Goal: Task Accomplishment & Management: Use online tool/utility

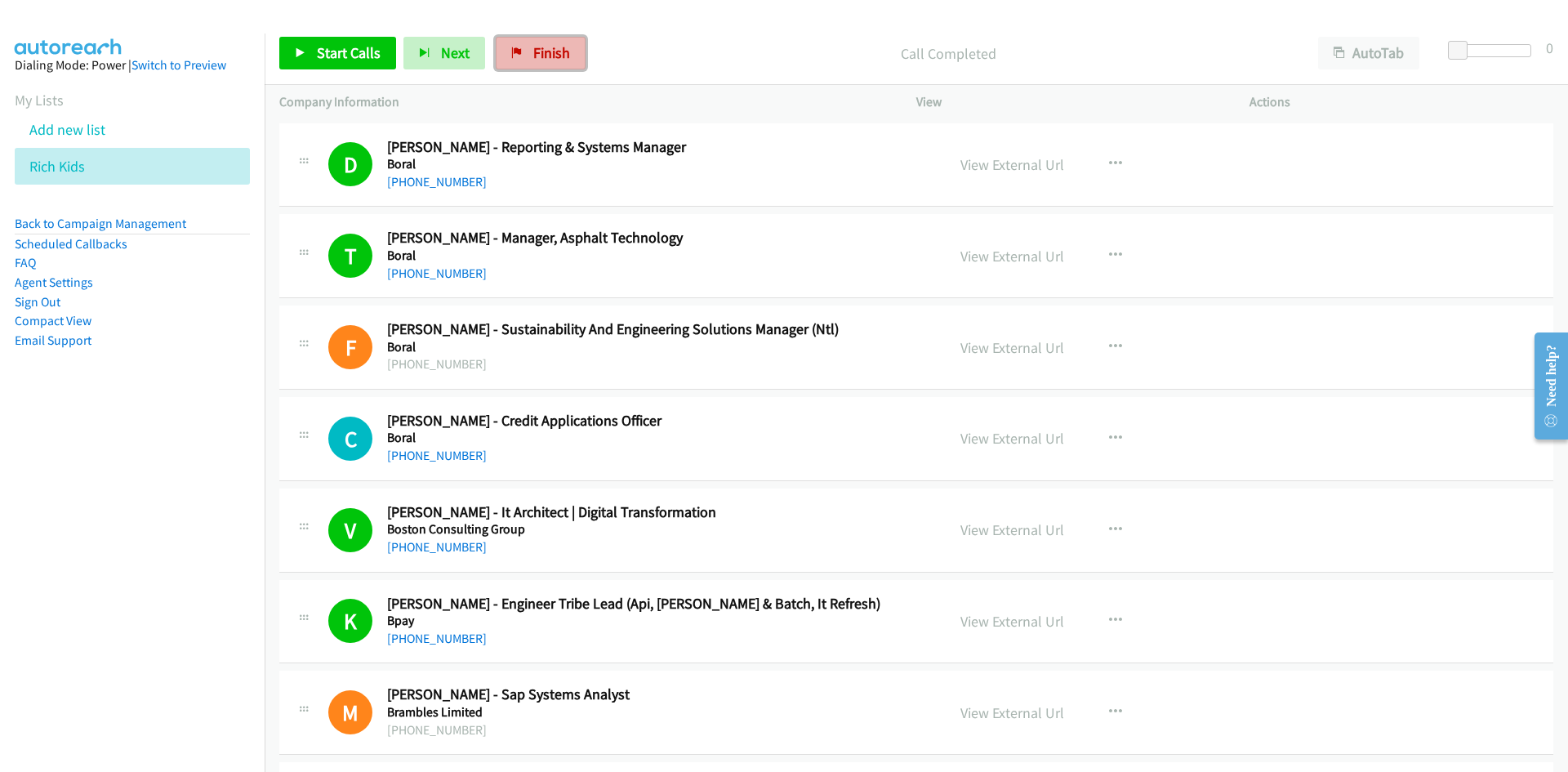
click at [534, 68] on link "Finish" at bounding box center [540, 53] width 90 height 33
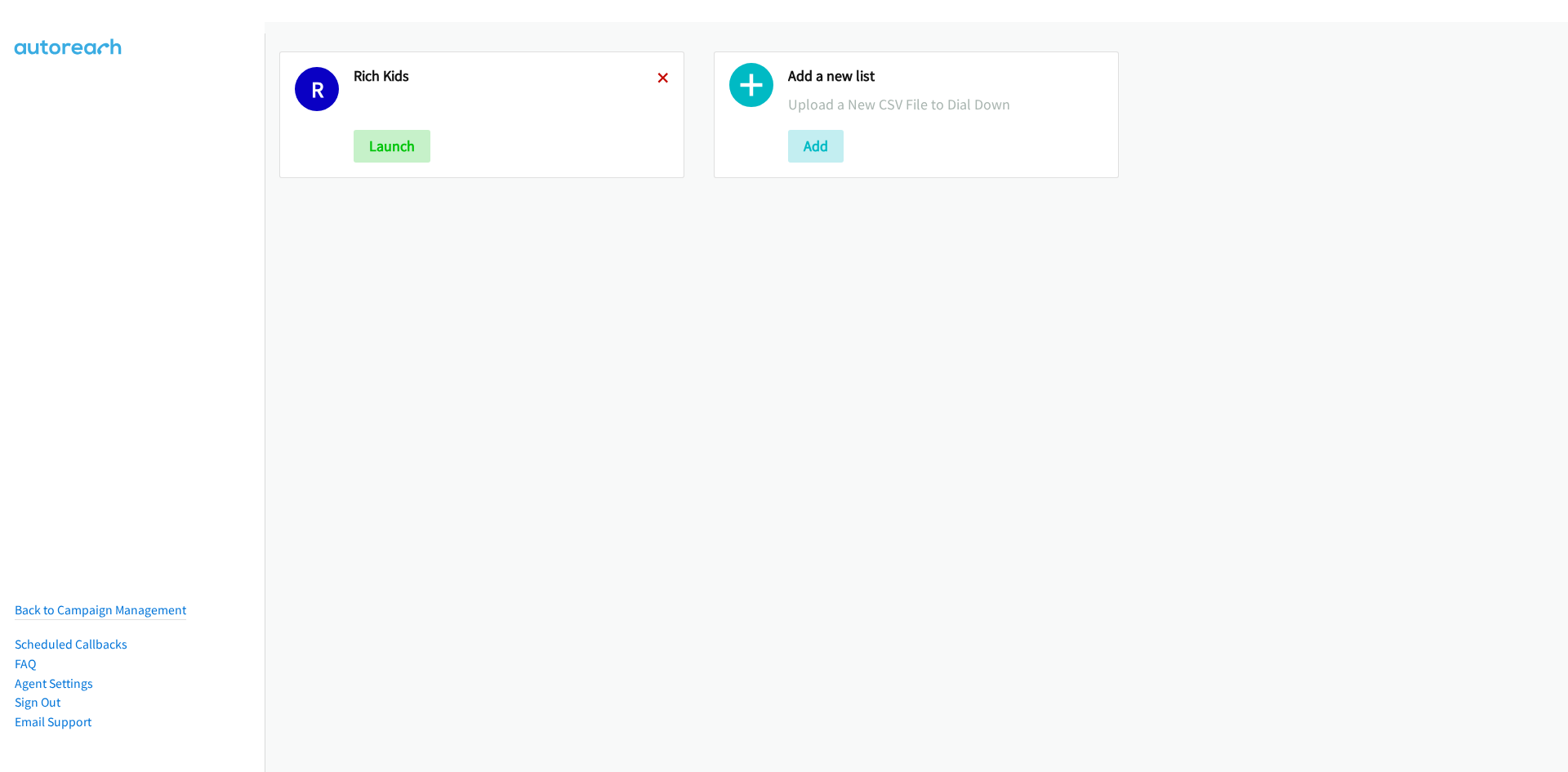
click at [660, 80] on icon at bounding box center [664, 79] width 12 height 12
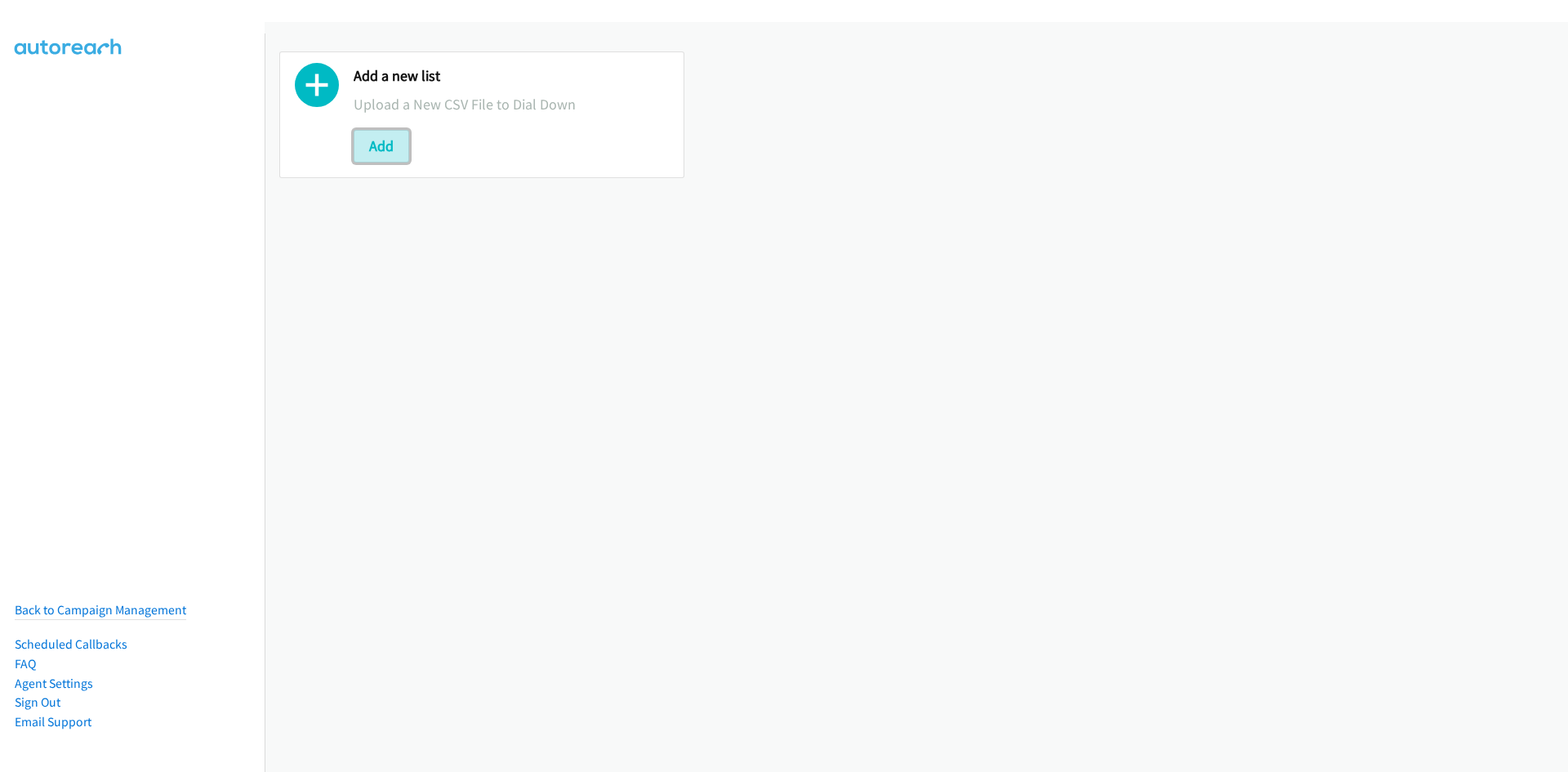
click at [398, 148] on button "Add" at bounding box center [382, 146] width 56 height 33
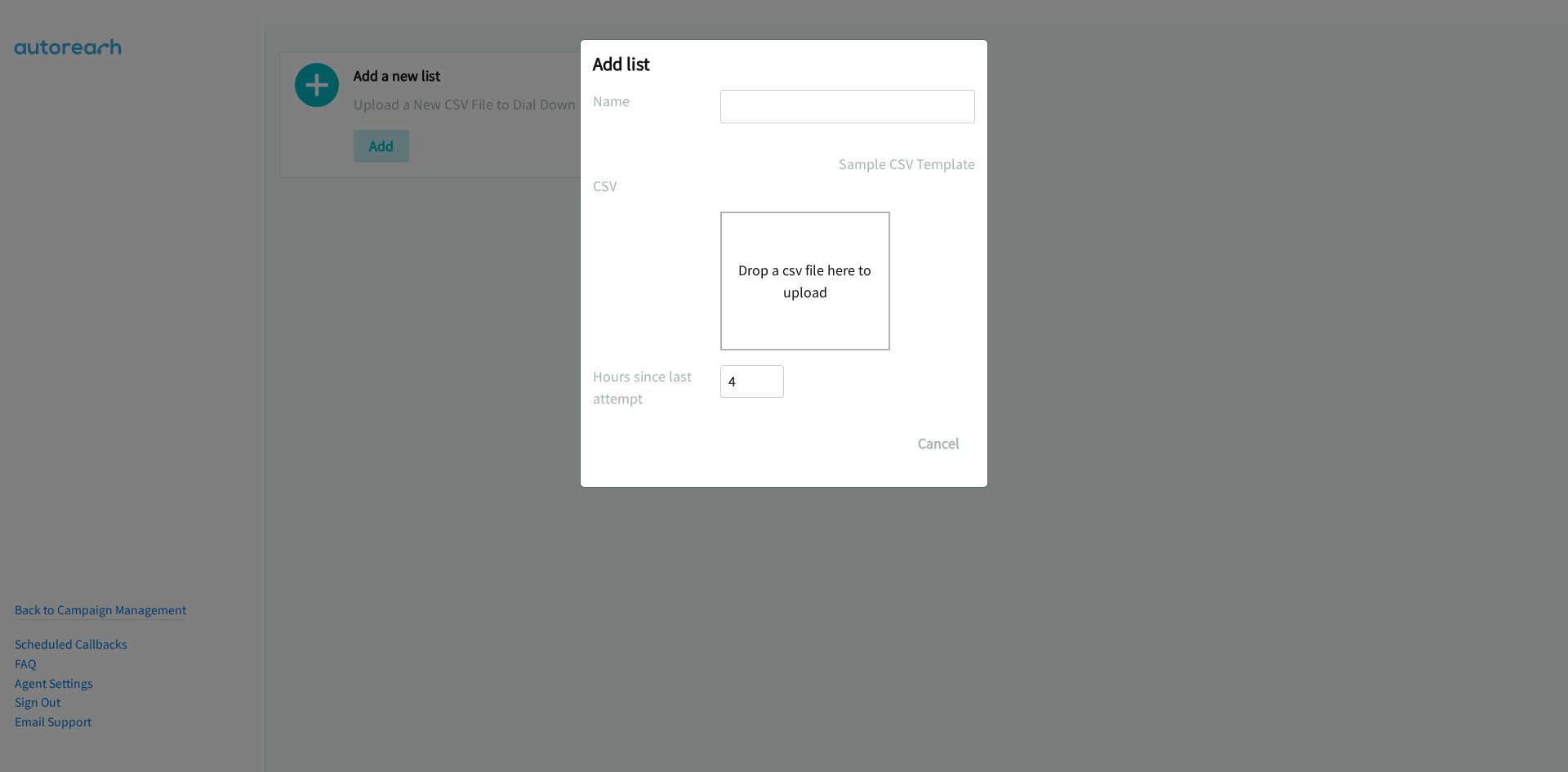
click at [754, 258] on div "Drop a csv file here to upload" at bounding box center [805, 281] width 170 height 139
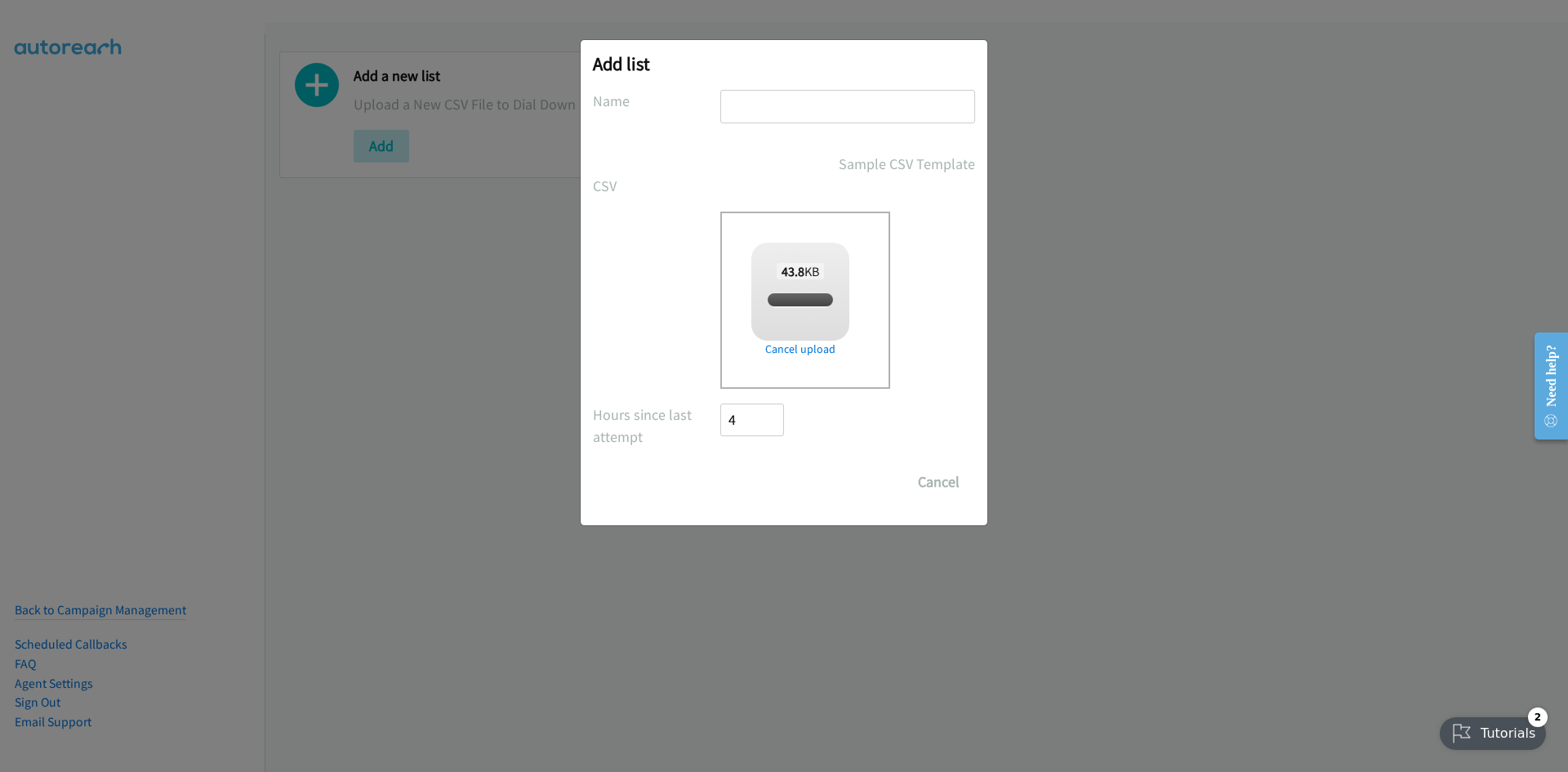
checkbox input "true"
click at [762, 99] on input "text" at bounding box center [848, 106] width 255 height 34
type input "g"
type input "horribles"
click at [779, 483] on input "Save List" at bounding box center [763, 481] width 86 height 33
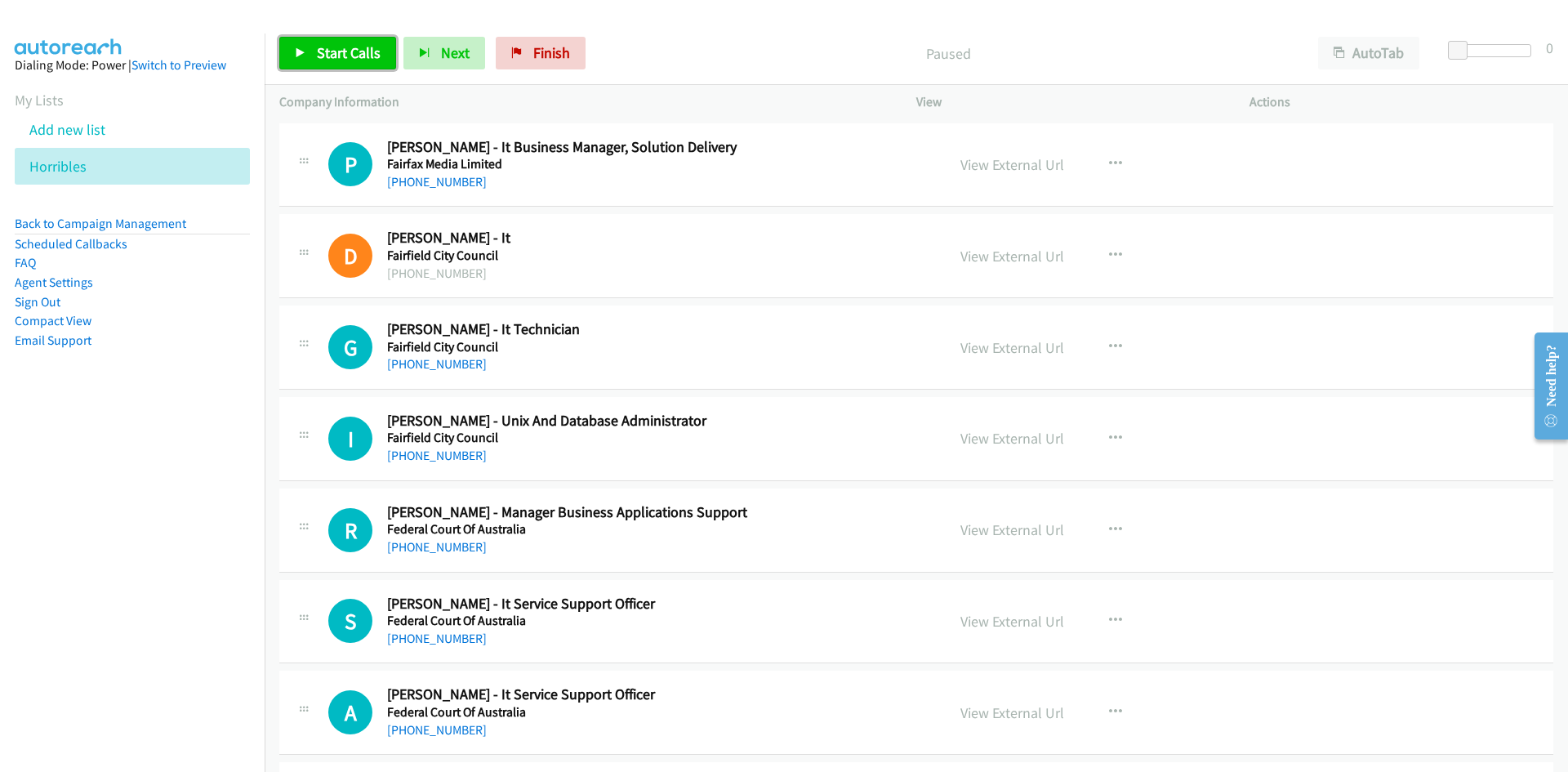
click at [388, 63] on link "Start Calls" at bounding box center [338, 53] width 117 height 33
click at [312, 52] on link "Pause" at bounding box center [324, 53] width 90 height 33
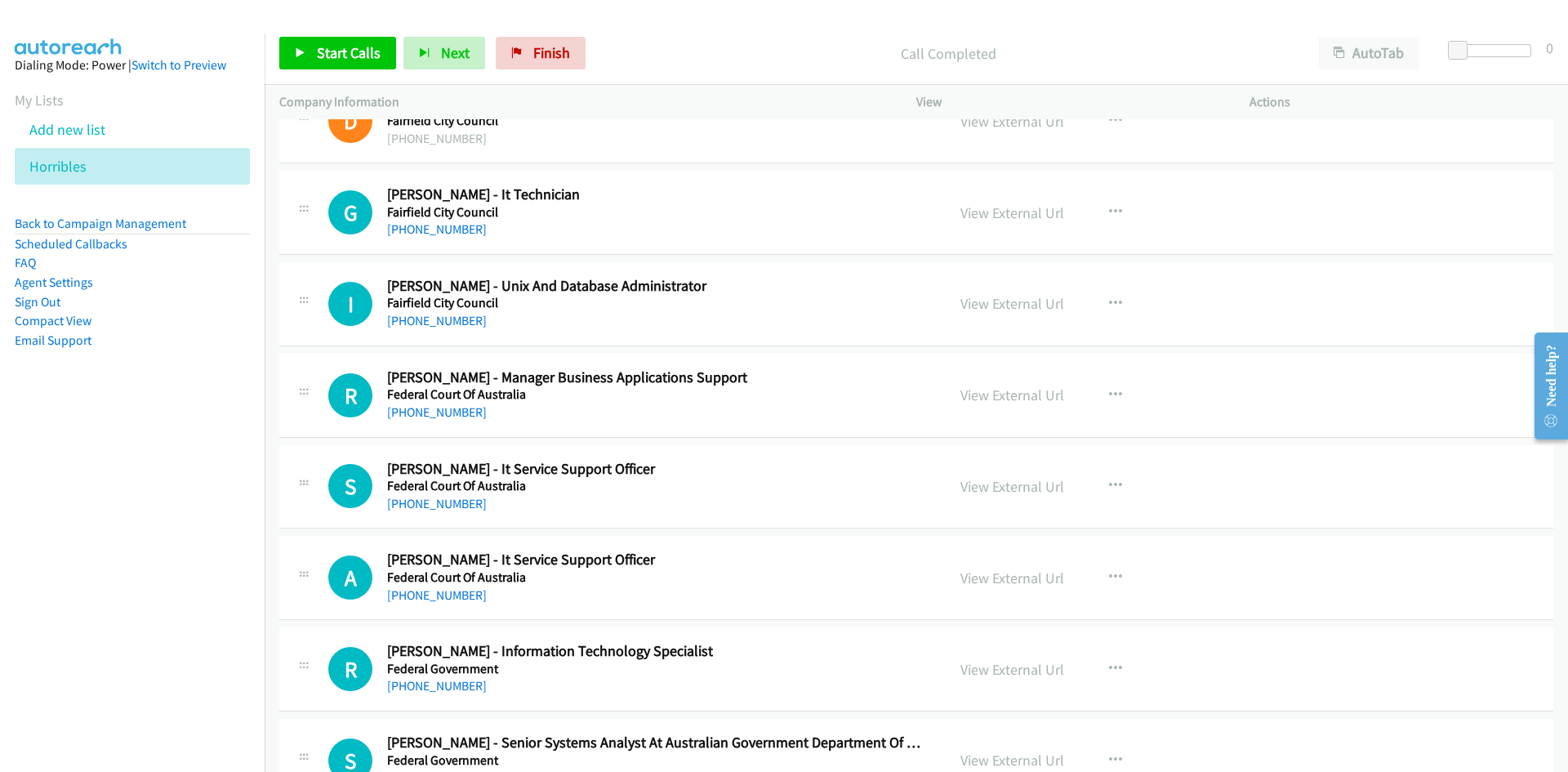
scroll to position [163, 0]
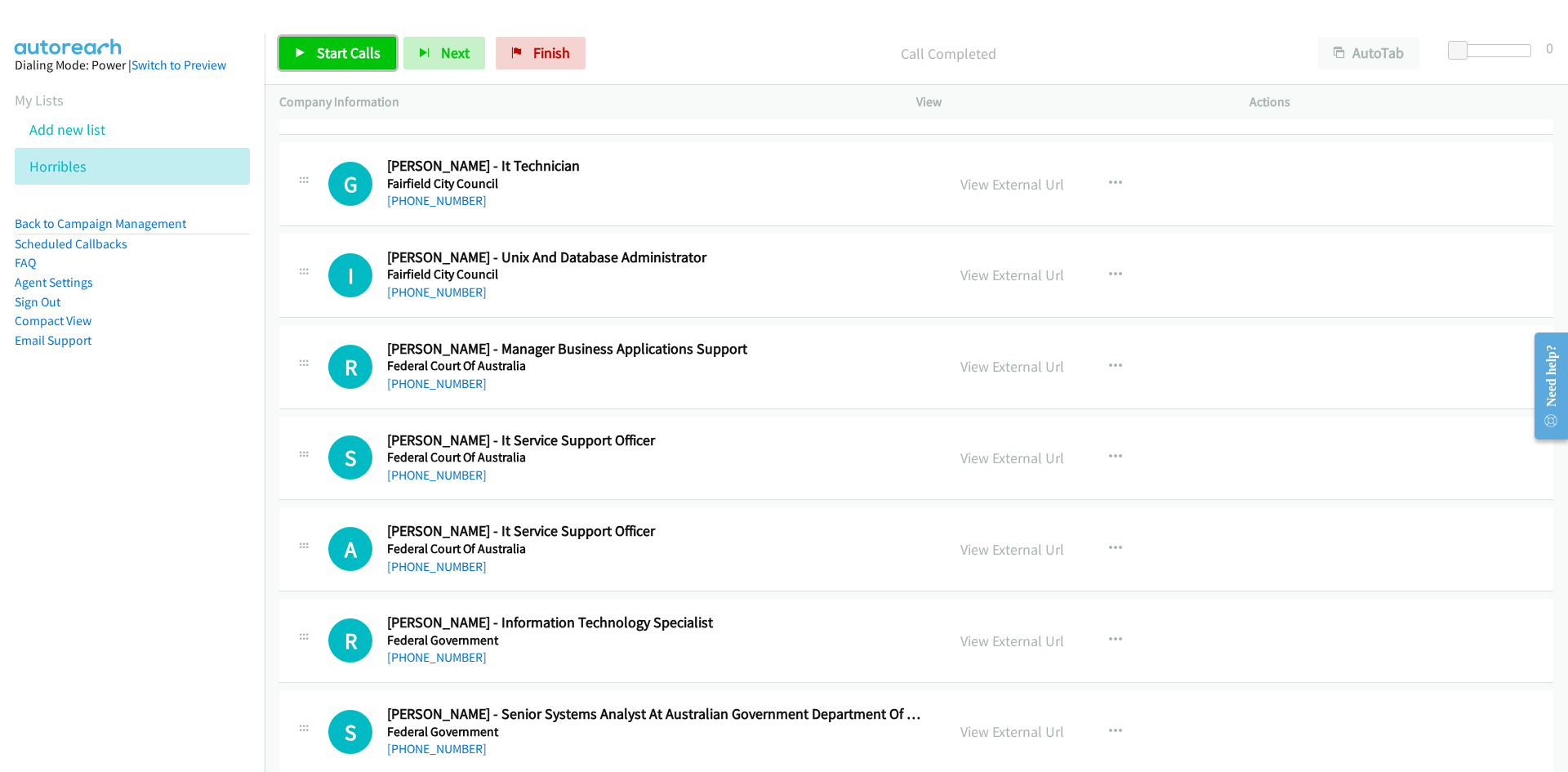
click at [362, 51] on span "Start Calls" at bounding box center [348, 52] width 63 height 19
click at [303, 50] on icon at bounding box center [301, 54] width 12 height 12
click at [1050, 181] on link "View External Url" at bounding box center [1012, 184] width 104 height 19
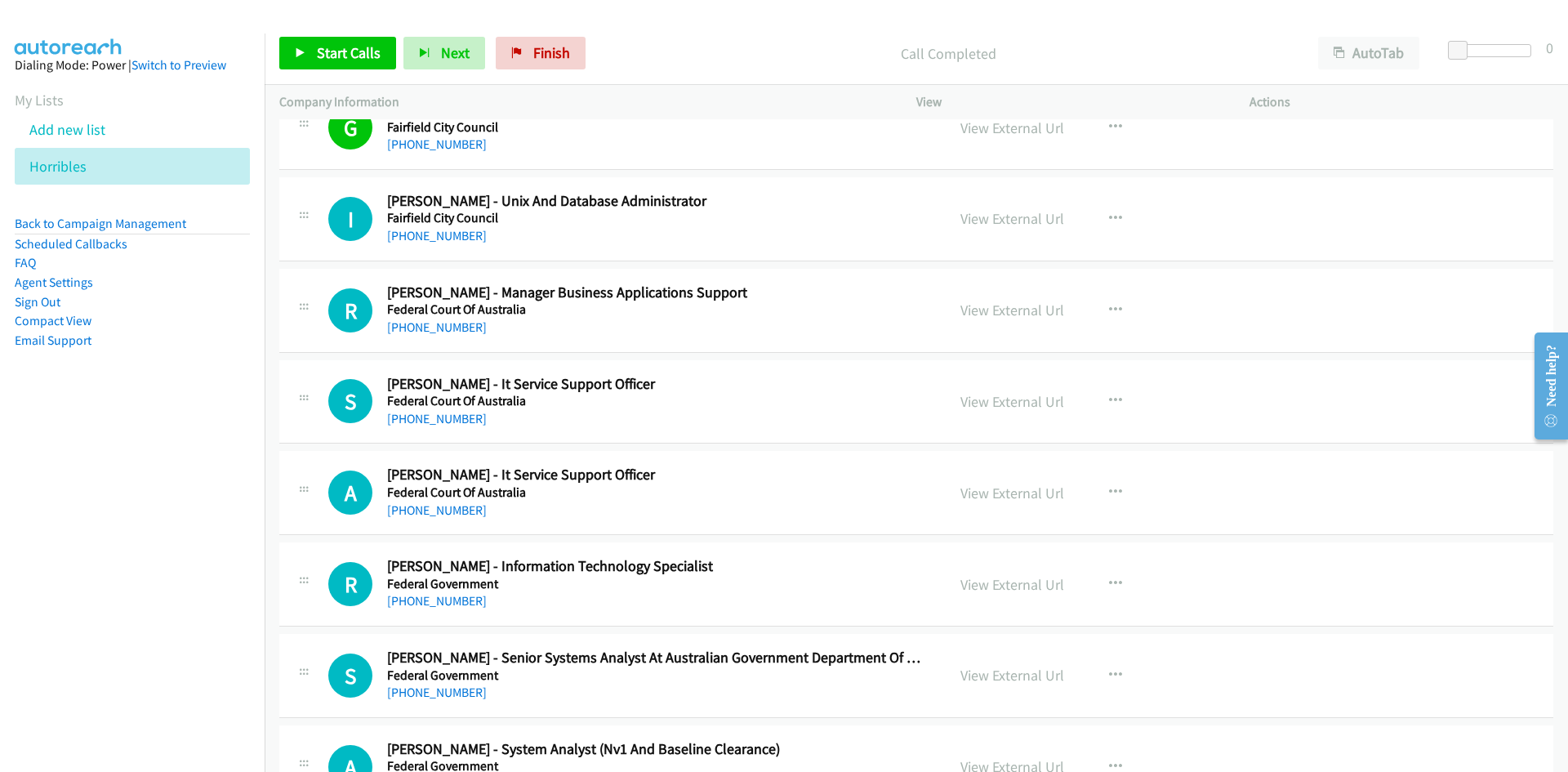
scroll to position [245, 0]
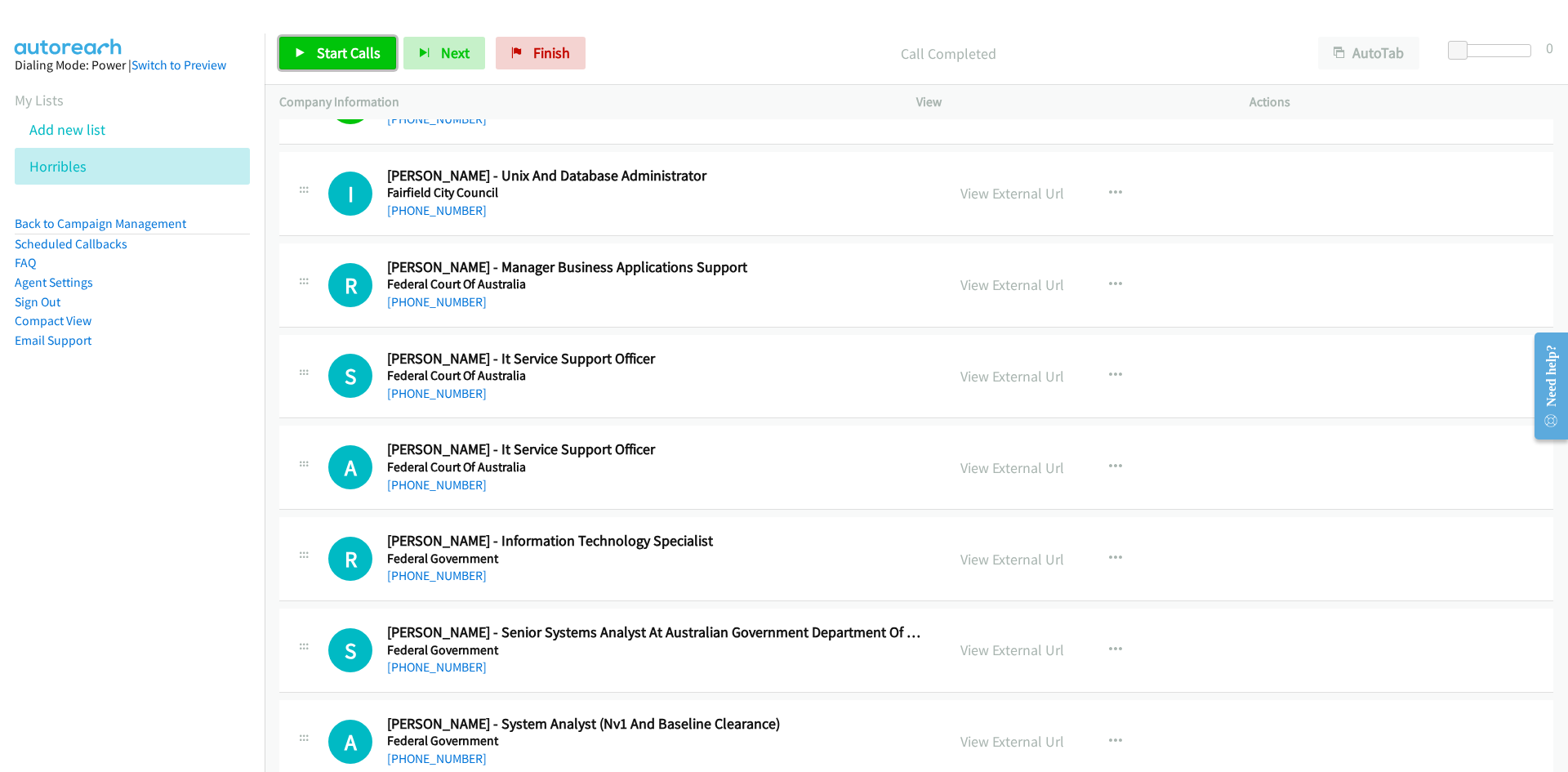
click at [374, 51] on span "Start Calls" at bounding box center [348, 52] width 63 height 19
click at [300, 50] on icon at bounding box center [301, 54] width 12 height 12
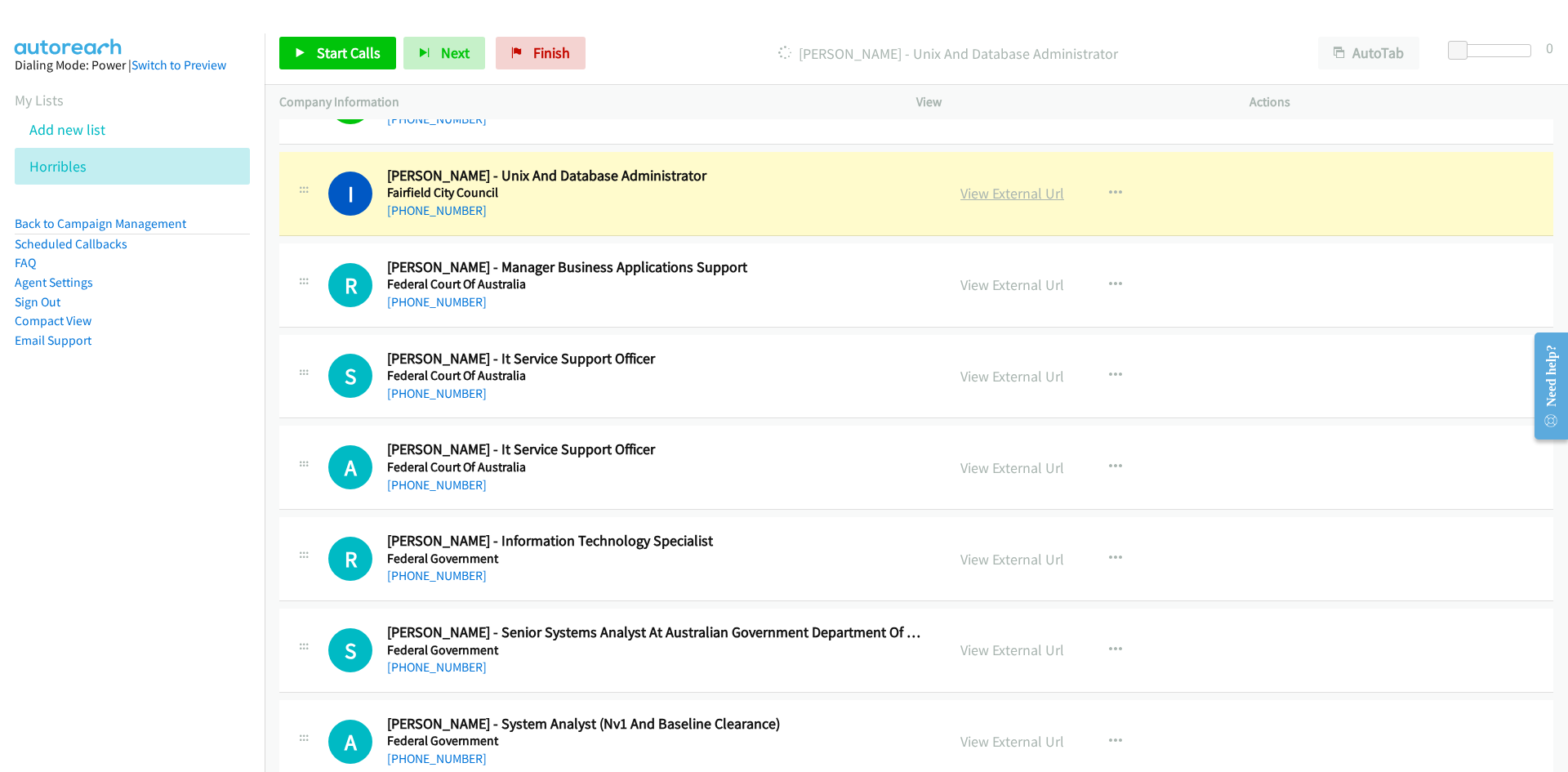
click at [1028, 187] on link "View External Url" at bounding box center [1012, 193] width 104 height 19
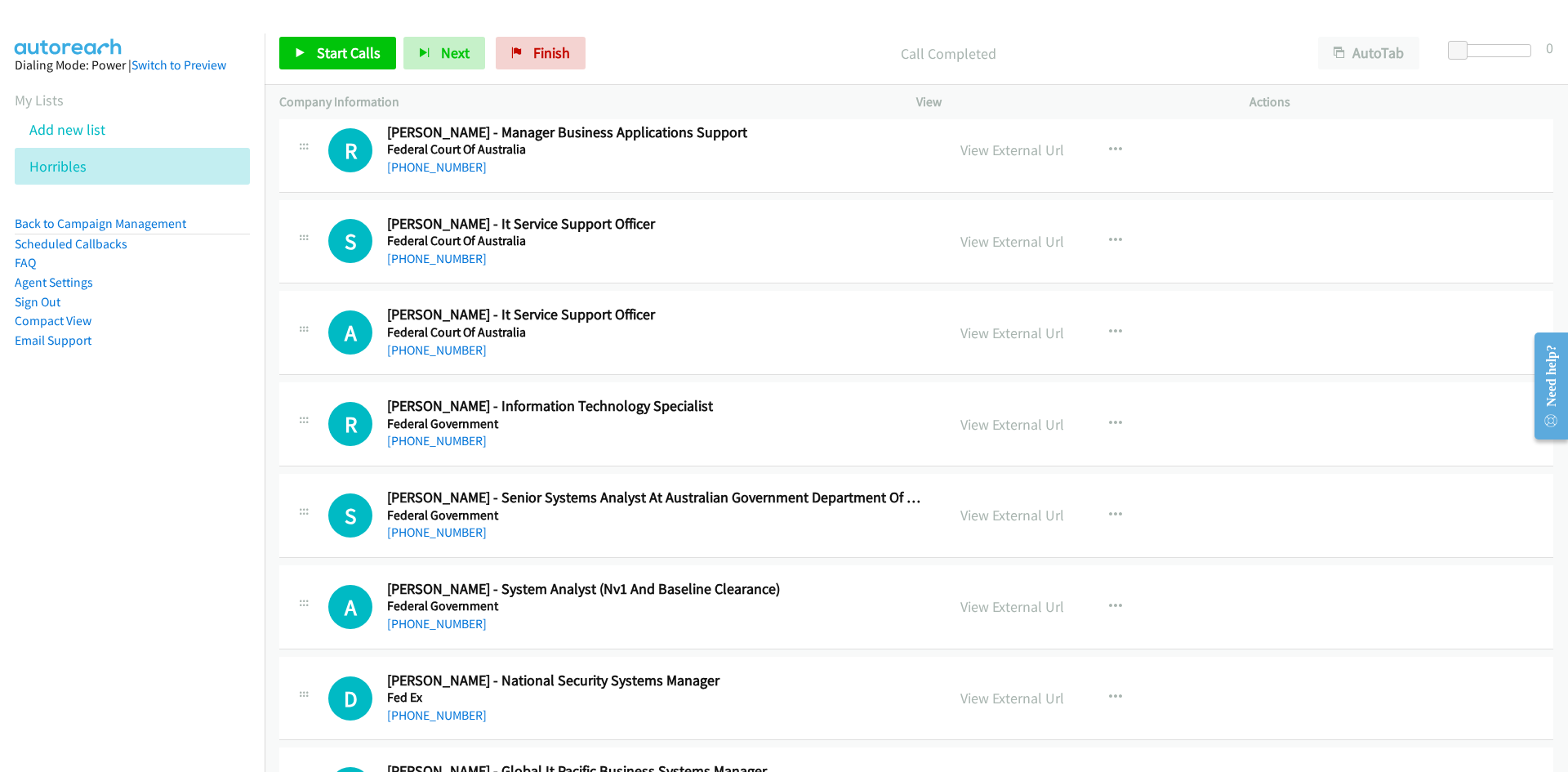
scroll to position [409, 0]
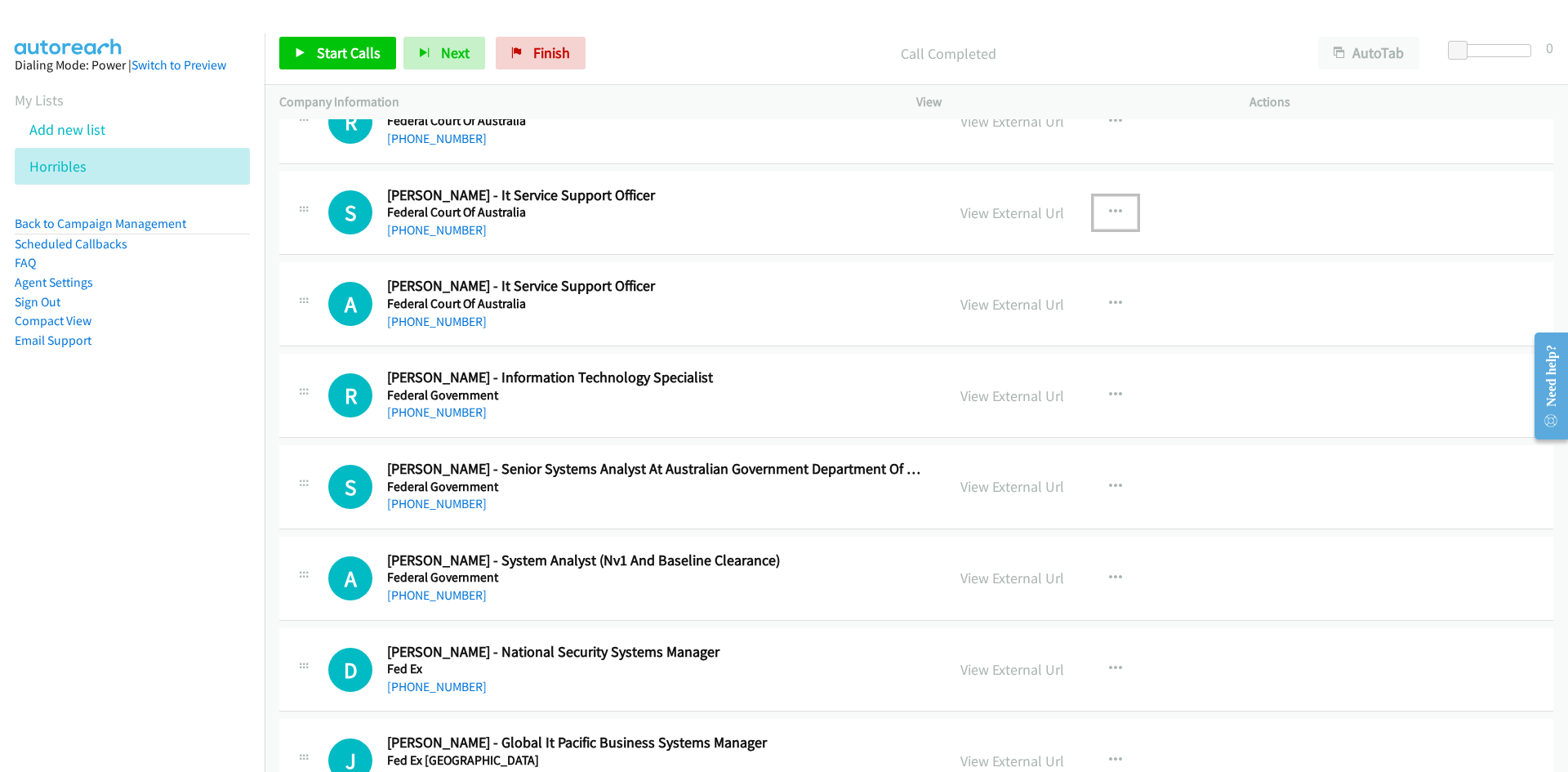
click at [1110, 206] on icon "button" at bounding box center [1115, 212] width 13 height 13
click at [939, 315] on link "Start Calls Here" at bounding box center [1028, 319] width 217 height 33
click at [390, 55] on link "Start Calls" at bounding box center [338, 53] width 117 height 33
click at [339, 57] on span "Pause" at bounding box center [335, 52] width 37 height 19
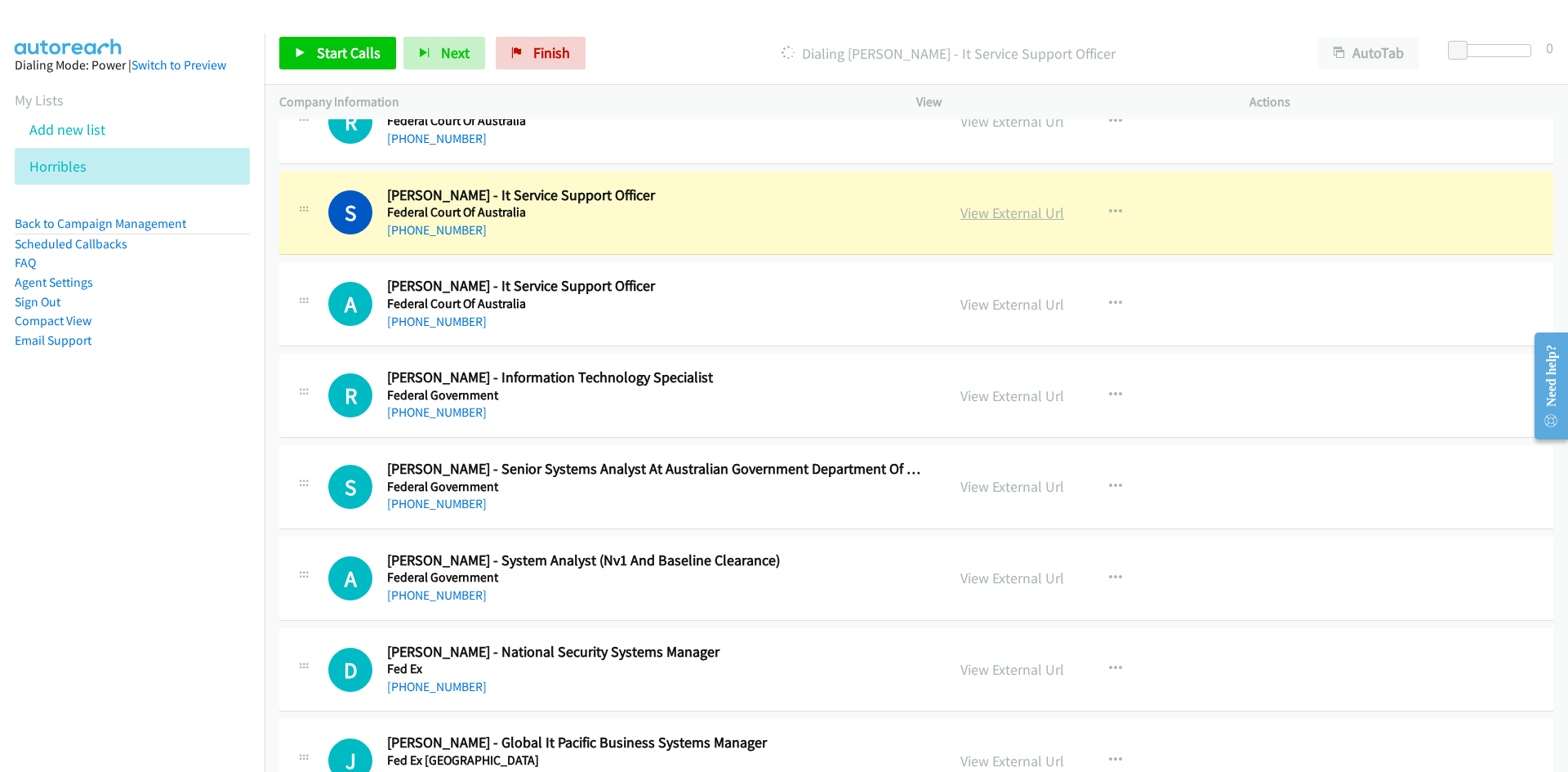
click at [1004, 215] on link "View External Url" at bounding box center [1012, 213] width 104 height 19
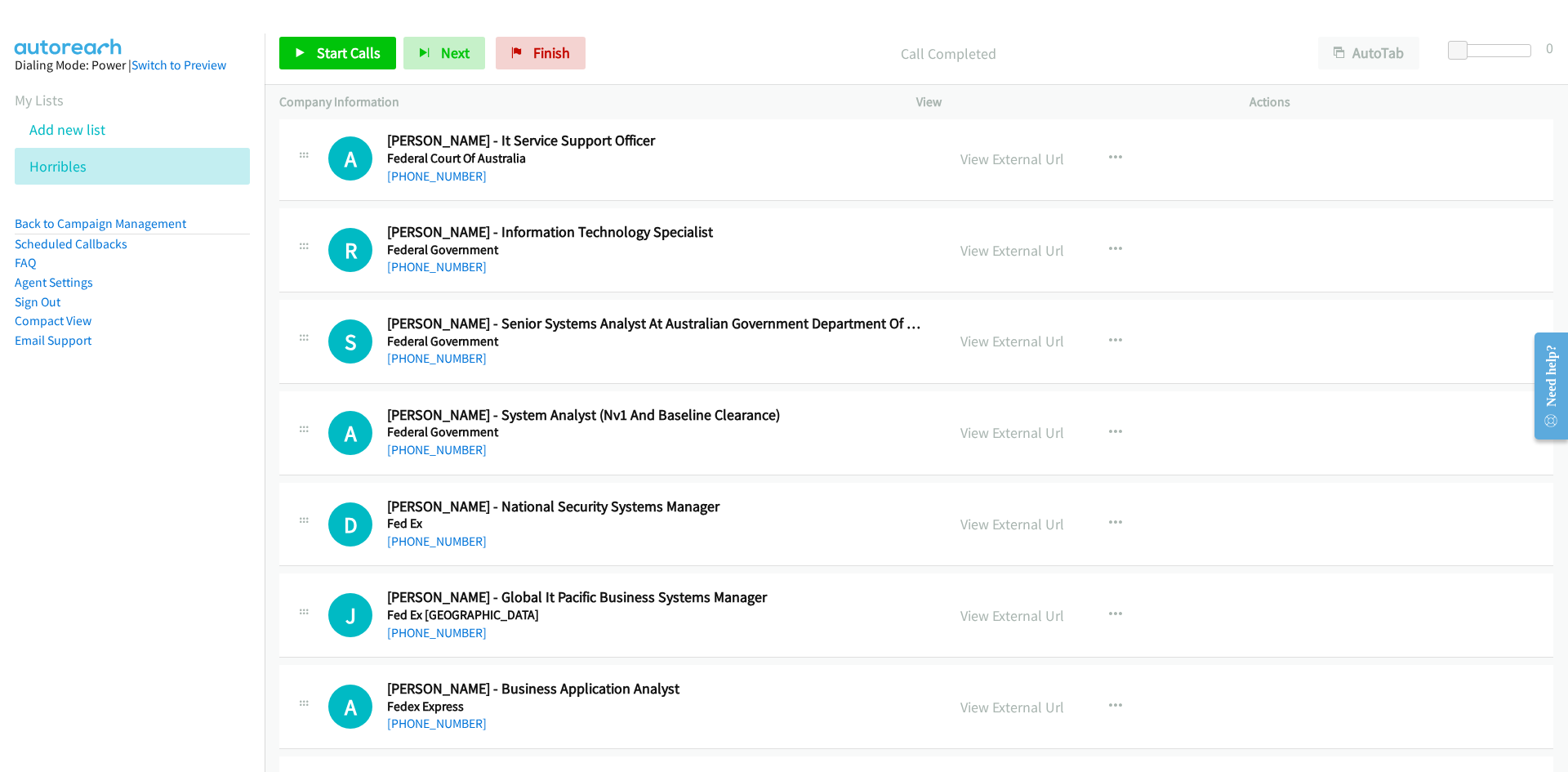
scroll to position [572, 0]
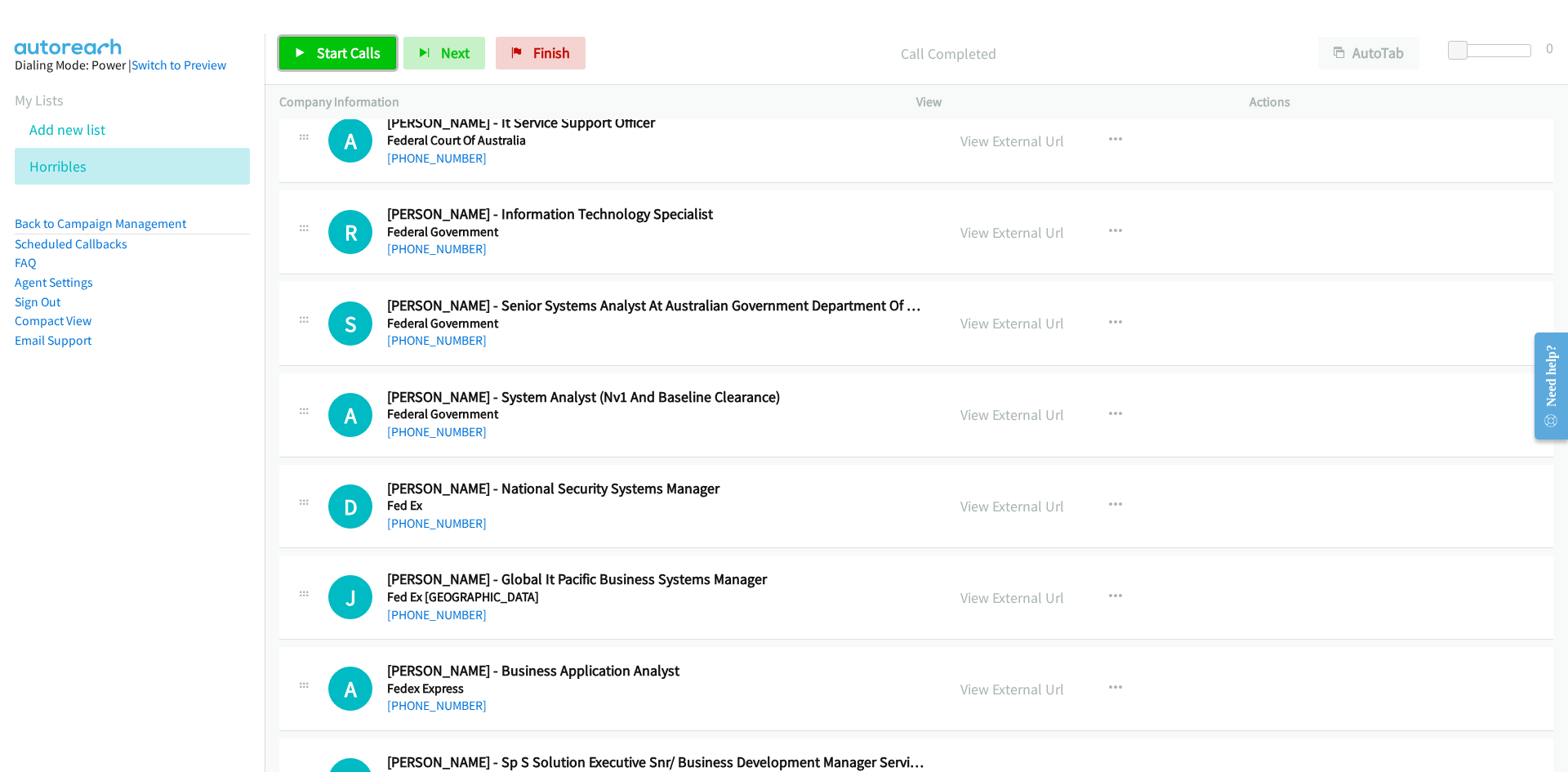
click at [314, 37] on link "Start Calls" at bounding box center [338, 53] width 117 height 33
click at [308, 46] on link "Pause" at bounding box center [324, 53] width 90 height 33
click at [391, 85] on div "Company Information" at bounding box center [583, 102] width 638 height 35
click at [385, 63] on link "Start Calls" at bounding box center [338, 53] width 117 height 33
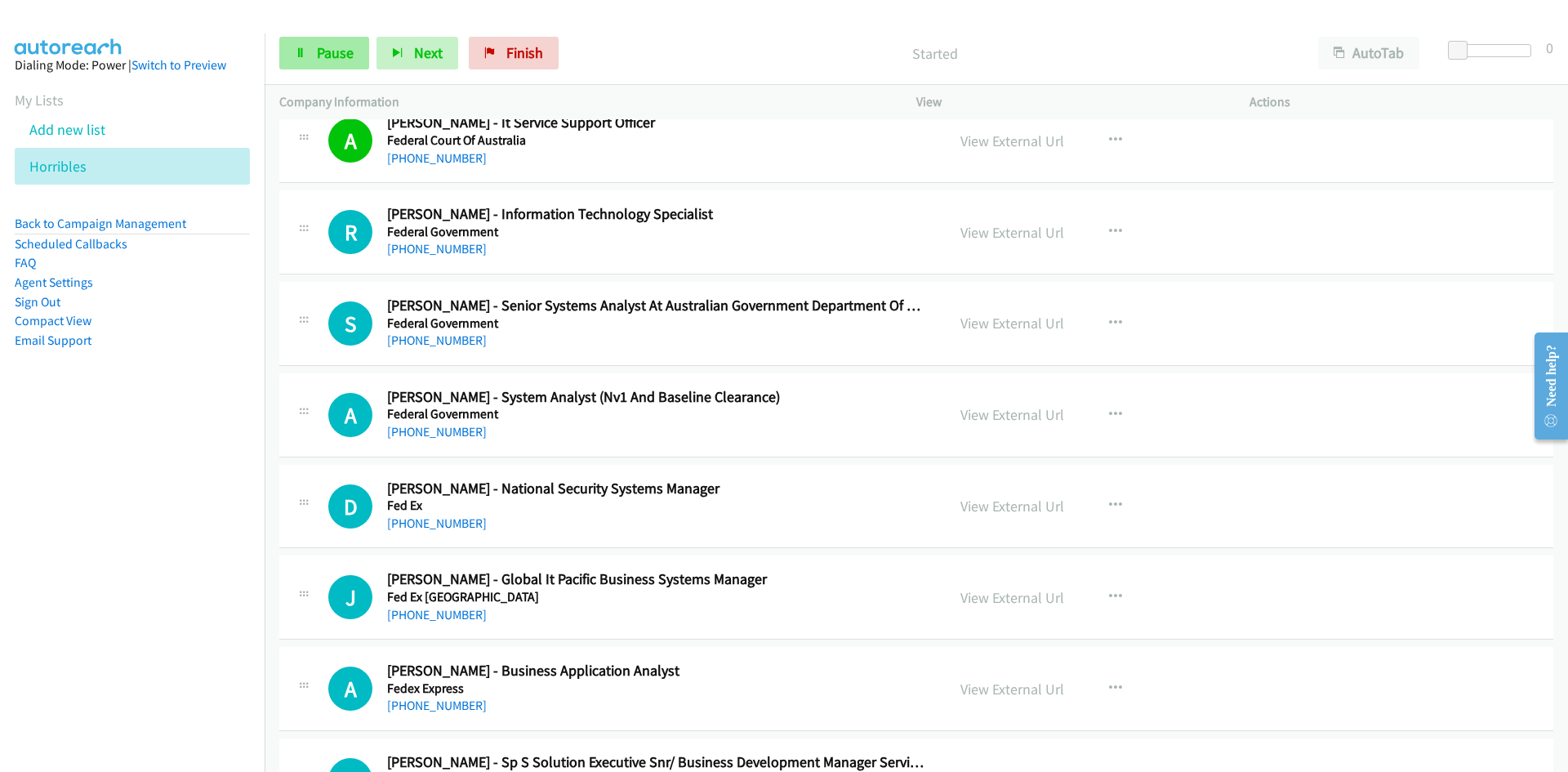
click at [303, 49] on icon at bounding box center [301, 54] width 12 height 12
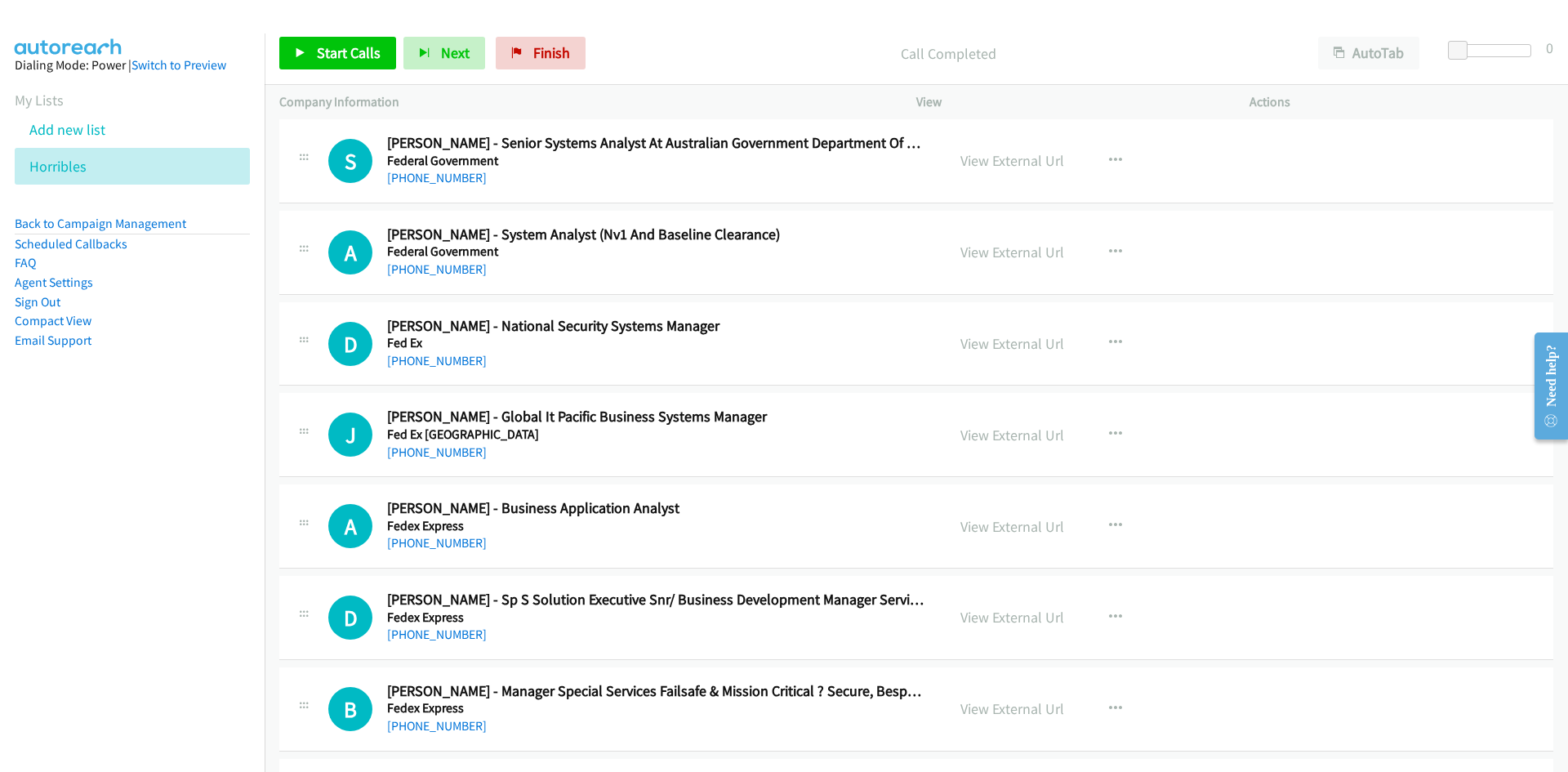
scroll to position [736, 0]
click at [306, 60] on link "Start Calls" at bounding box center [338, 53] width 117 height 33
click at [301, 46] on link "Pause" at bounding box center [324, 53] width 90 height 33
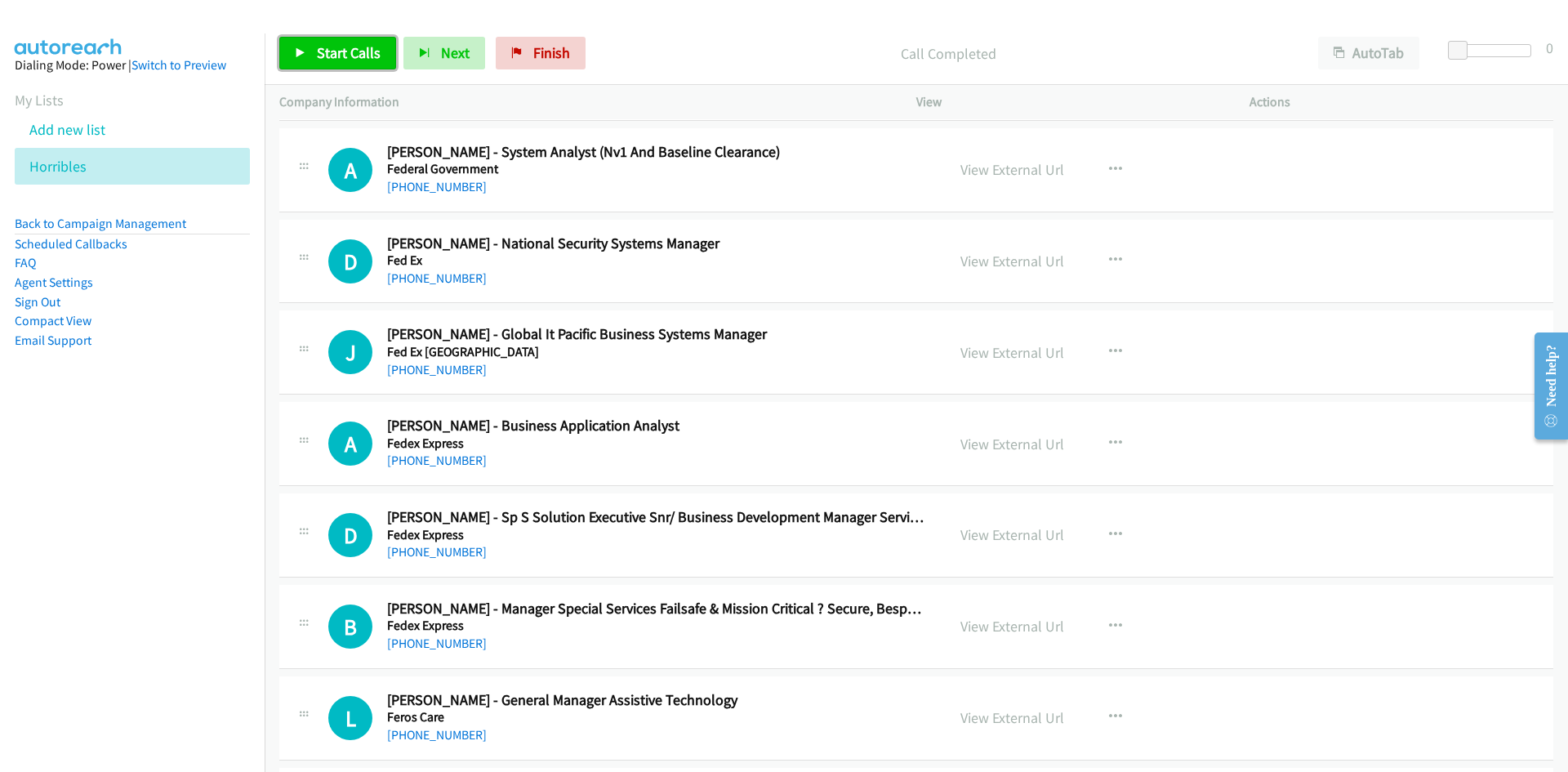
click at [311, 48] on link "Start Calls" at bounding box center [338, 53] width 117 height 33
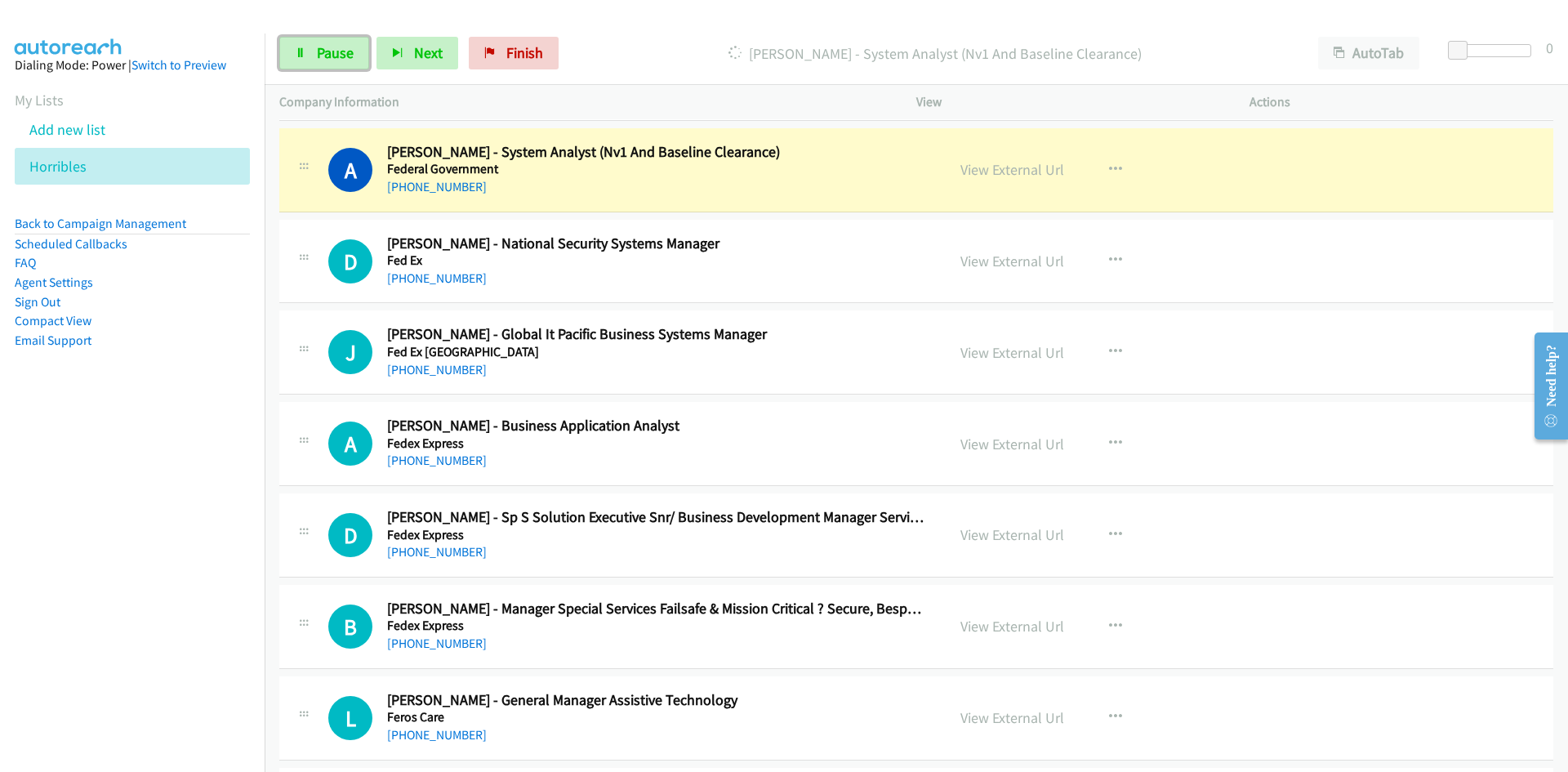
drag, startPoint x: 338, startPoint y: 69, endPoint x: 353, endPoint y: 84, distance: 21.2
click at [338, 69] on link "Pause" at bounding box center [324, 53] width 90 height 33
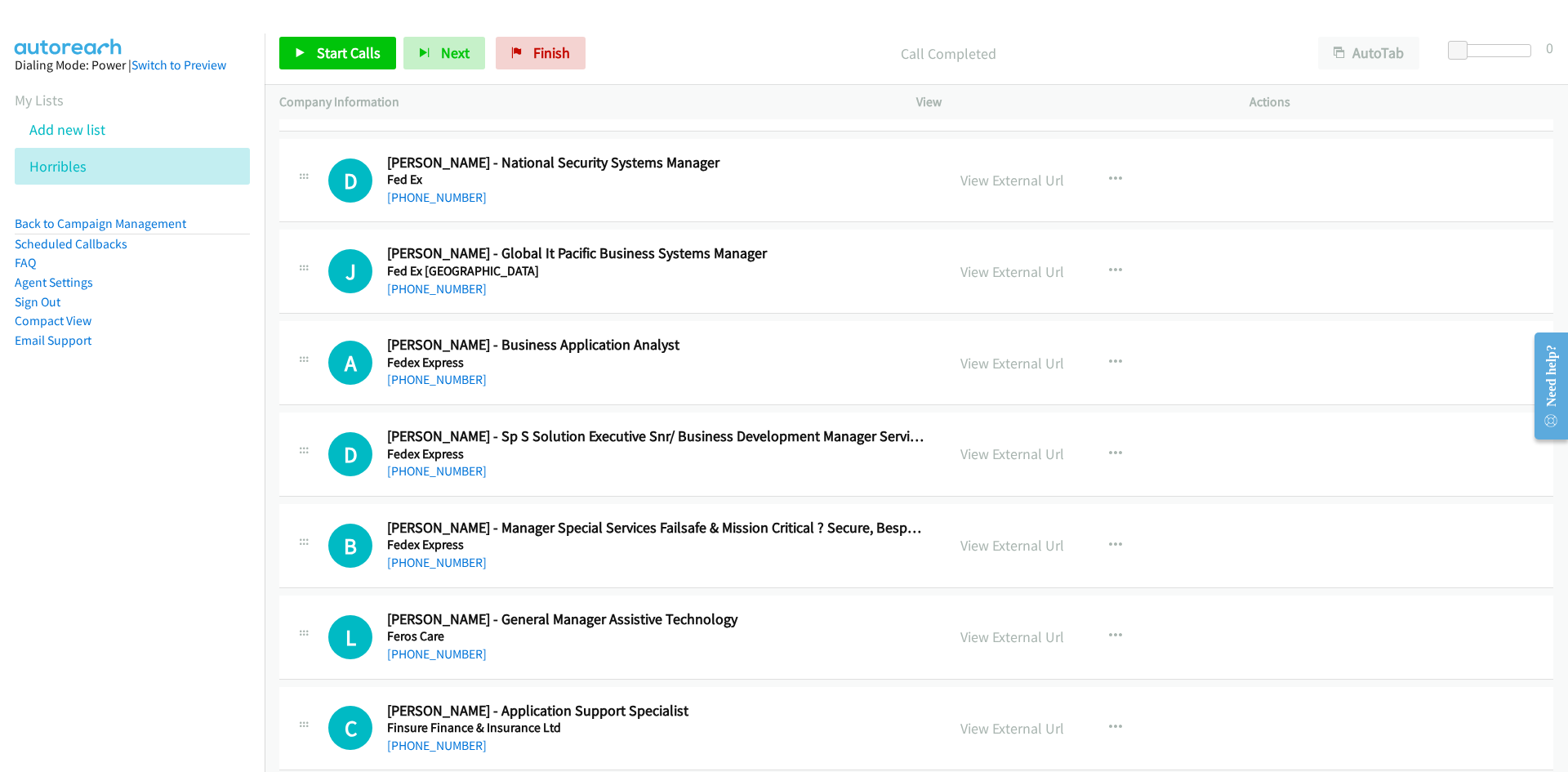
scroll to position [899, 0]
click at [362, 53] on span "Start Calls" at bounding box center [348, 52] width 63 height 19
click at [303, 50] on icon at bounding box center [301, 54] width 12 height 12
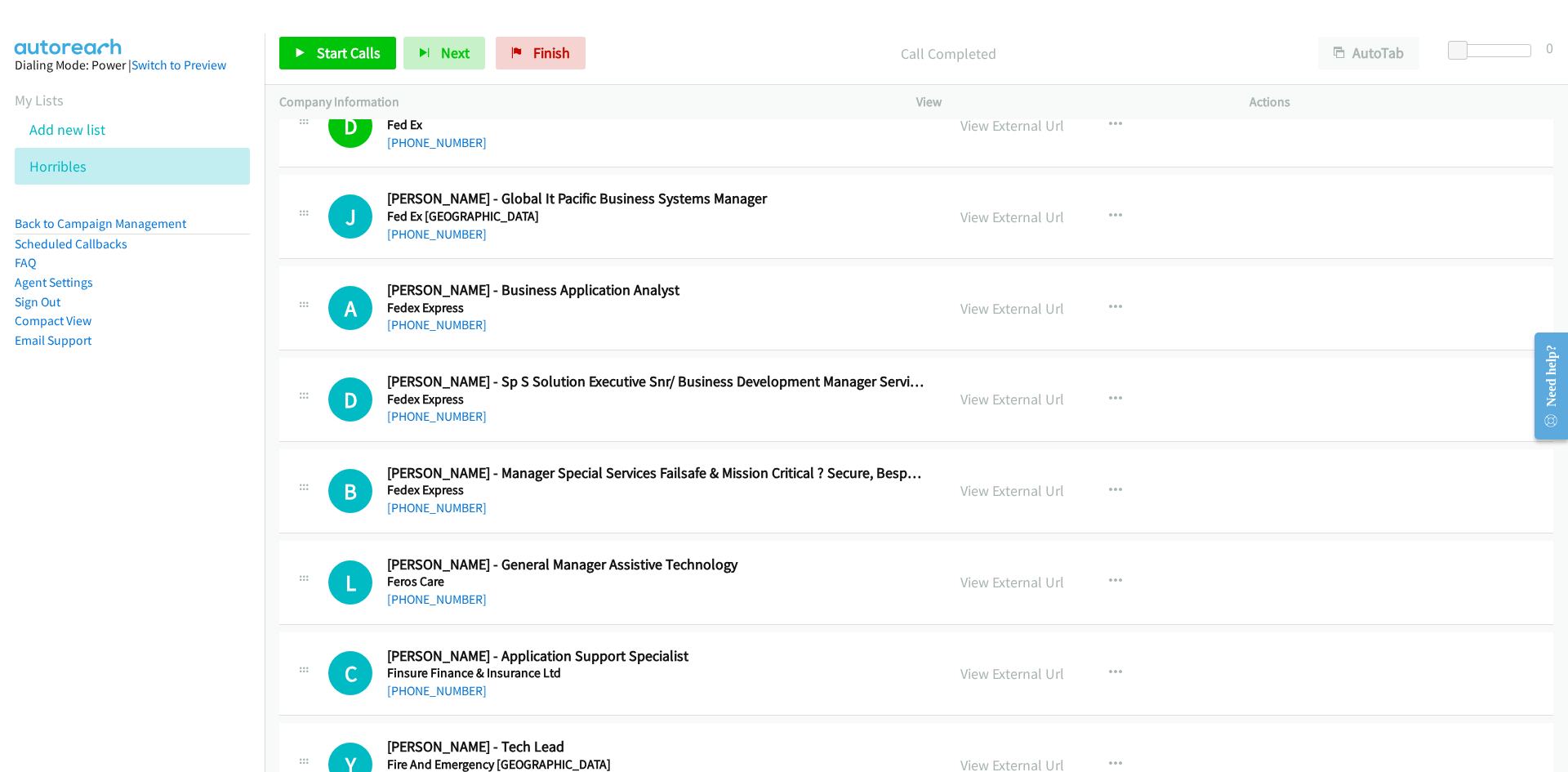
scroll to position [981, 0]
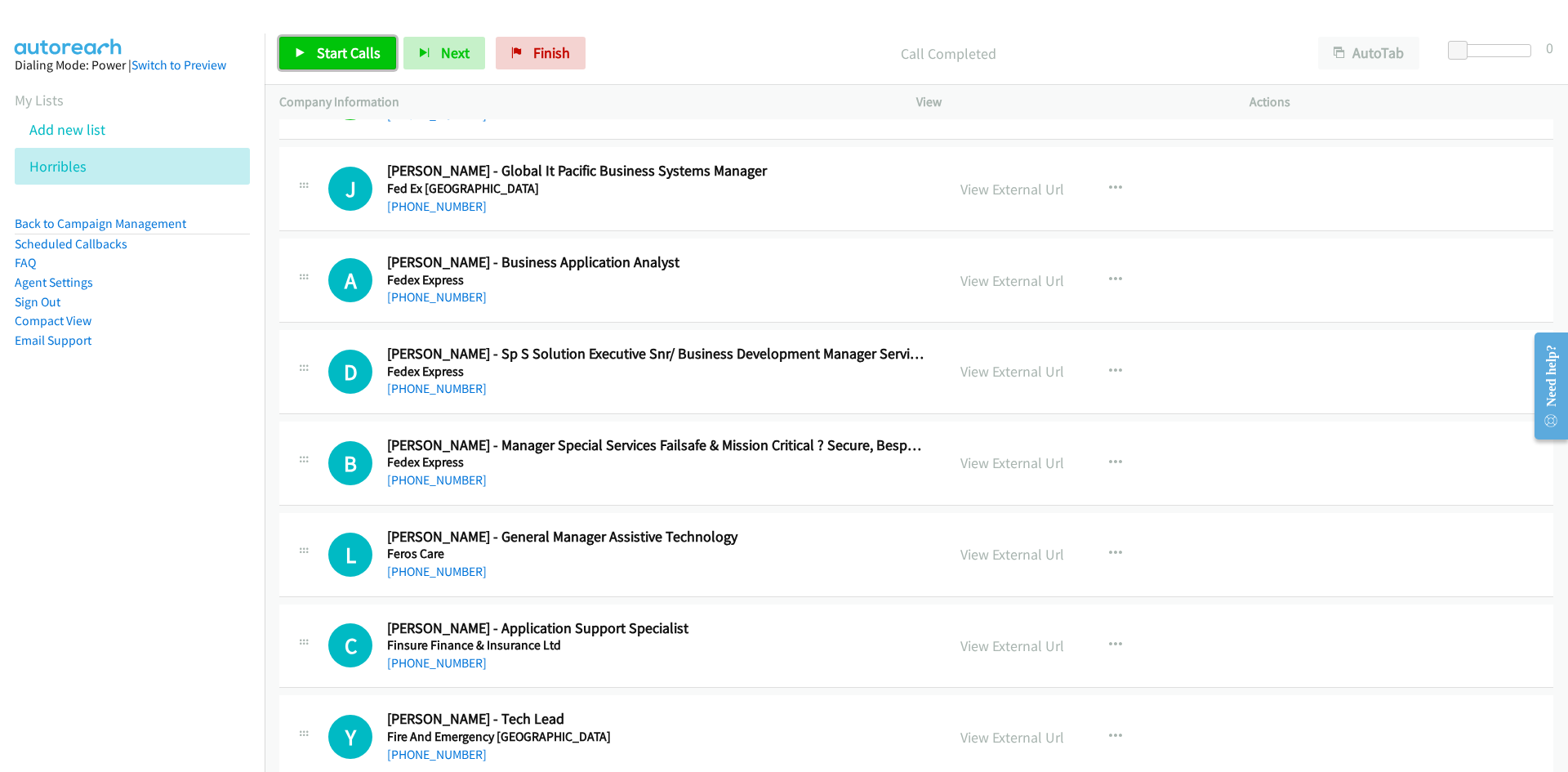
click at [361, 39] on link "Start Calls" at bounding box center [338, 53] width 117 height 33
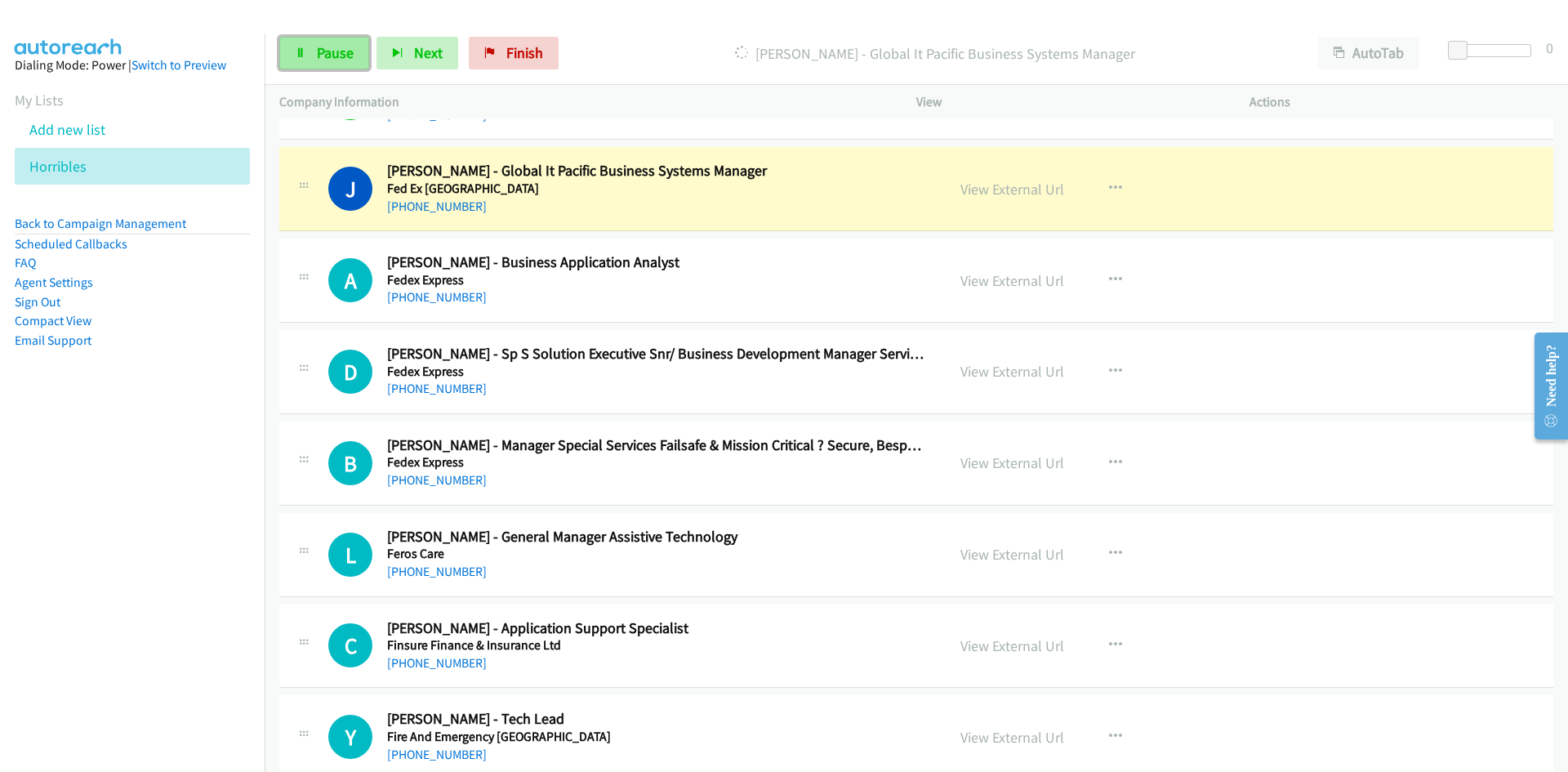
click at [331, 53] on span "Pause" at bounding box center [335, 52] width 37 height 19
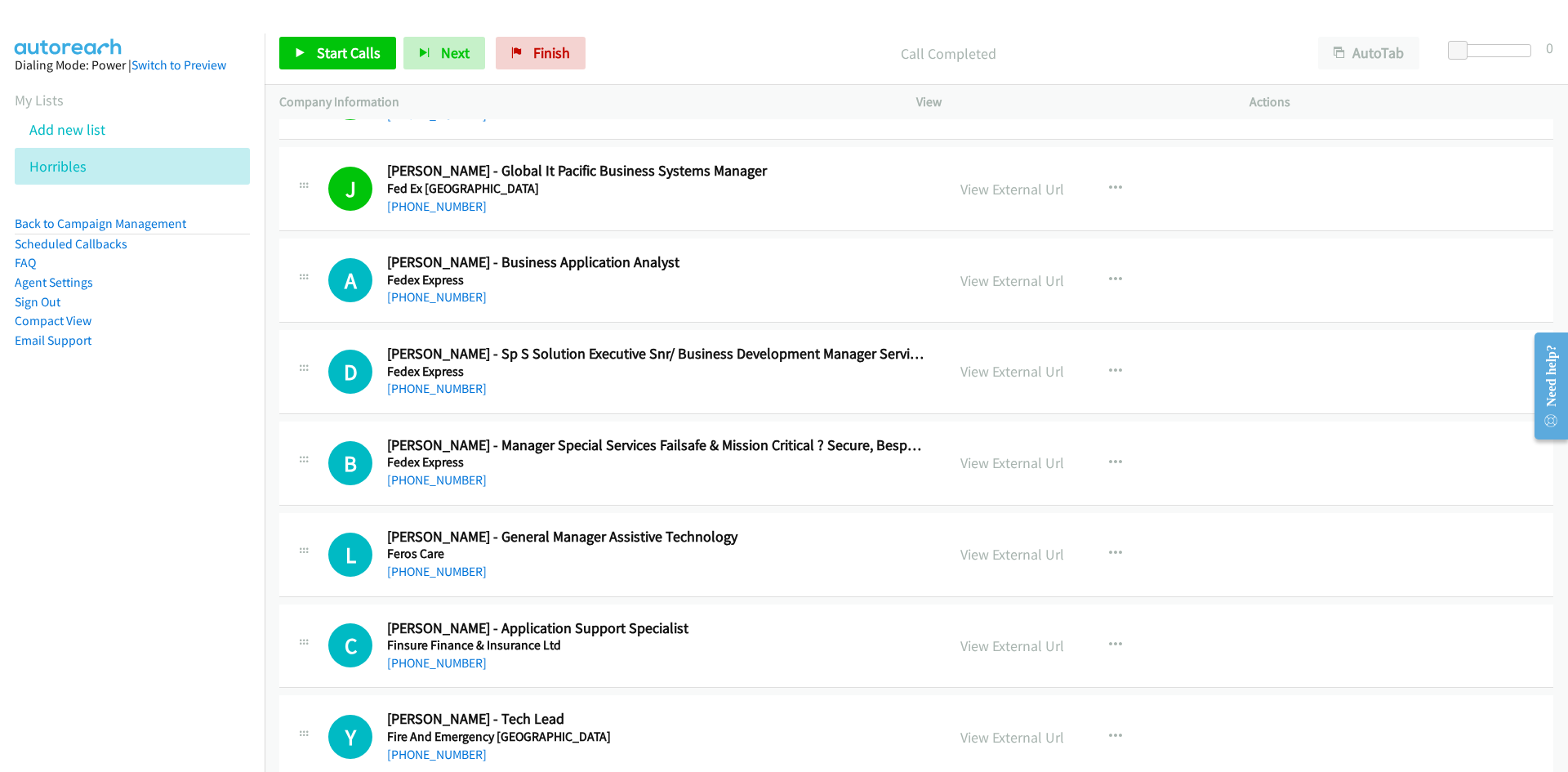
scroll to position [1063, 0]
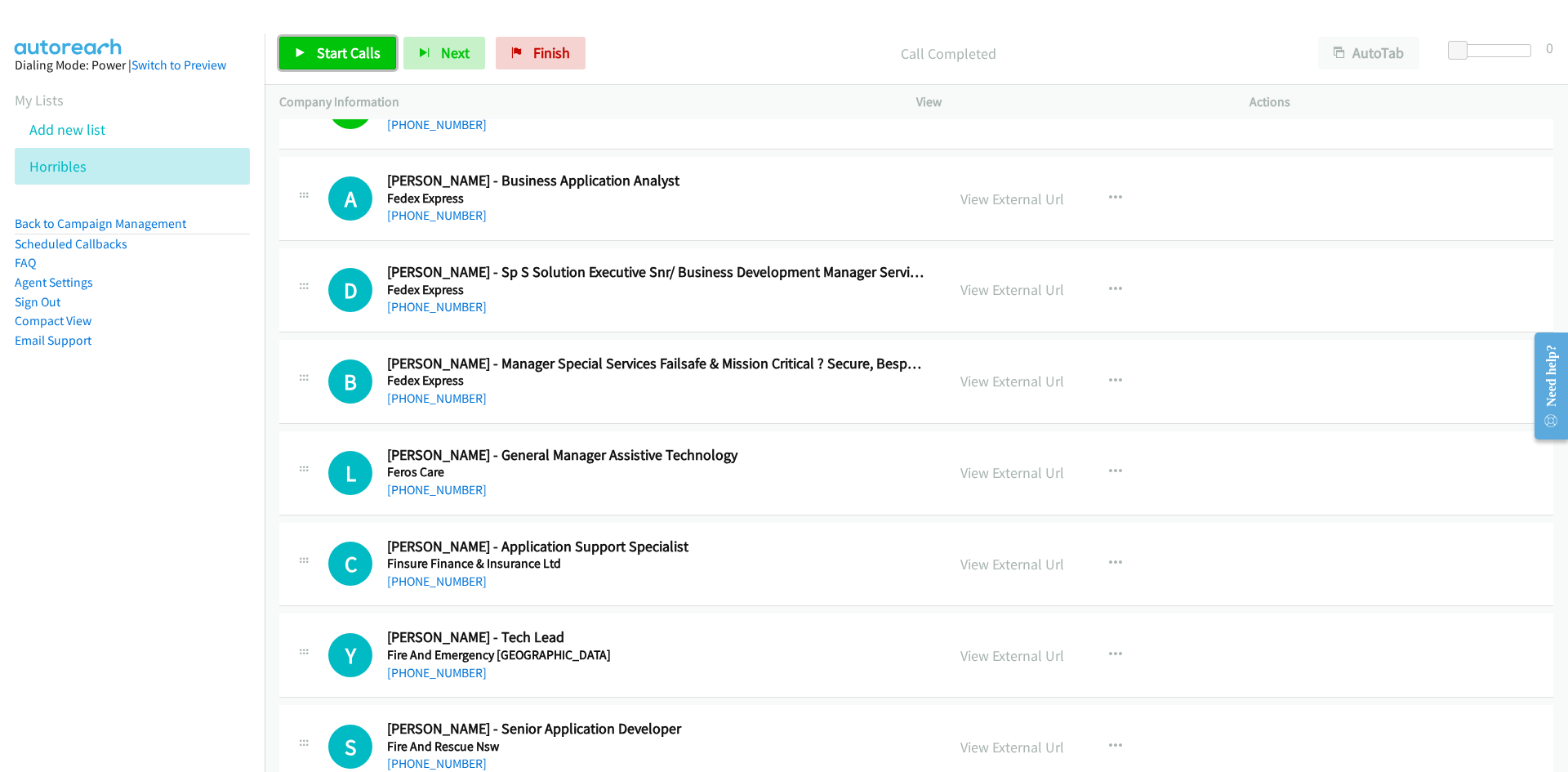
click at [364, 61] on span "Start Calls" at bounding box center [348, 52] width 63 height 19
click at [300, 48] on icon at bounding box center [301, 54] width 12 height 12
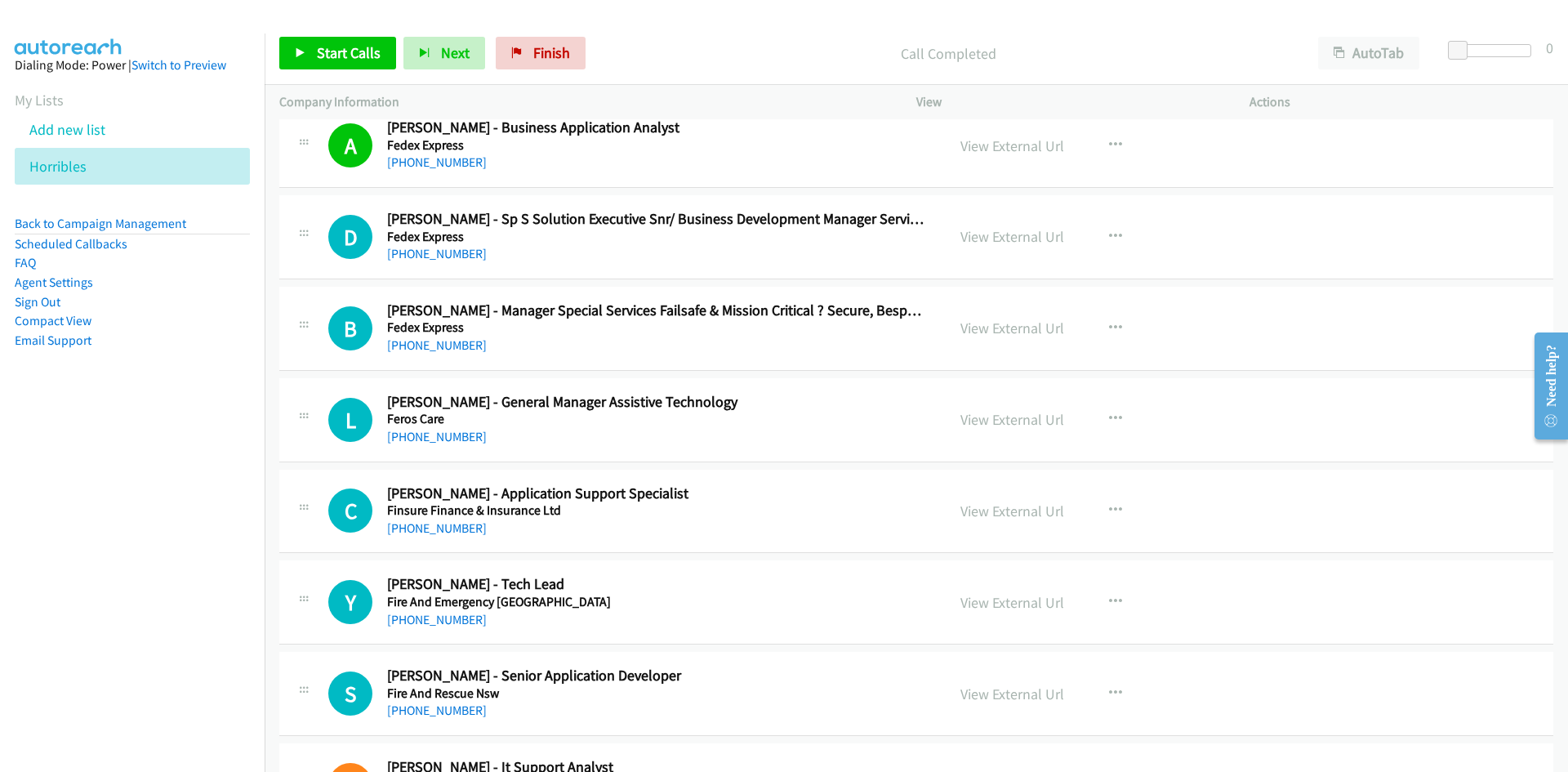
scroll to position [1144, 0]
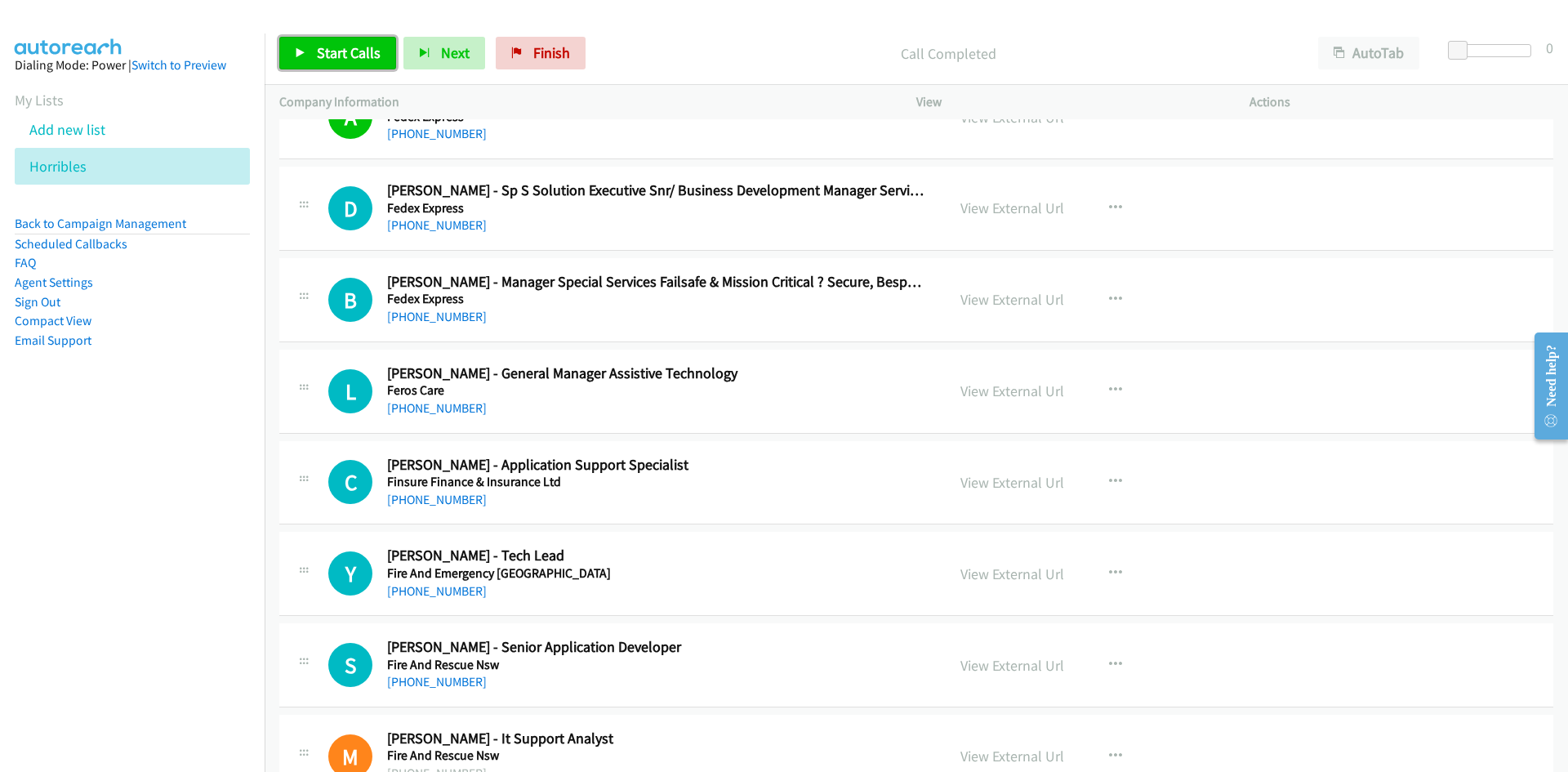
click at [350, 52] on span "Start Calls" at bounding box center [348, 52] width 63 height 19
click at [350, 52] on span "Pause" at bounding box center [335, 52] width 37 height 19
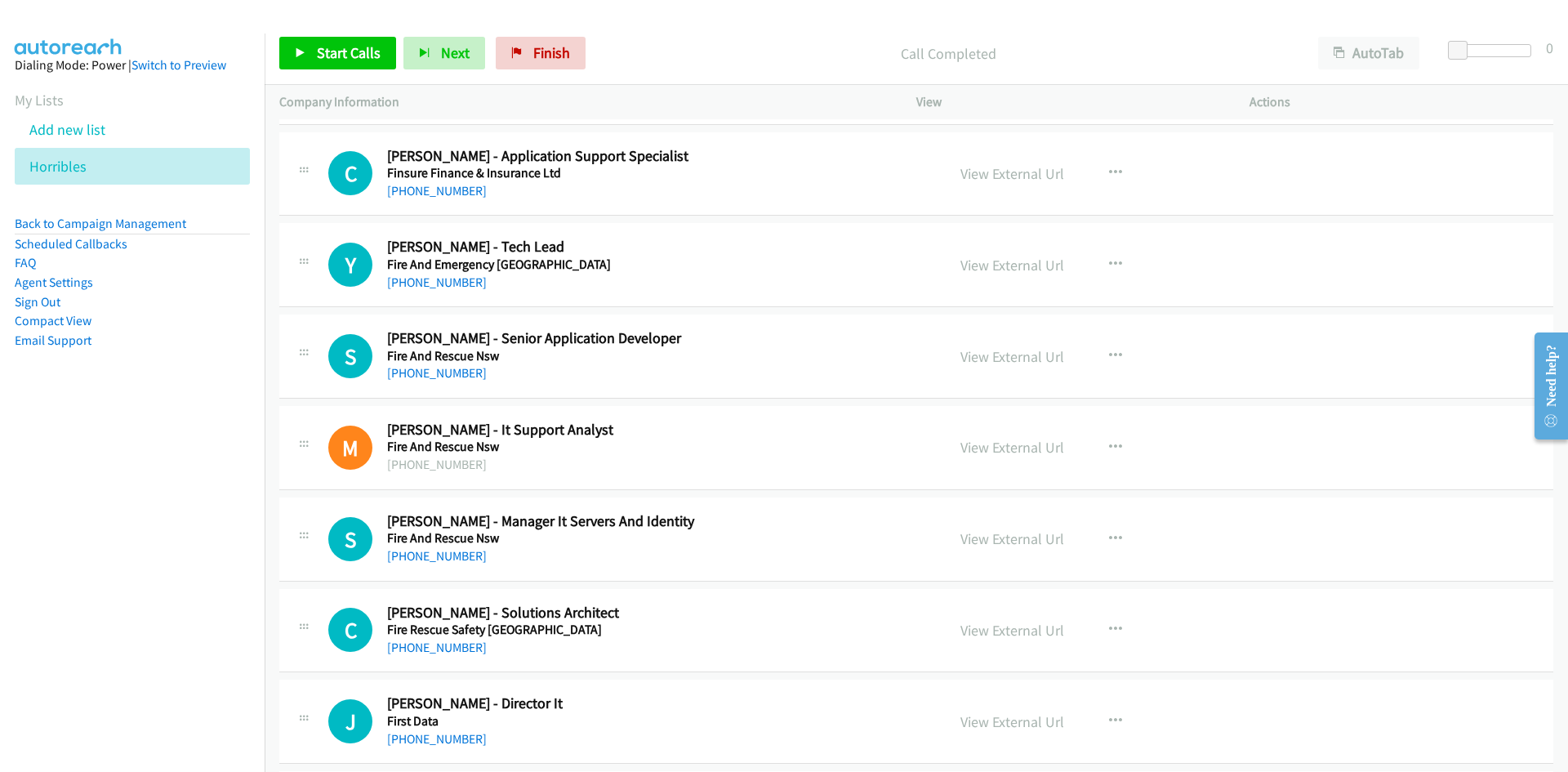
scroll to position [1471, 0]
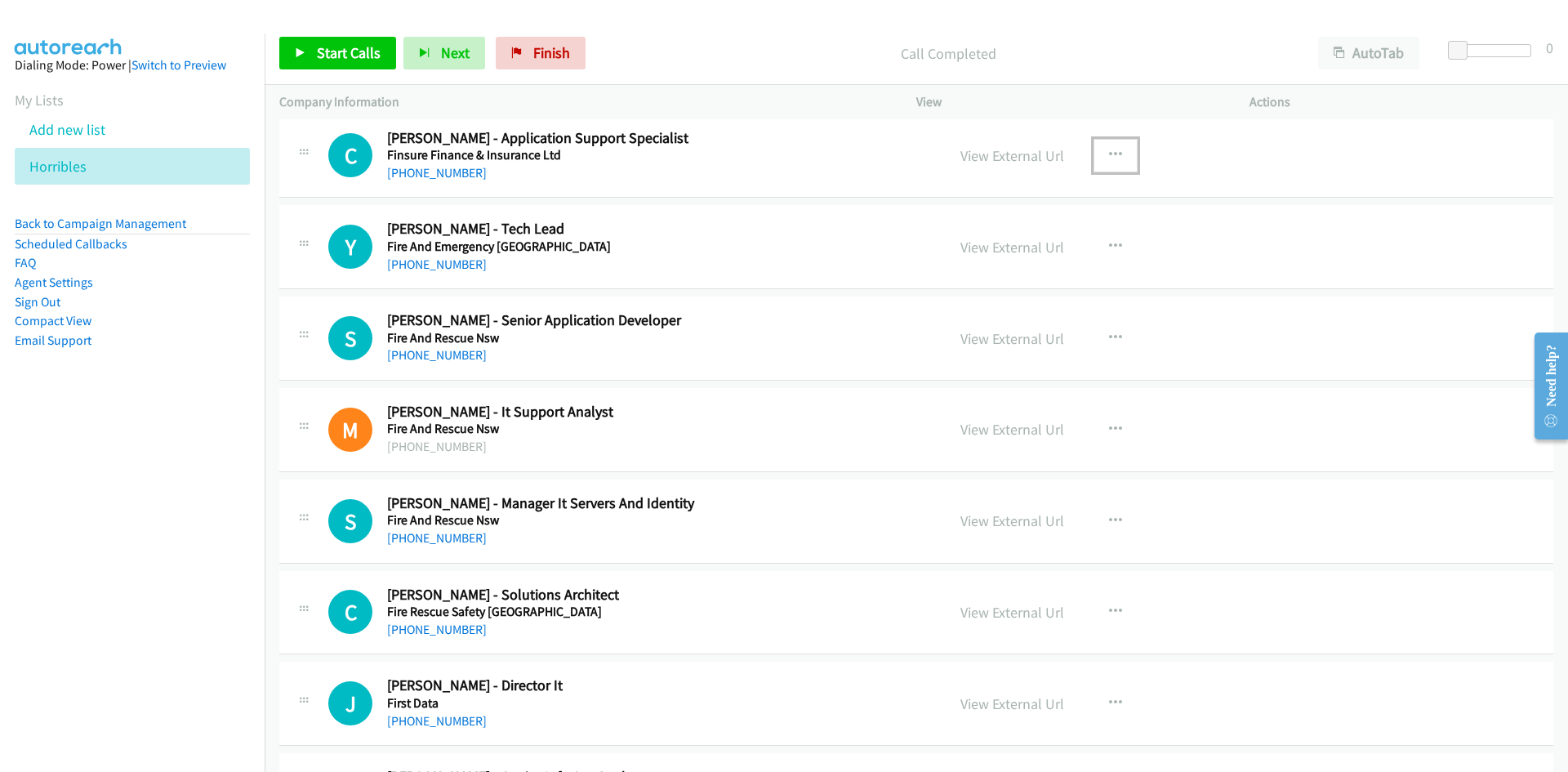
click at [1099, 154] on button "button" at bounding box center [1115, 155] width 44 height 33
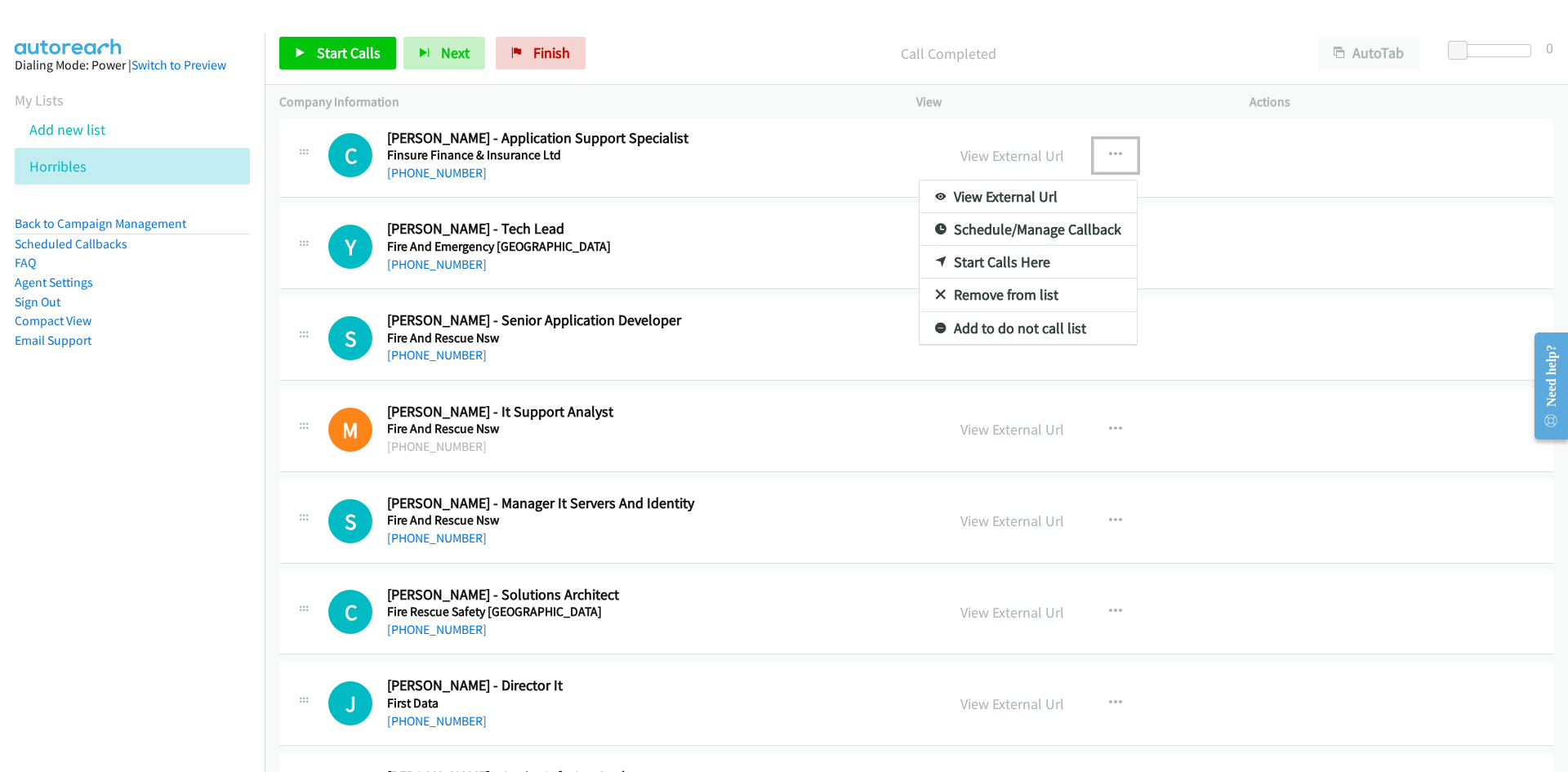
click at [936, 261] on icon at bounding box center [941, 264] width 12 height 12
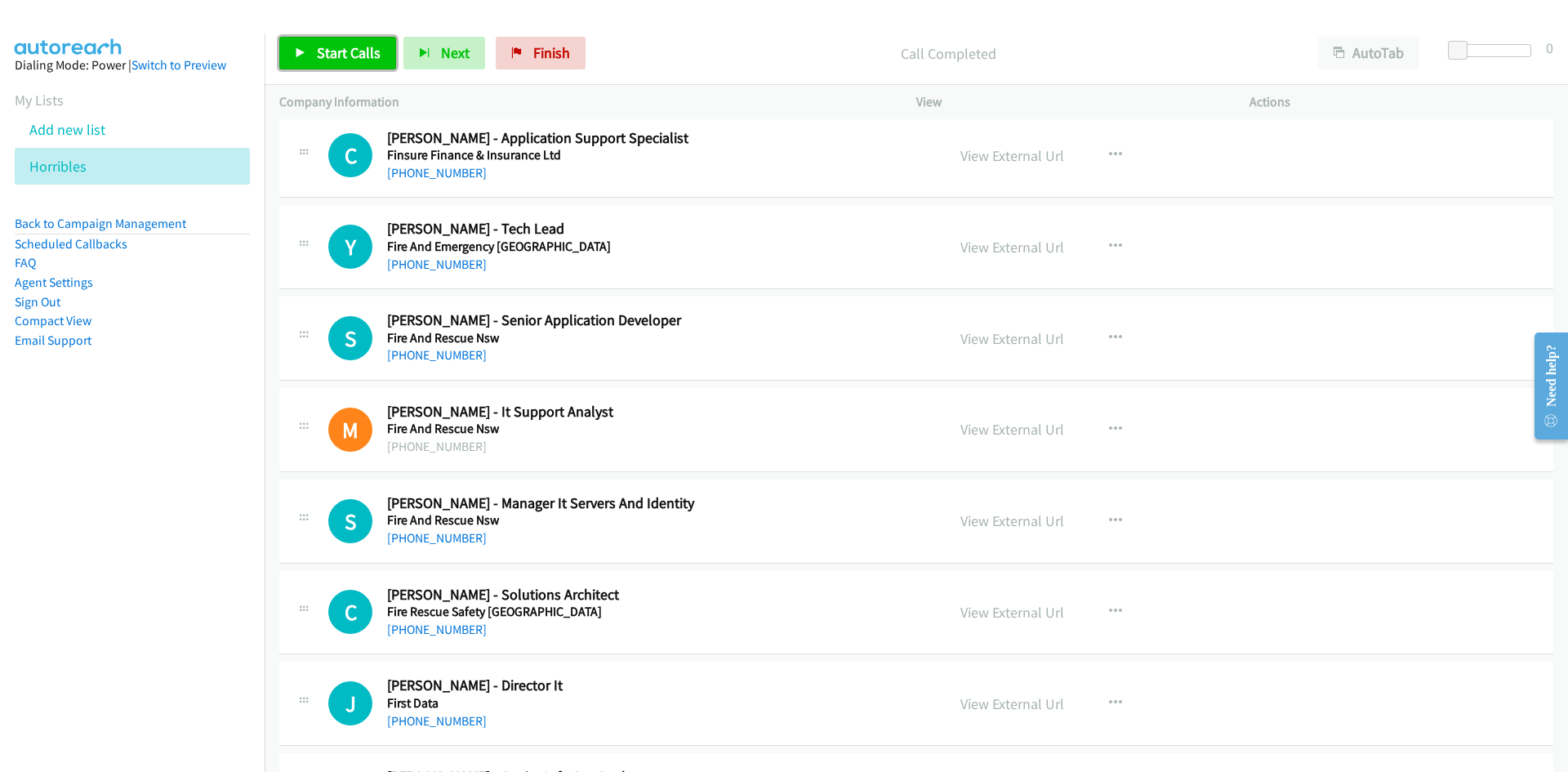
click at [321, 44] on span "Start Calls" at bounding box center [348, 52] width 63 height 19
click at [317, 47] on span "Pause" at bounding box center [335, 52] width 37 height 19
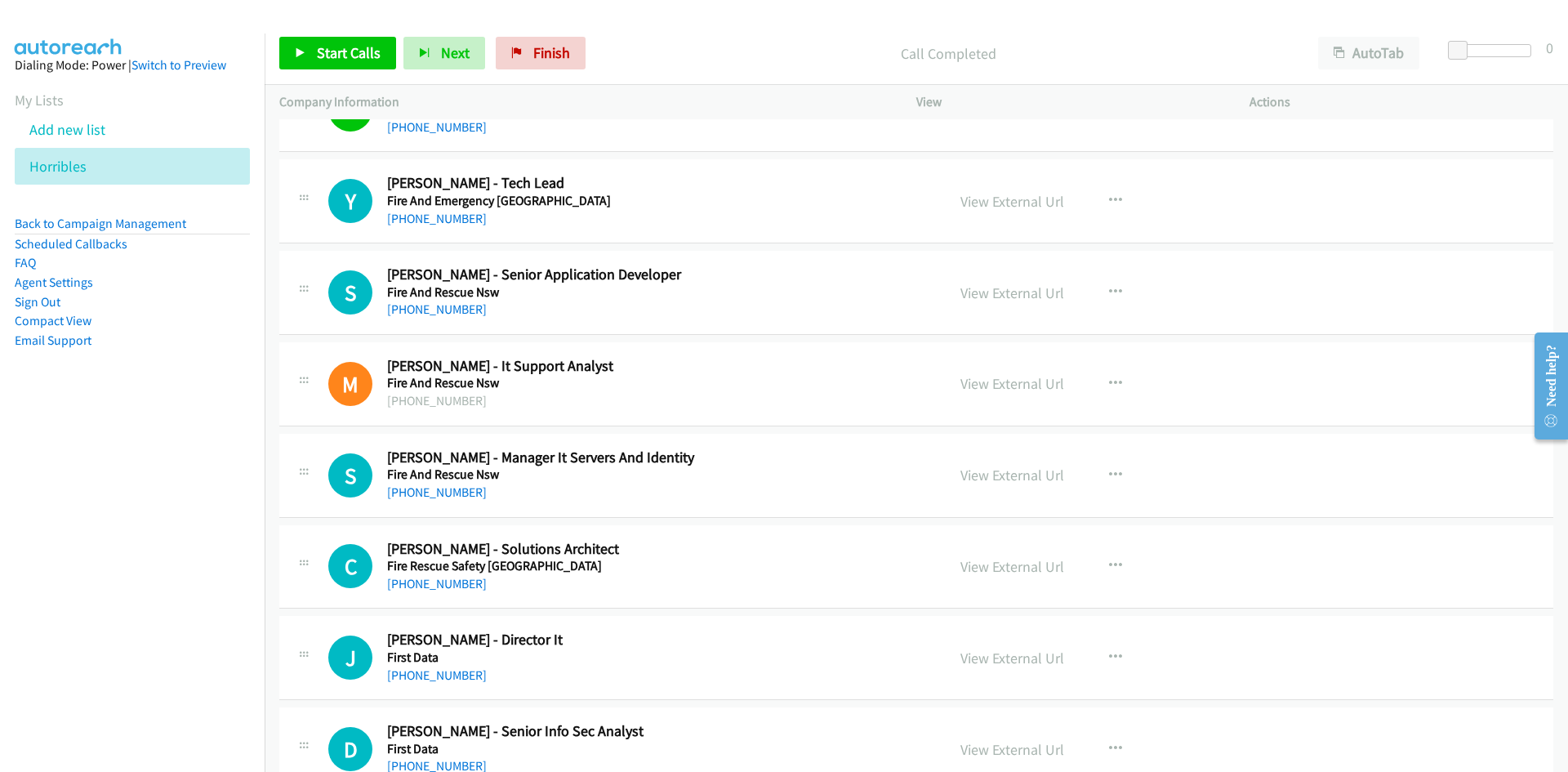
scroll to position [1552, 0]
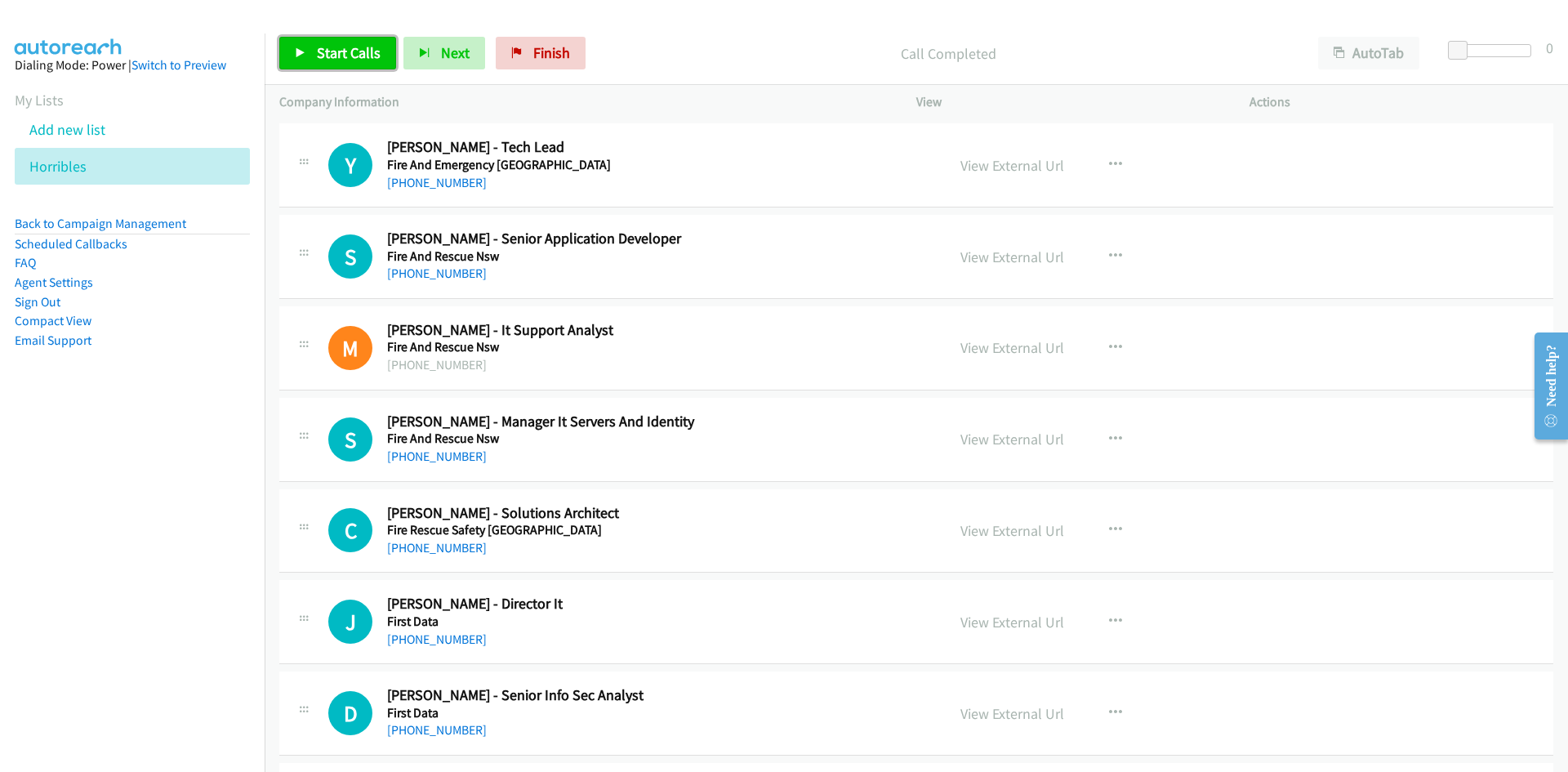
click at [360, 42] on link "Start Calls" at bounding box center [338, 53] width 117 height 33
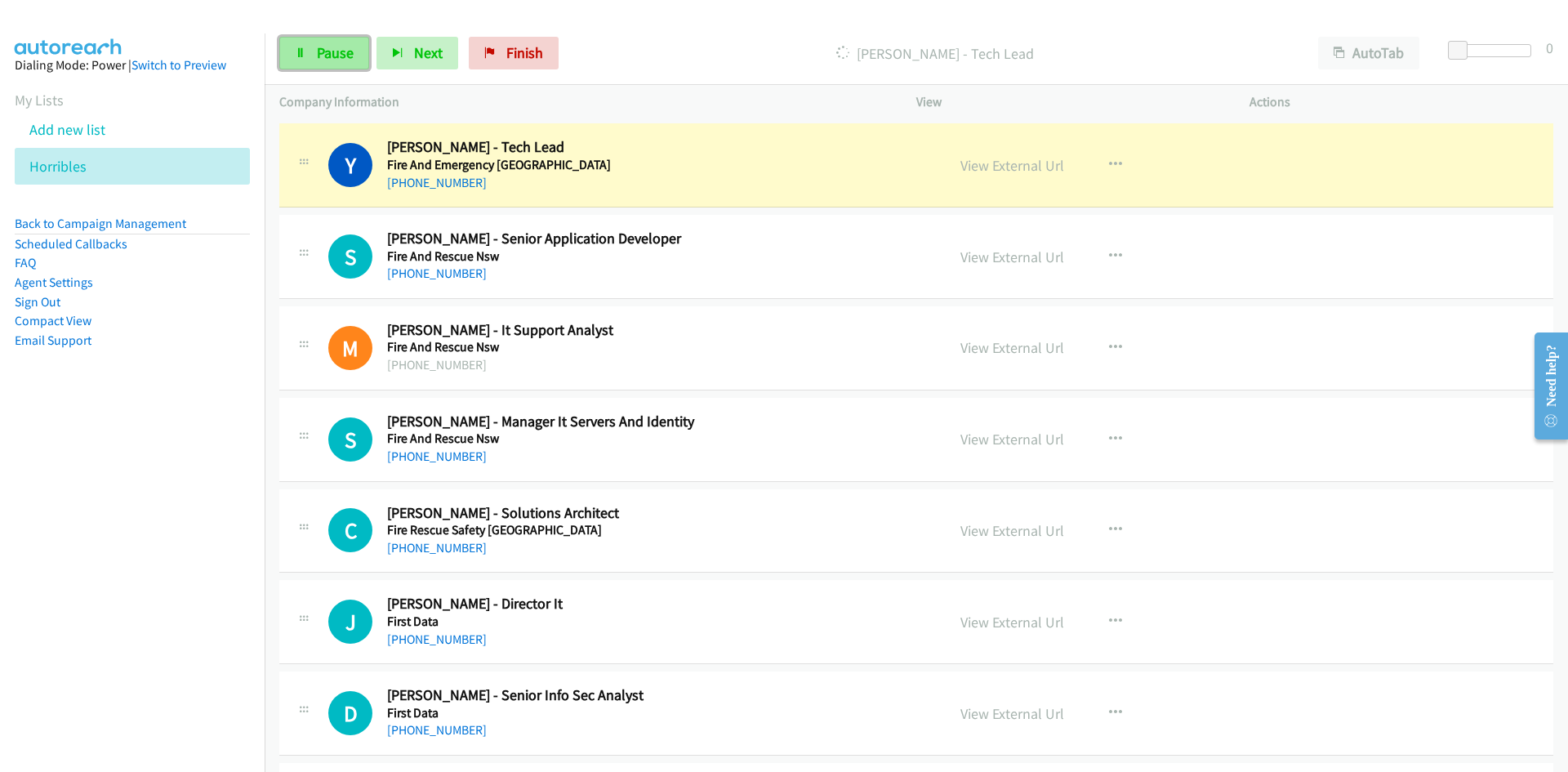
click at [339, 64] on link "Pause" at bounding box center [324, 53] width 90 height 33
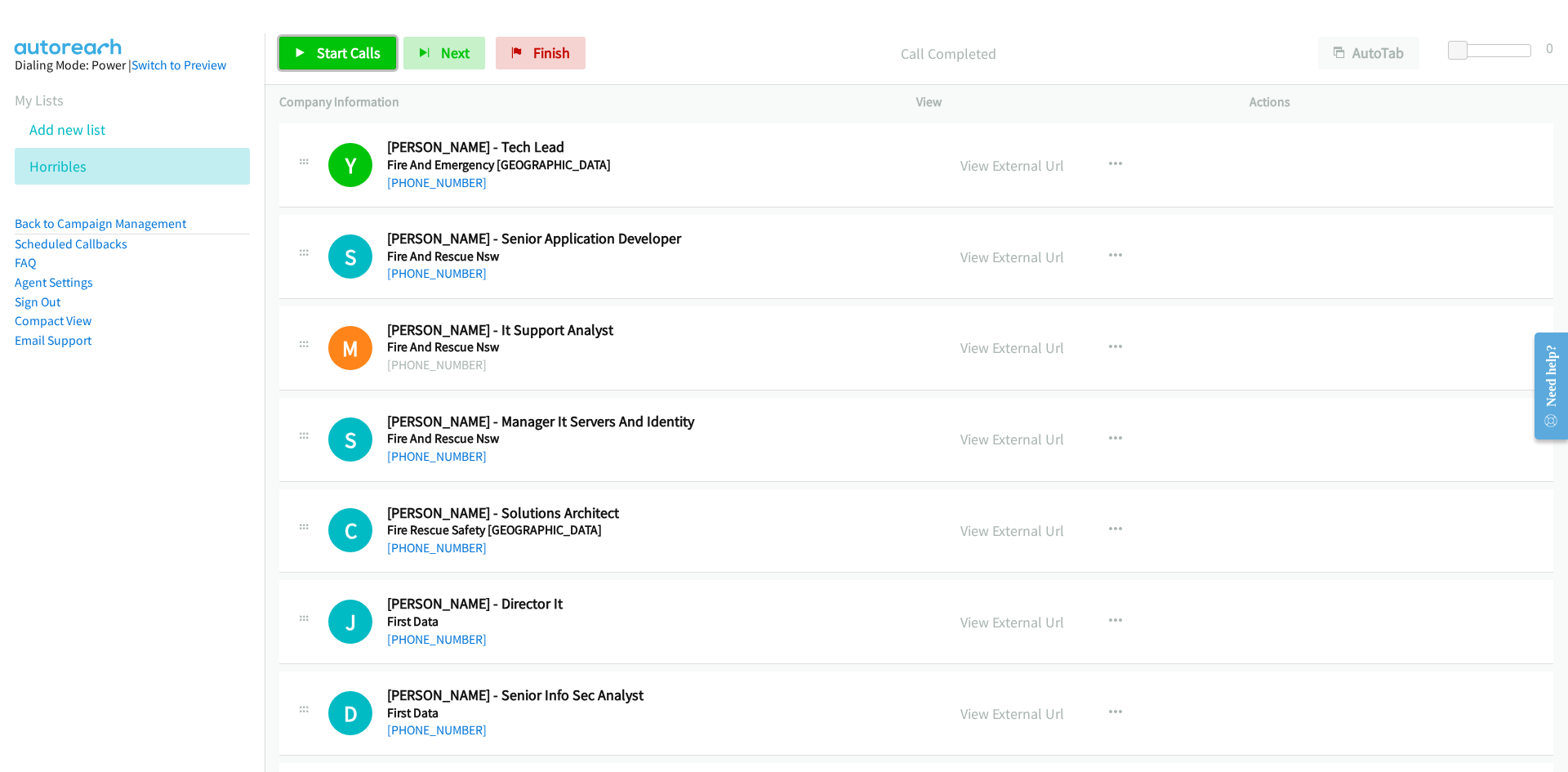
click at [388, 62] on link "Start Calls" at bounding box center [338, 53] width 117 height 33
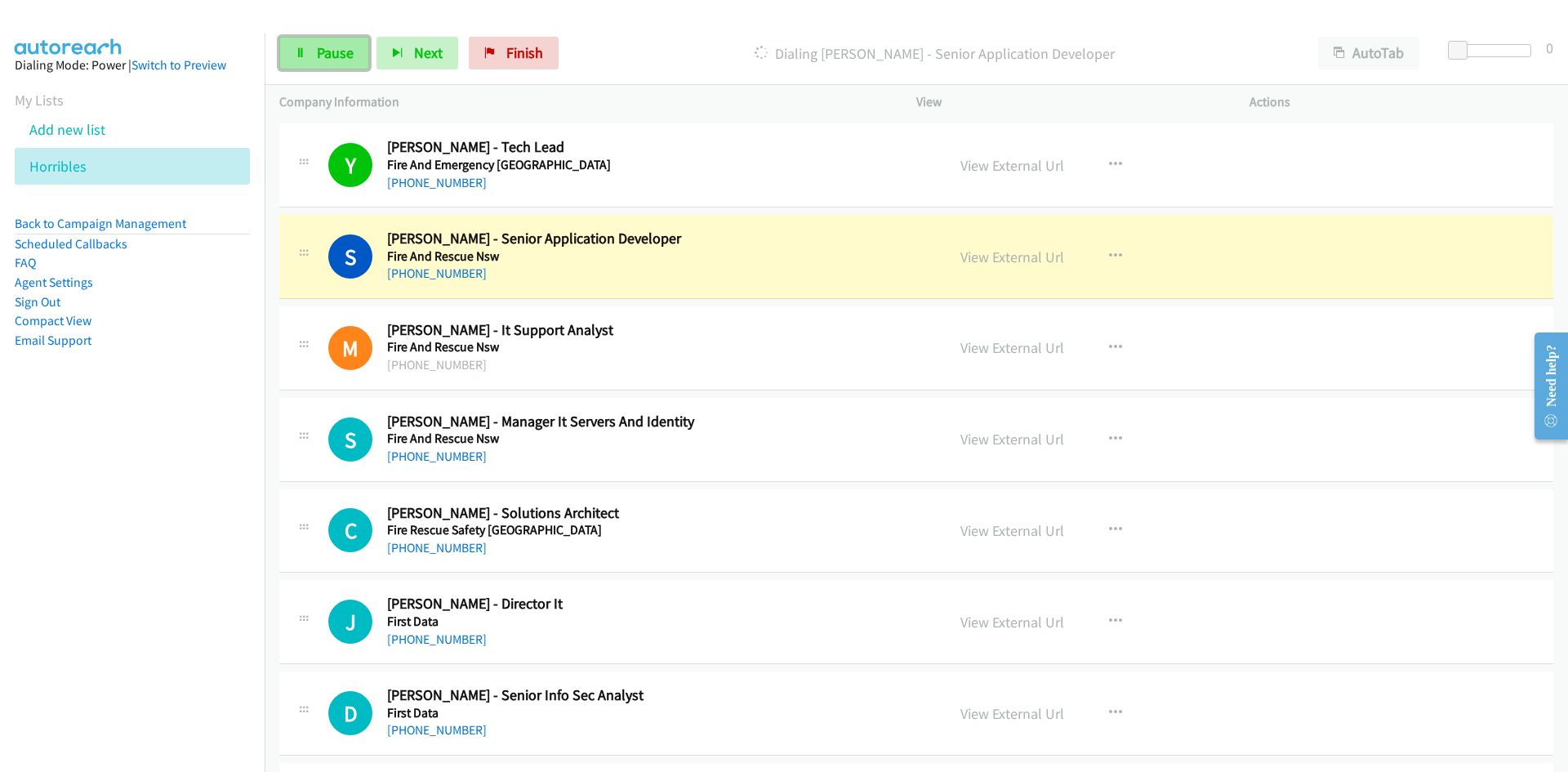
click at [355, 54] on link "Pause" at bounding box center [324, 53] width 90 height 33
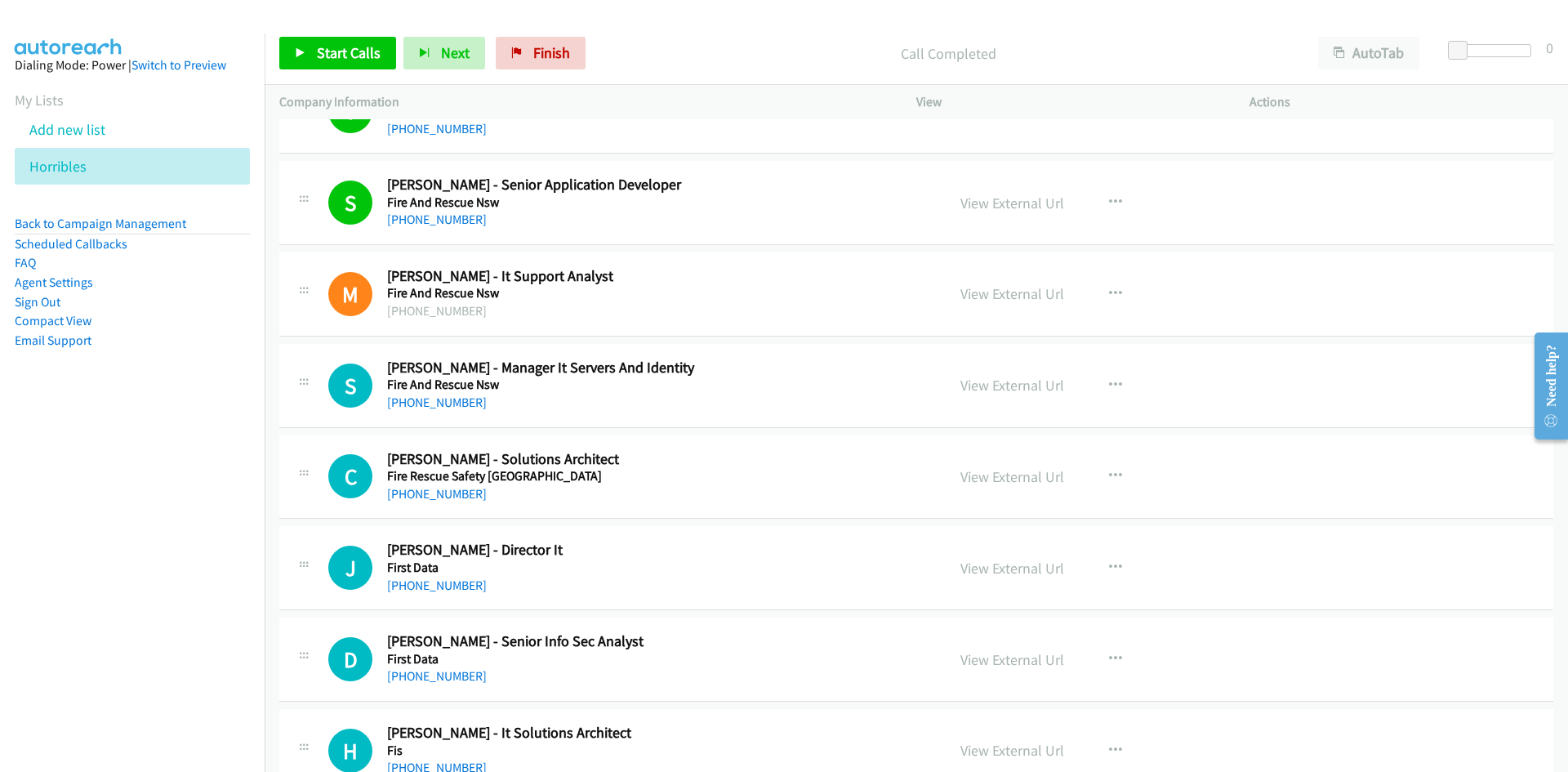
scroll to position [1797, 0]
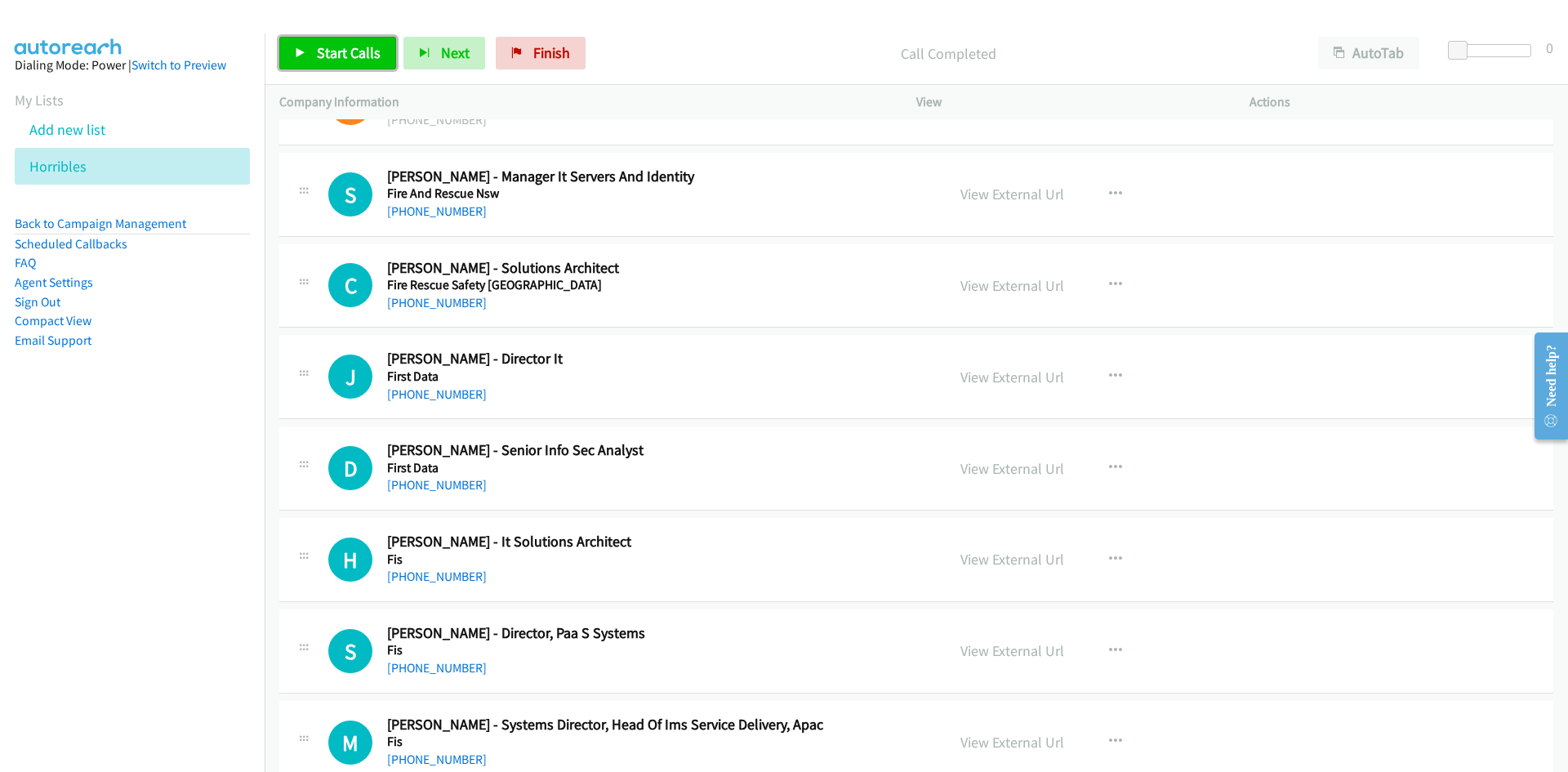
click at [365, 37] on link "Start Calls" at bounding box center [338, 53] width 117 height 33
click at [348, 48] on span "Pause" at bounding box center [335, 52] width 37 height 19
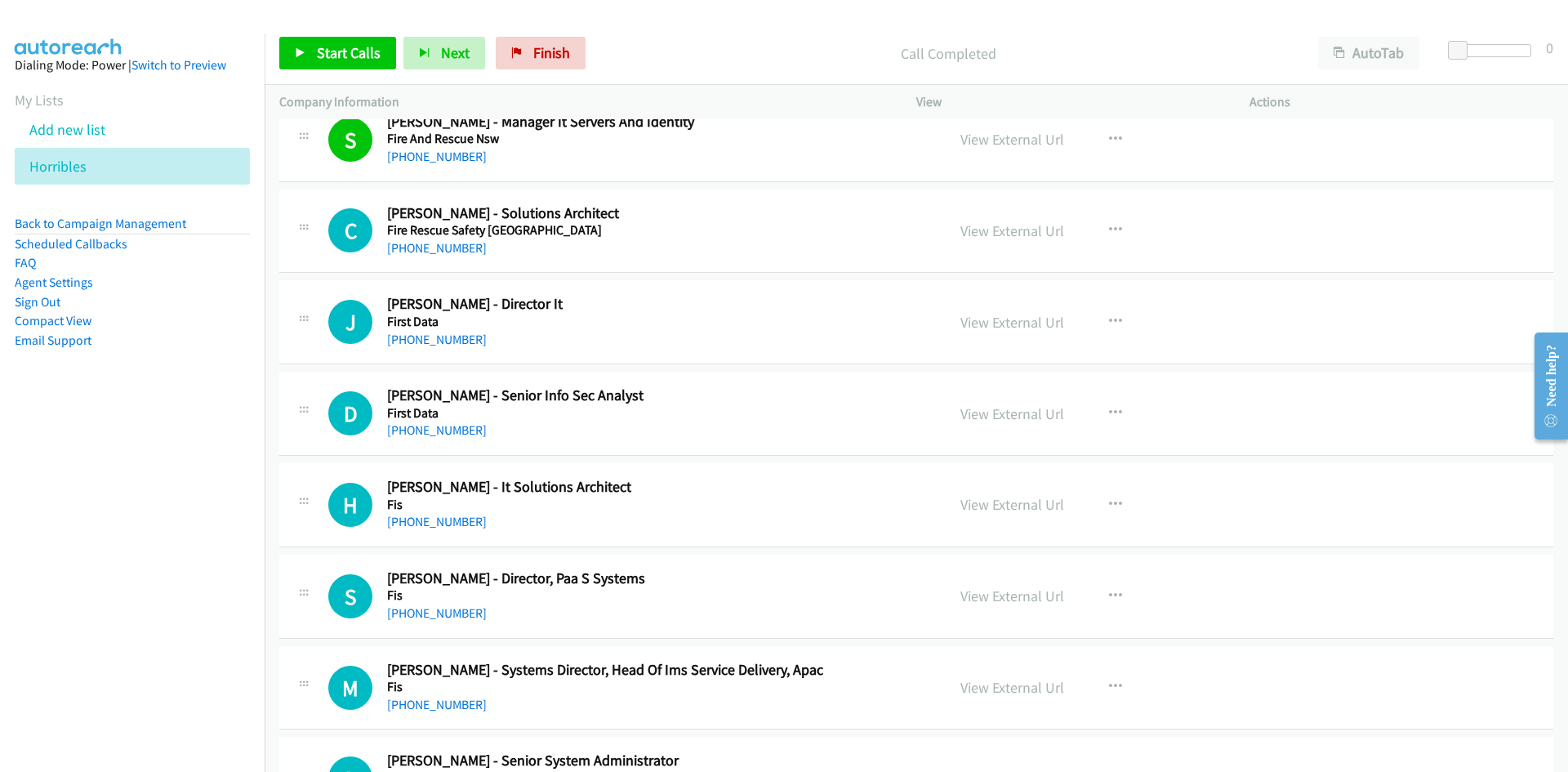
scroll to position [1879, 0]
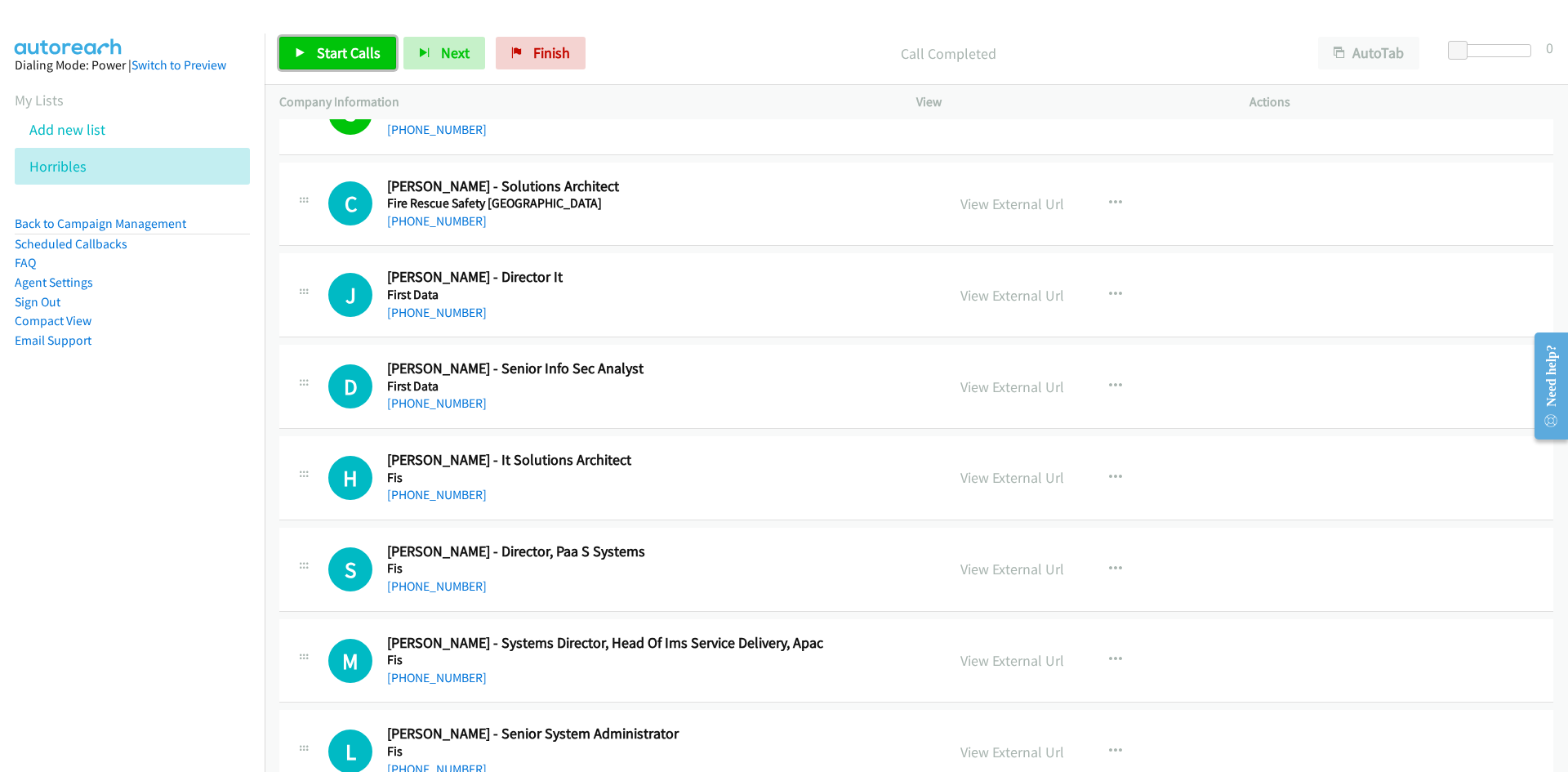
click at [288, 52] on link "Start Calls" at bounding box center [338, 53] width 117 height 33
click at [323, 54] on span "Pause" at bounding box center [335, 52] width 37 height 19
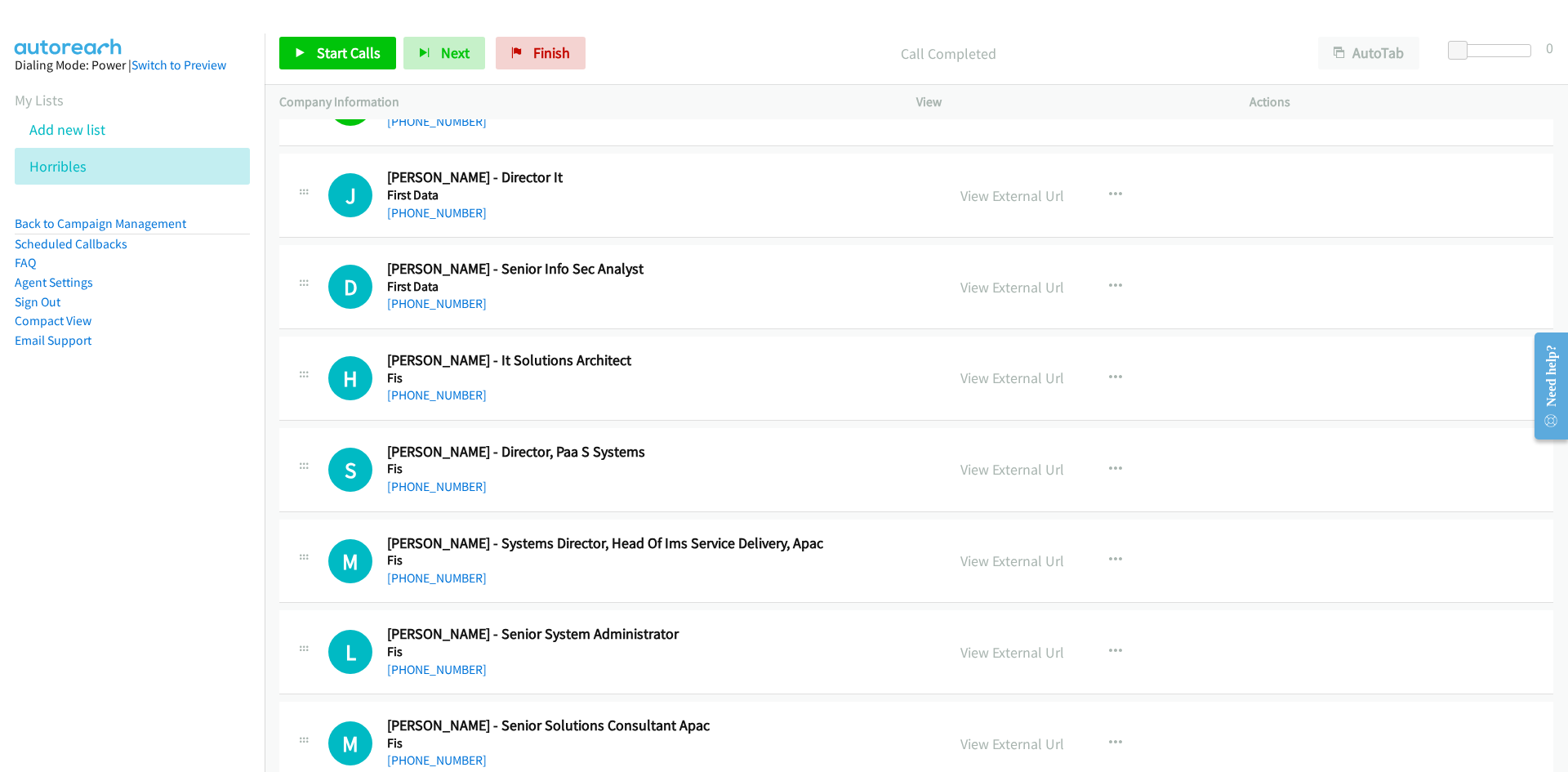
scroll to position [1961, 0]
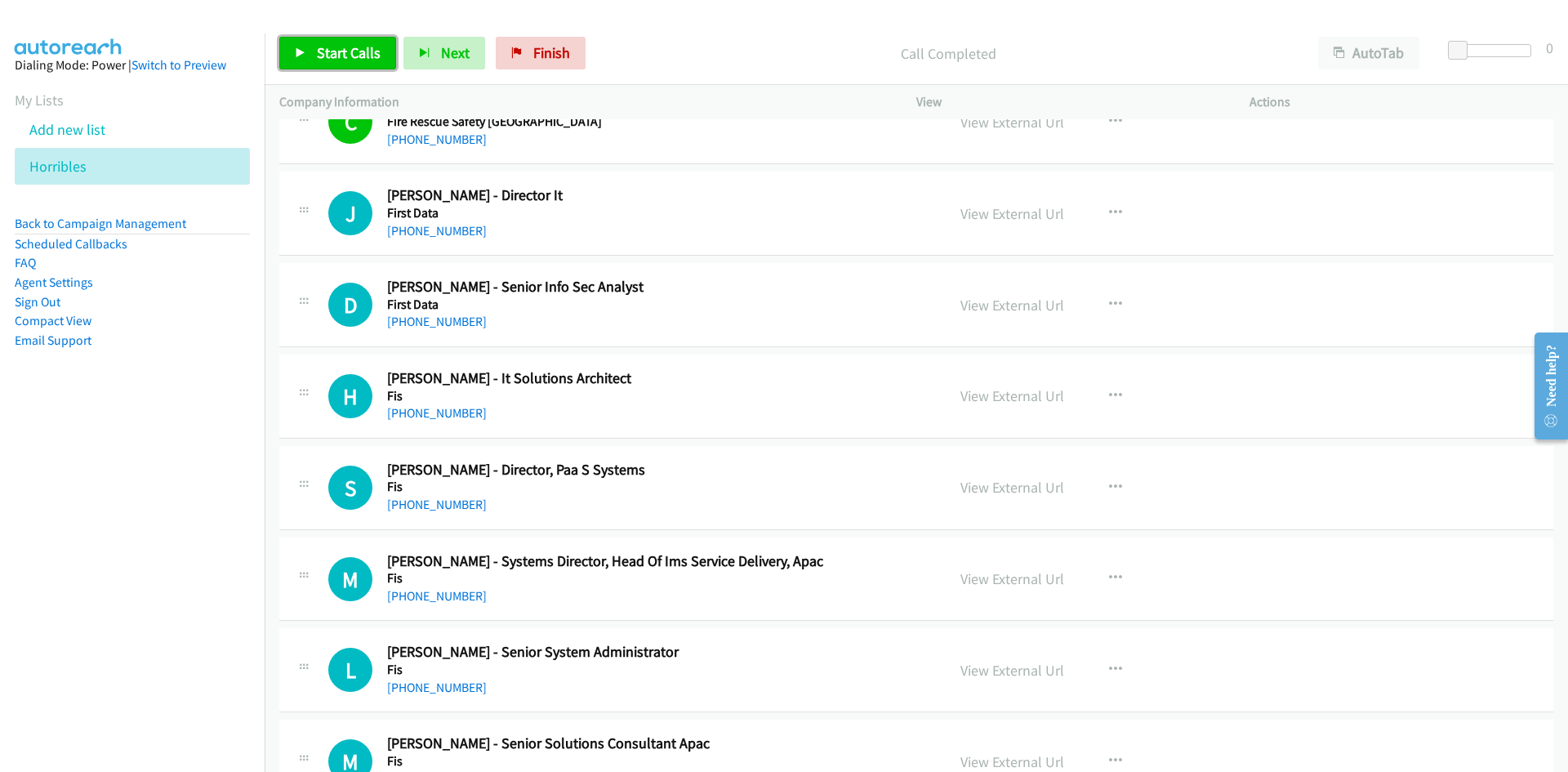
click at [348, 62] on span "Start Calls" at bounding box center [348, 52] width 63 height 19
click at [348, 62] on span "Pause" at bounding box center [335, 52] width 37 height 19
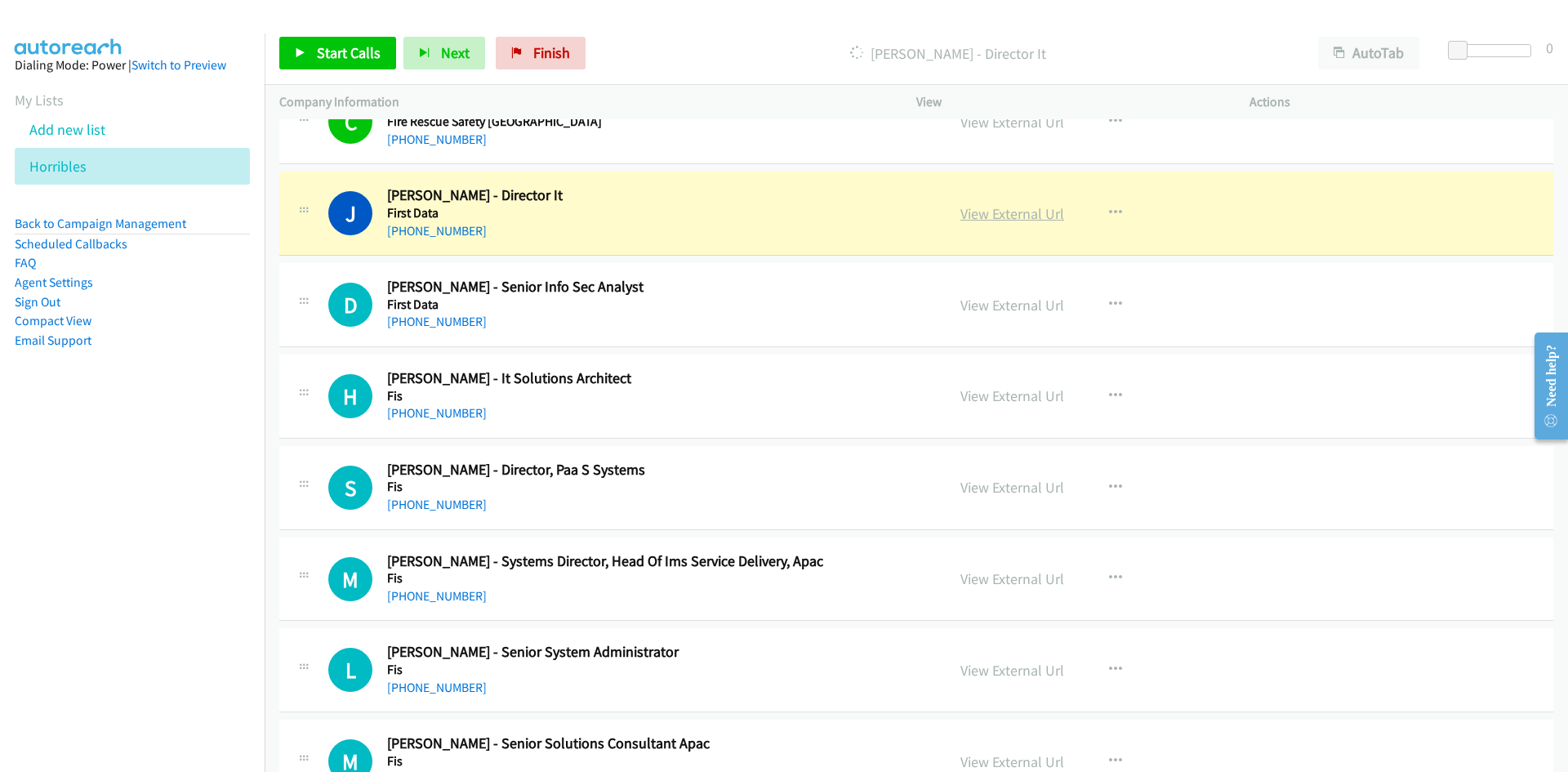
click at [1049, 218] on link "View External Url" at bounding box center [1012, 214] width 104 height 19
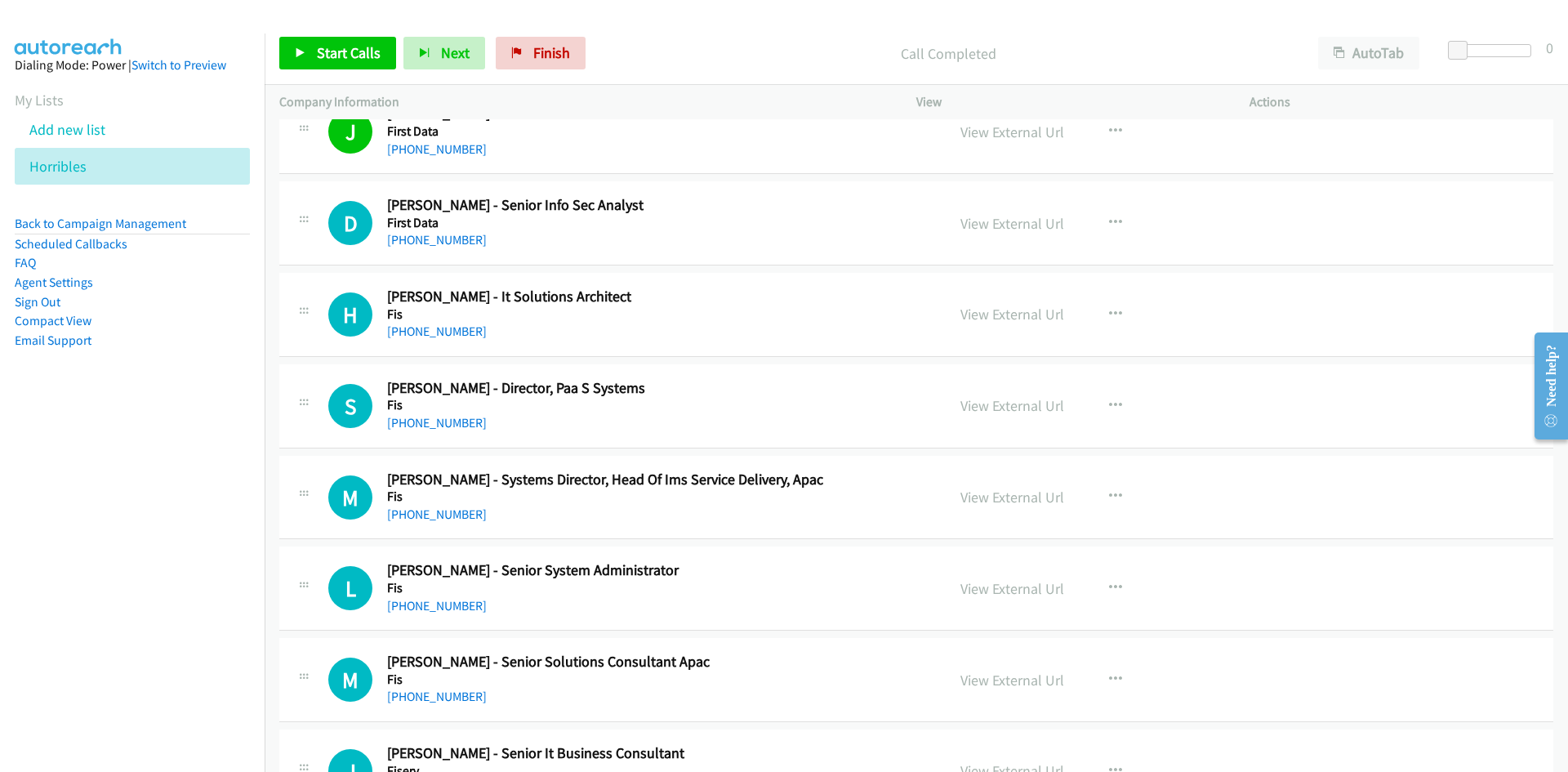
scroll to position [2124, 0]
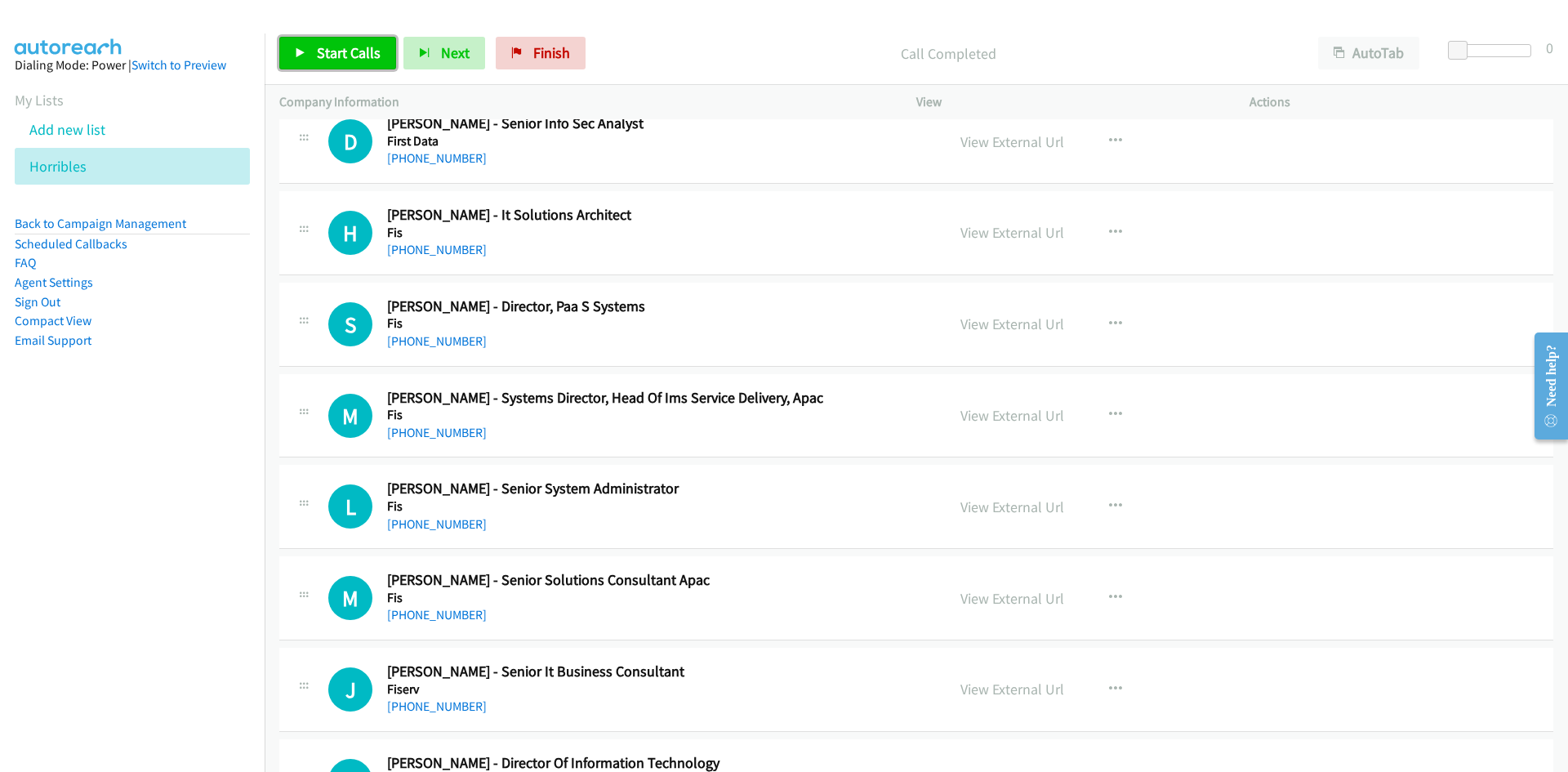
click at [321, 49] on span "Start Calls" at bounding box center [348, 52] width 63 height 19
click at [298, 45] on link "Pause" at bounding box center [324, 53] width 90 height 33
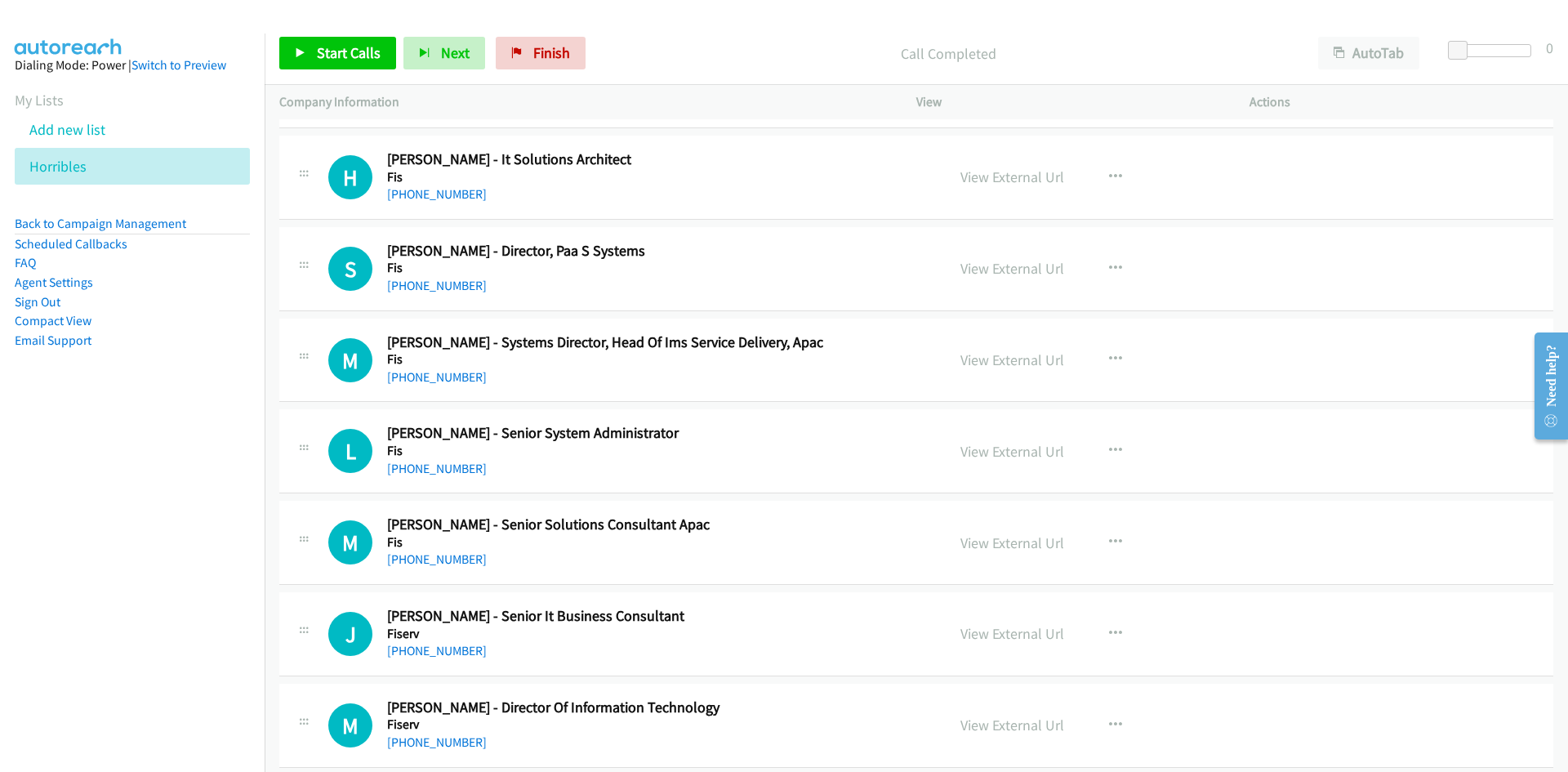
scroll to position [2206, 0]
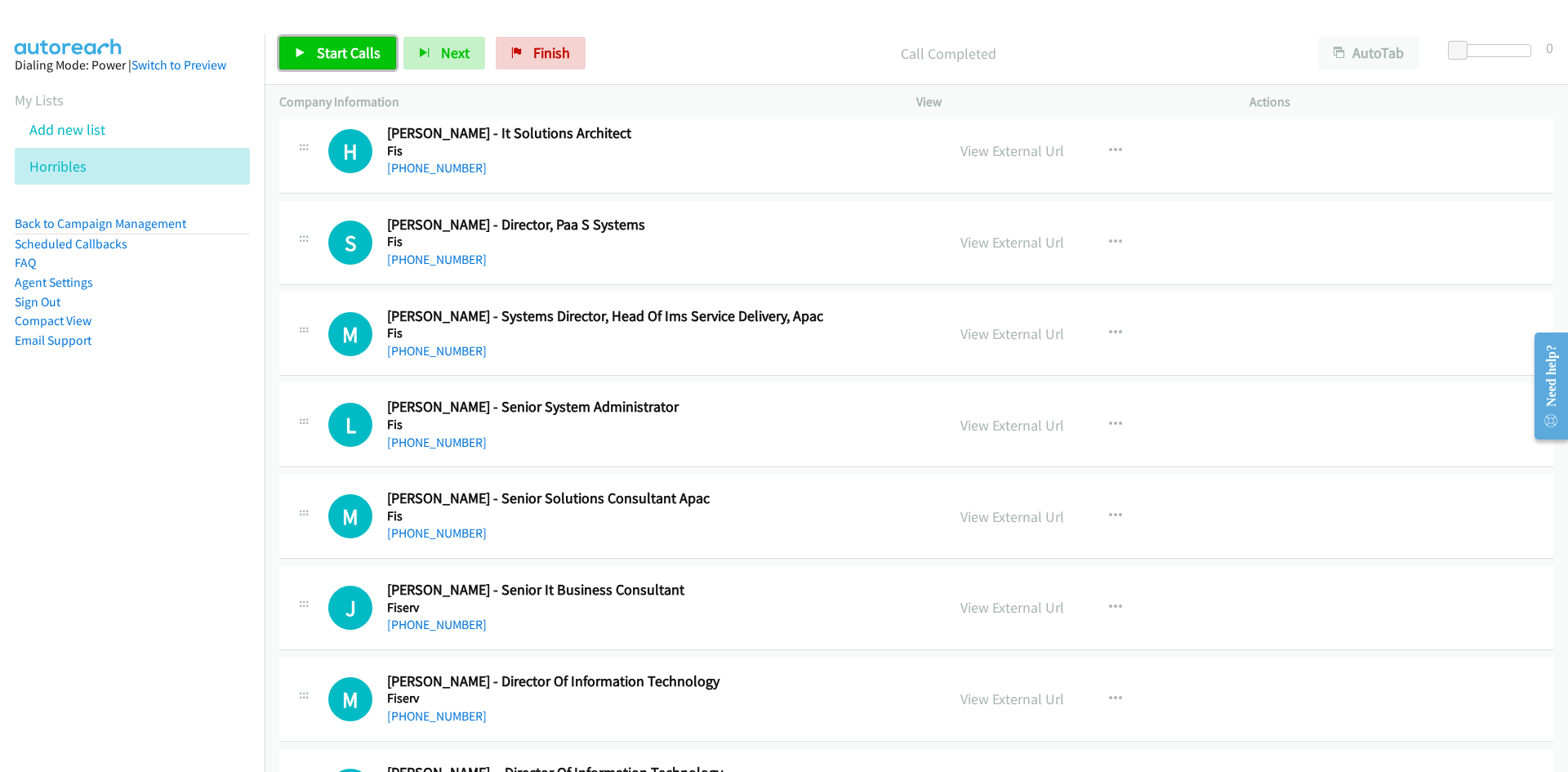
click at [287, 55] on link "Start Calls" at bounding box center [338, 53] width 117 height 33
click at [297, 40] on link "Pause" at bounding box center [324, 53] width 90 height 33
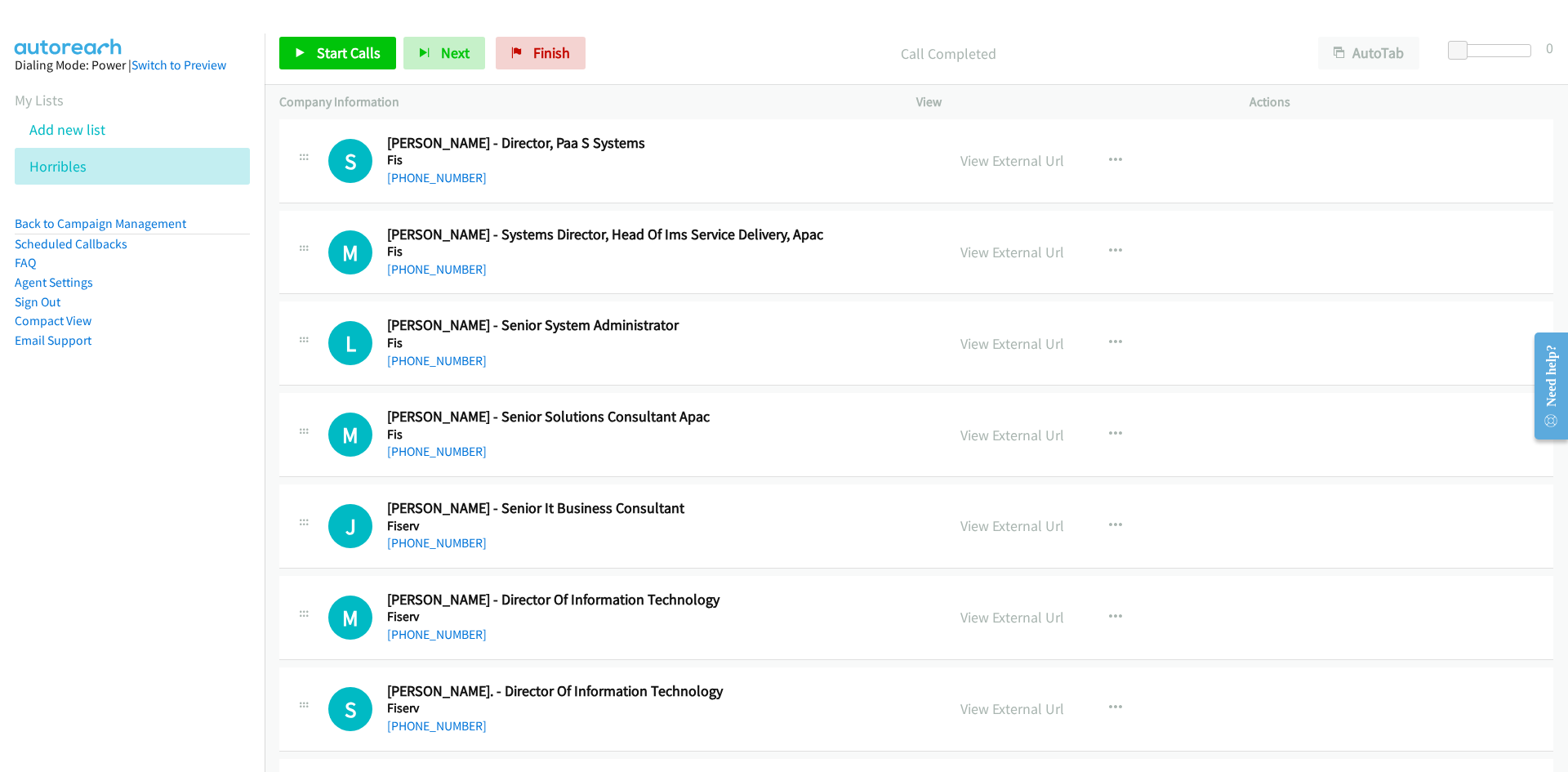
click at [274, 36] on div "Start Calls Pause Next Finish Call Completed AutoTab AutoTab 0" at bounding box center [916, 53] width 1304 height 63
click at [288, 39] on link "Start Calls" at bounding box center [338, 53] width 117 height 33
click at [295, 41] on link "Pause" at bounding box center [324, 53] width 90 height 33
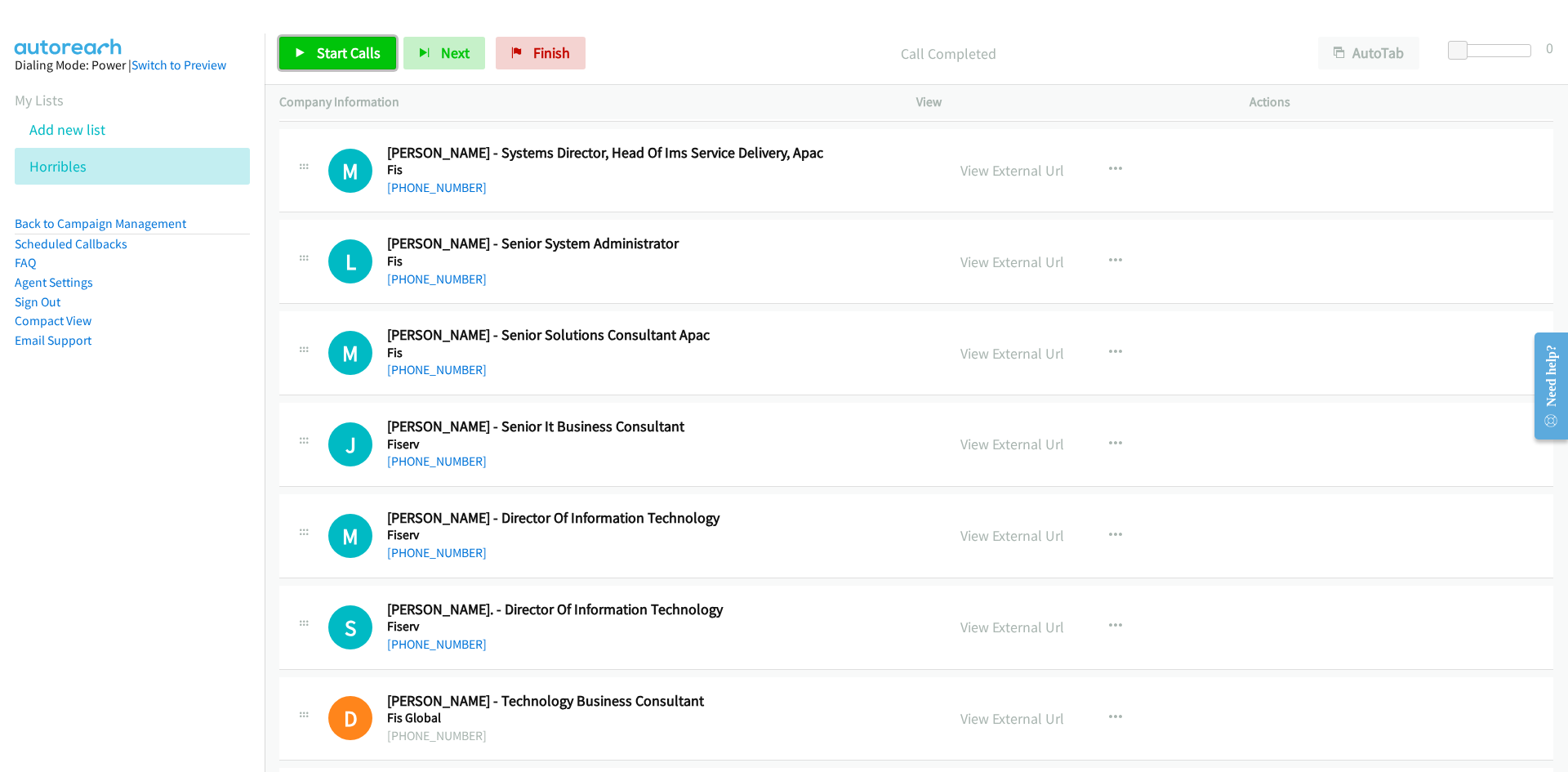
click at [328, 66] on link "Start Calls" at bounding box center [338, 53] width 117 height 33
click at [328, 66] on link "Pause" at bounding box center [324, 53] width 90 height 33
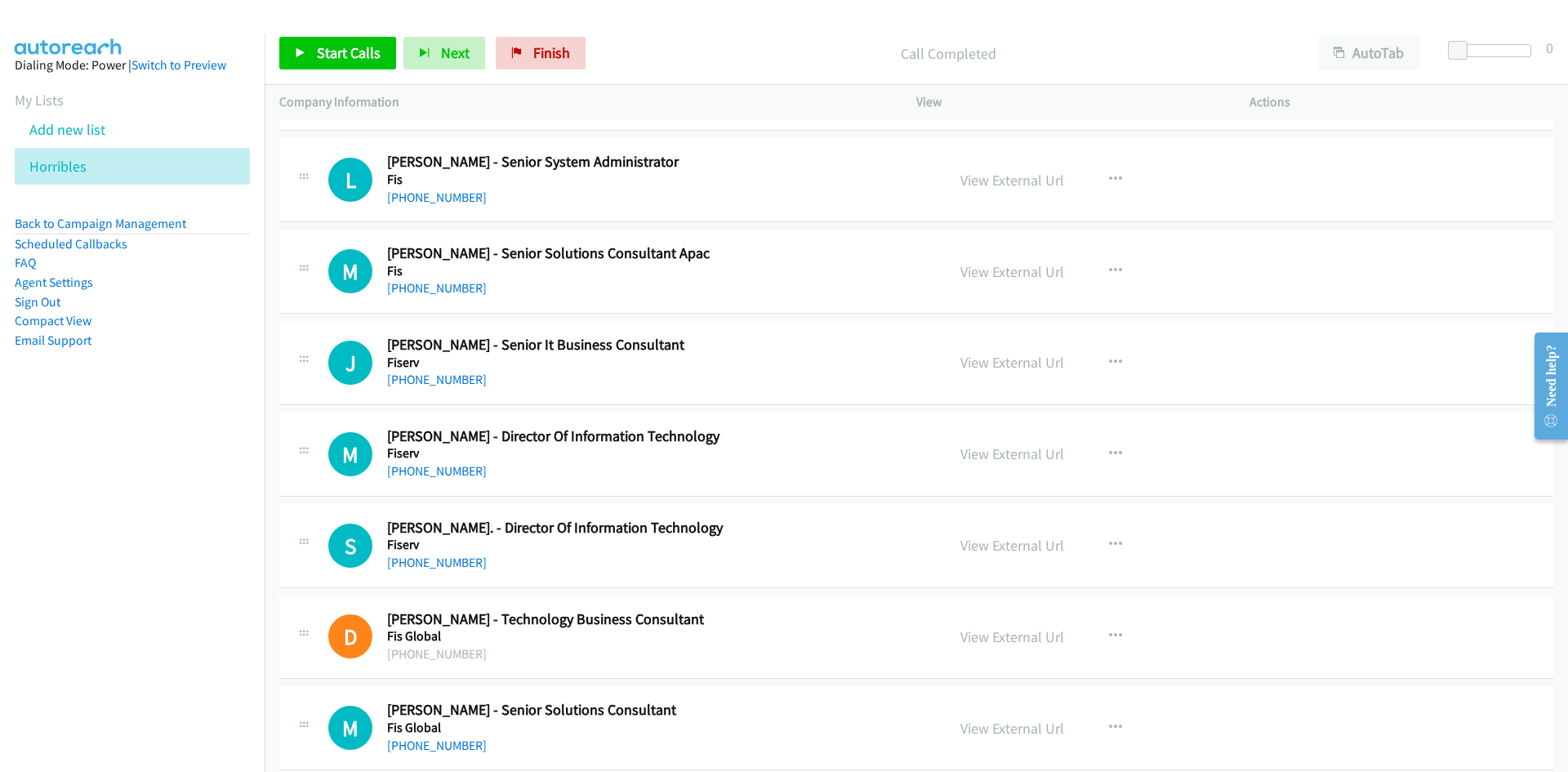
click at [380, 76] on div "Start Calls Pause Next Finish Call Completed AutoTab AutoTab 0" at bounding box center [916, 53] width 1304 height 63
click at [377, 63] on link "Start Calls" at bounding box center [338, 53] width 117 height 33
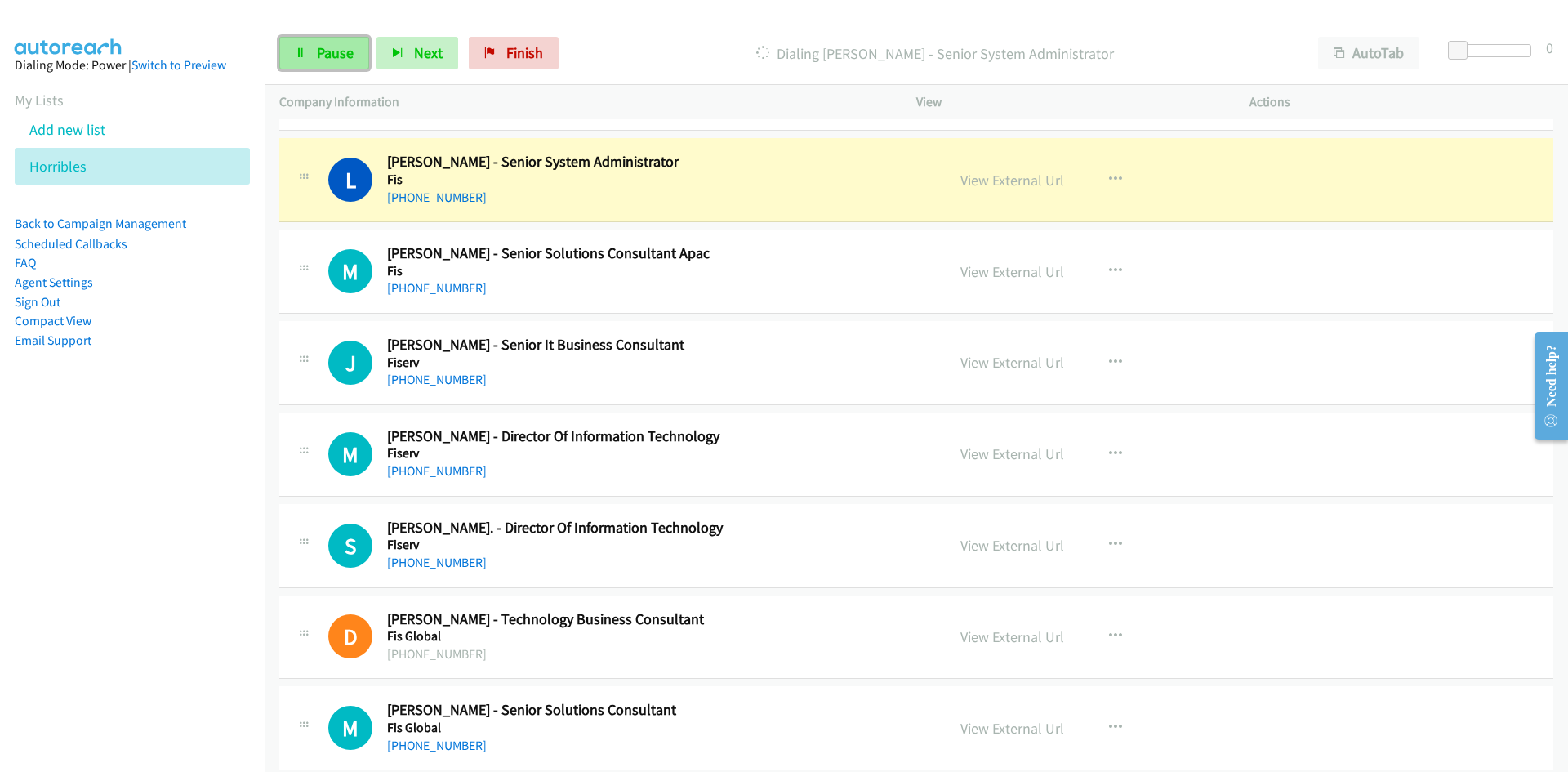
click at [364, 59] on link "Pause" at bounding box center [324, 53] width 90 height 33
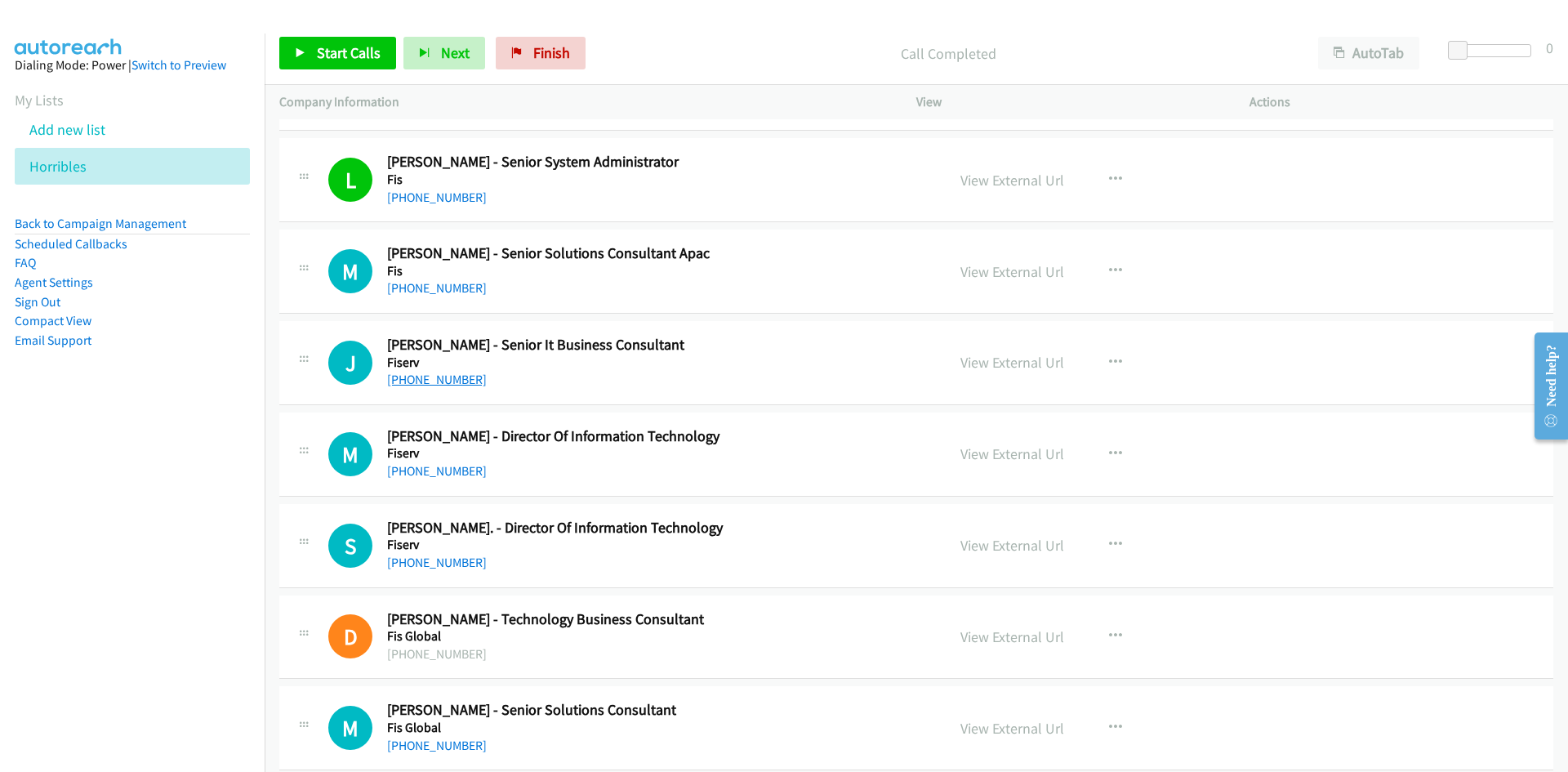
scroll to position [2533, 0]
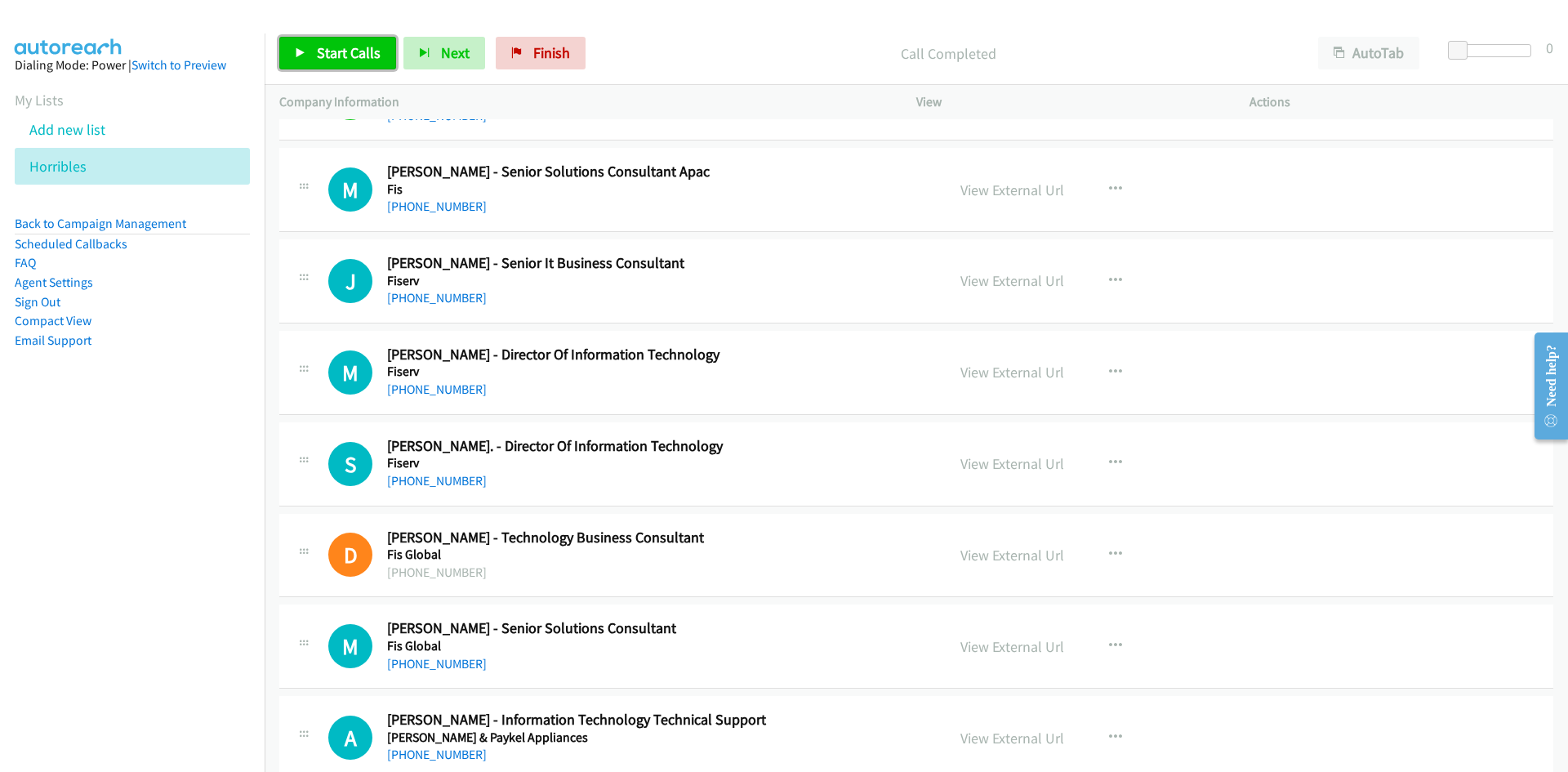
click at [321, 45] on span "Start Calls" at bounding box center [348, 52] width 63 height 19
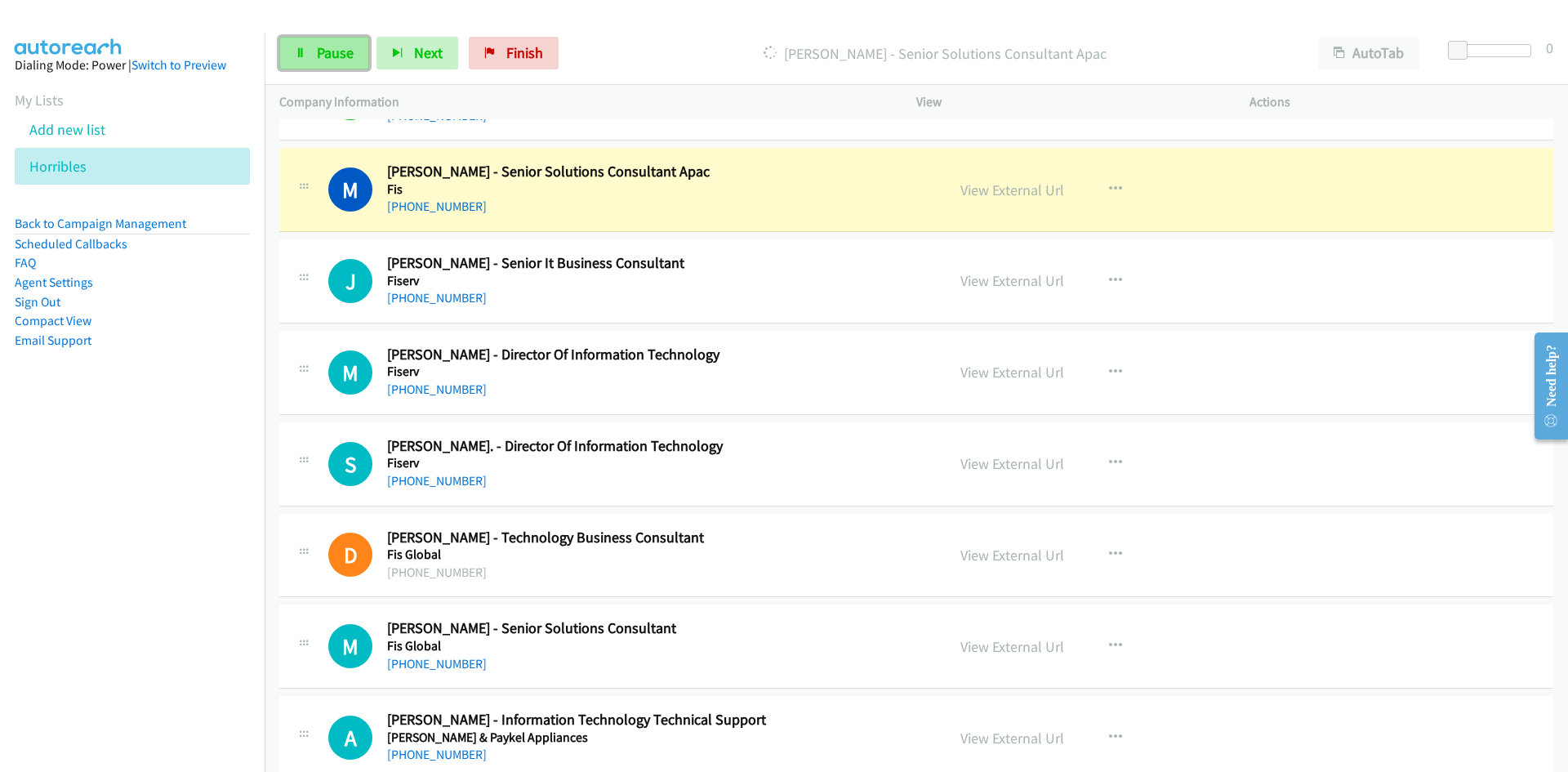
click at [336, 56] on span "Pause" at bounding box center [335, 52] width 37 height 19
click at [990, 195] on link "View External Url" at bounding box center [1012, 190] width 104 height 19
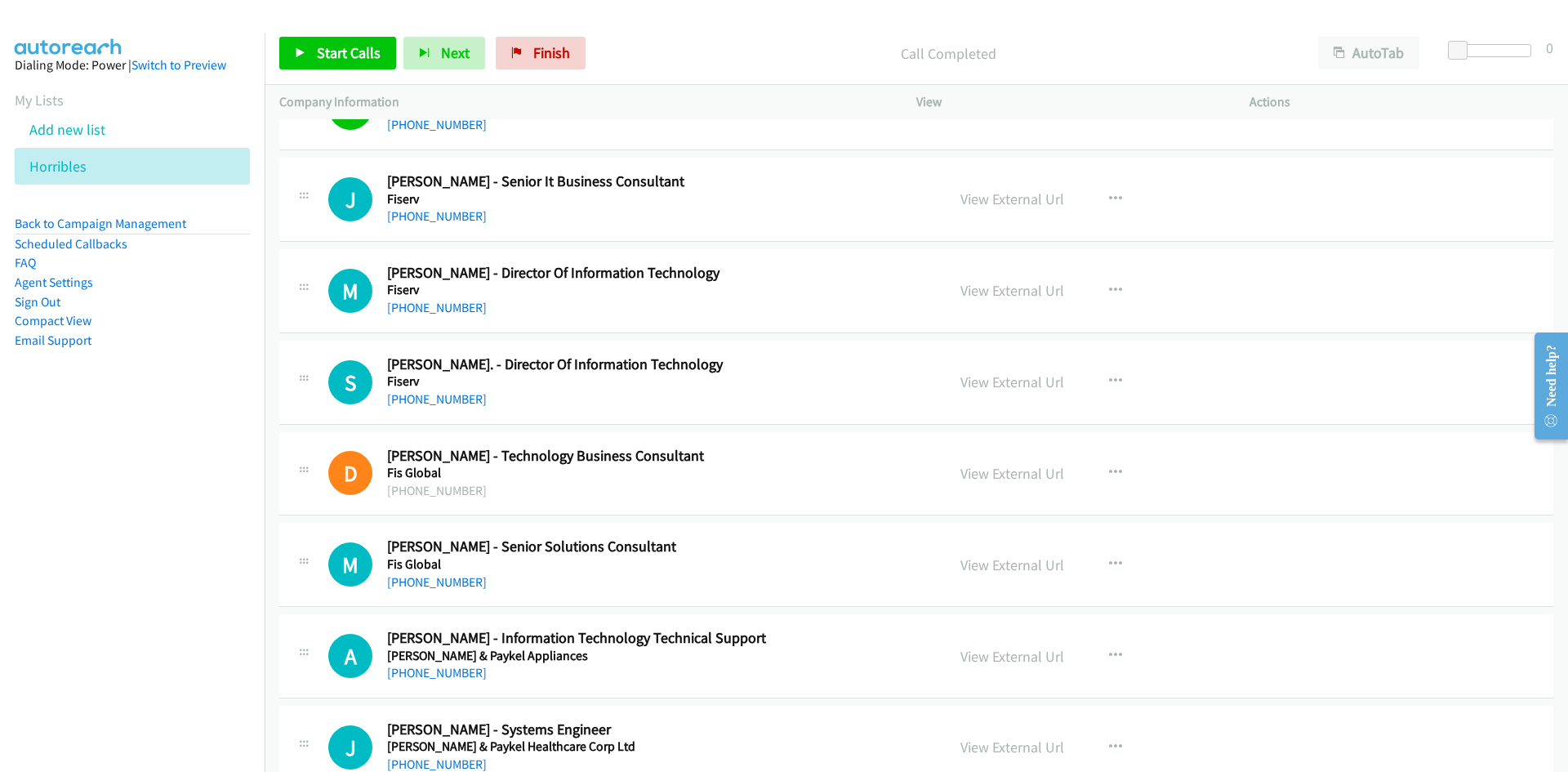
scroll to position [2696, 0]
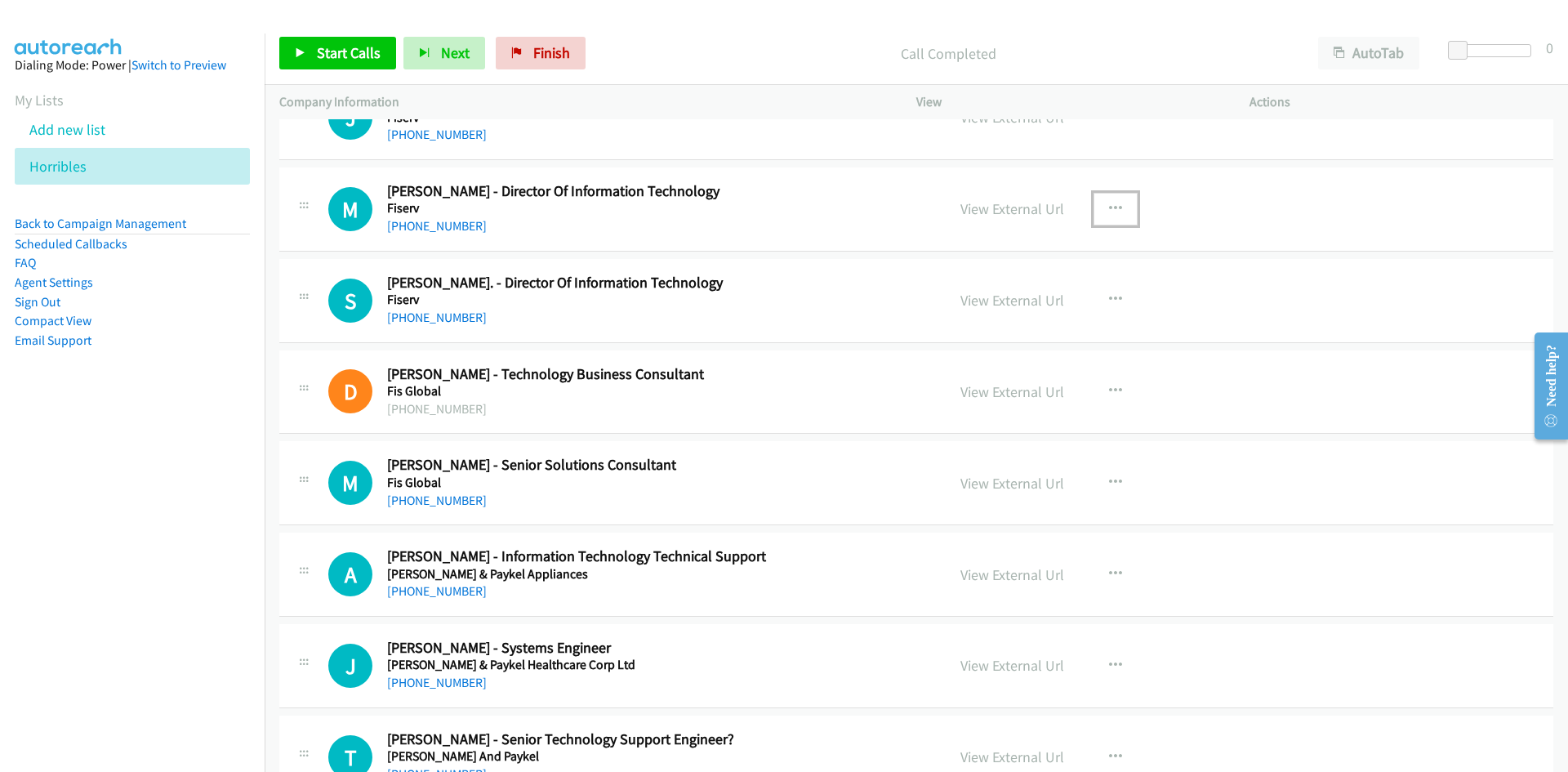
click at [1110, 213] on icon "button" at bounding box center [1115, 209] width 13 height 13
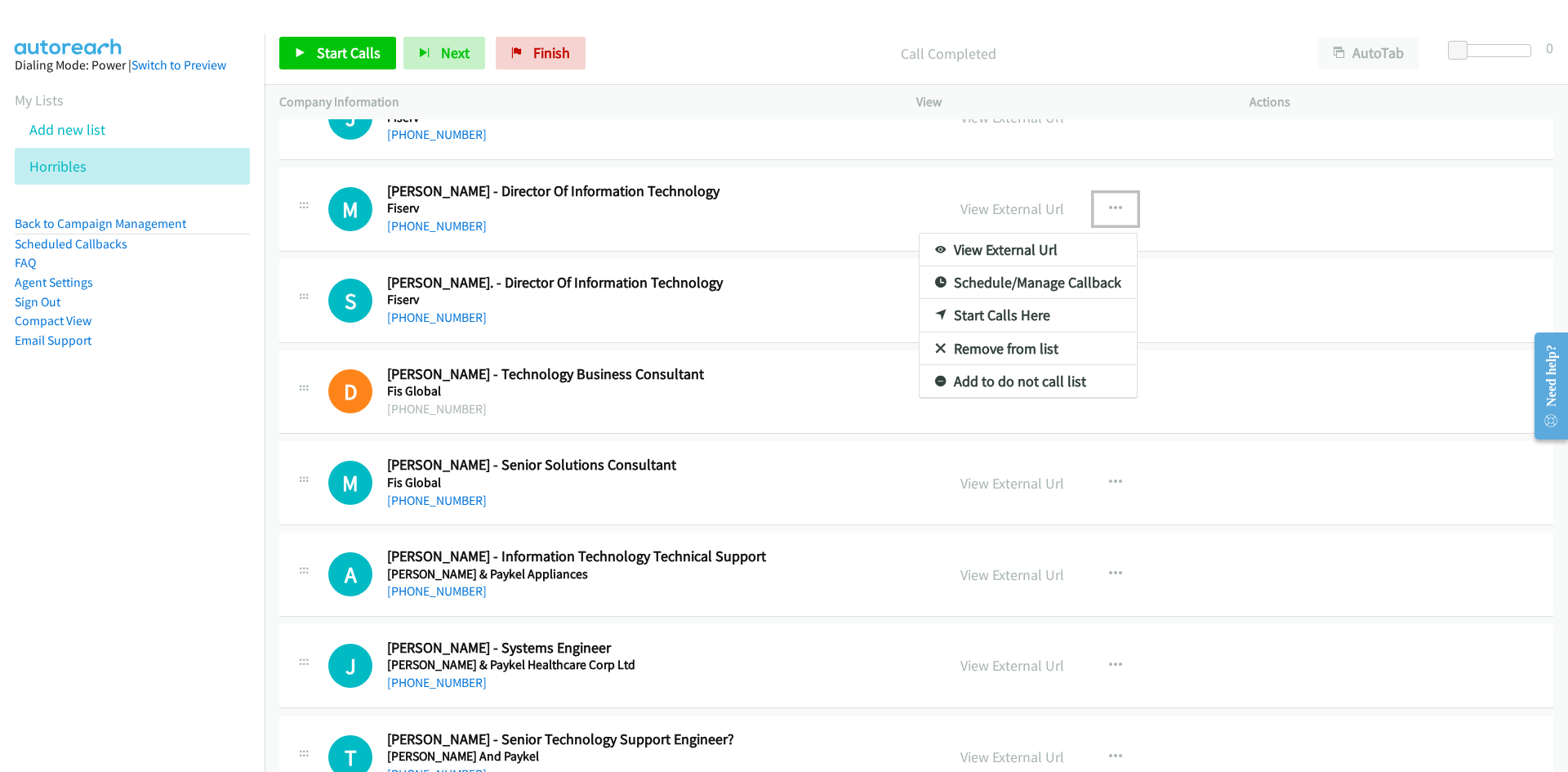
click at [941, 310] on link "Start Calls Here" at bounding box center [1028, 315] width 217 height 33
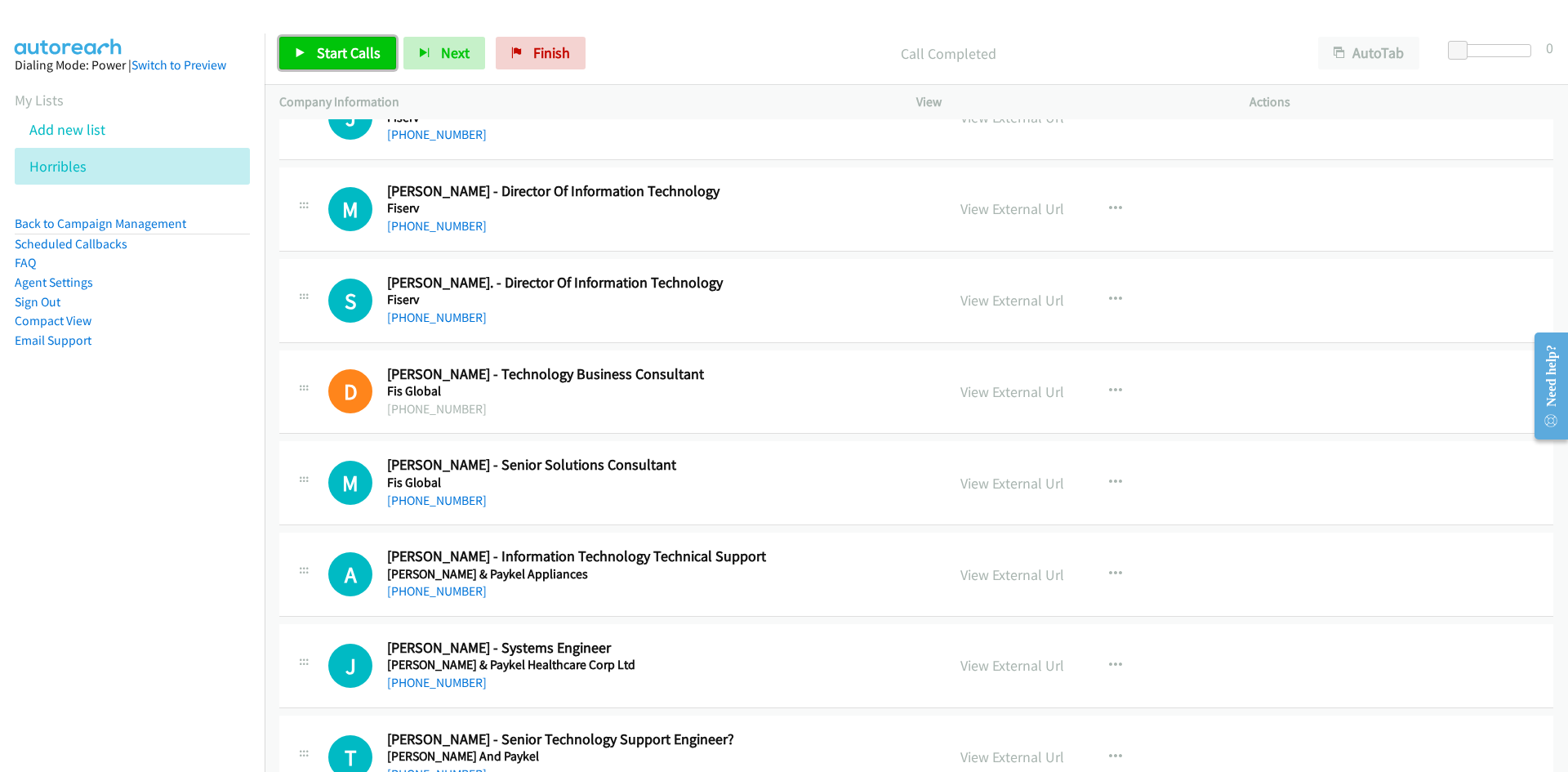
click at [318, 48] on span "Start Calls" at bounding box center [348, 52] width 63 height 19
click at [302, 45] on link "Pause" at bounding box center [324, 53] width 90 height 33
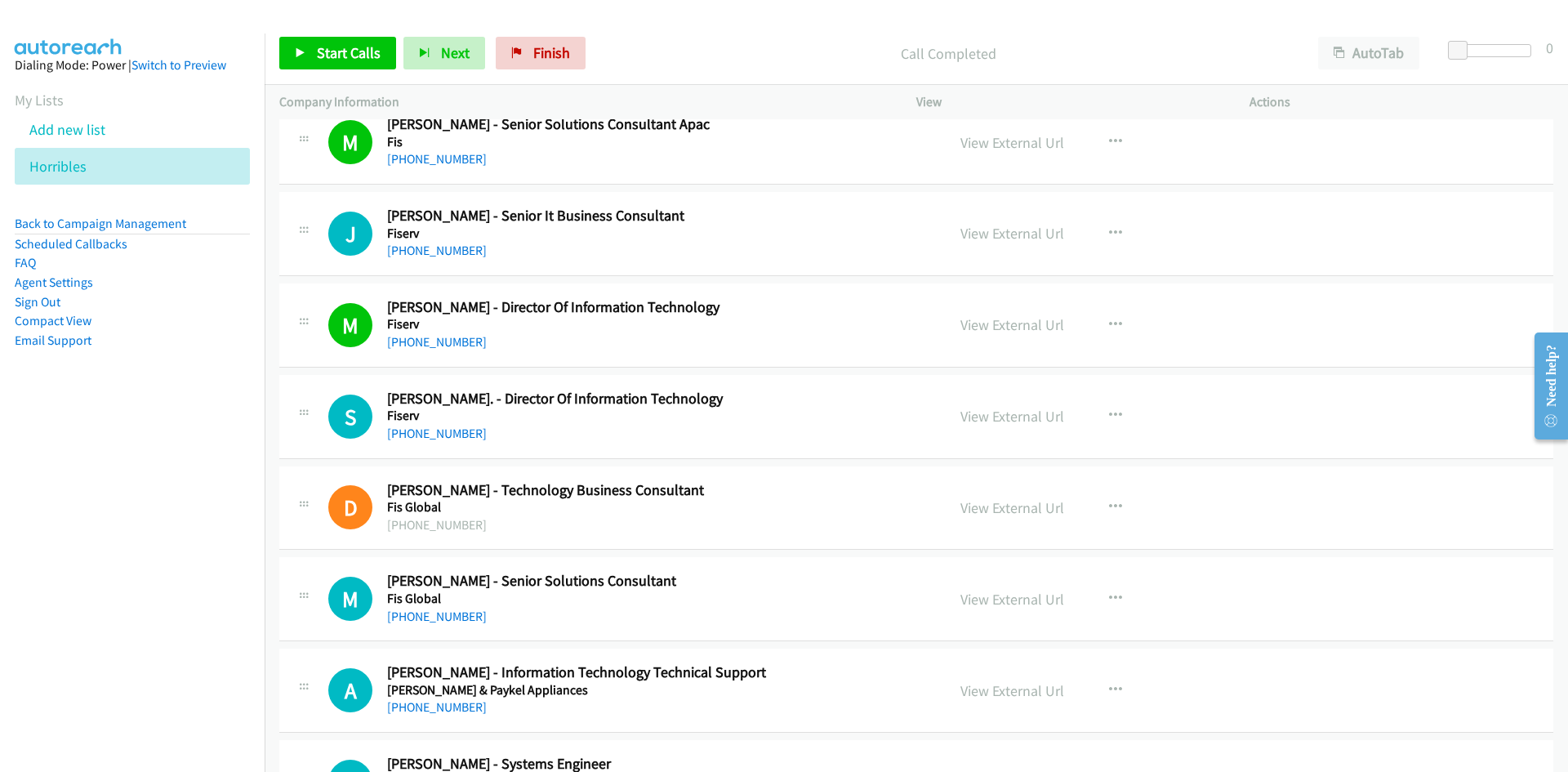
scroll to position [2533, 0]
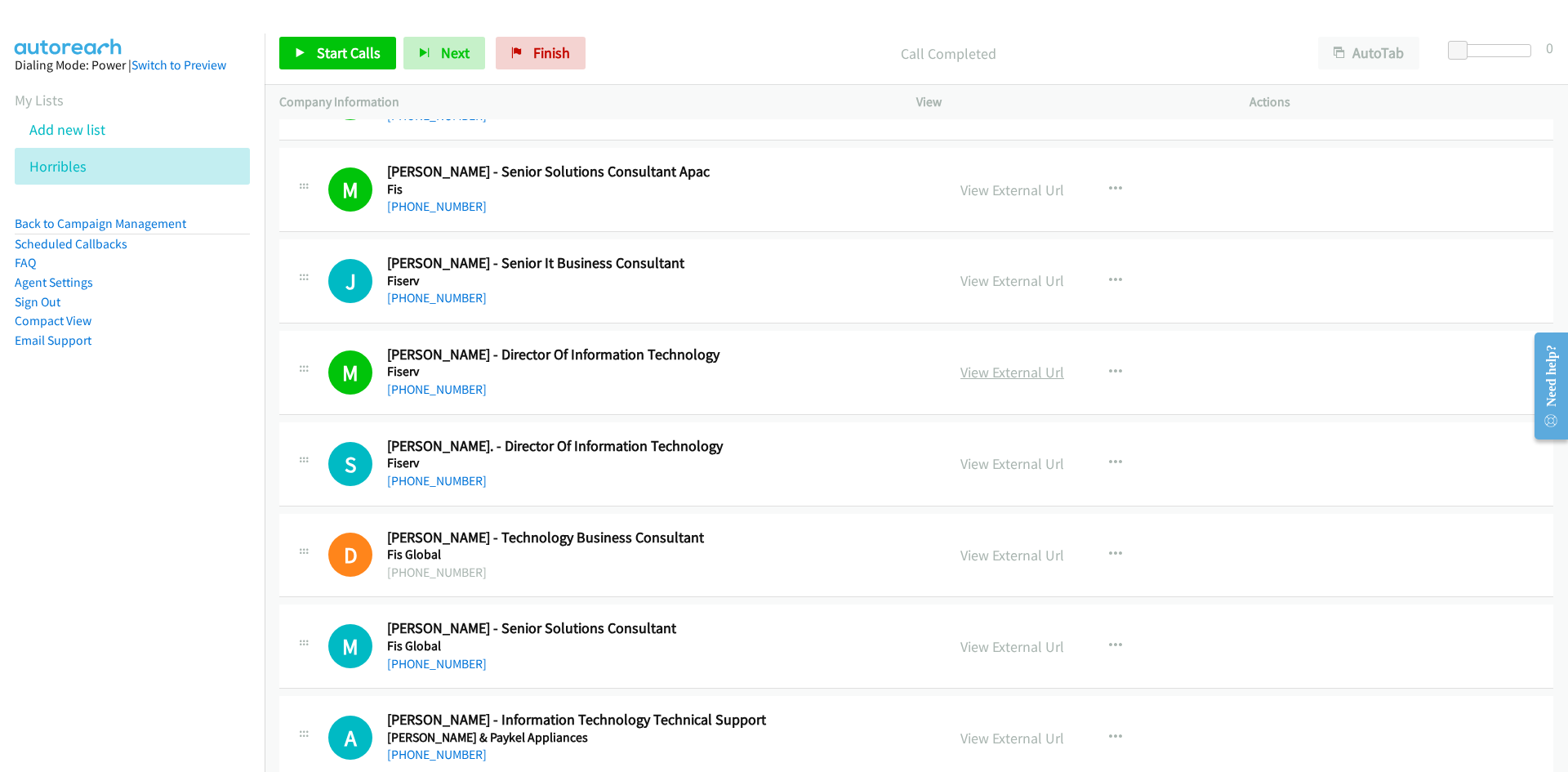
click at [1038, 367] on link "View External Url" at bounding box center [1012, 372] width 104 height 19
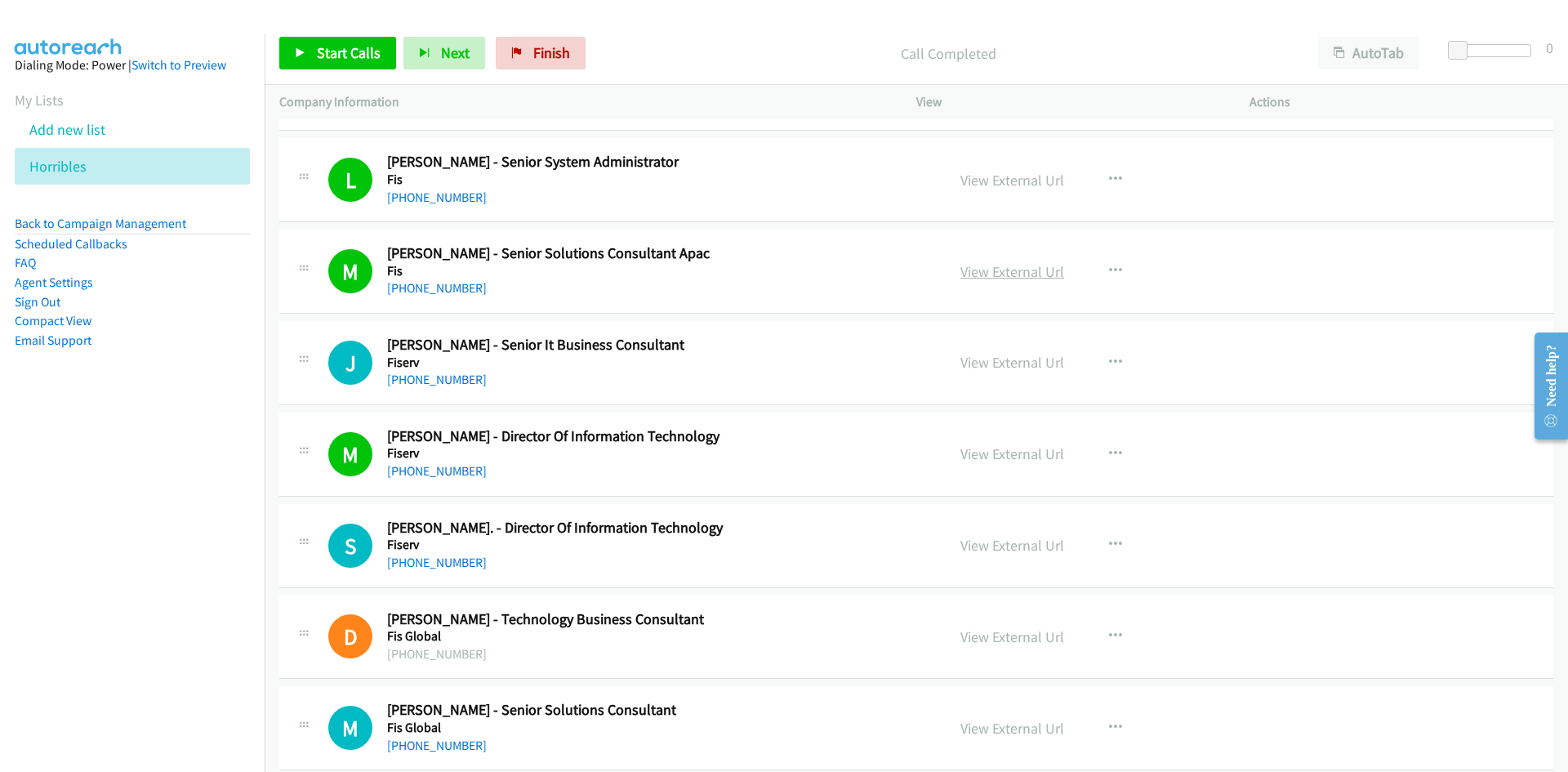
click at [1014, 277] on link "View External Url" at bounding box center [1012, 272] width 104 height 19
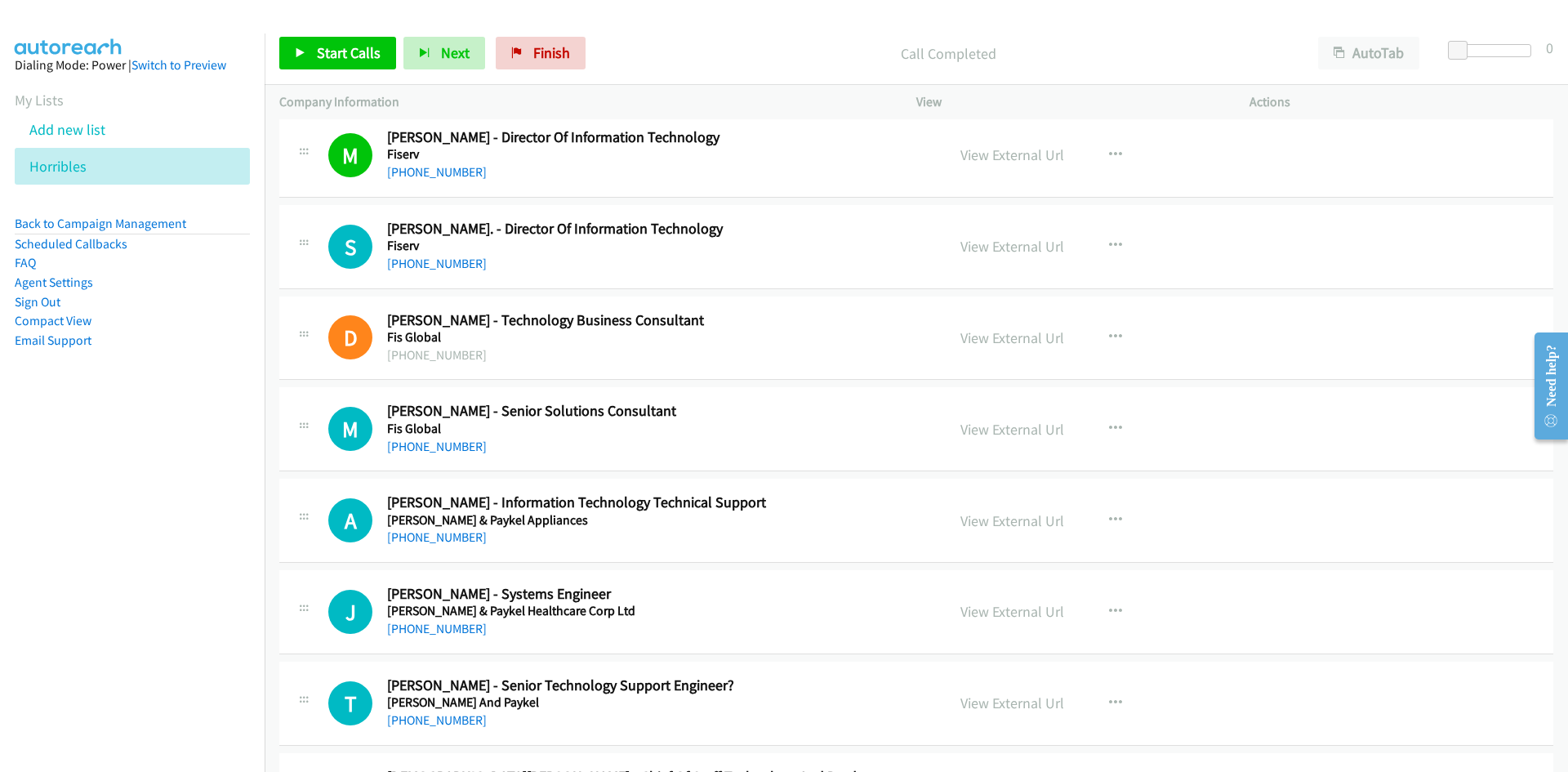
scroll to position [2778, 0]
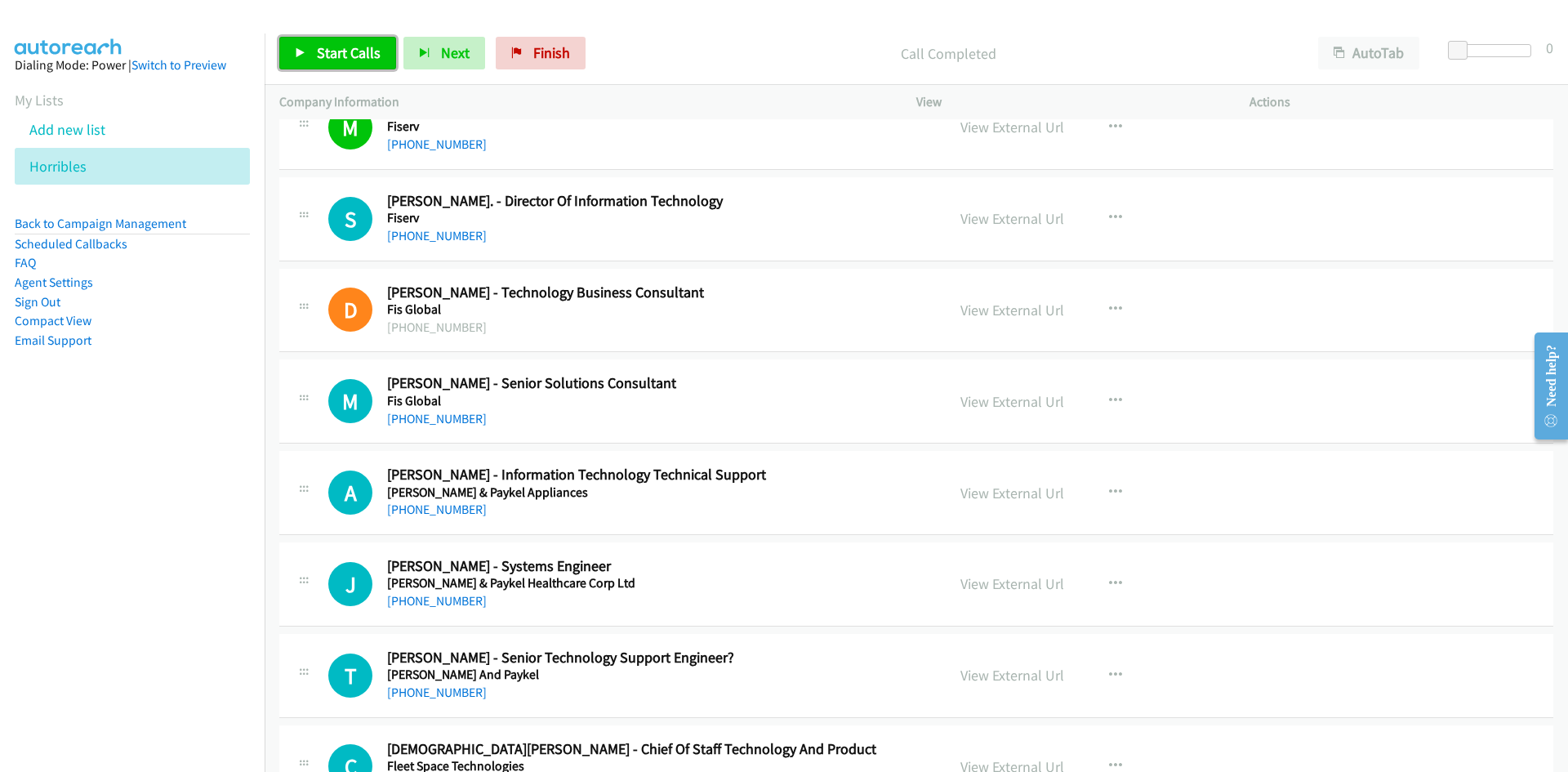
click at [385, 51] on link "Start Calls" at bounding box center [338, 53] width 117 height 33
click at [342, 46] on span "Pause" at bounding box center [335, 52] width 37 height 19
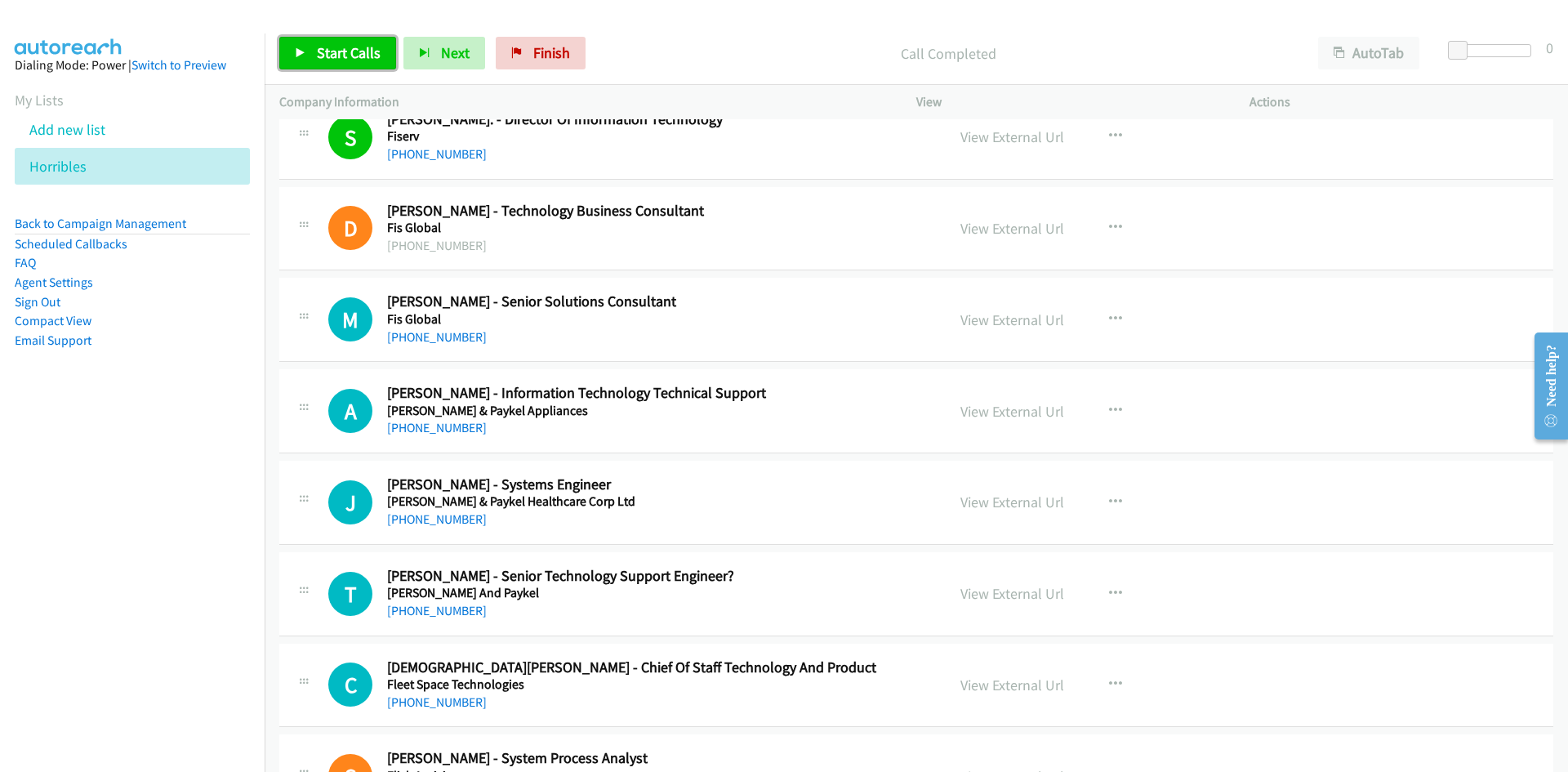
click at [366, 60] on span "Start Calls" at bounding box center [348, 52] width 63 height 19
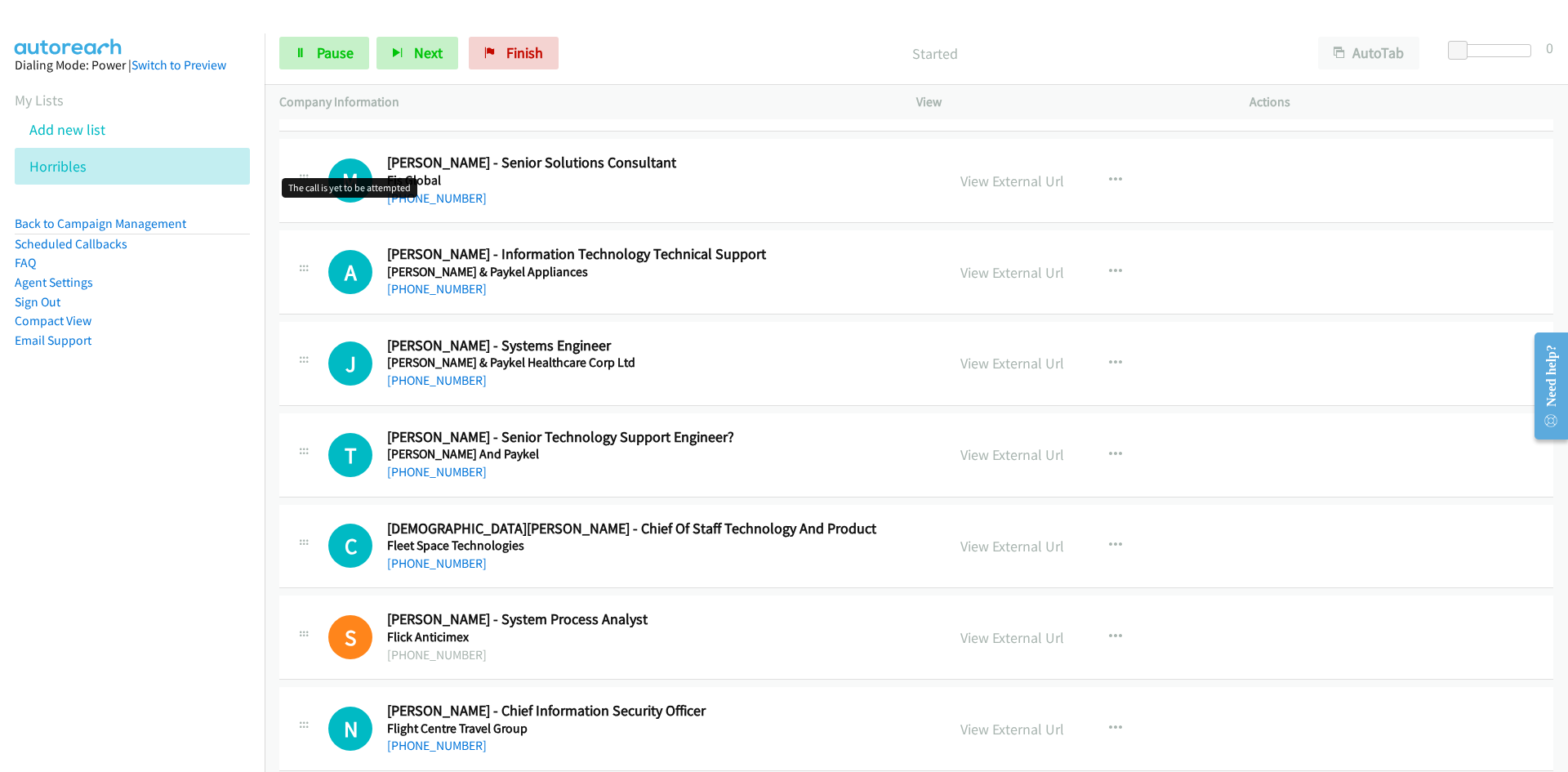
scroll to position [3023, 0]
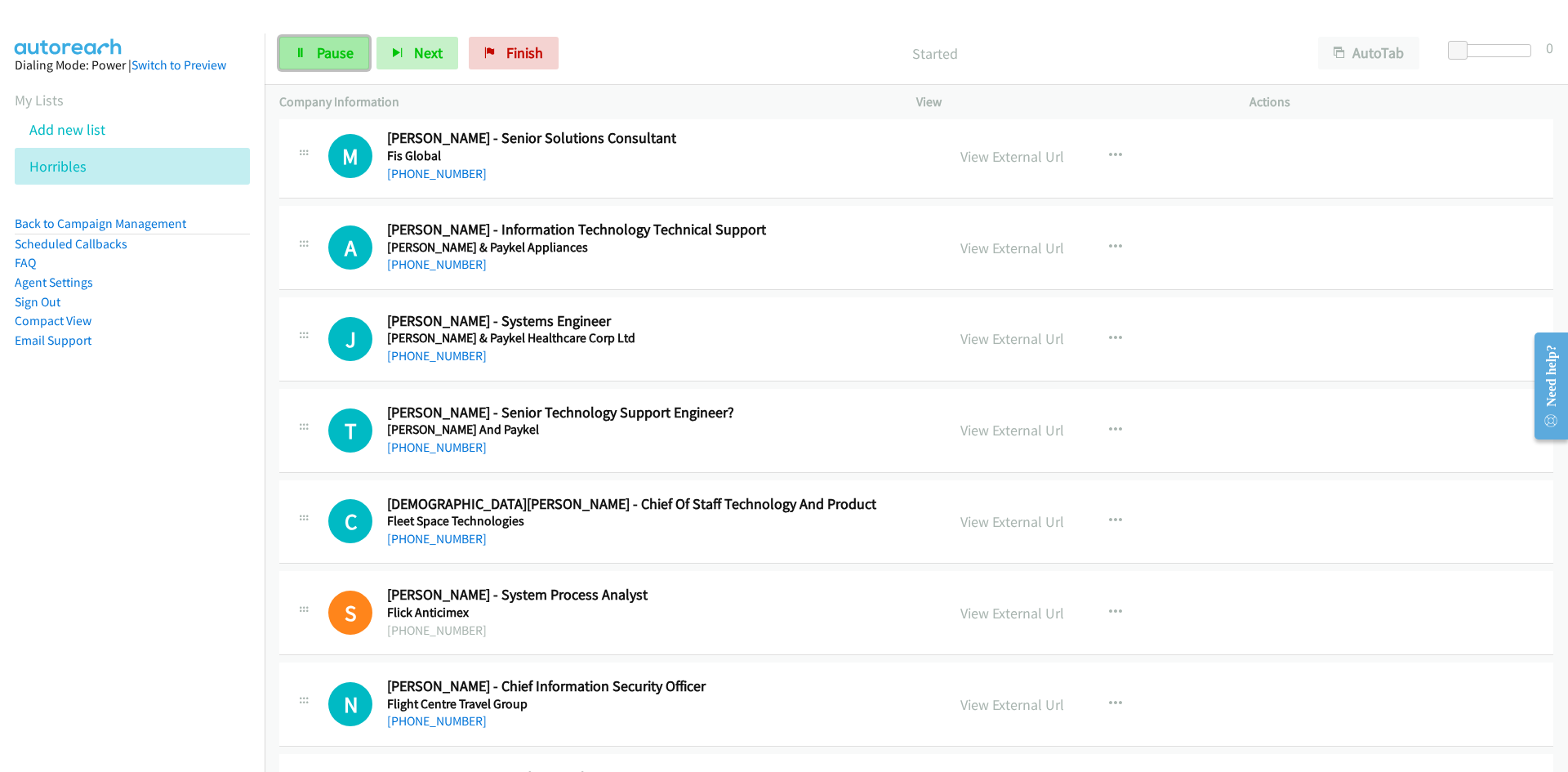
click at [329, 59] on span "Pause" at bounding box center [335, 52] width 37 height 19
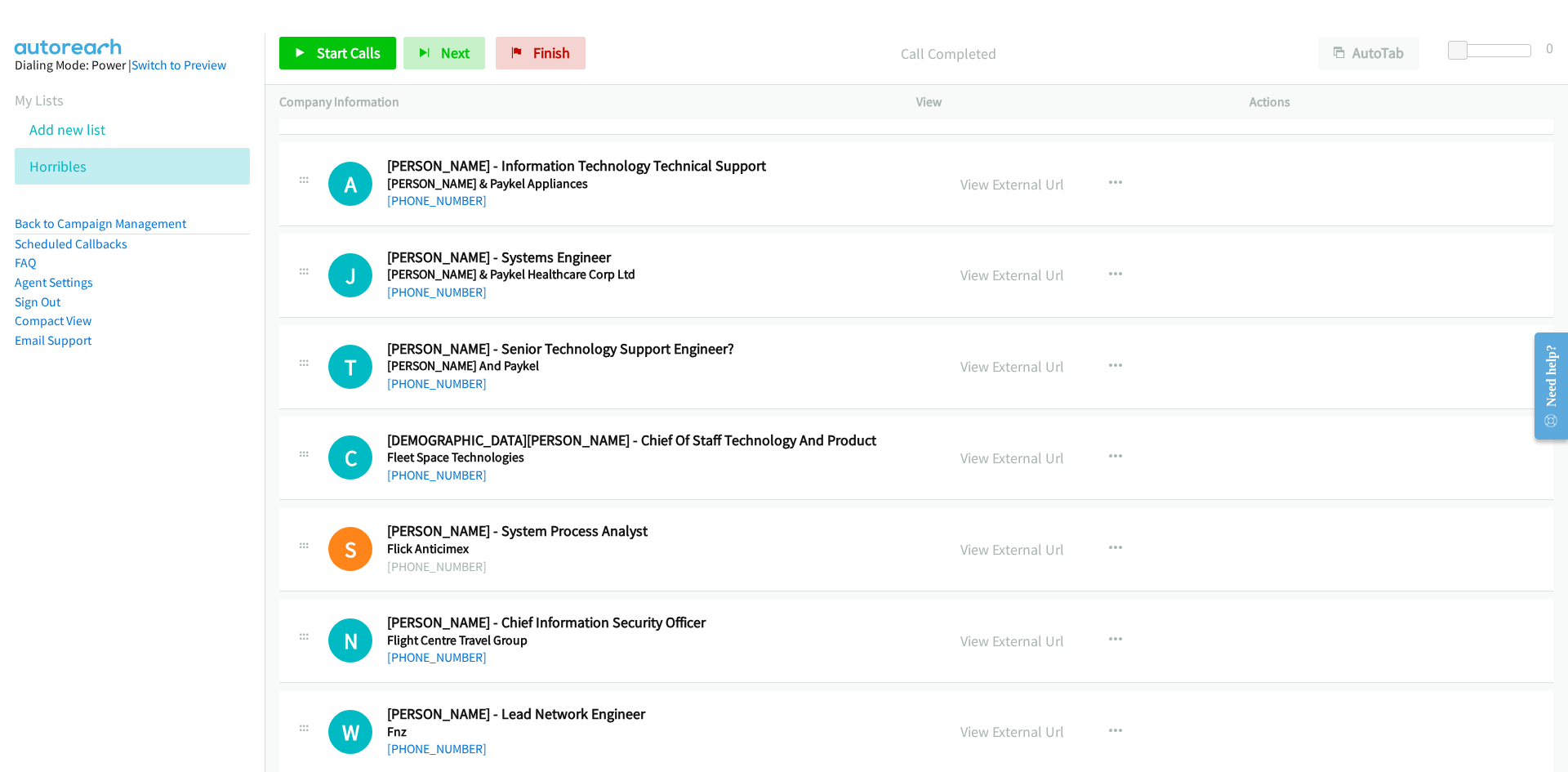
scroll to position [3105, 0]
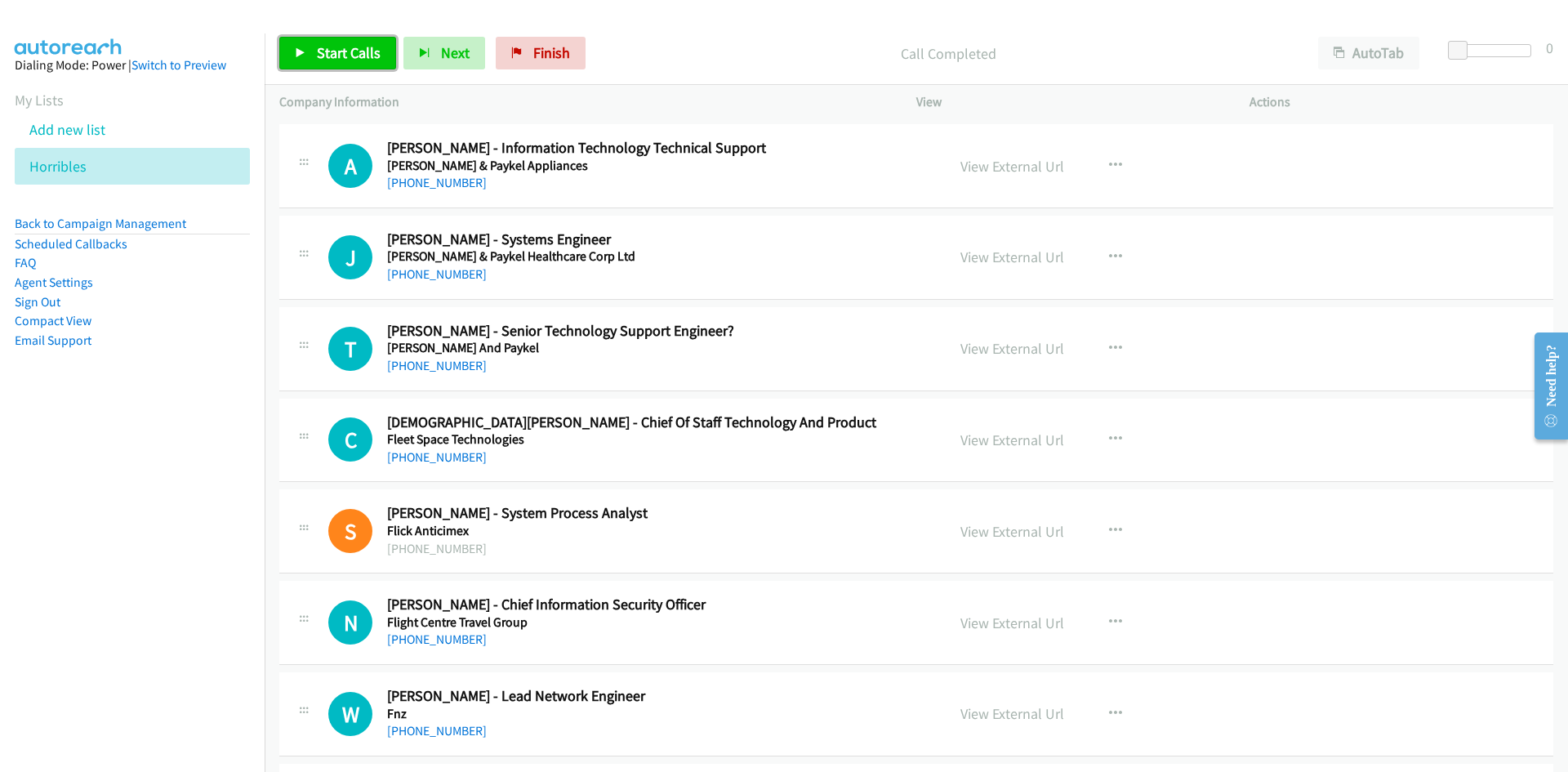
click at [362, 63] on link "Start Calls" at bounding box center [338, 53] width 117 height 33
click at [361, 63] on link "Pause" at bounding box center [324, 53] width 90 height 33
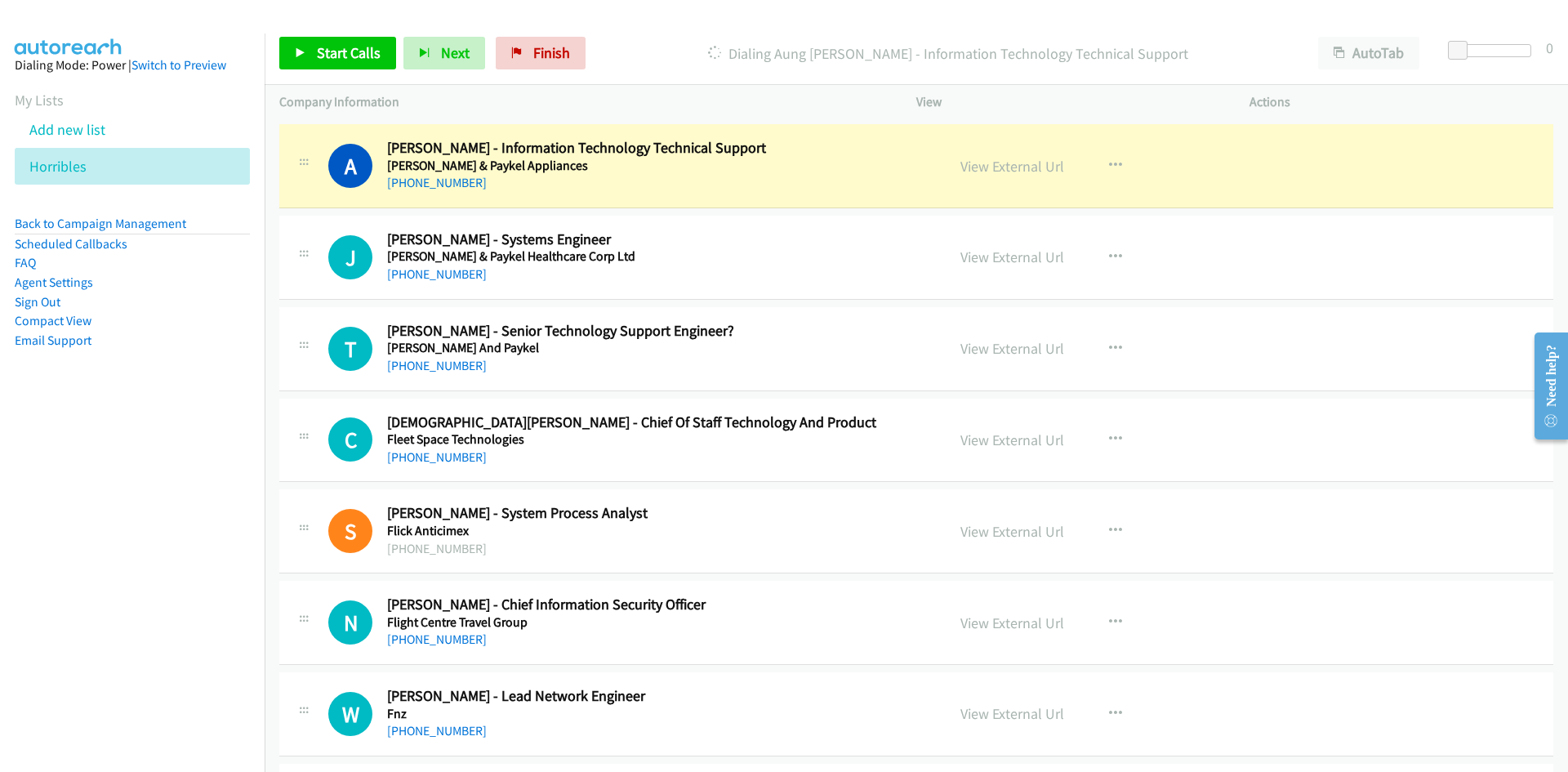
scroll to position [3187, 0]
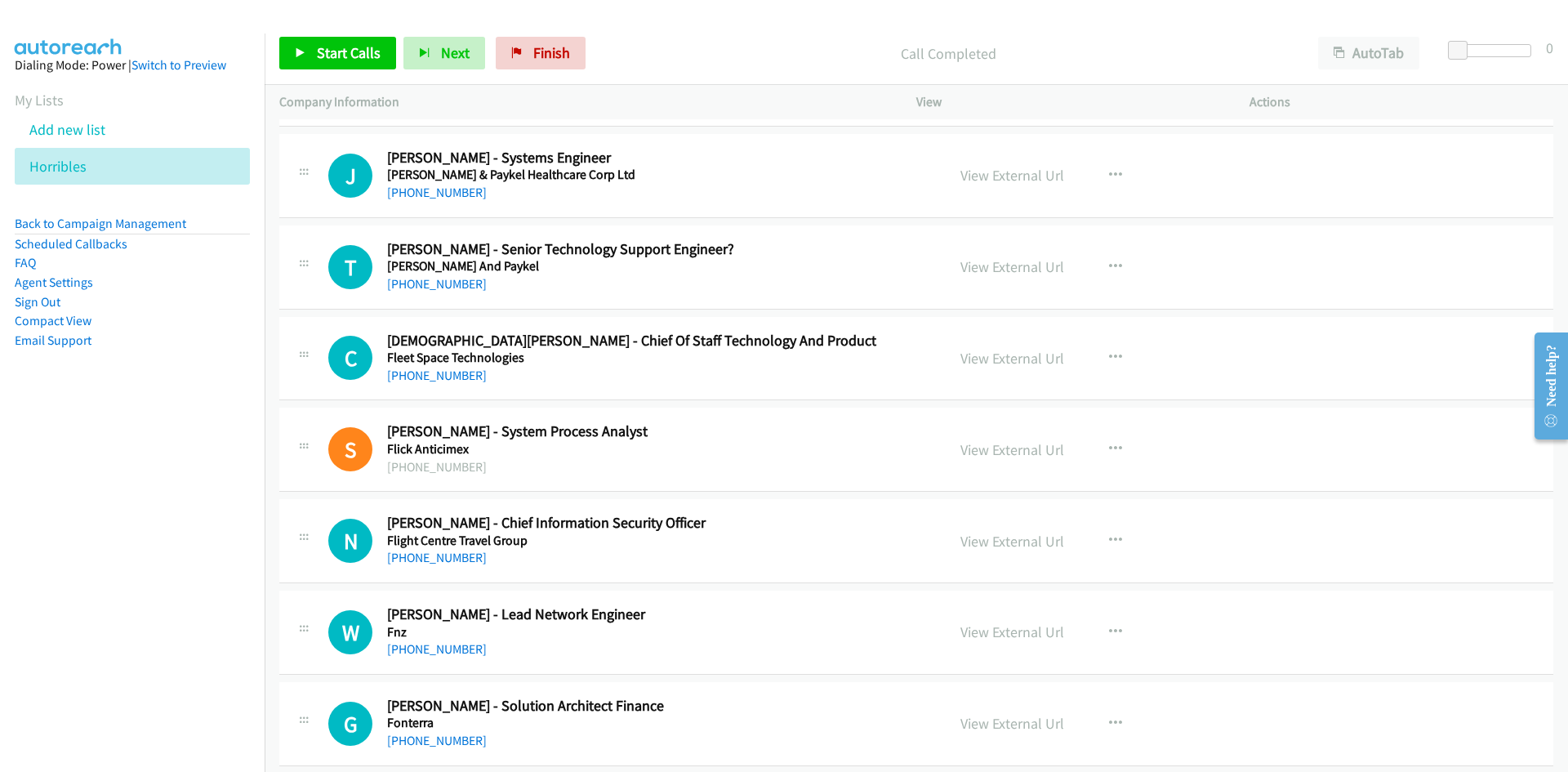
click at [273, 50] on div "Start Calls Pause Next Finish Call Completed AutoTab AutoTab 0" at bounding box center [916, 53] width 1304 height 63
click at [276, 53] on div "Start Calls Pause Next Finish Call Completed AutoTab AutoTab 0" at bounding box center [916, 53] width 1304 height 63
click at [304, 48] on icon at bounding box center [301, 54] width 12 height 12
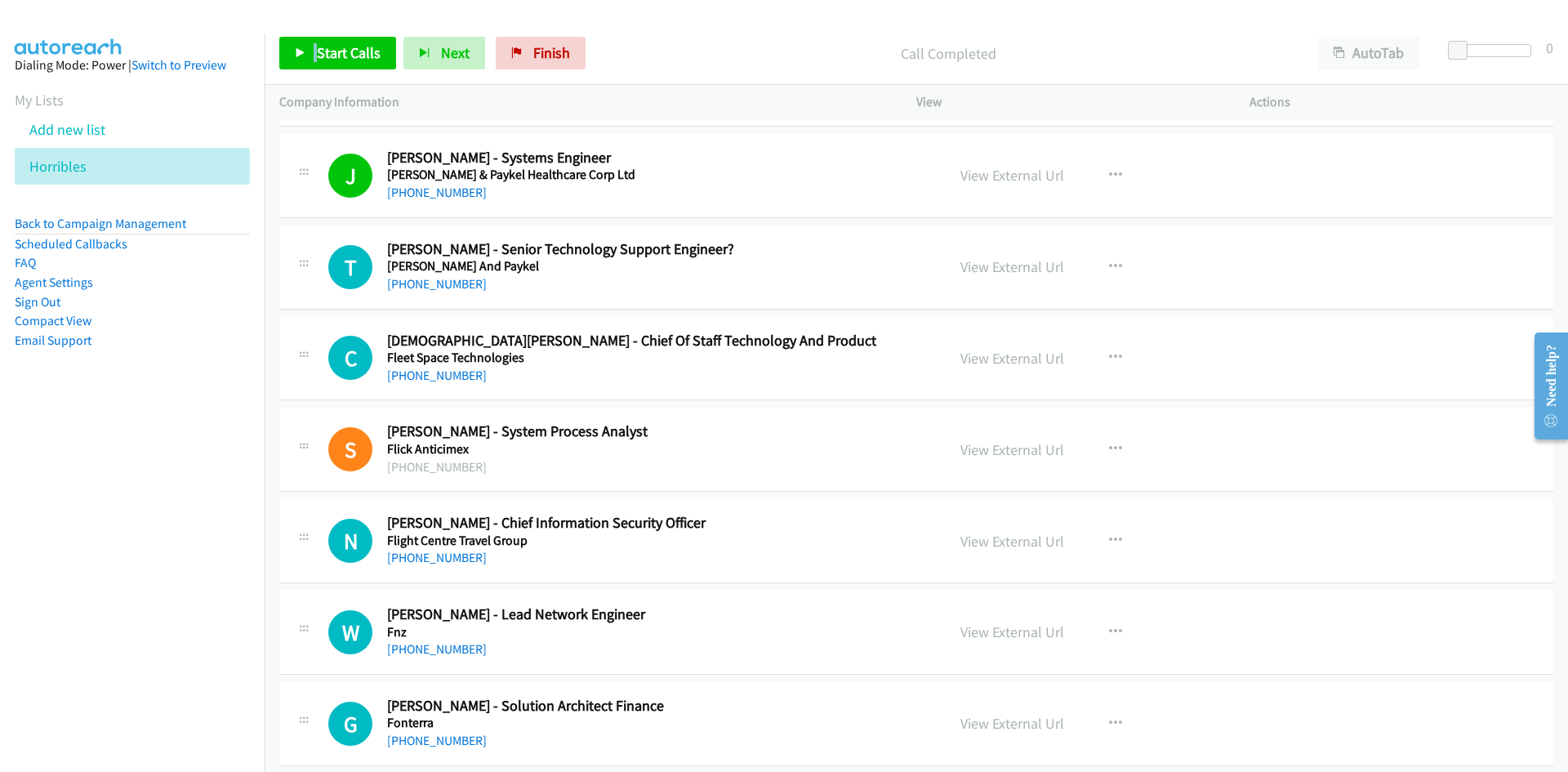
scroll to position [3268, 0]
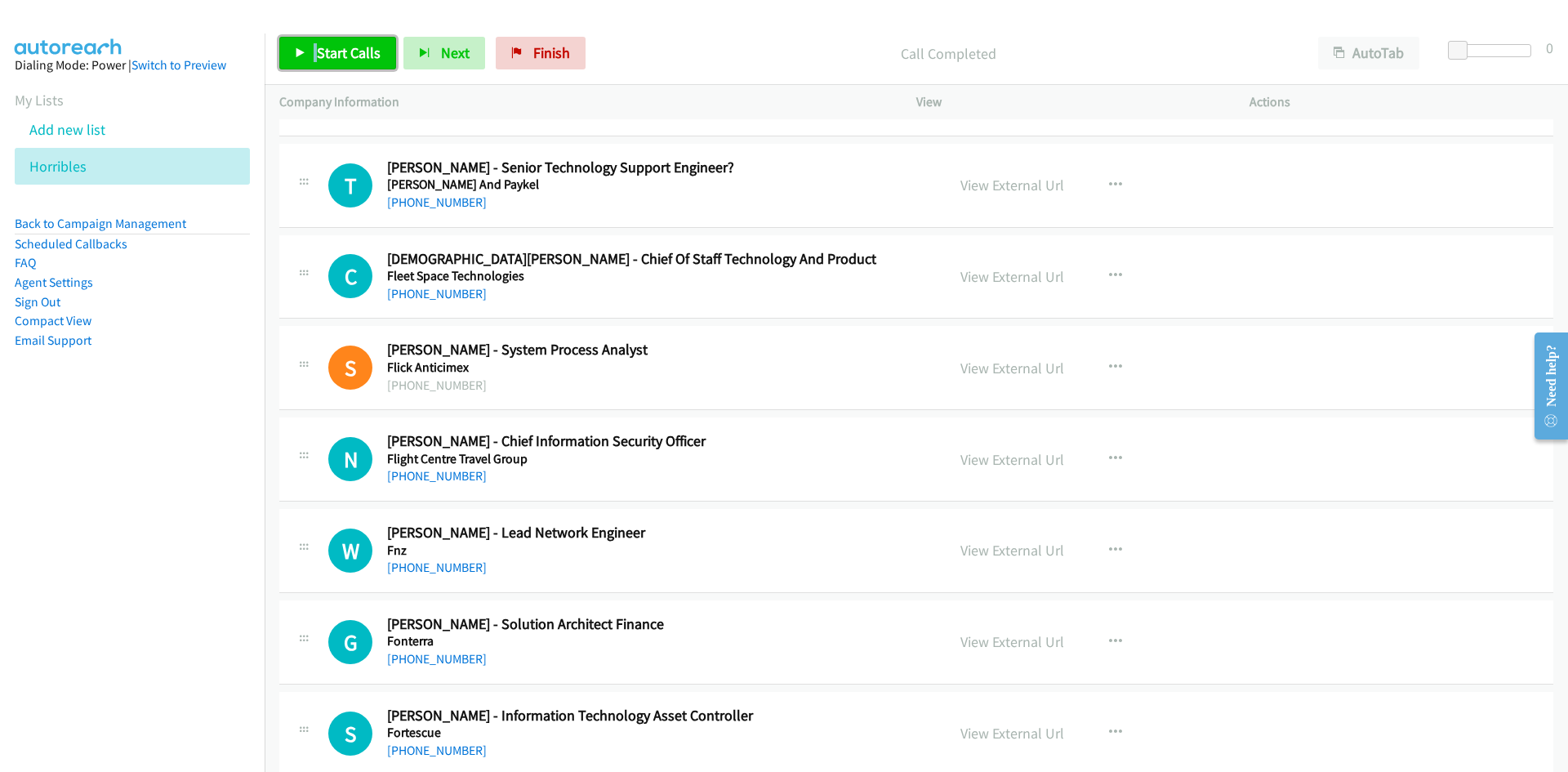
click at [367, 46] on span "Start Calls" at bounding box center [348, 52] width 63 height 19
click at [361, 48] on link "Pause" at bounding box center [324, 53] width 90 height 33
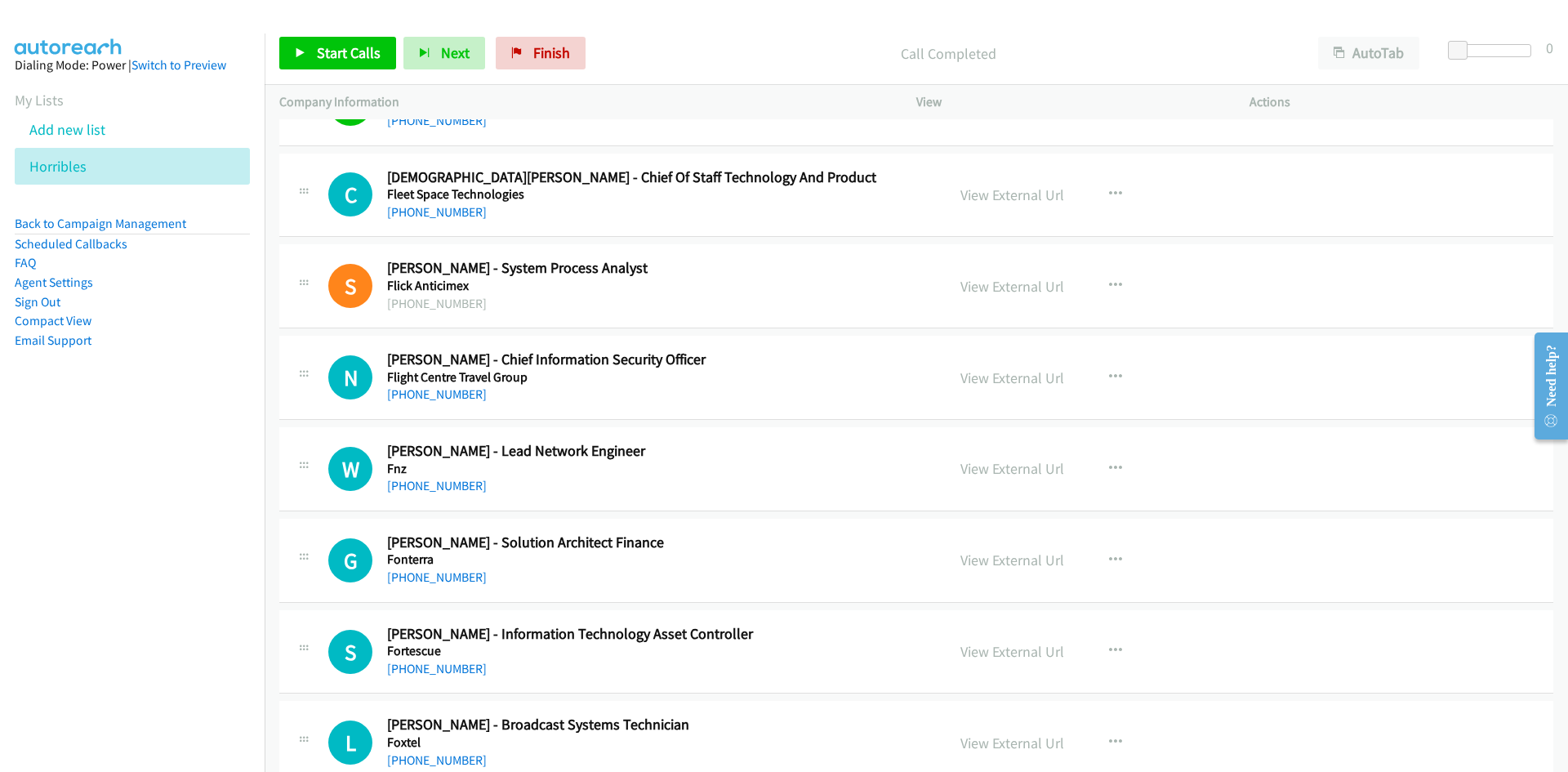
click at [359, 74] on div "Start Calls Pause Next Finish Call Completed AutoTab AutoTab 0" at bounding box center [916, 53] width 1304 height 63
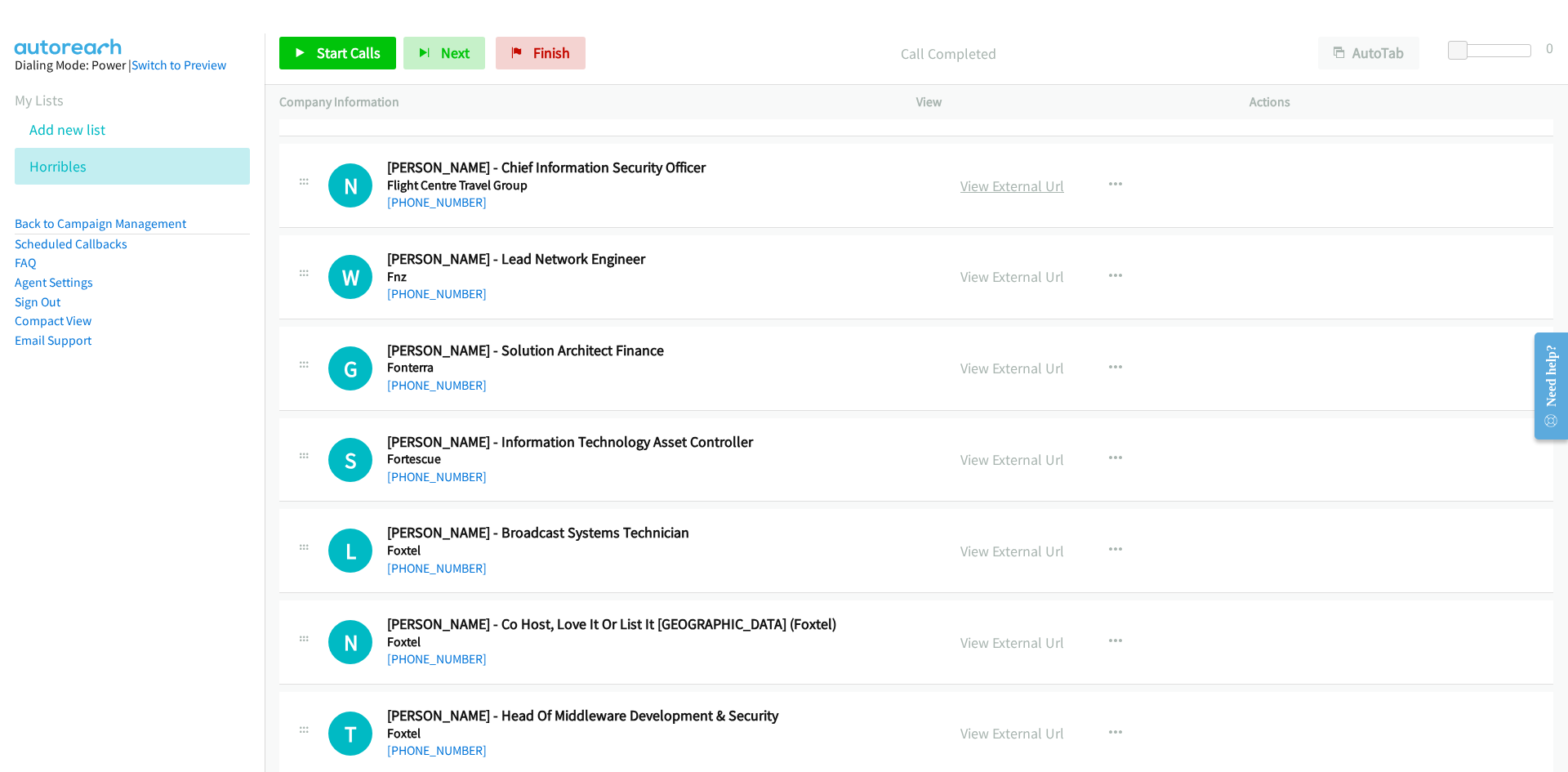
scroll to position [3514, 0]
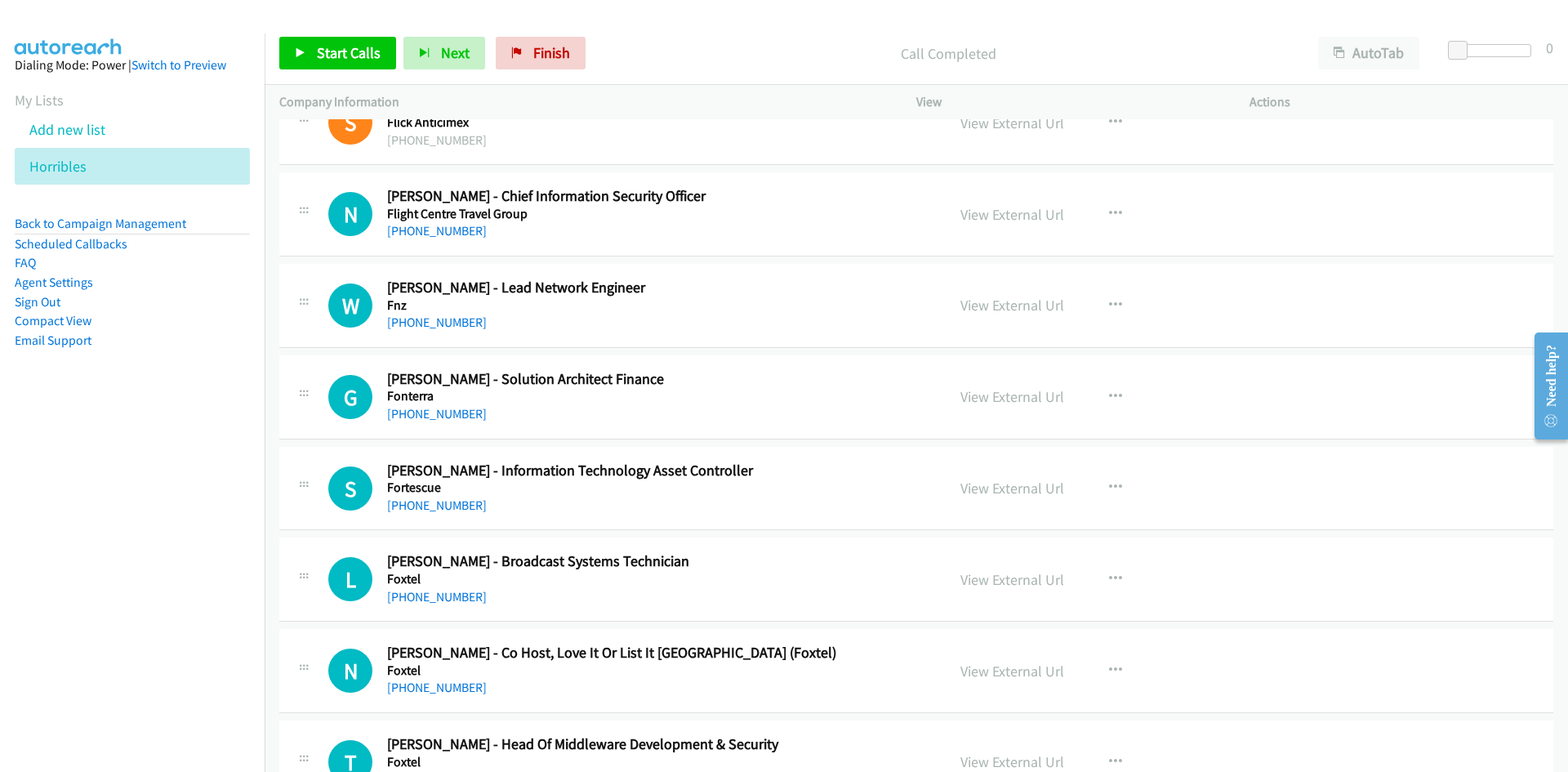
click at [1113, 231] on div "View External Url View External Url Schedule/Manage Callback Start Calls Here R…" at bounding box center [1120, 215] width 348 height 54
click at [1110, 215] on icon "button" at bounding box center [1115, 214] width 13 height 13
click at [923, 317] on link "Start Calls Here" at bounding box center [1028, 321] width 217 height 33
click at [354, 61] on span "Start Calls" at bounding box center [348, 52] width 63 height 19
click at [354, 61] on link "Pause" at bounding box center [324, 53] width 90 height 33
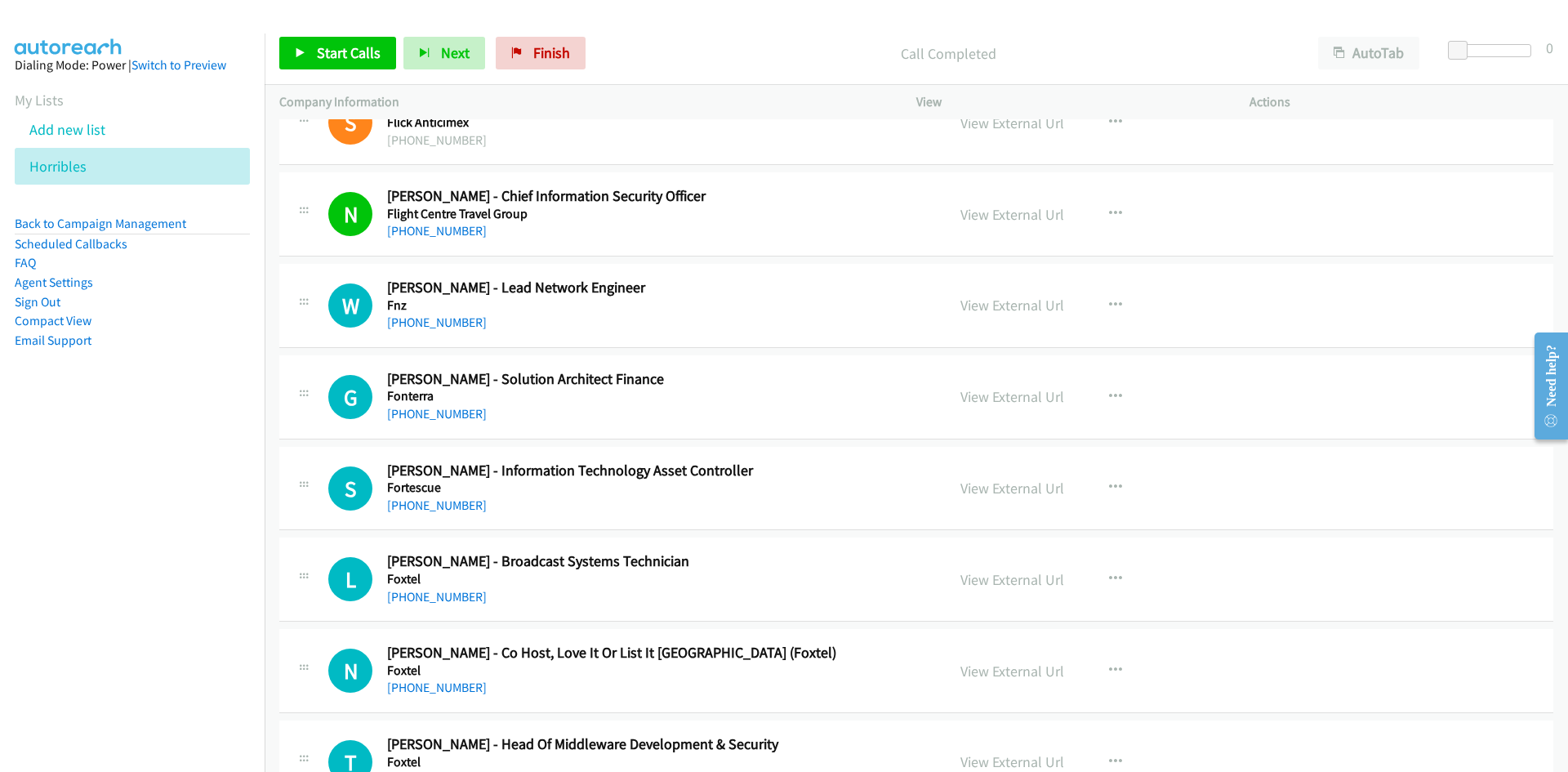
scroll to position [3595, 0]
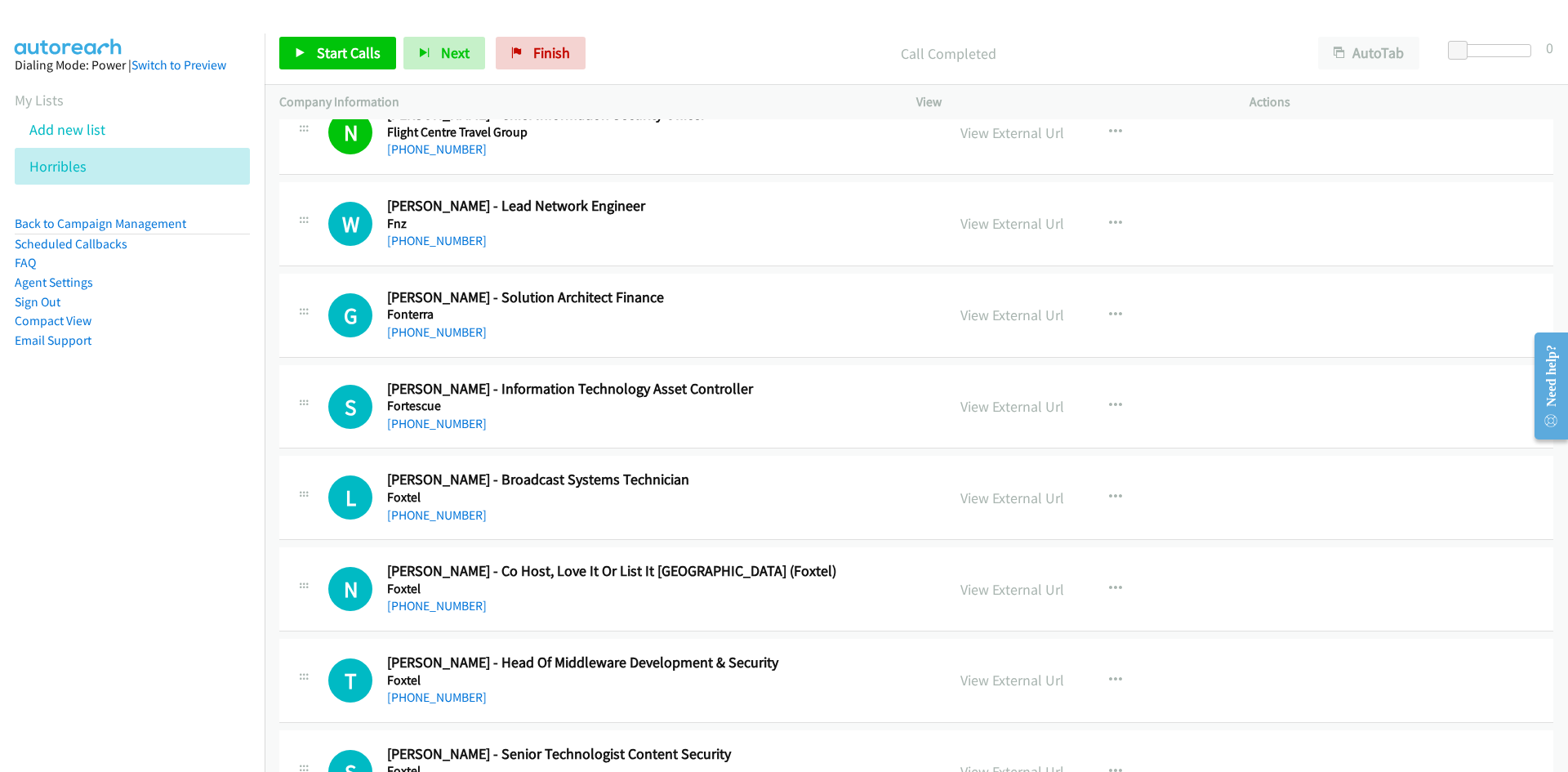
click at [395, 62] on div "Start Calls Pause Next Finish" at bounding box center [436, 53] width 313 height 33
click at [385, 63] on link "Start Calls" at bounding box center [338, 53] width 117 height 33
click at [358, 61] on link "Pause" at bounding box center [324, 53] width 90 height 33
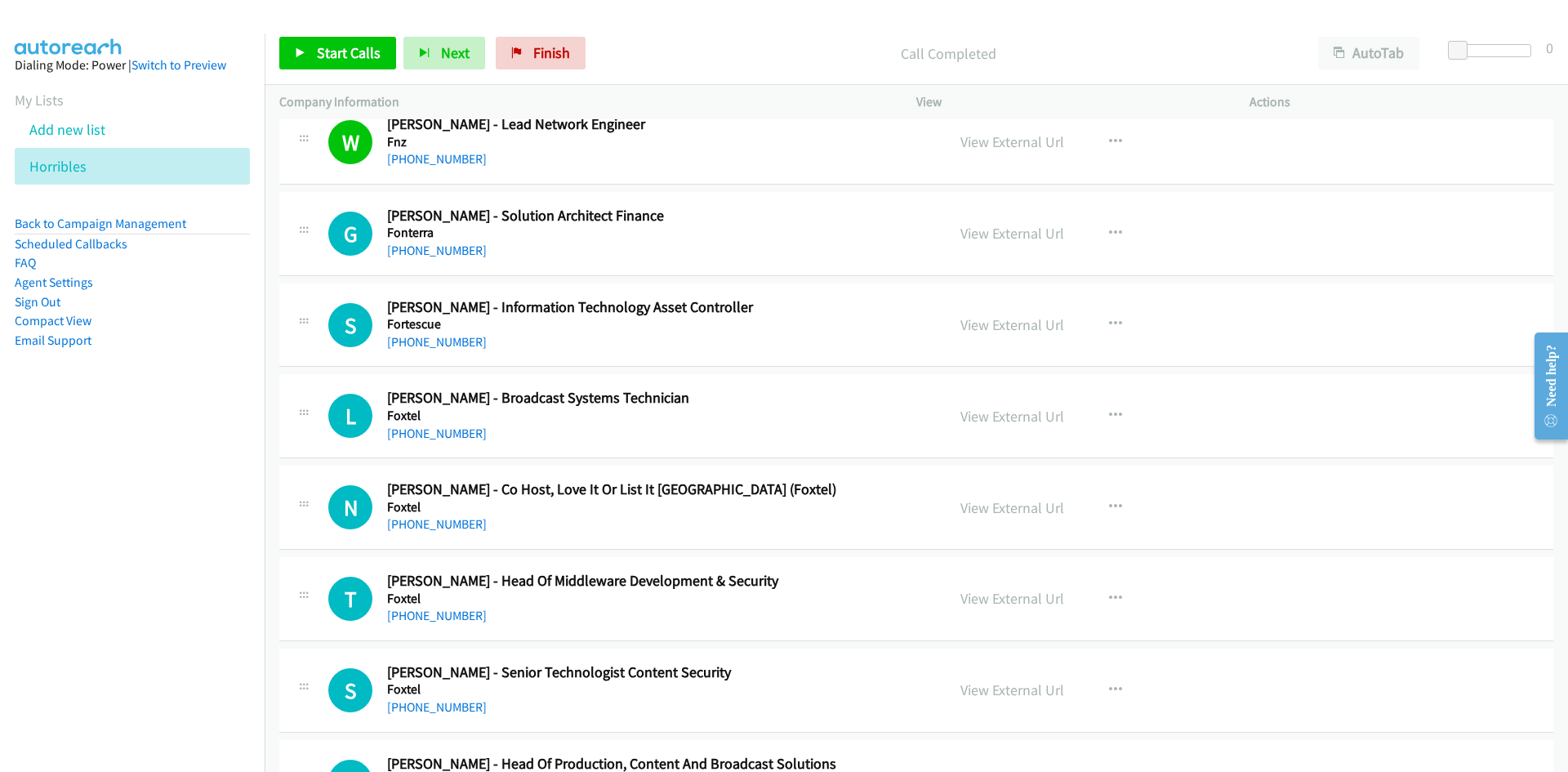
scroll to position [3759, 0]
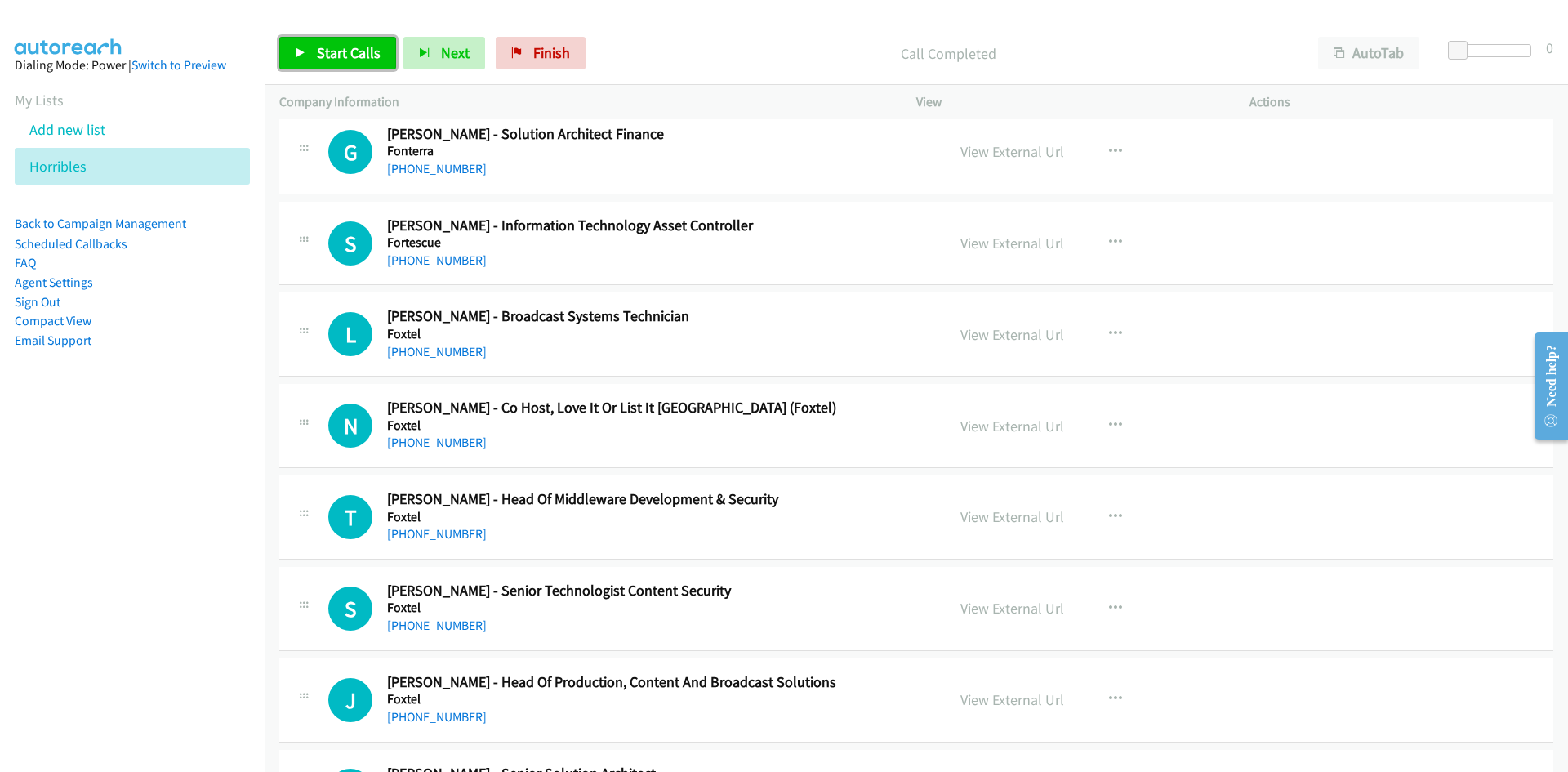
click at [371, 63] on link "Start Calls" at bounding box center [338, 53] width 117 height 33
click at [317, 44] on span "Pause" at bounding box center [335, 52] width 37 height 19
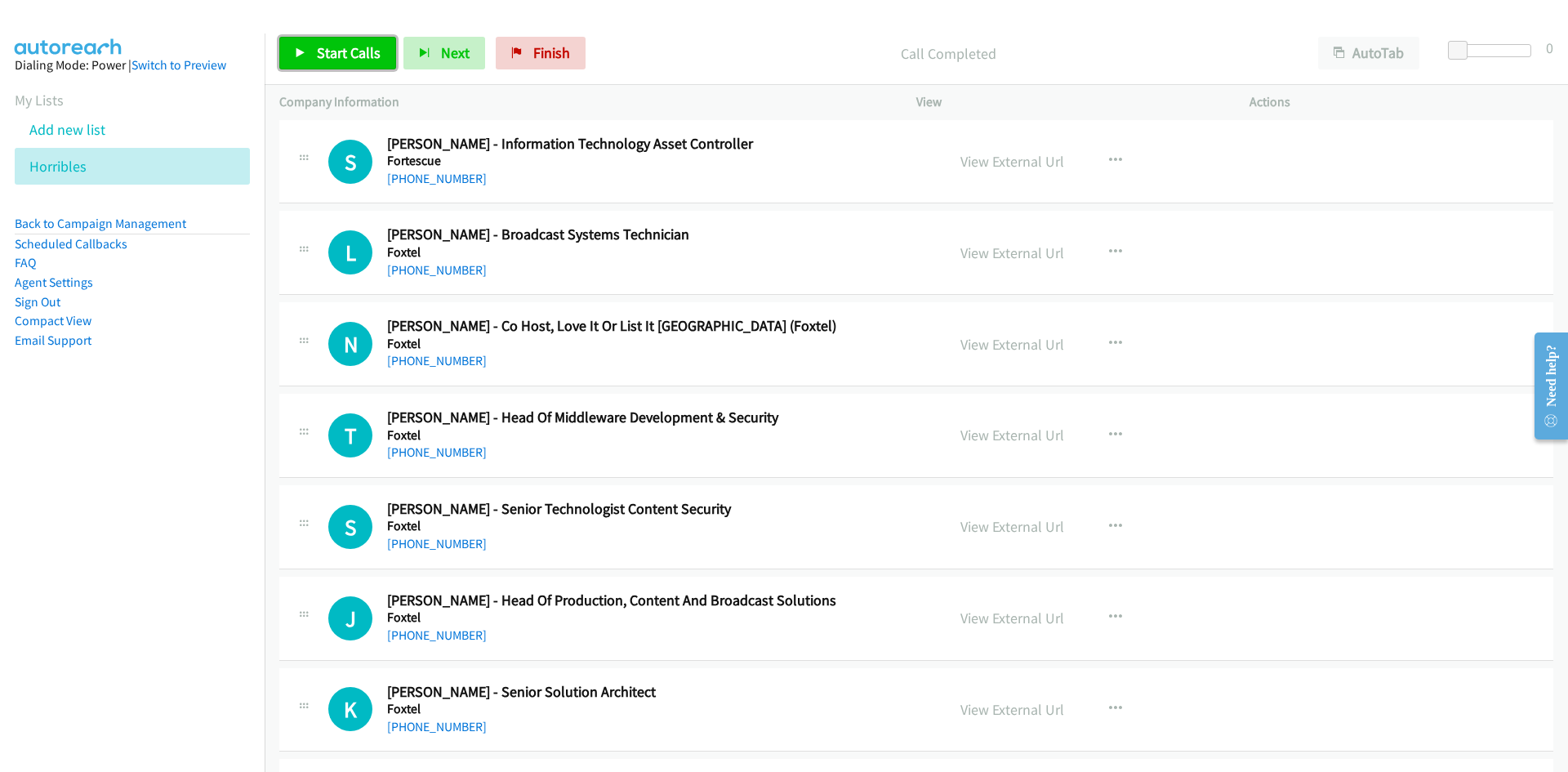
click at [378, 62] on span "Start Calls" at bounding box center [348, 52] width 63 height 19
click at [312, 46] on link "Pause" at bounding box center [324, 53] width 90 height 33
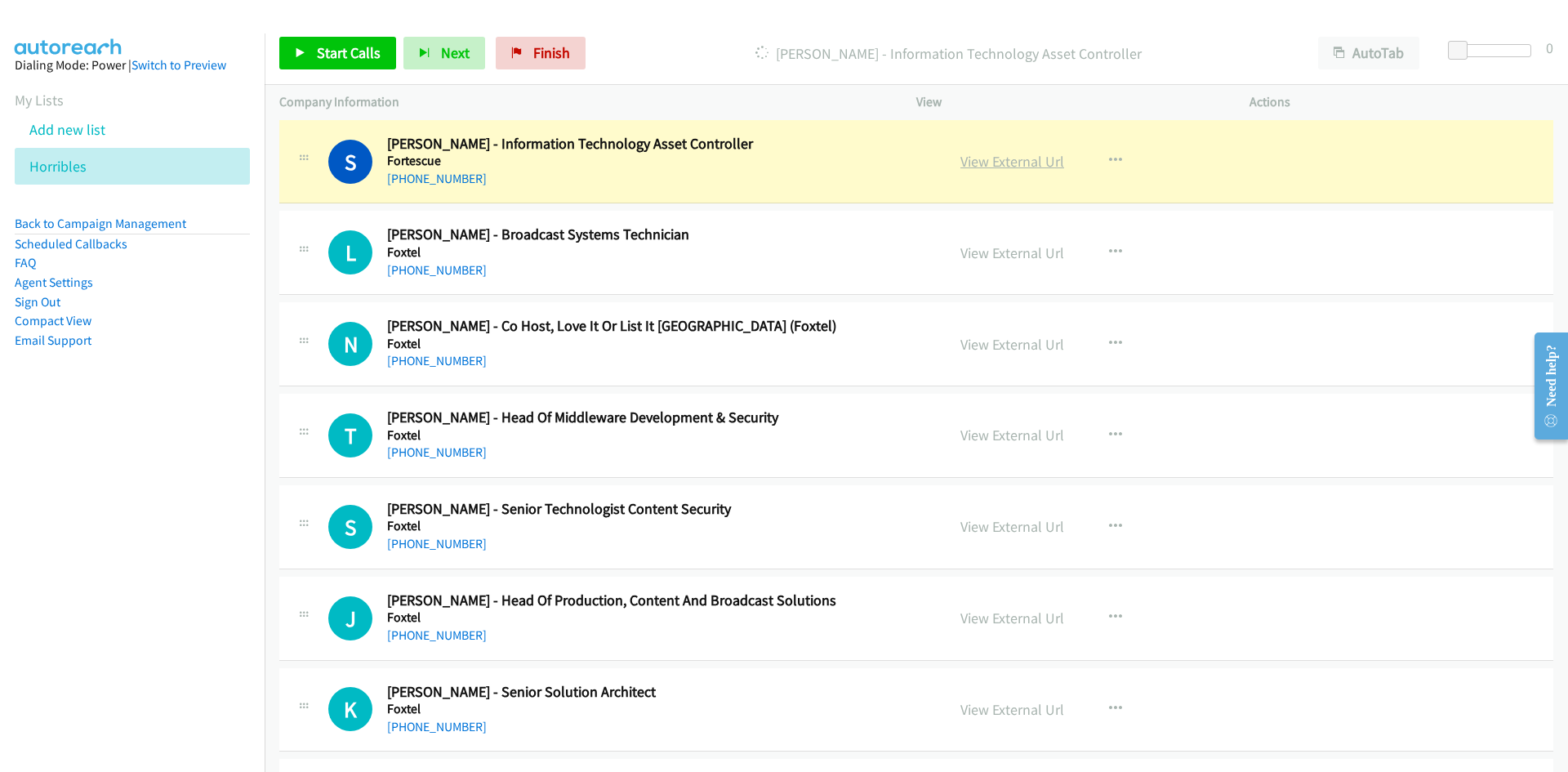
click at [1032, 157] on link "View External Url" at bounding box center [1012, 161] width 104 height 19
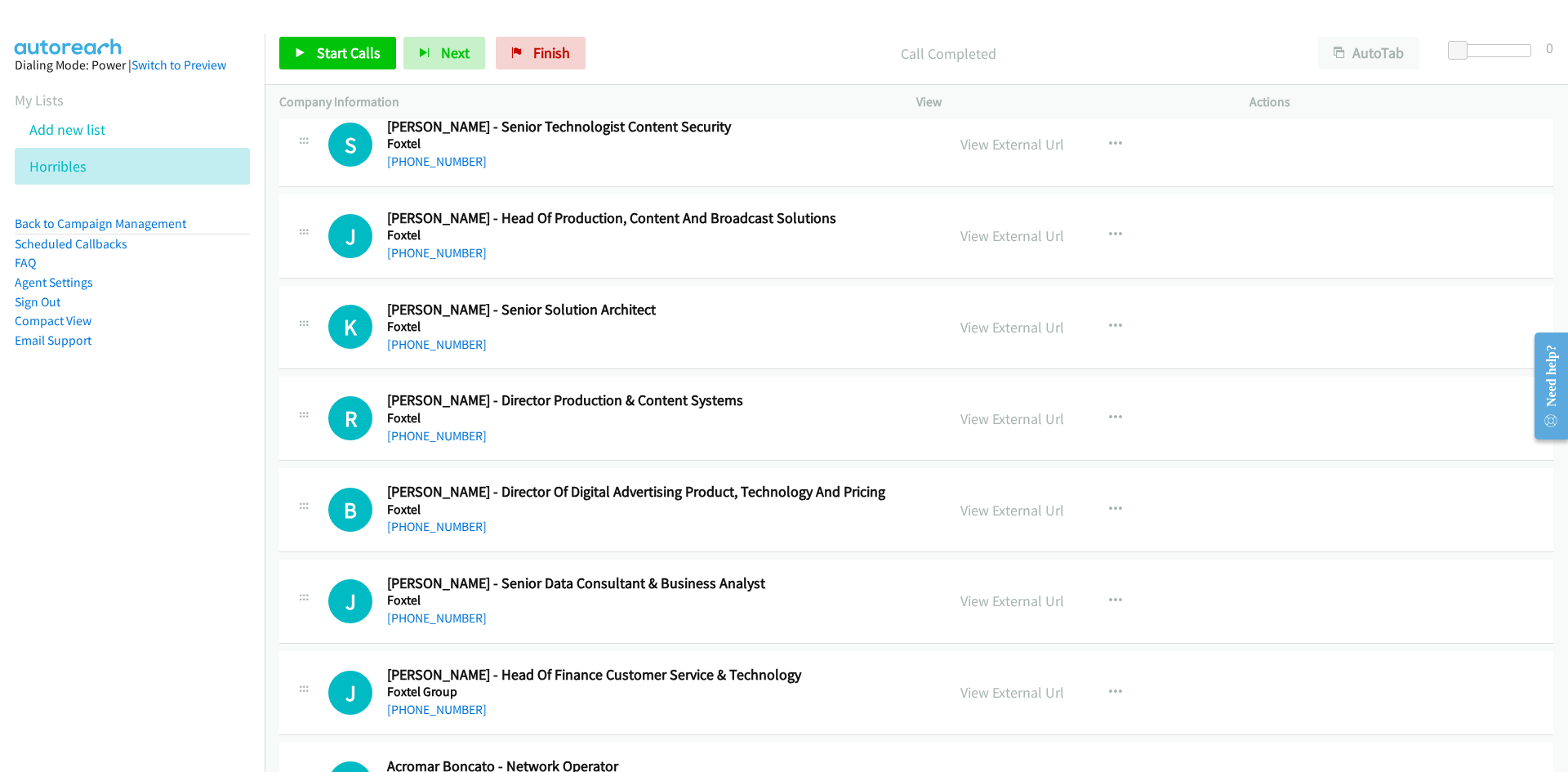
scroll to position [4249, 0]
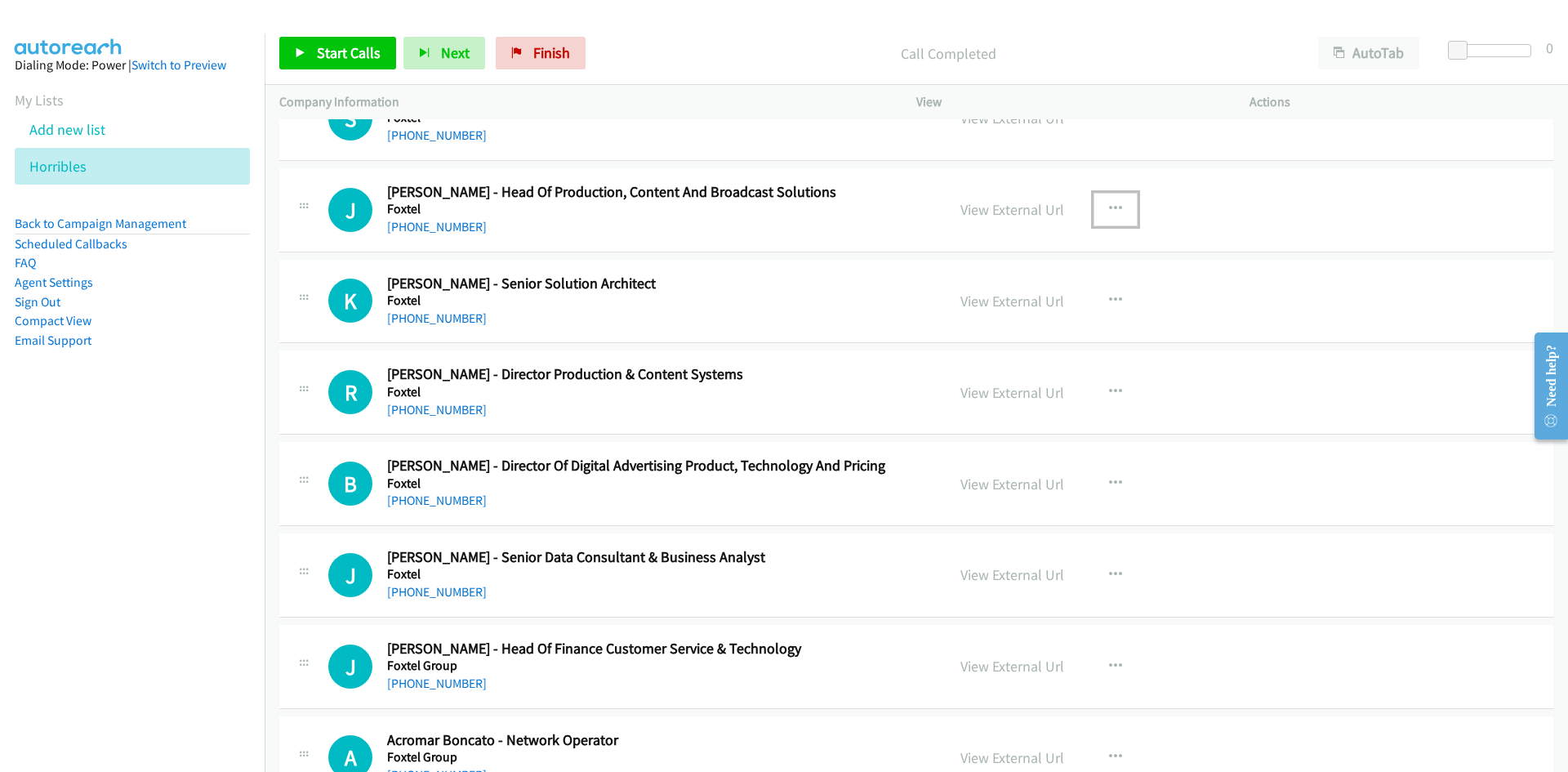
click at [1099, 207] on button "button" at bounding box center [1115, 209] width 44 height 33
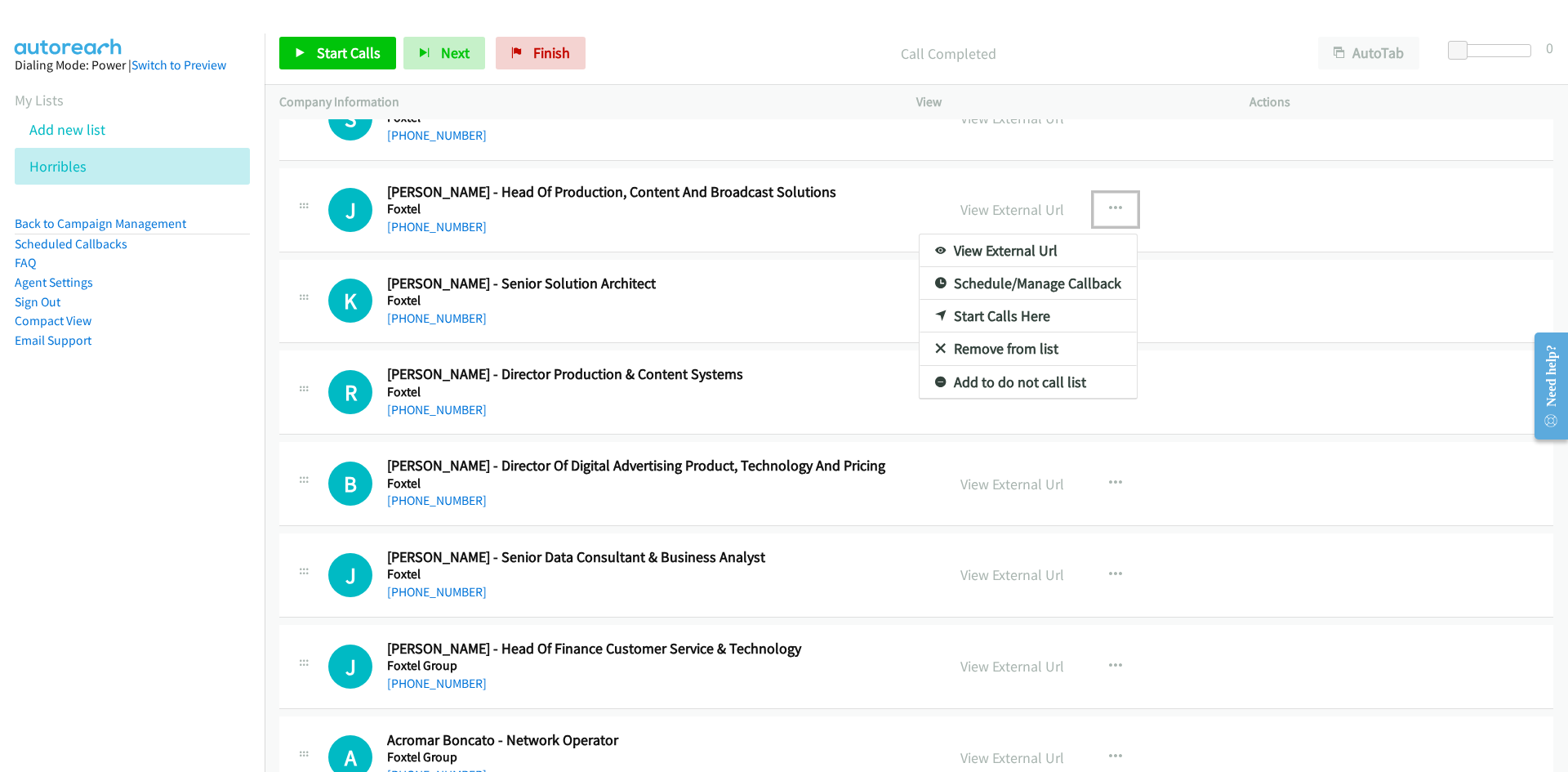
click at [862, 292] on div at bounding box center [784, 386] width 1568 height 772
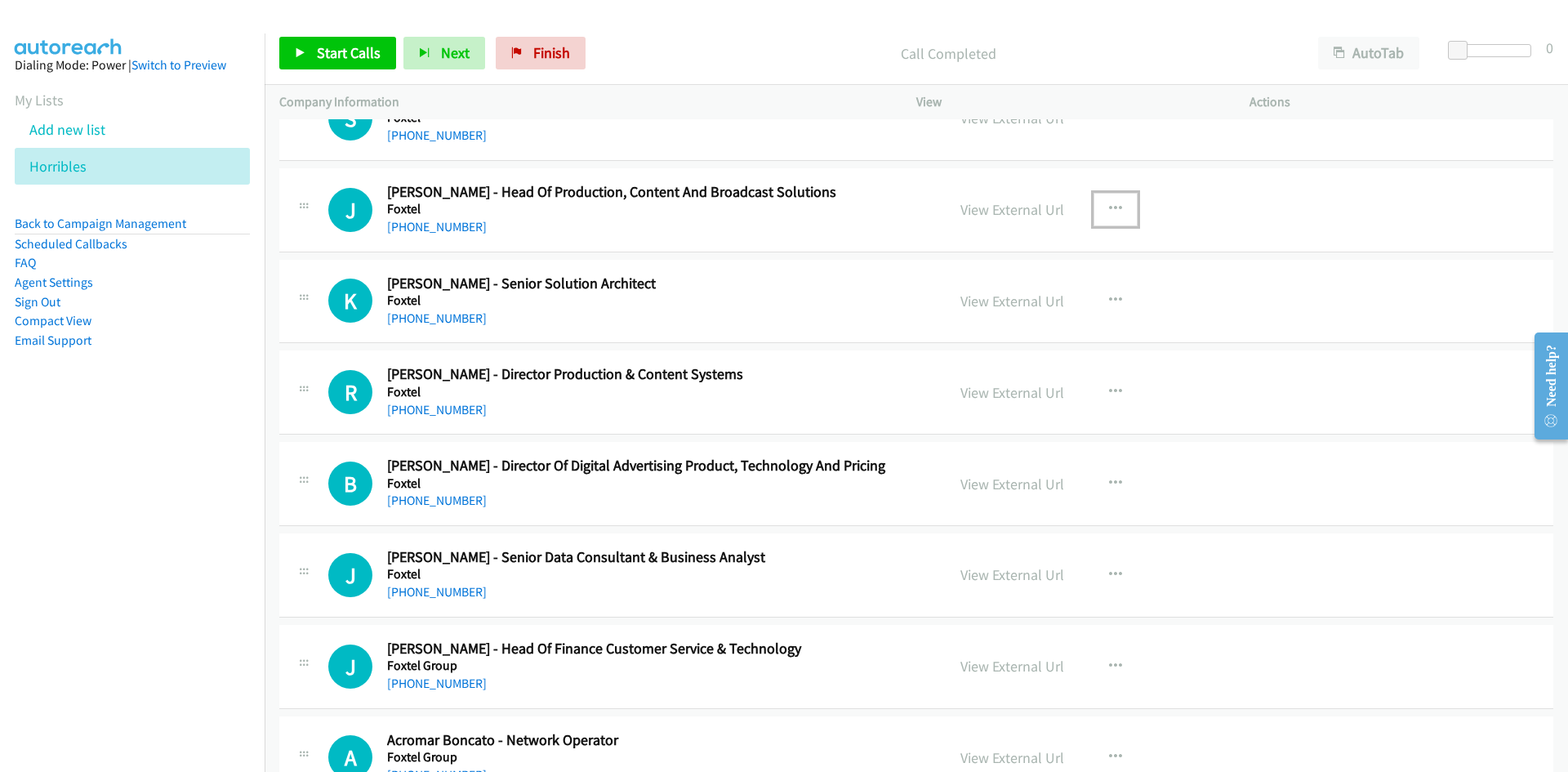
click at [1081, 296] on div "View External Url View External Url Schedule/Manage Callback Start Calls Here R…" at bounding box center [1120, 302] width 348 height 54
click at [1093, 301] on button "button" at bounding box center [1115, 301] width 44 height 33
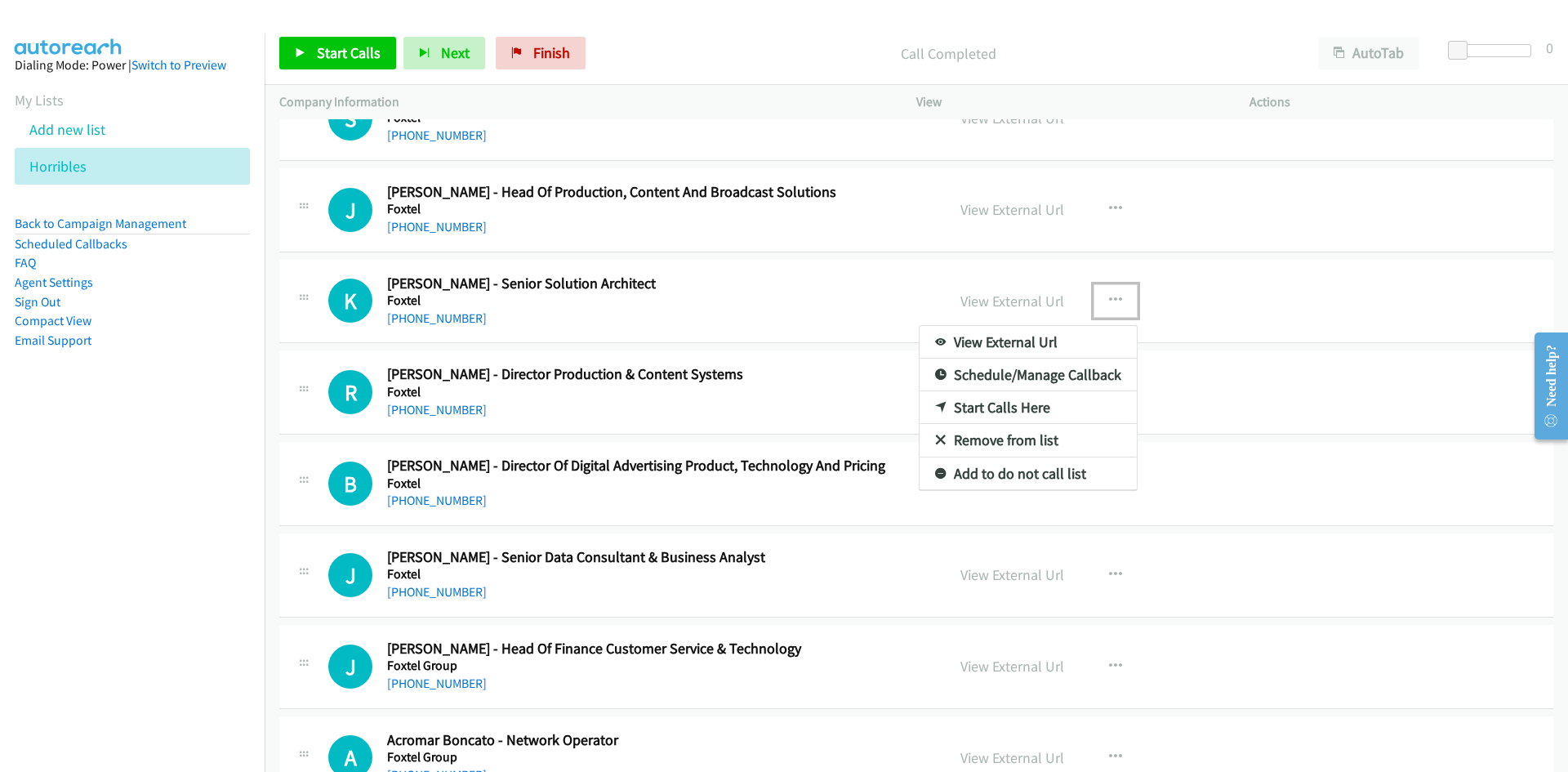
click at [946, 400] on link "Start Calls Here" at bounding box center [1028, 407] width 217 height 33
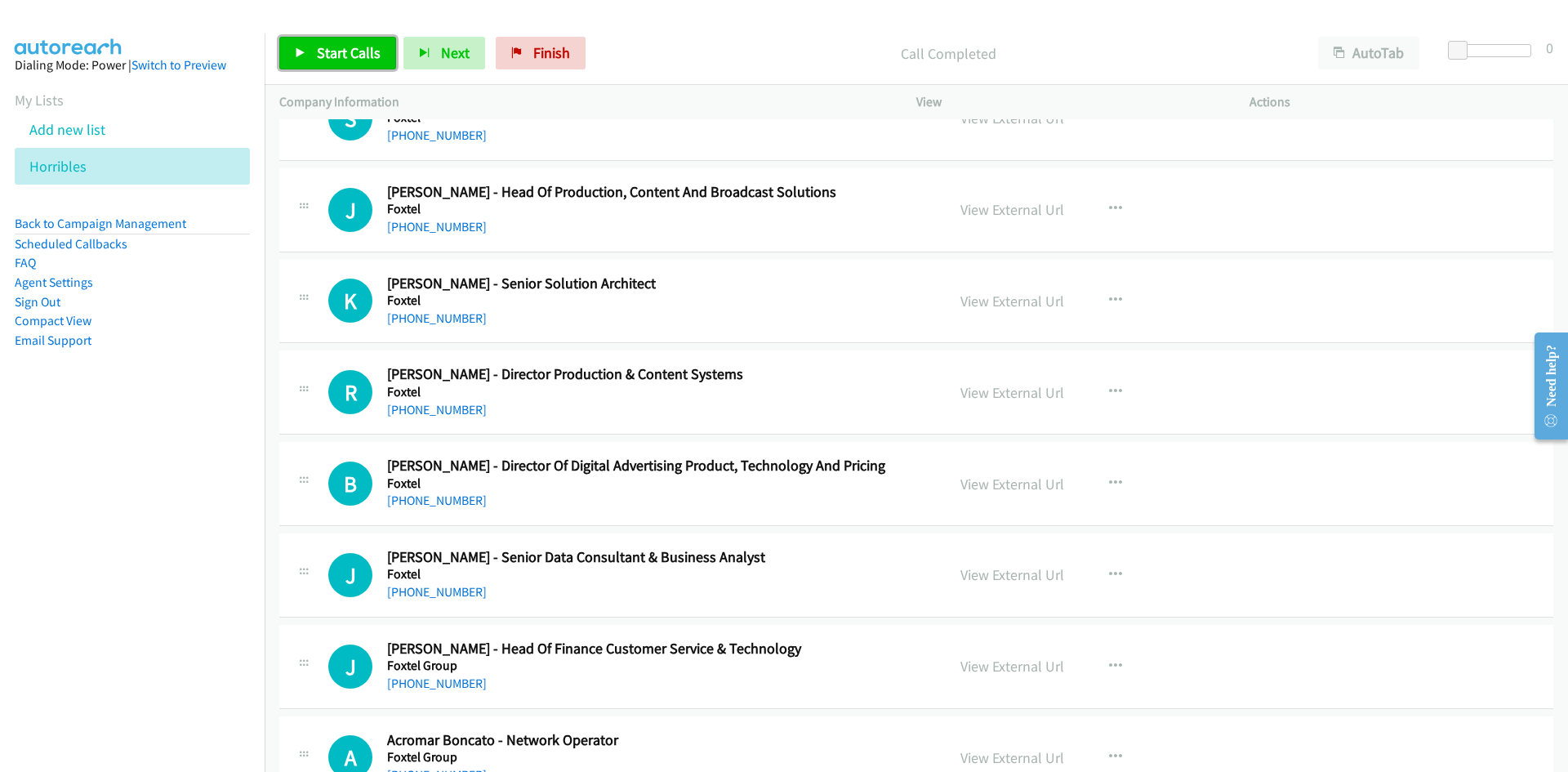
click at [308, 56] on link "Start Calls" at bounding box center [338, 53] width 117 height 33
click at [308, 56] on link "Pause" at bounding box center [324, 53] width 90 height 33
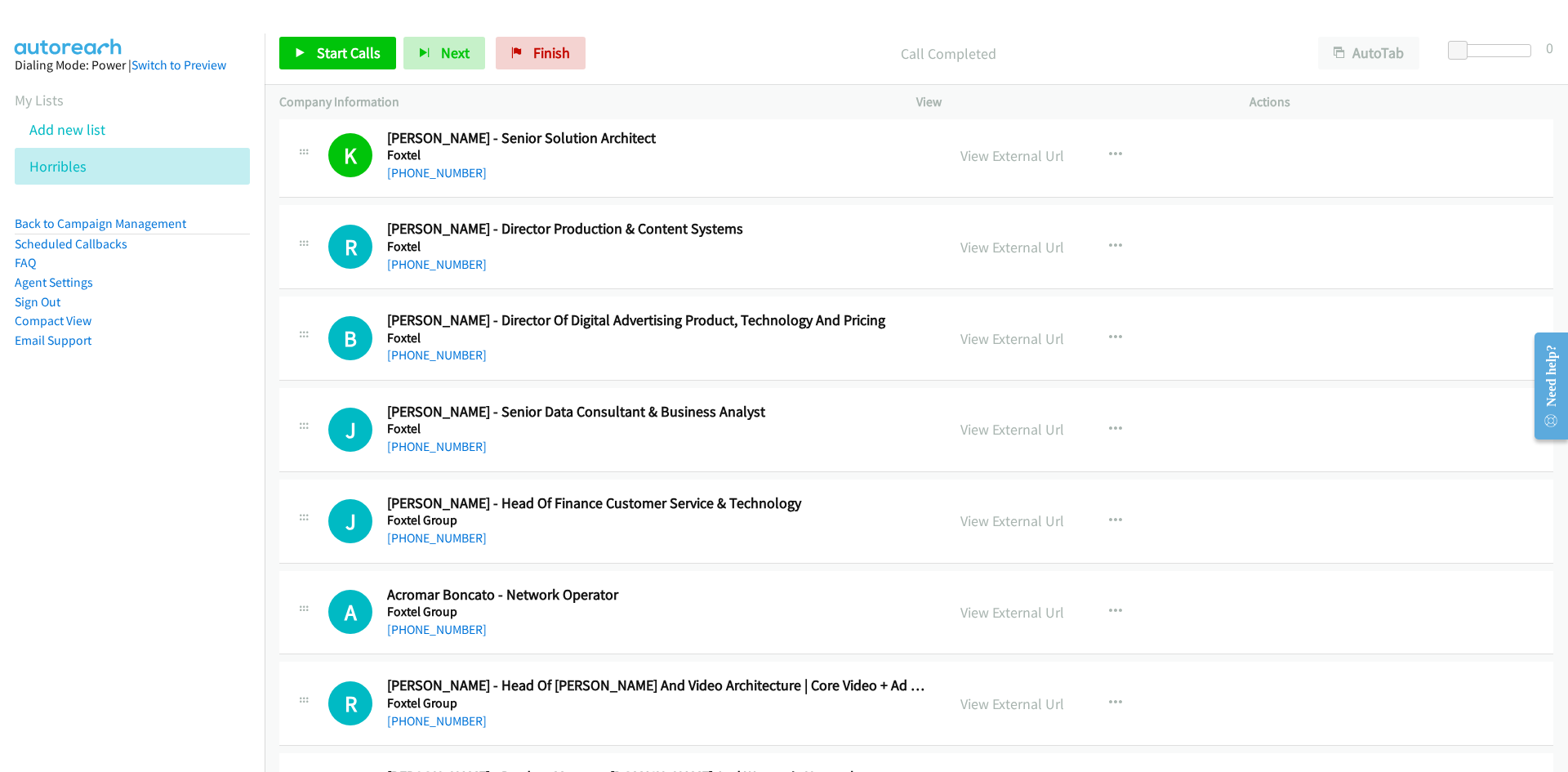
scroll to position [4412, 0]
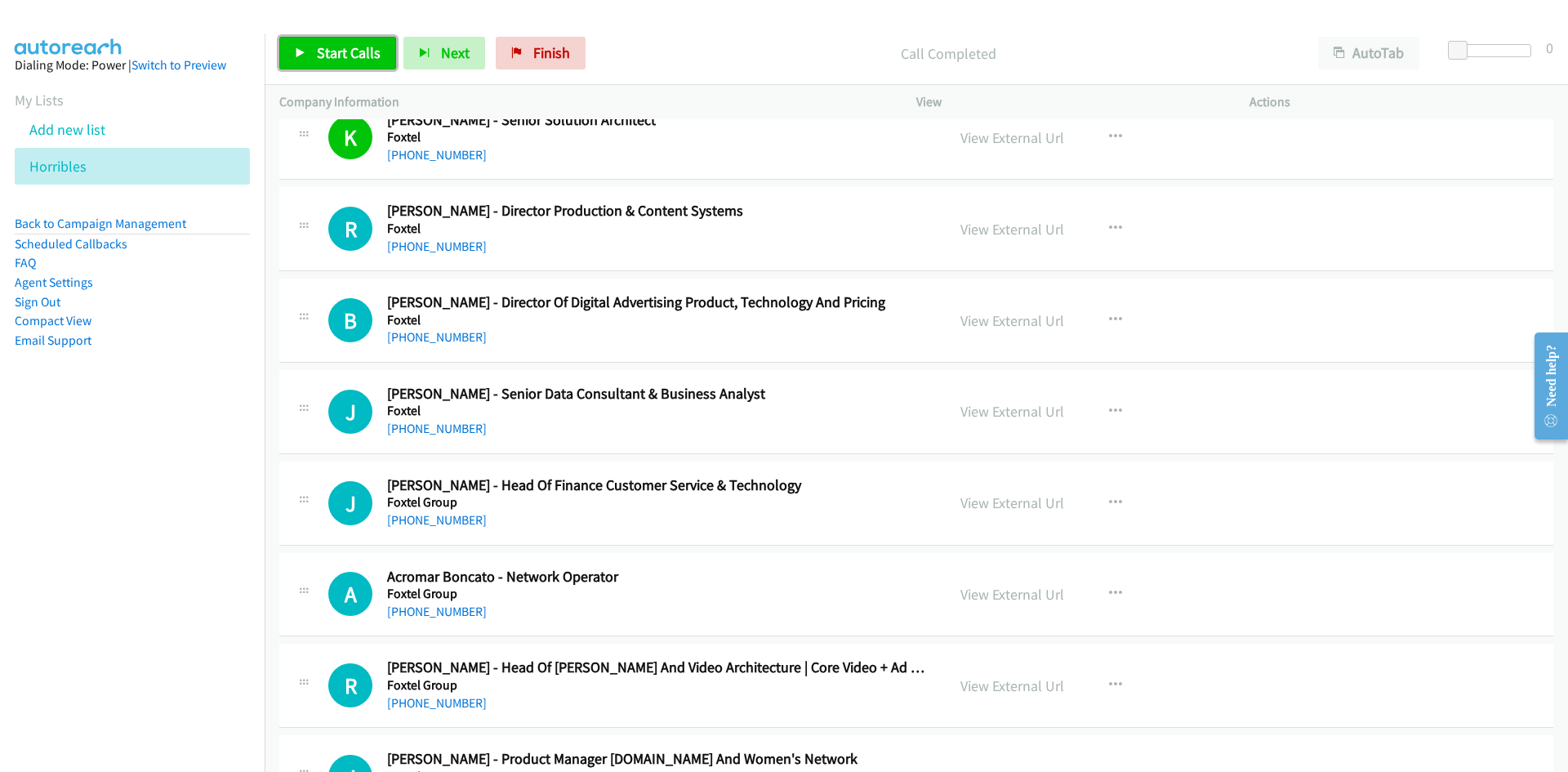
click at [345, 52] on span "Start Calls" at bounding box center [348, 52] width 63 height 19
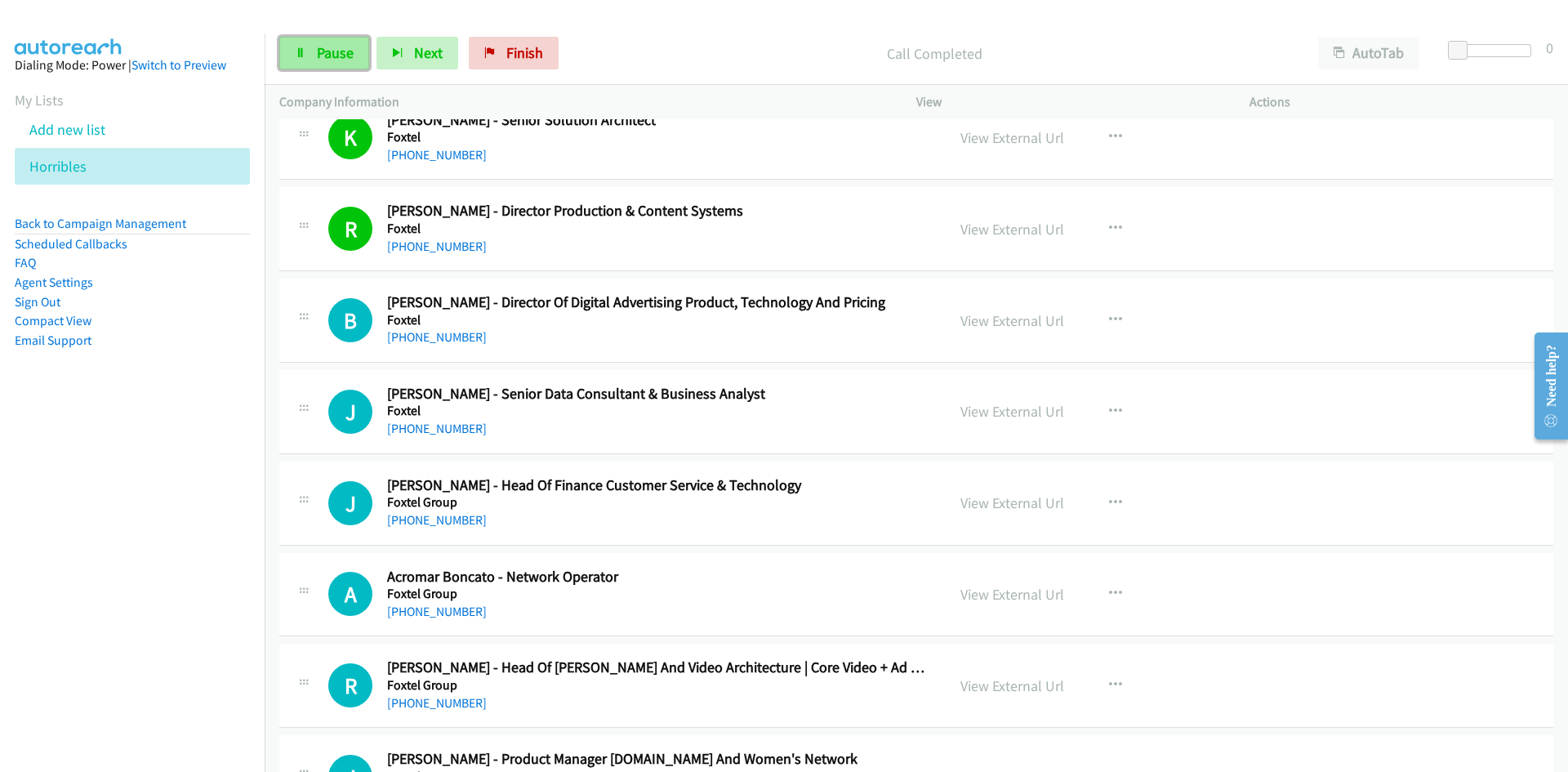
click at [308, 64] on link "Pause" at bounding box center [324, 53] width 90 height 33
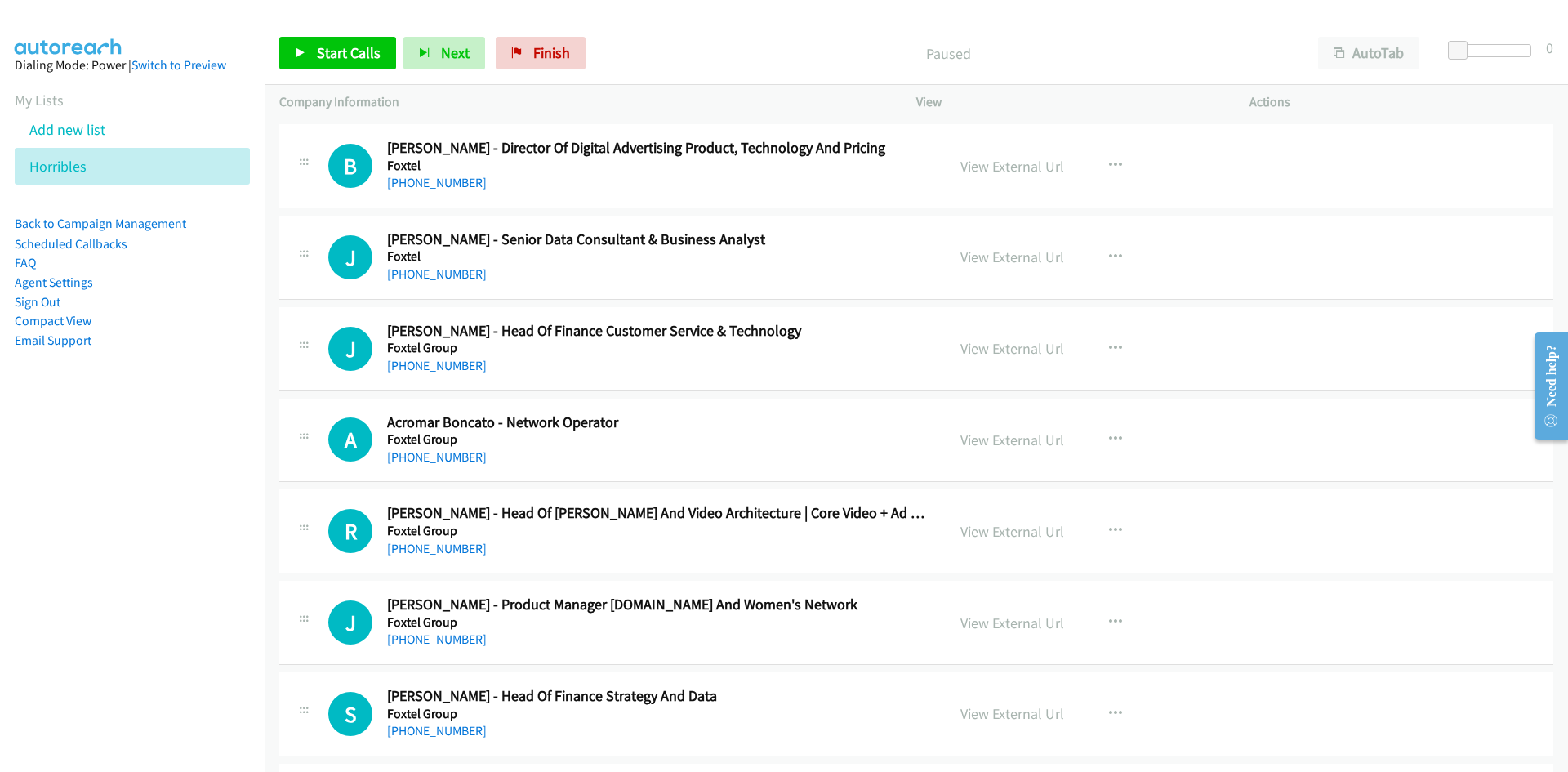
scroll to position [4575, 0]
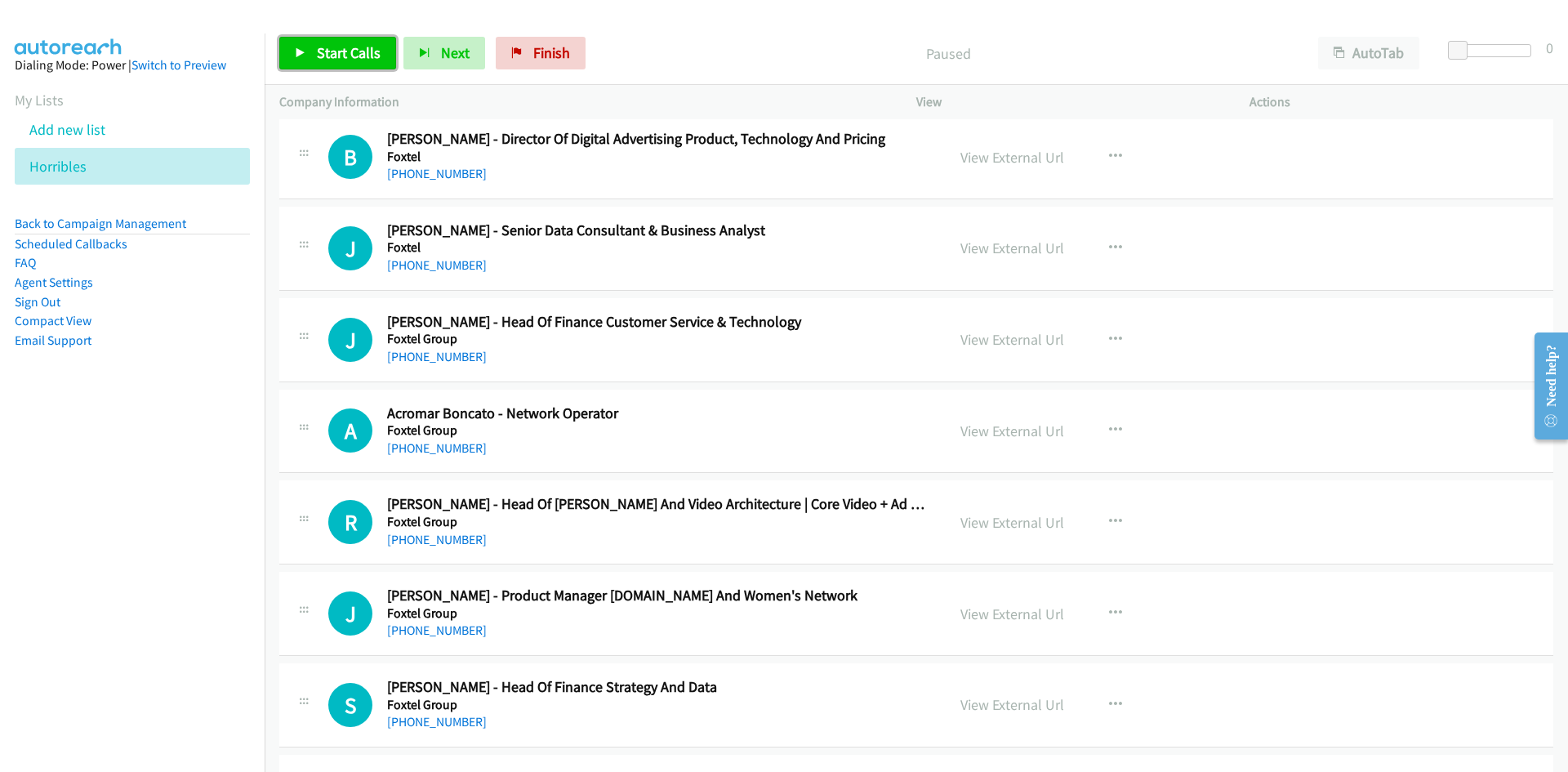
click at [327, 52] on span "Start Calls" at bounding box center [348, 52] width 63 height 19
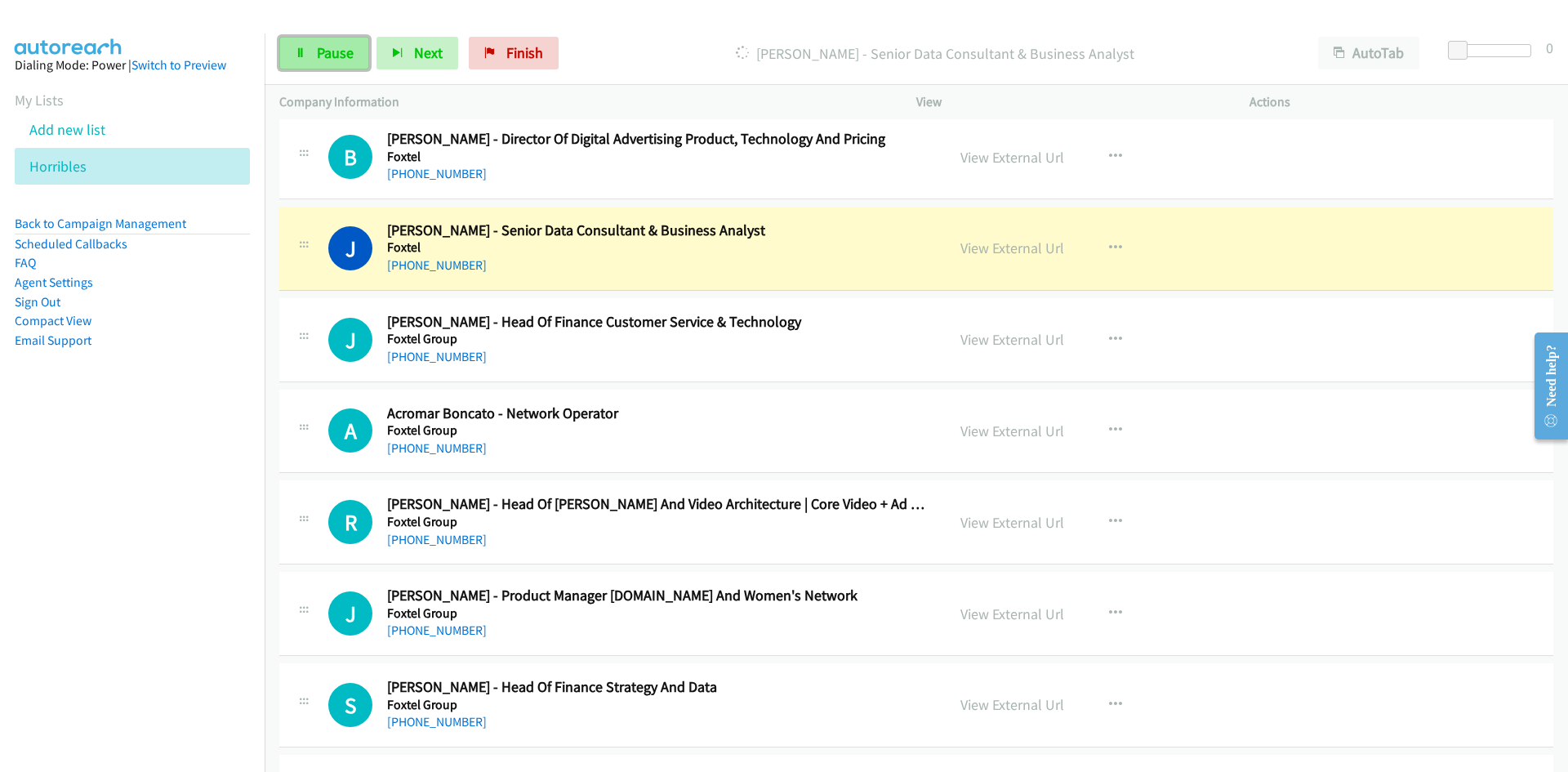
click at [344, 63] on link "Pause" at bounding box center [324, 53] width 90 height 33
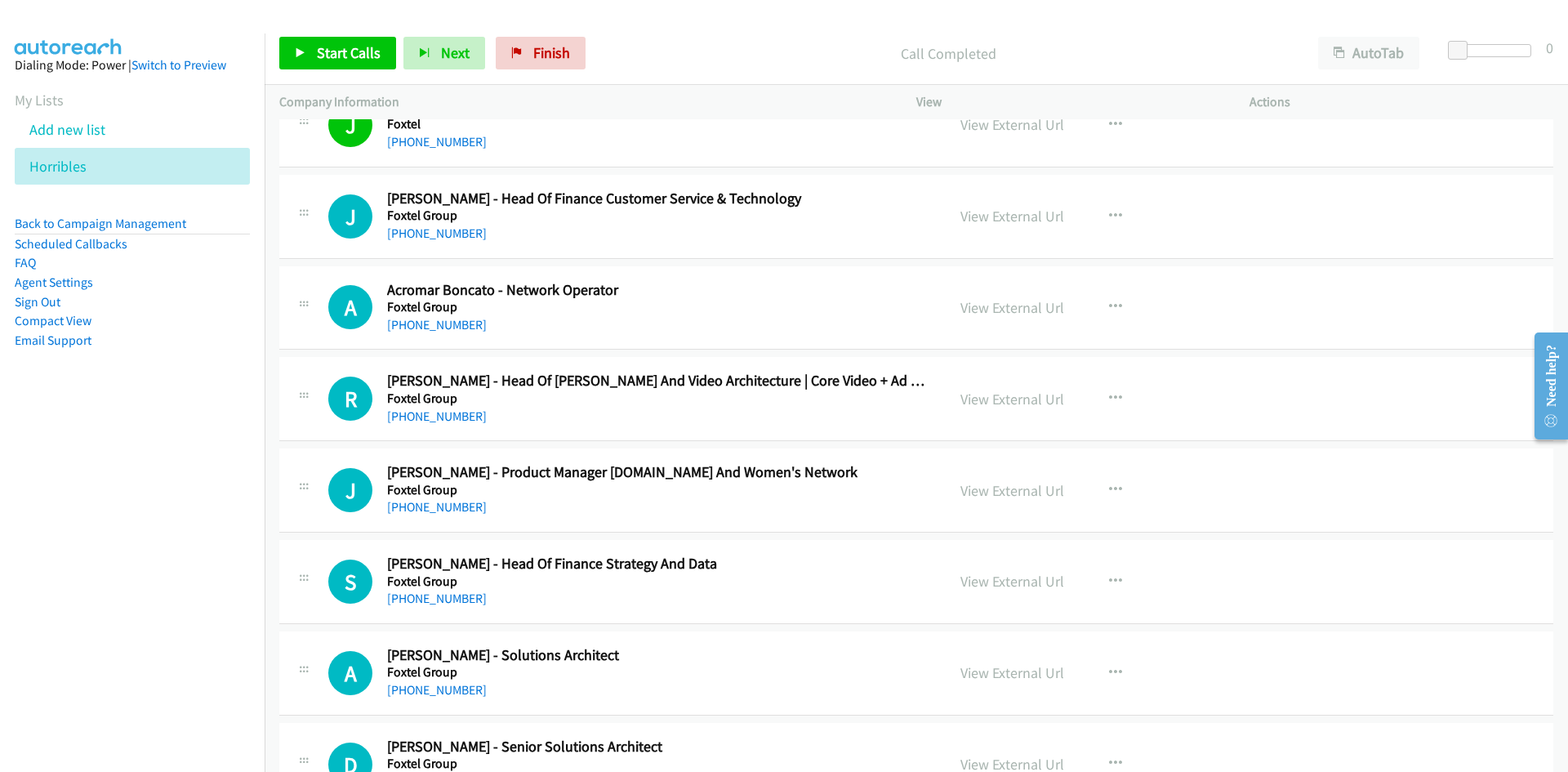
scroll to position [4739, 0]
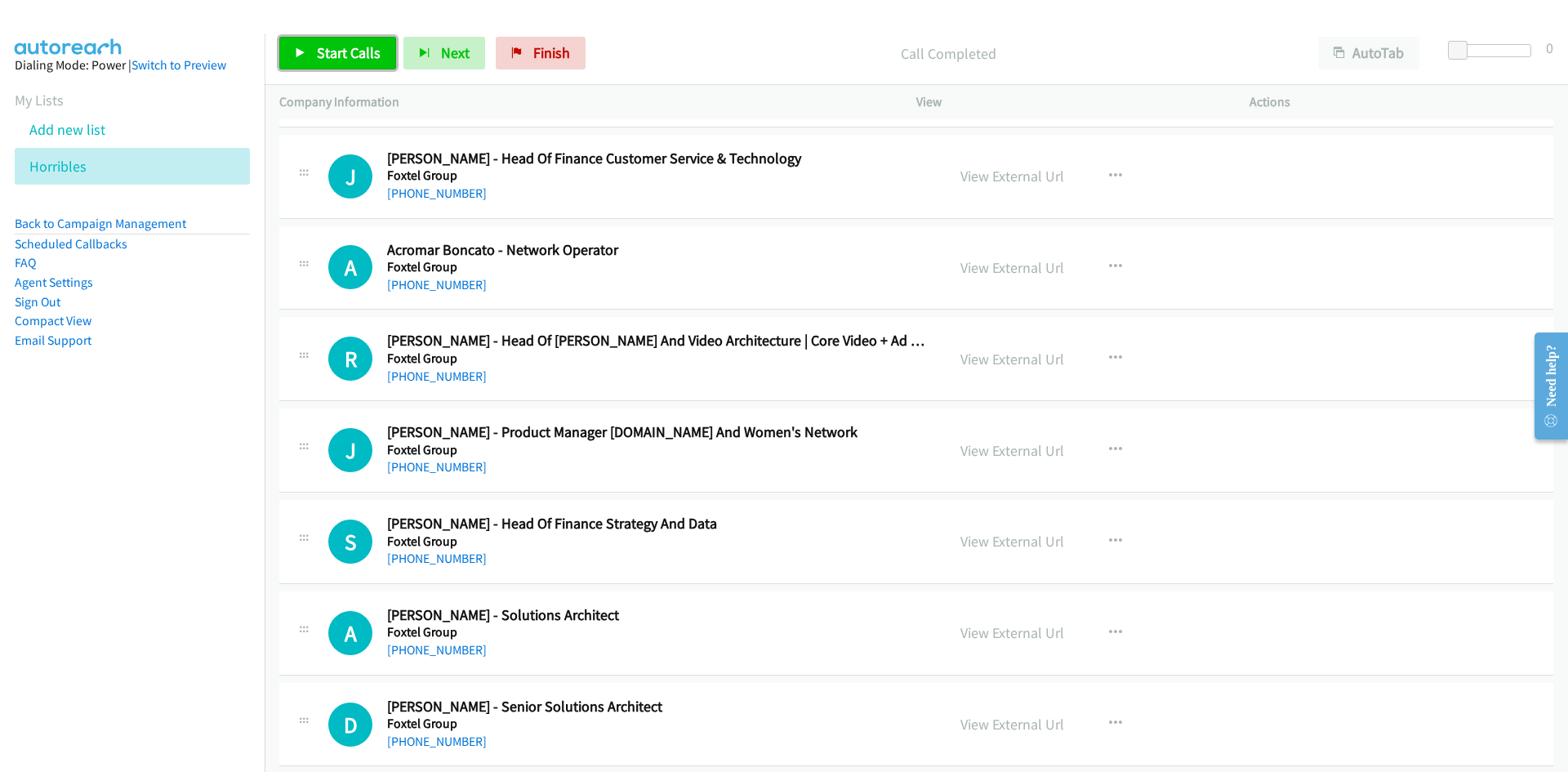
click at [393, 64] on link "Start Calls" at bounding box center [338, 53] width 117 height 33
click at [340, 66] on link "Pause" at bounding box center [324, 53] width 90 height 33
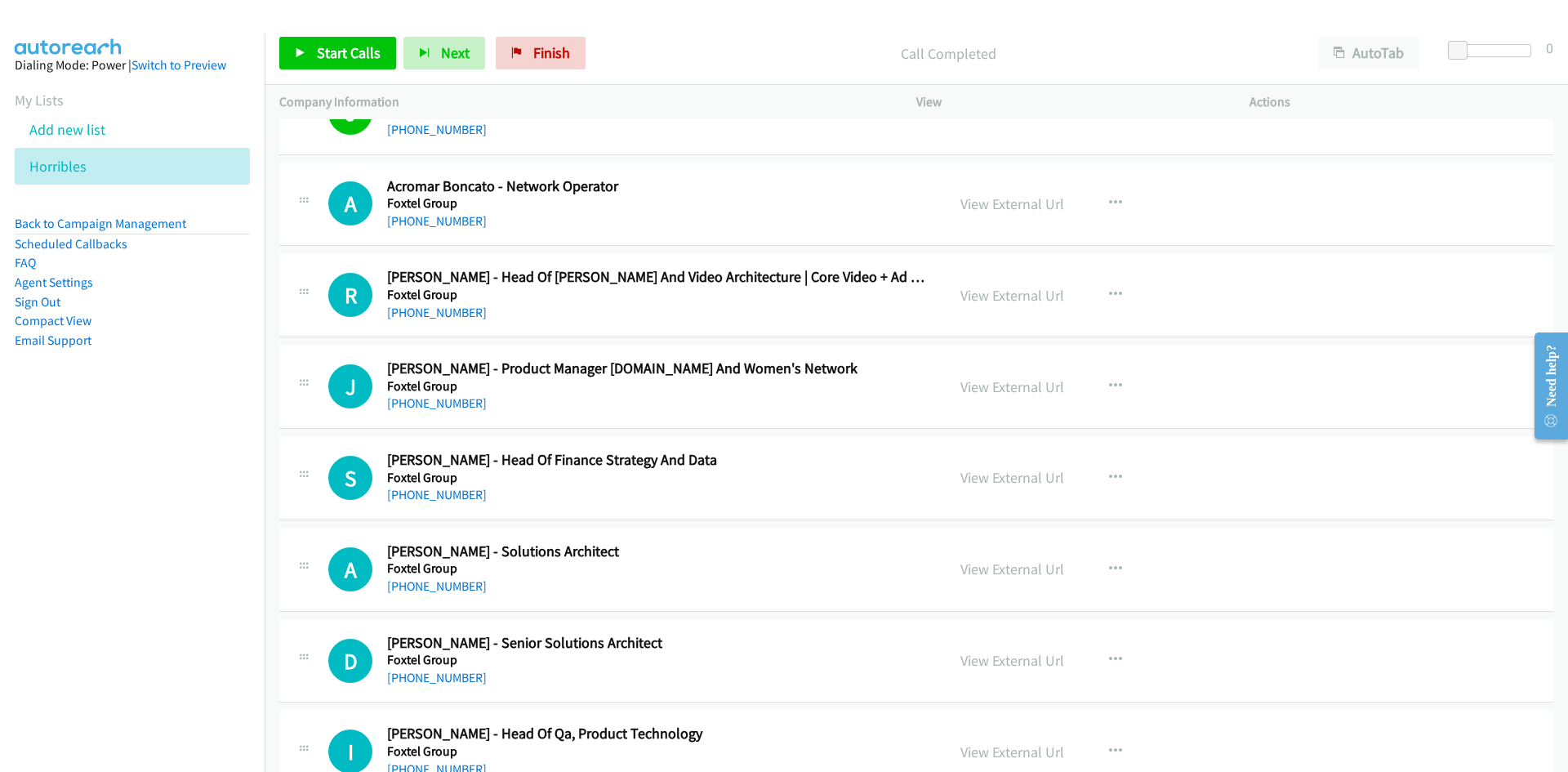
scroll to position [4820, 0]
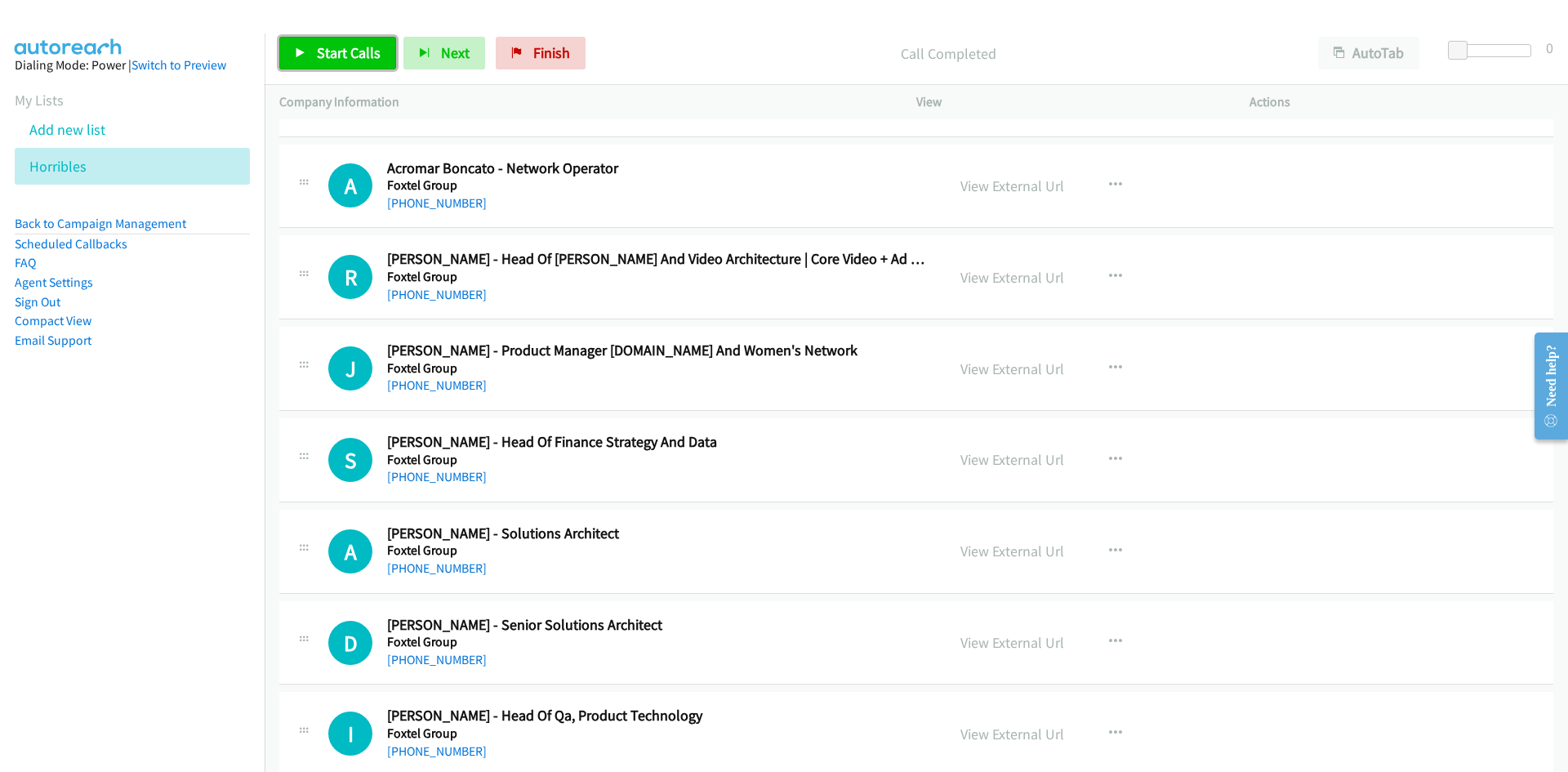
click at [371, 47] on span "Start Calls" at bounding box center [348, 52] width 63 height 19
click at [354, 62] on link "Pause" at bounding box center [324, 53] width 90 height 33
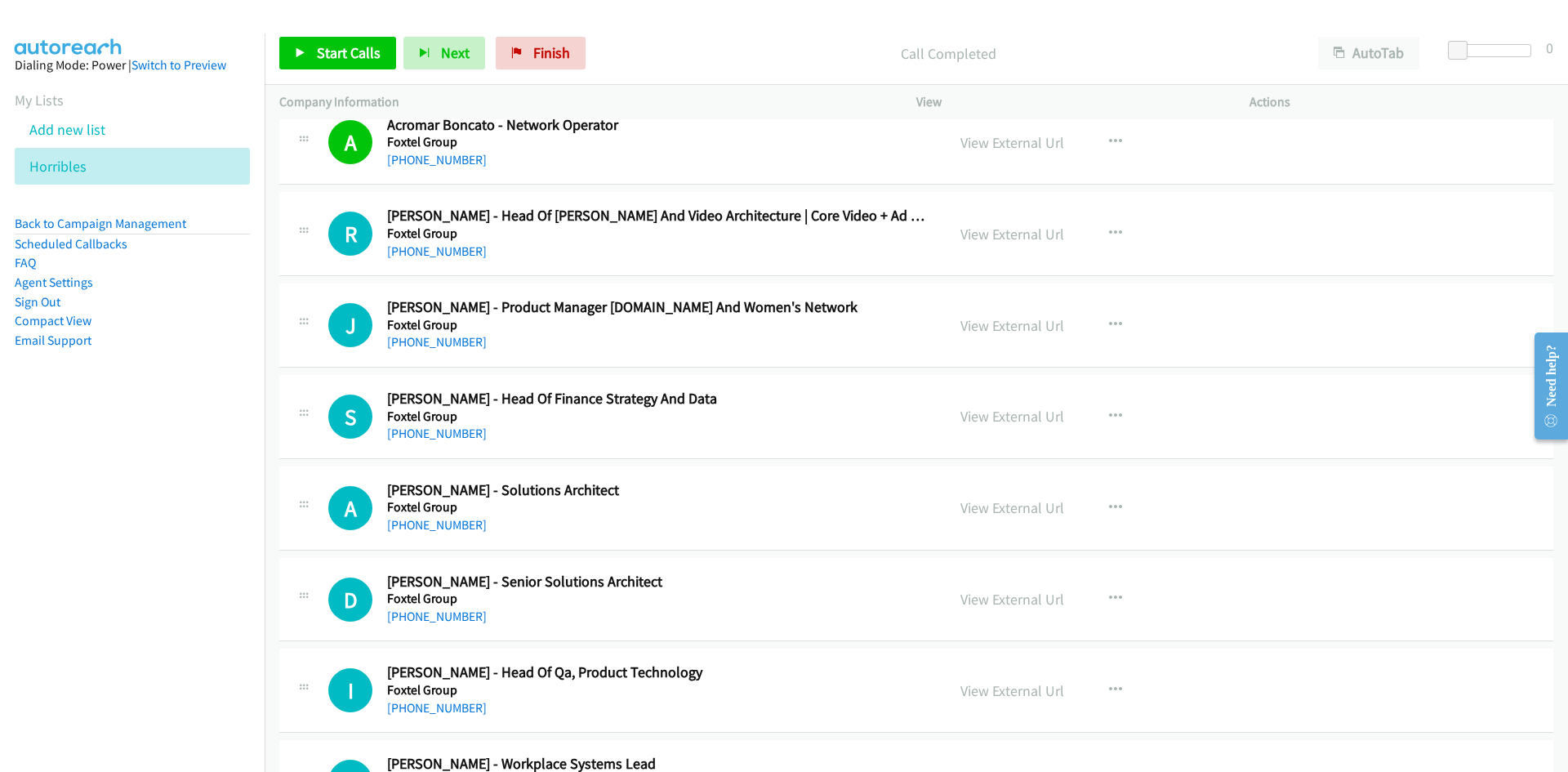
scroll to position [4902, 0]
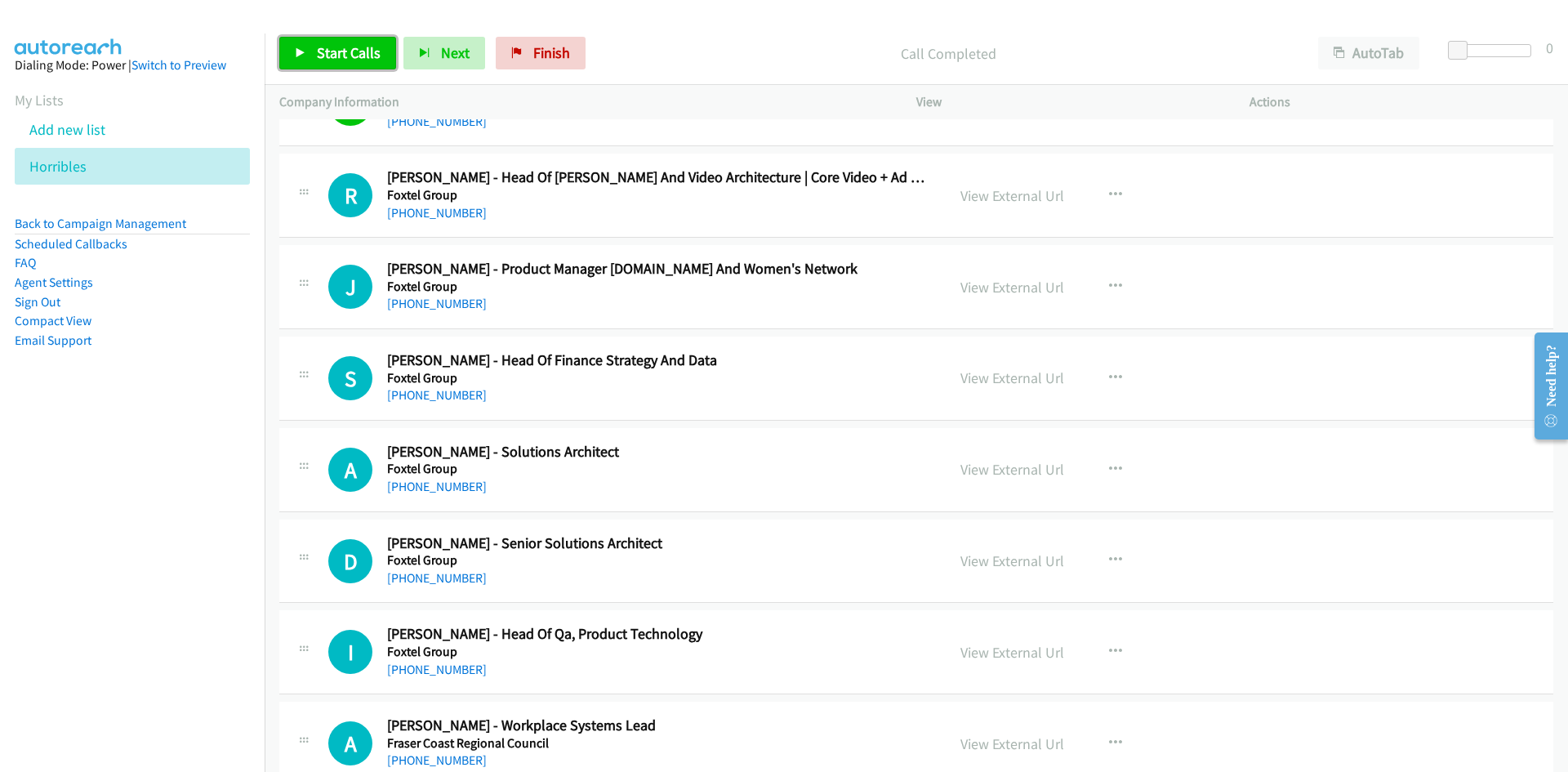
click at [373, 43] on span "Start Calls" at bounding box center [348, 52] width 63 height 19
click at [360, 58] on link "Pause" at bounding box center [324, 53] width 90 height 33
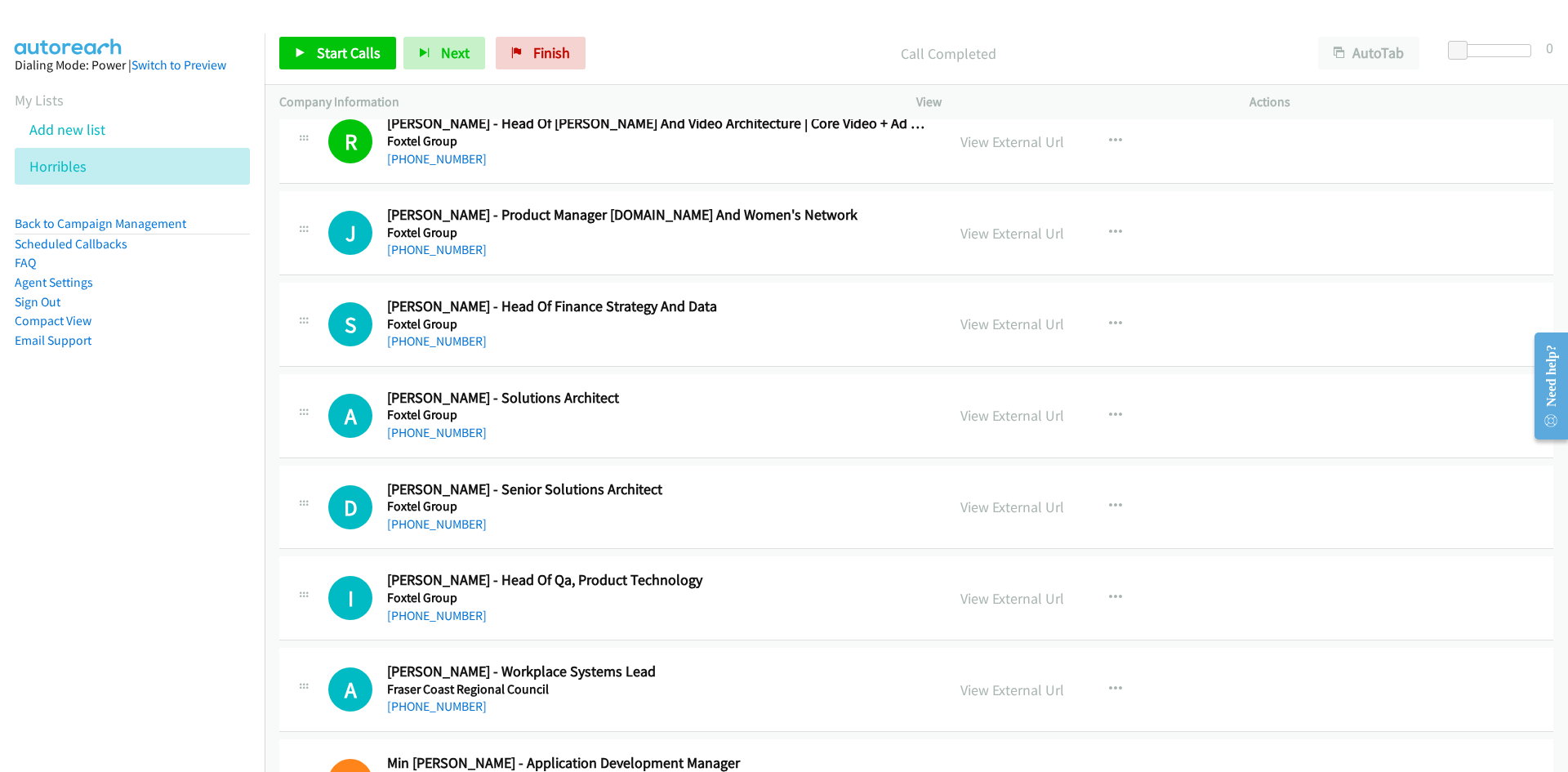
scroll to position [4984, 0]
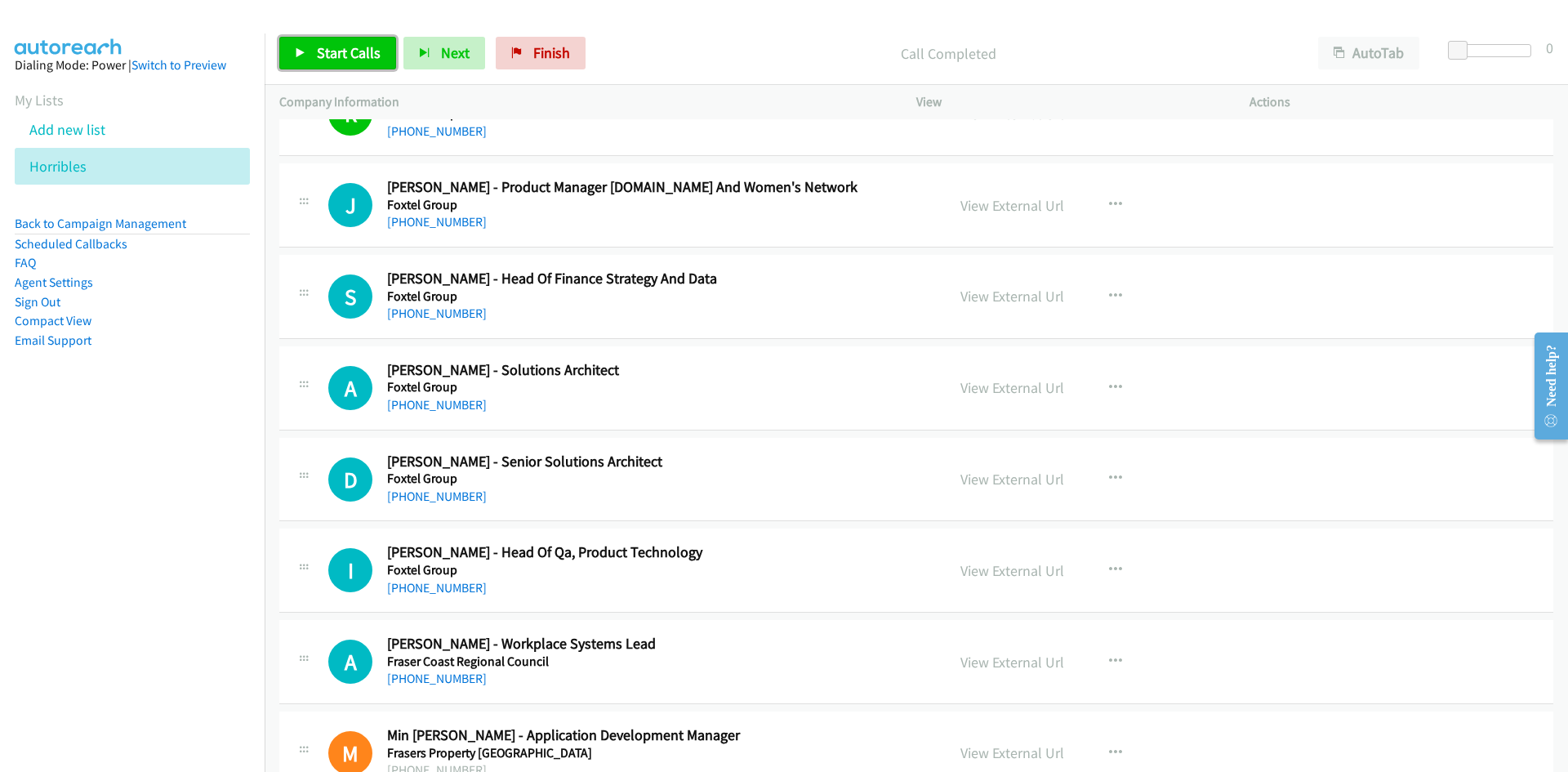
click at [386, 59] on link "Start Calls" at bounding box center [338, 53] width 117 height 33
click at [357, 46] on link "Pause" at bounding box center [324, 53] width 90 height 33
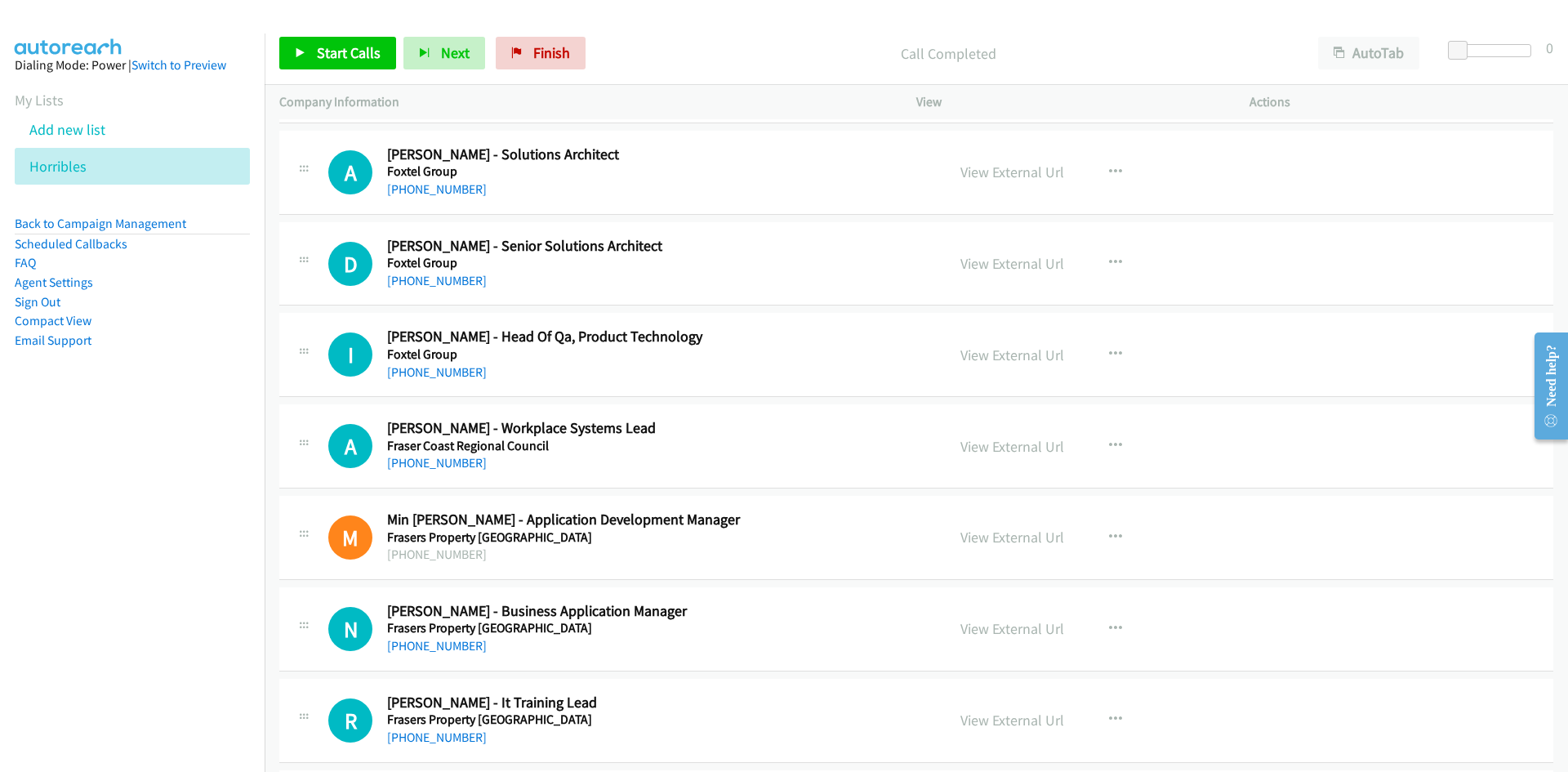
scroll to position [5229, 0]
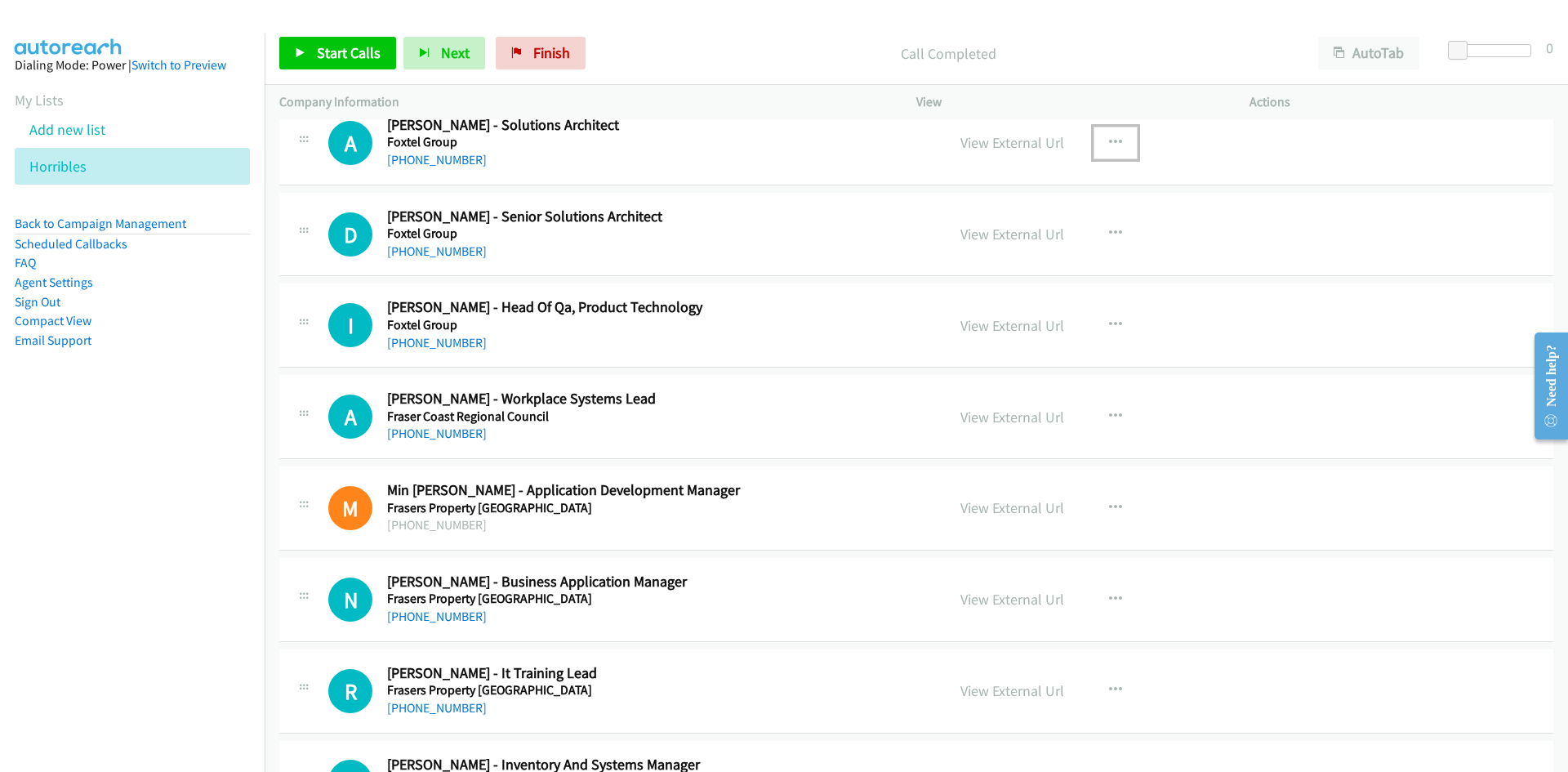
click at [1103, 152] on button "button" at bounding box center [1115, 143] width 44 height 33
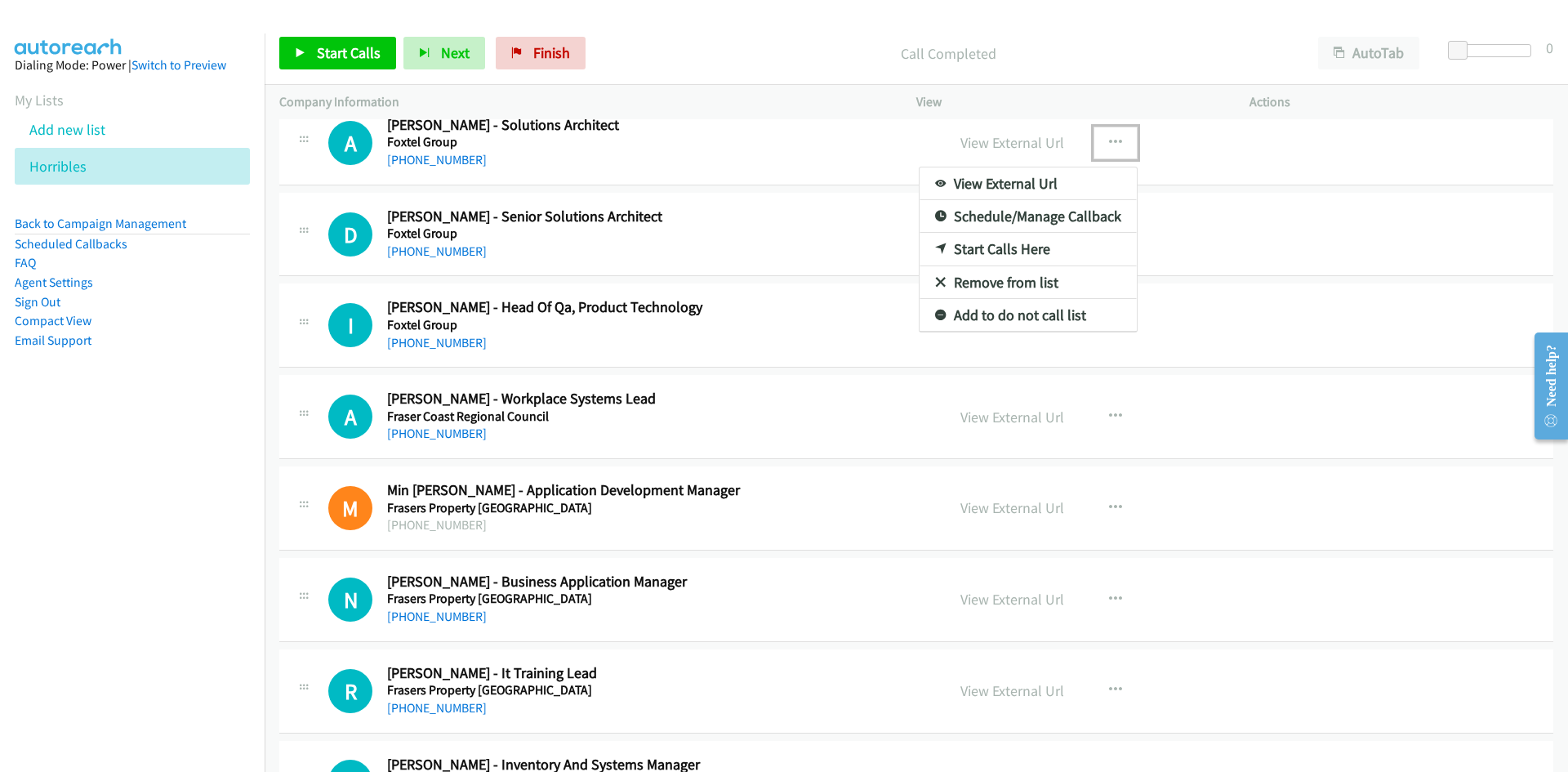
click at [936, 244] on icon at bounding box center [941, 250] width 12 height 12
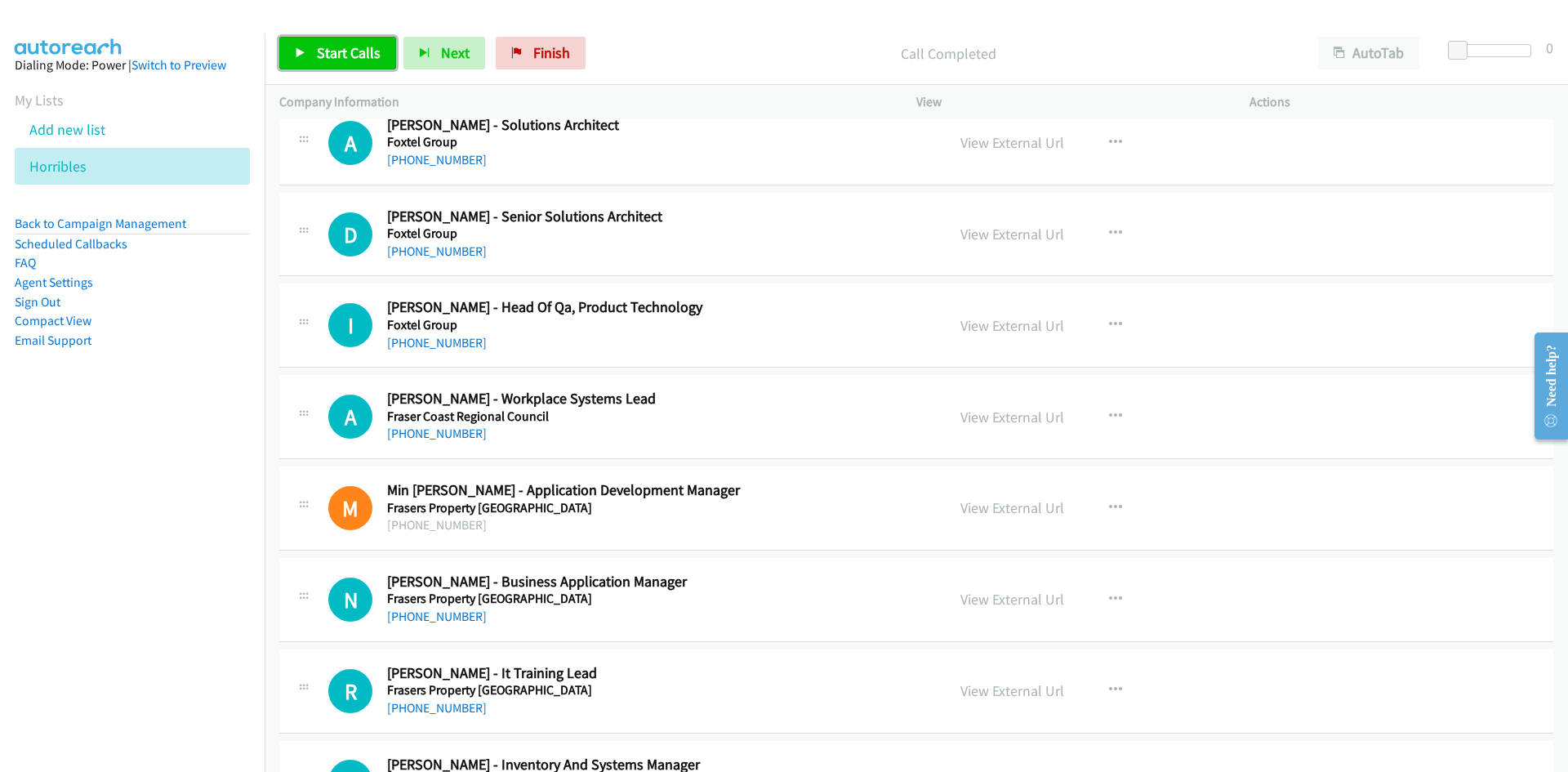
click at [347, 52] on span "Start Calls" at bounding box center [348, 52] width 63 height 19
click at [298, 51] on icon at bounding box center [301, 54] width 12 height 12
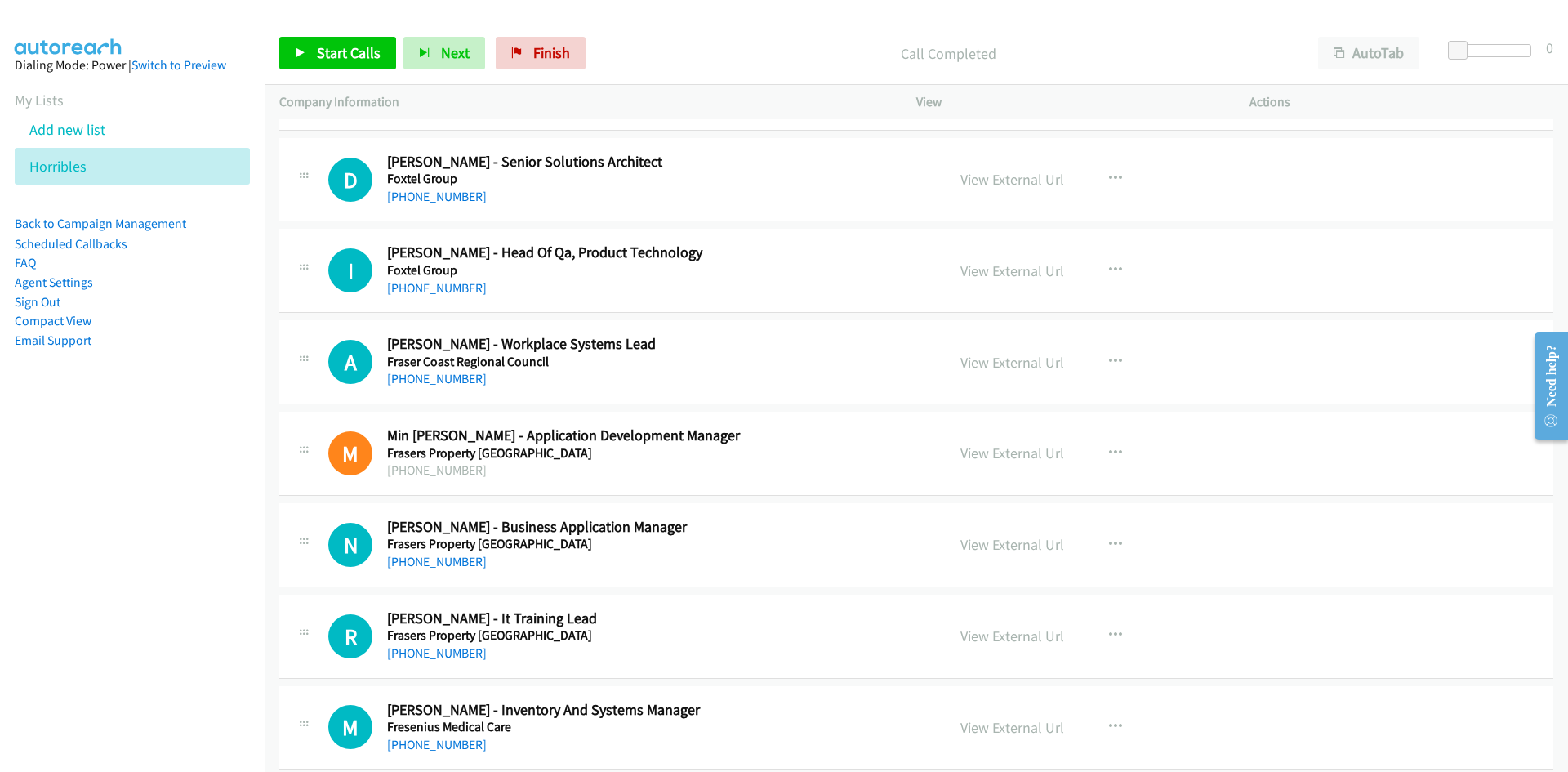
scroll to position [5311, 0]
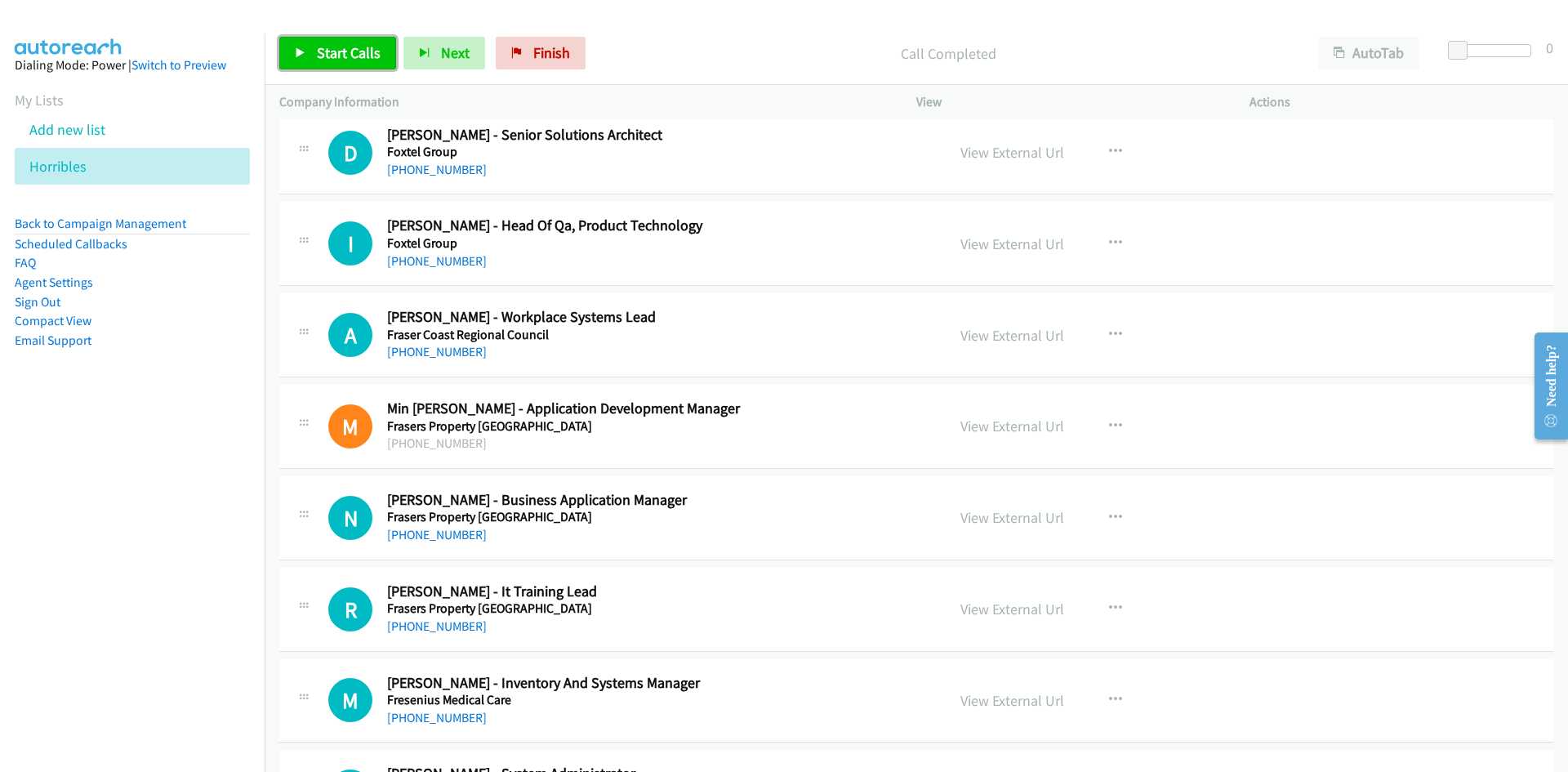
click at [288, 45] on link "Start Calls" at bounding box center [338, 53] width 117 height 33
click at [288, 45] on link "Pause" at bounding box center [324, 53] width 90 height 33
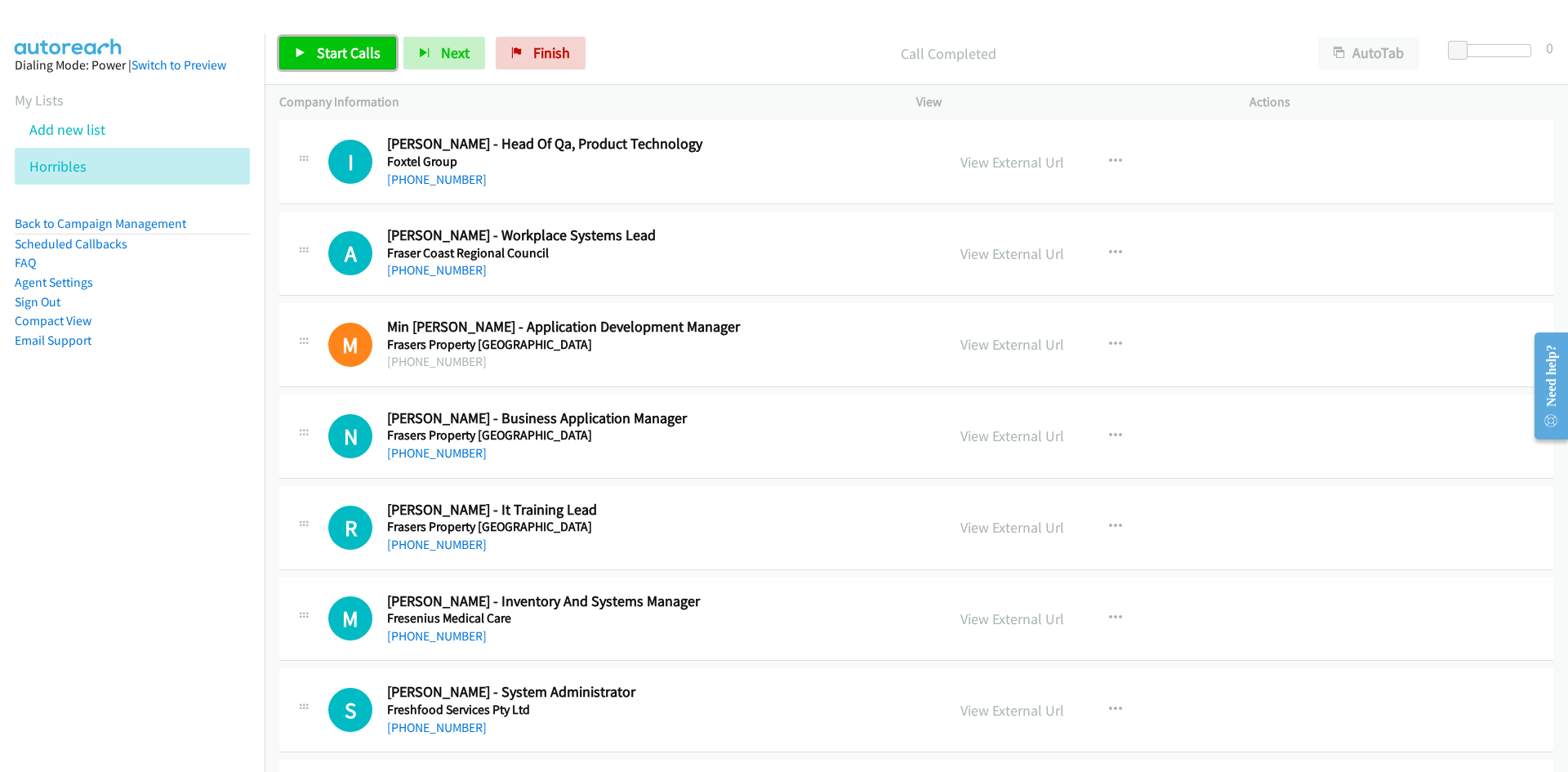
click at [380, 65] on link "Start Calls" at bounding box center [338, 53] width 117 height 33
click at [296, 39] on link "Pause" at bounding box center [324, 53] width 90 height 33
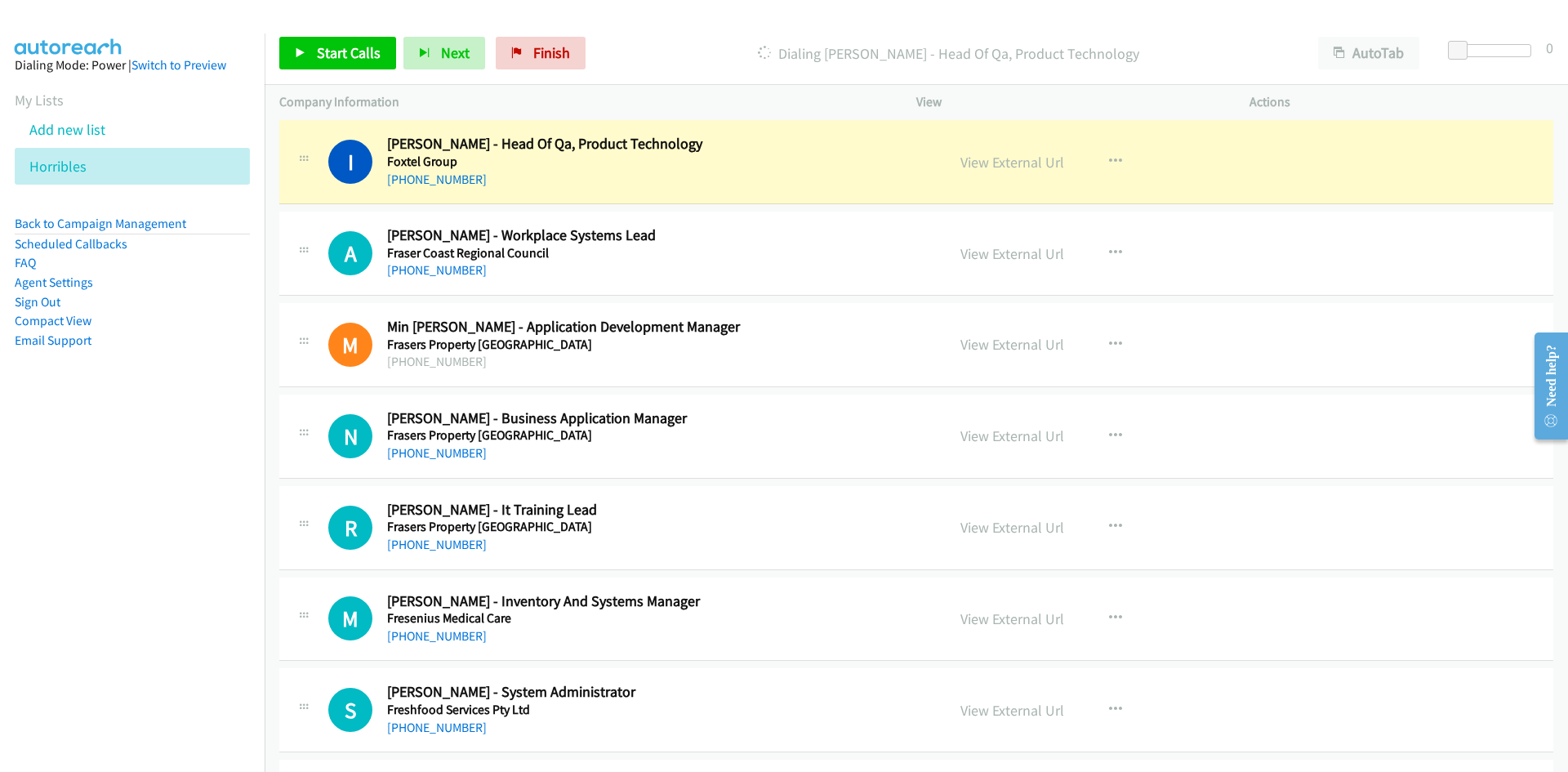
click at [290, 20] on div at bounding box center [777, 31] width 1554 height 63
click at [1038, 170] on link "View External Url" at bounding box center [1012, 162] width 104 height 19
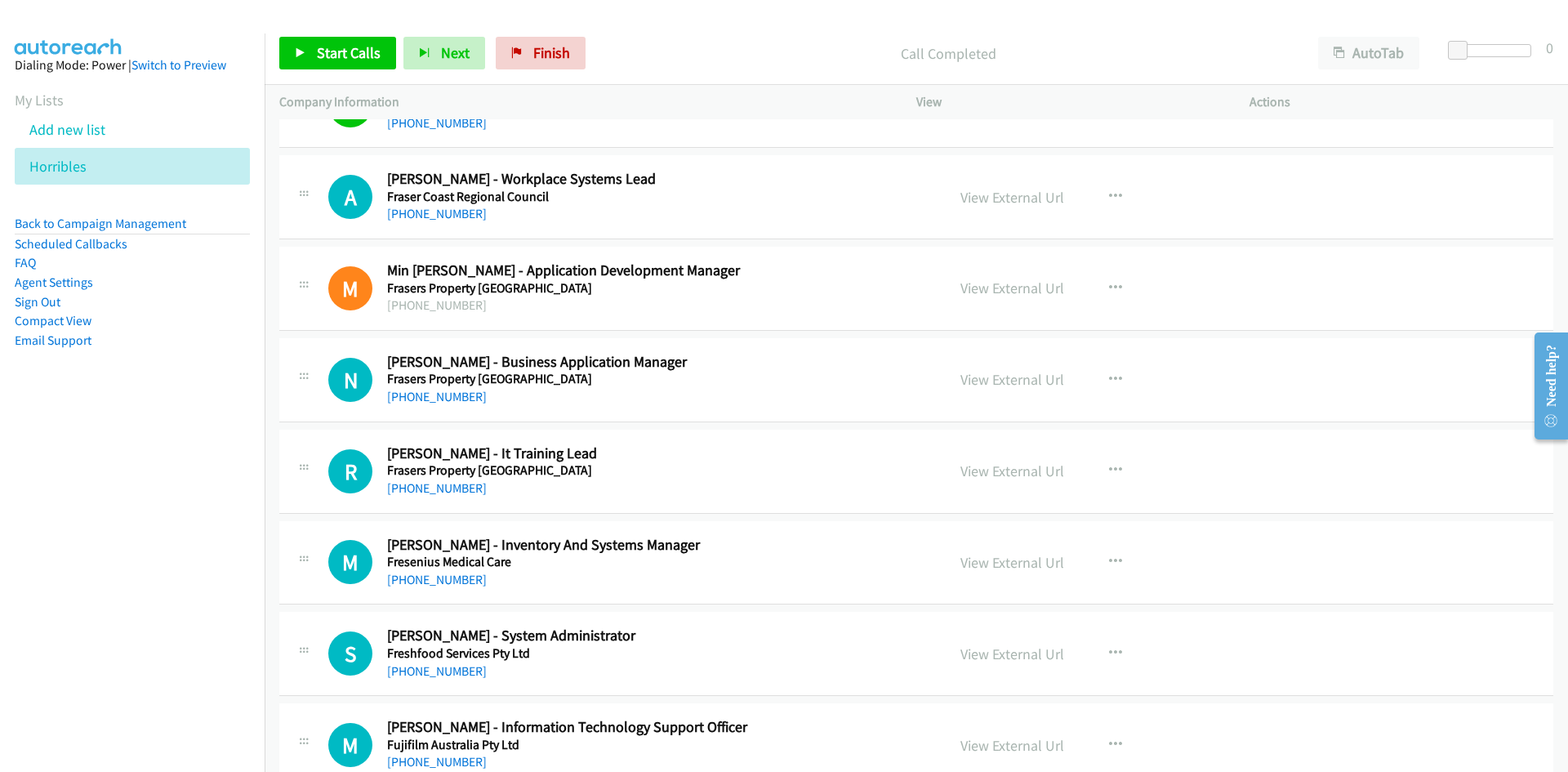
scroll to position [5474, 0]
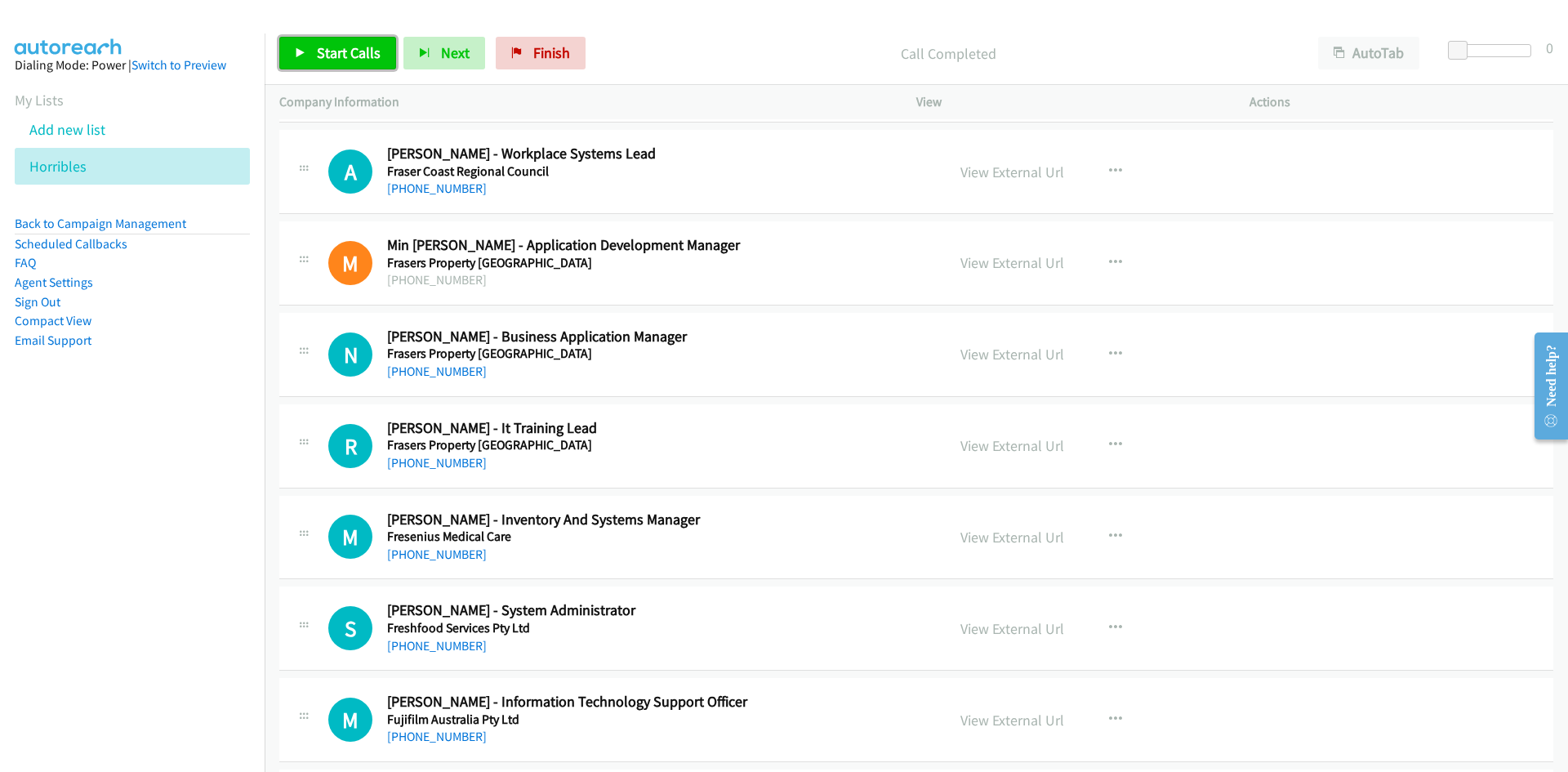
click at [372, 67] on link "Start Calls" at bounding box center [338, 53] width 117 height 33
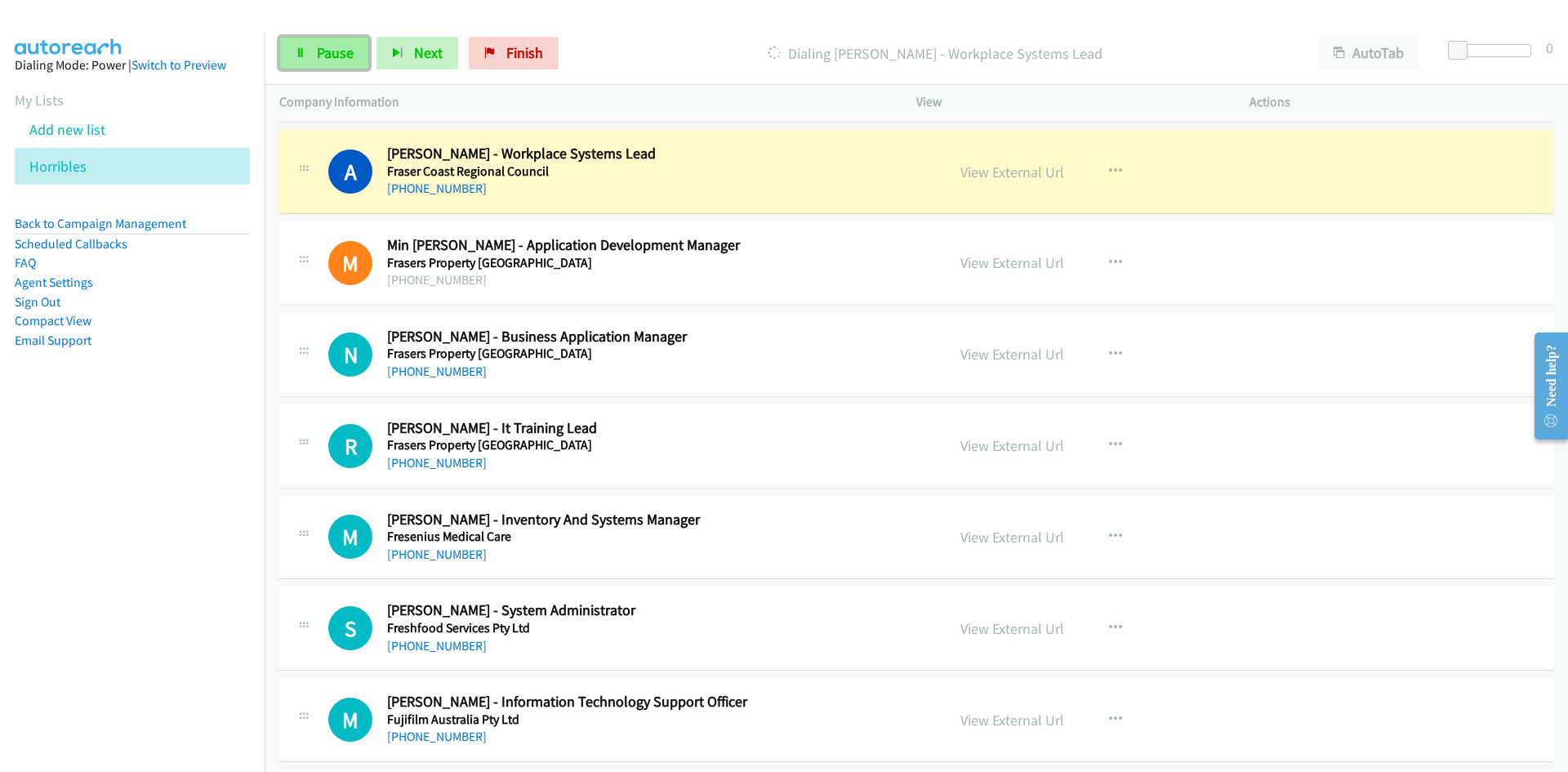
click at [350, 58] on span "Pause" at bounding box center [335, 52] width 37 height 19
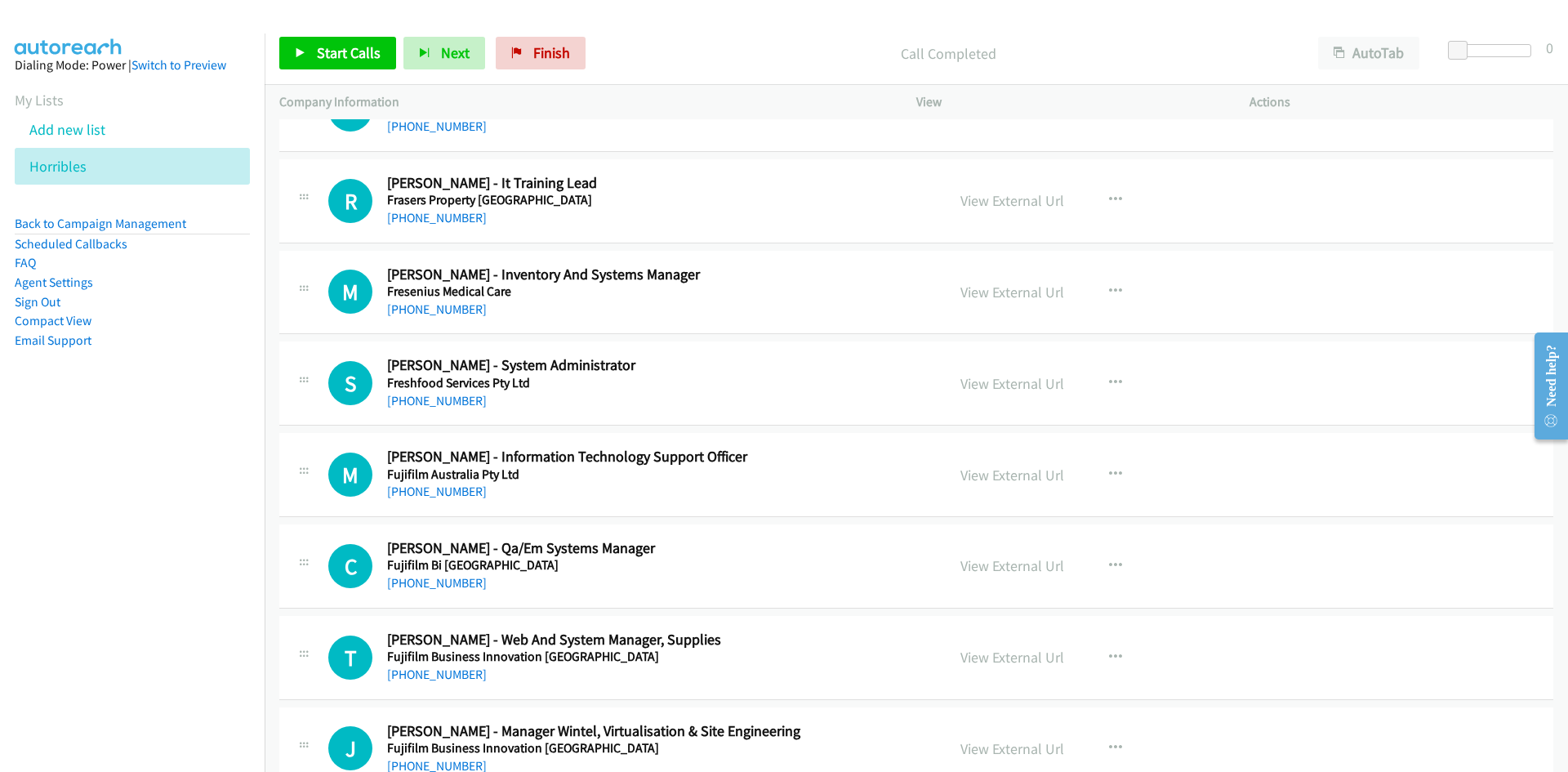
scroll to position [5638, 0]
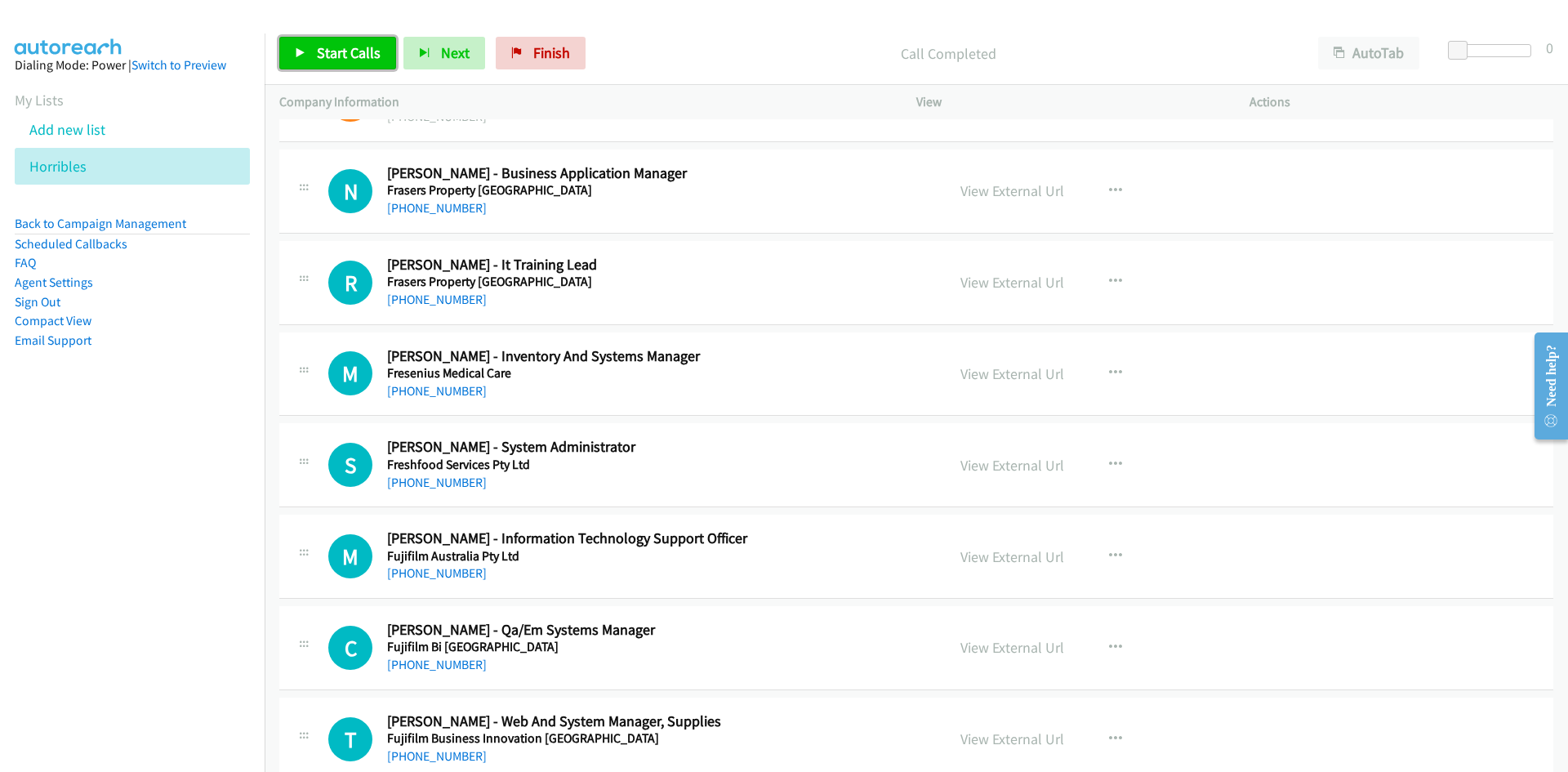
click at [304, 60] on link "Start Calls" at bounding box center [338, 53] width 117 height 33
click at [304, 60] on link "Pause" at bounding box center [324, 53] width 90 height 33
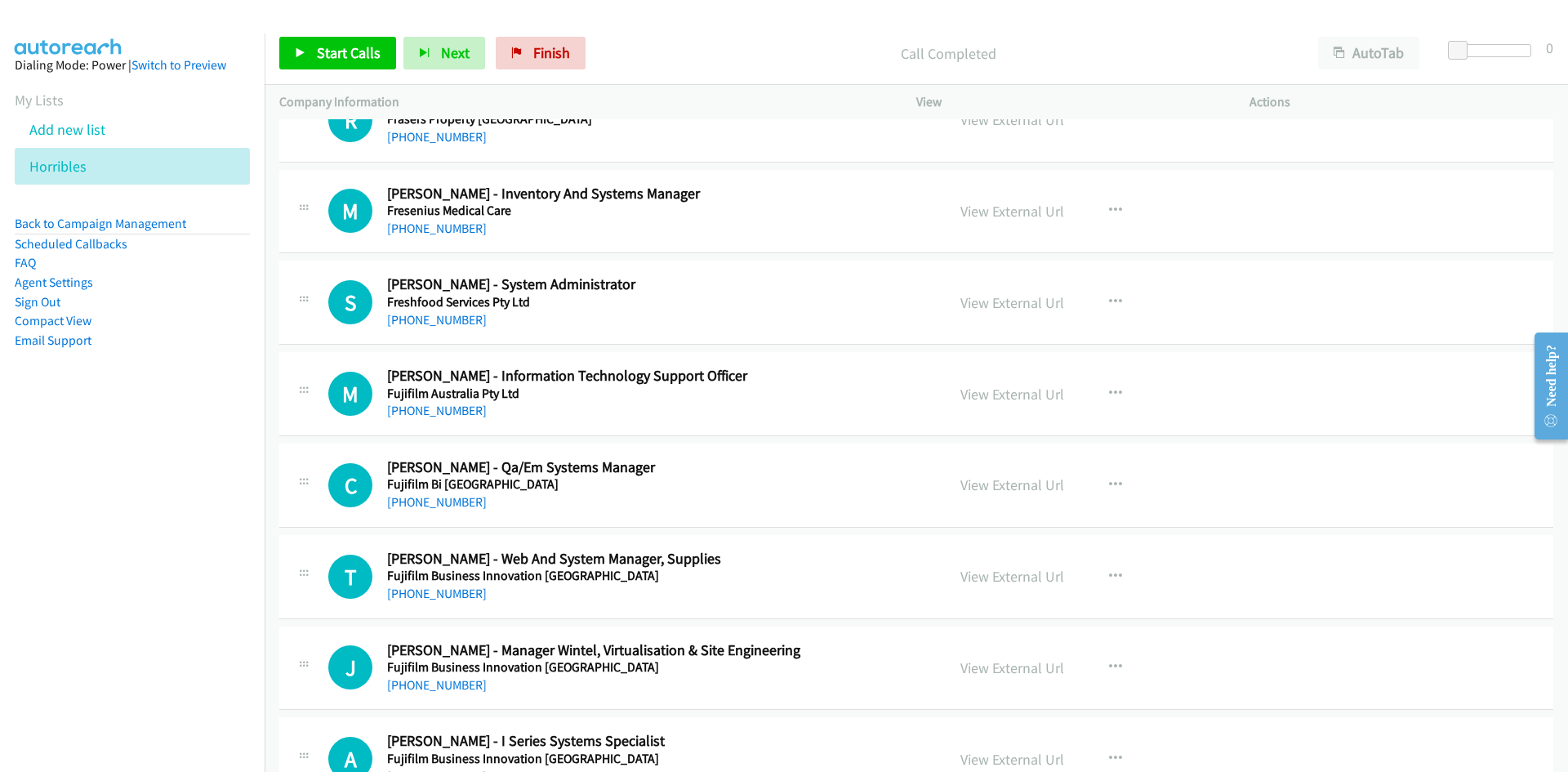
scroll to position [5801, 0]
click at [1099, 204] on button "button" at bounding box center [1115, 209] width 44 height 33
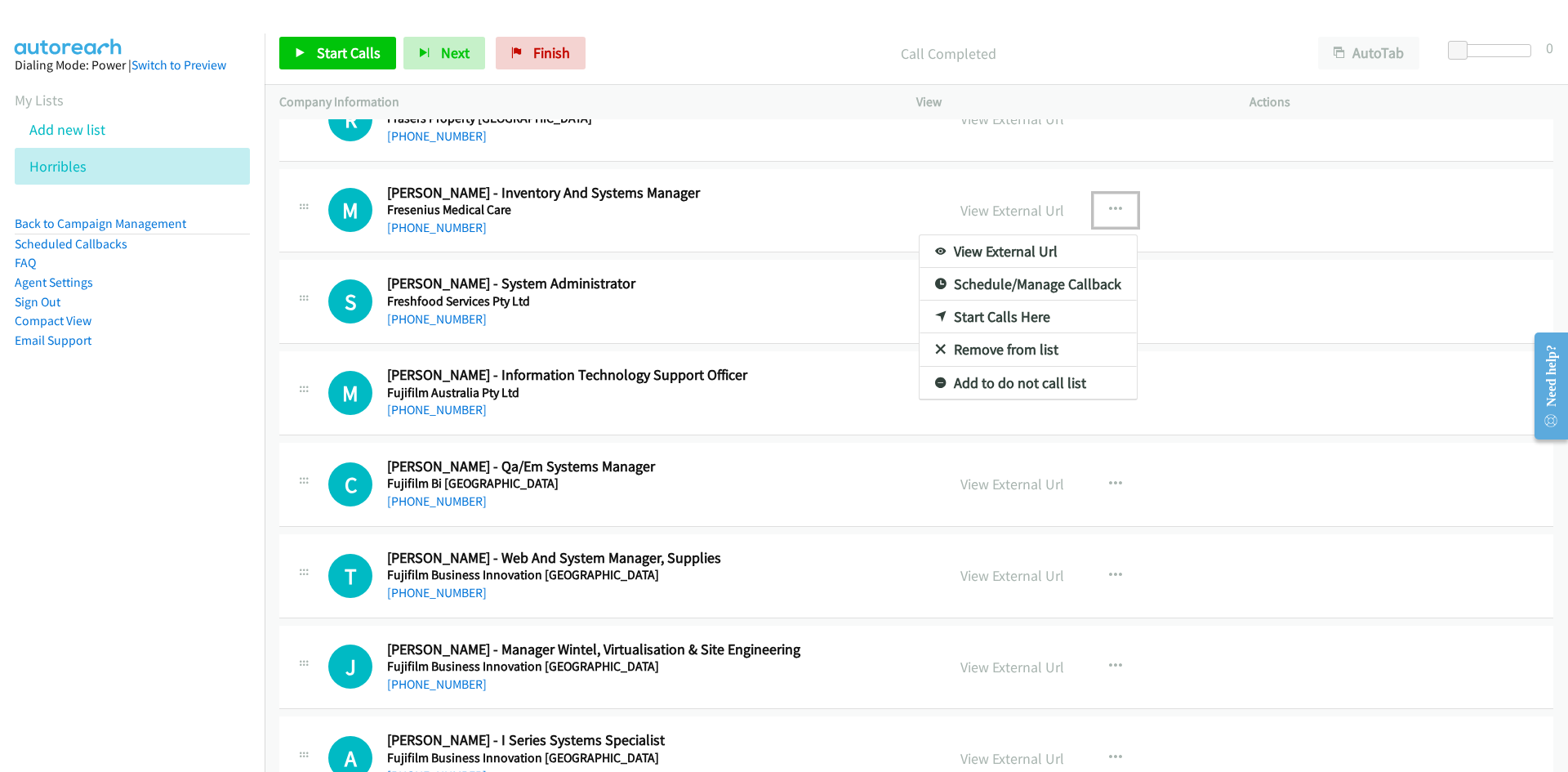
click at [936, 313] on icon at bounding box center [941, 318] width 12 height 12
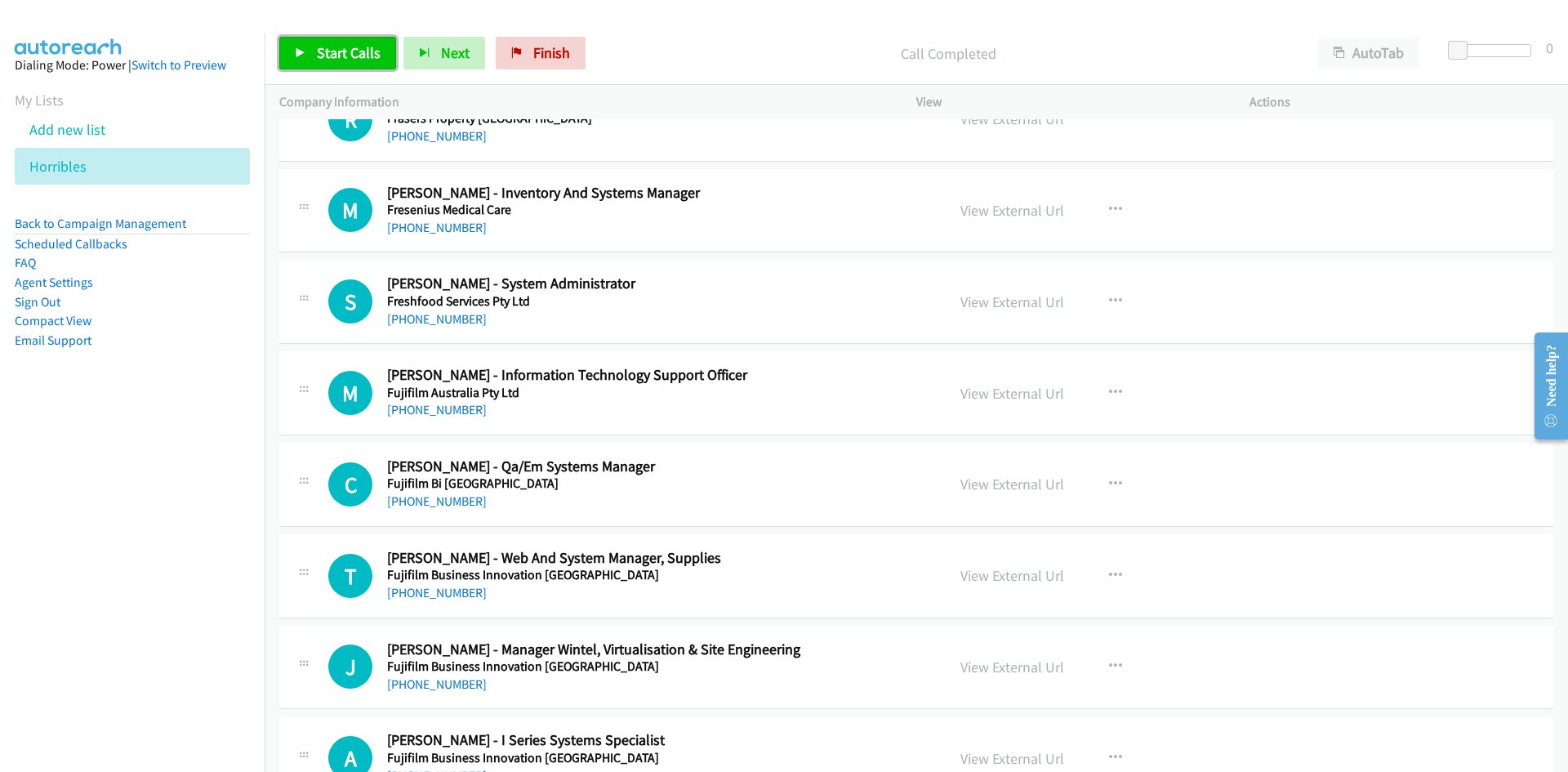
click at [290, 39] on link "Start Calls" at bounding box center [338, 53] width 117 height 33
click at [296, 41] on link "Pause" at bounding box center [324, 53] width 90 height 33
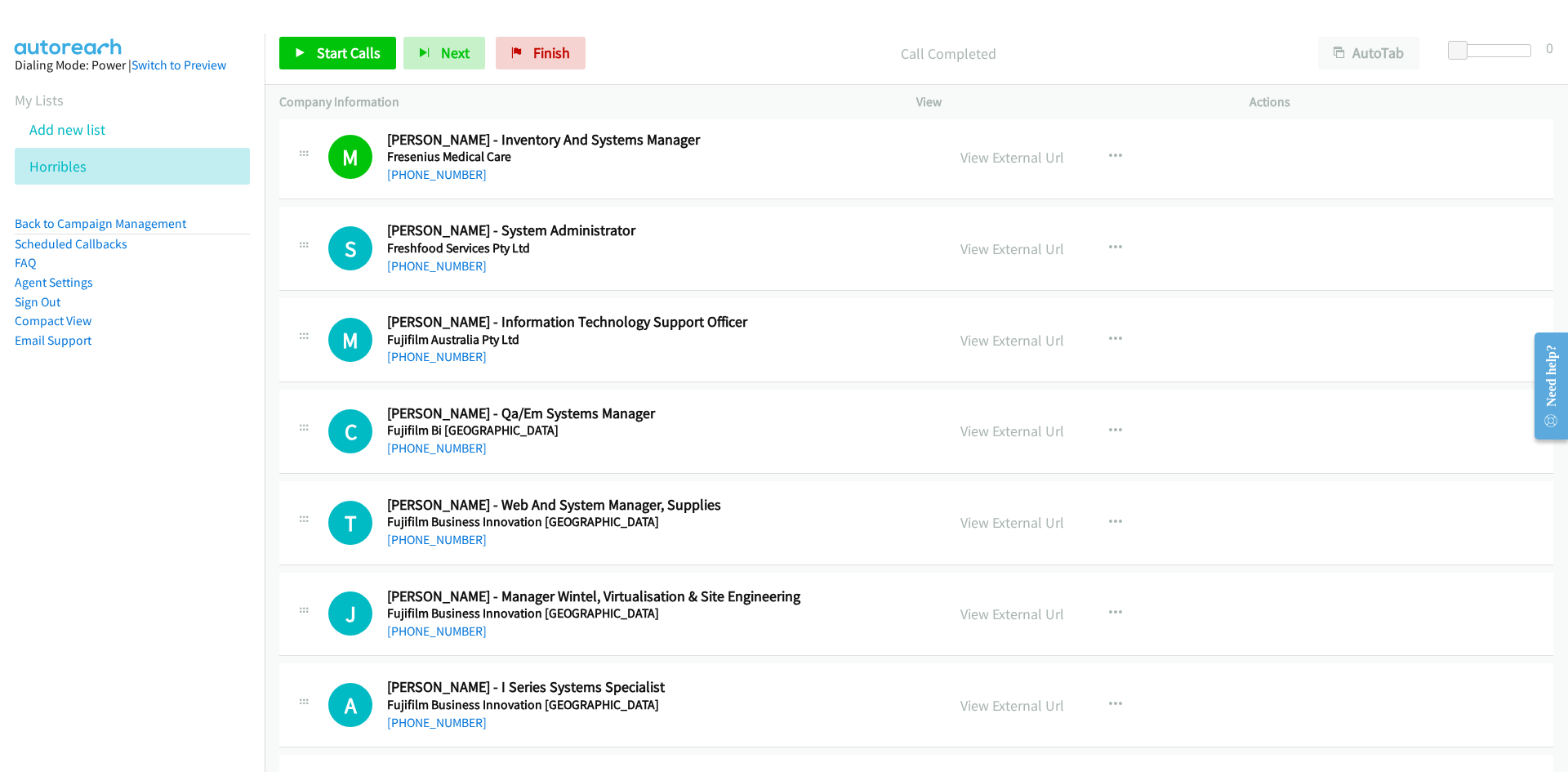
scroll to position [5883, 0]
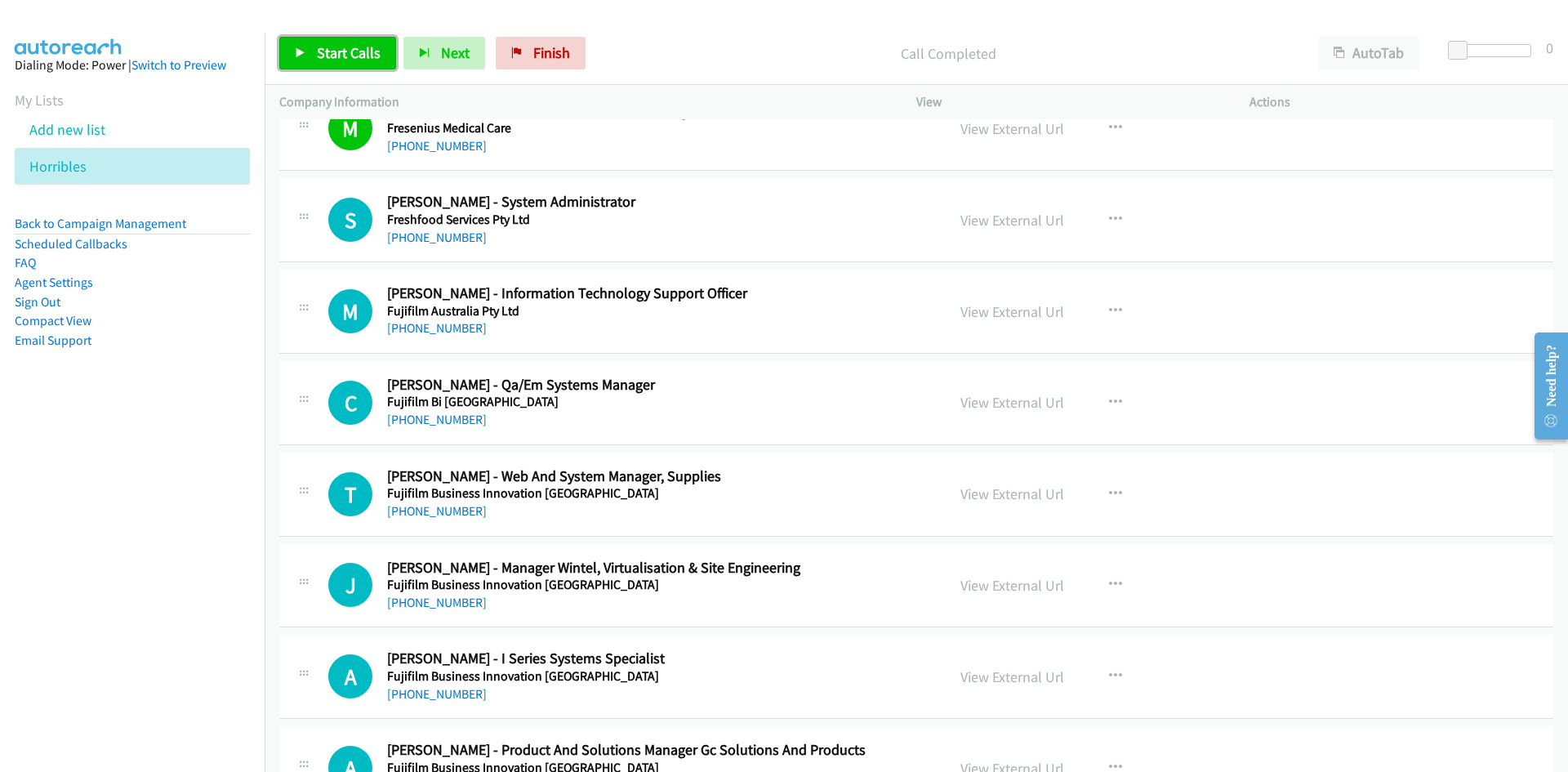
click at [307, 41] on link "Start Calls" at bounding box center [338, 53] width 117 height 33
click at [296, 43] on link "Pause" at bounding box center [324, 53] width 90 height 33
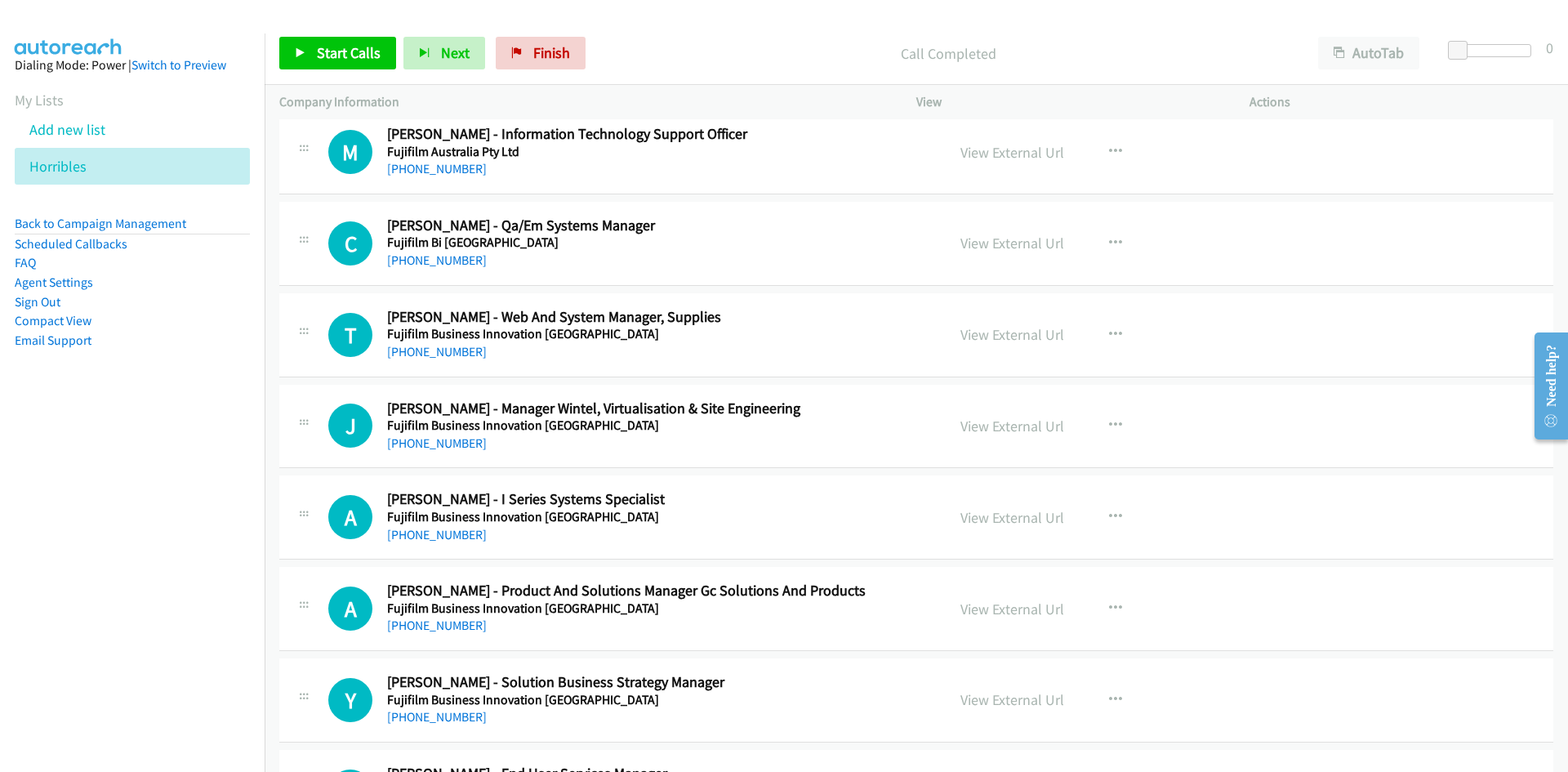
scroll to position [6046, 0]
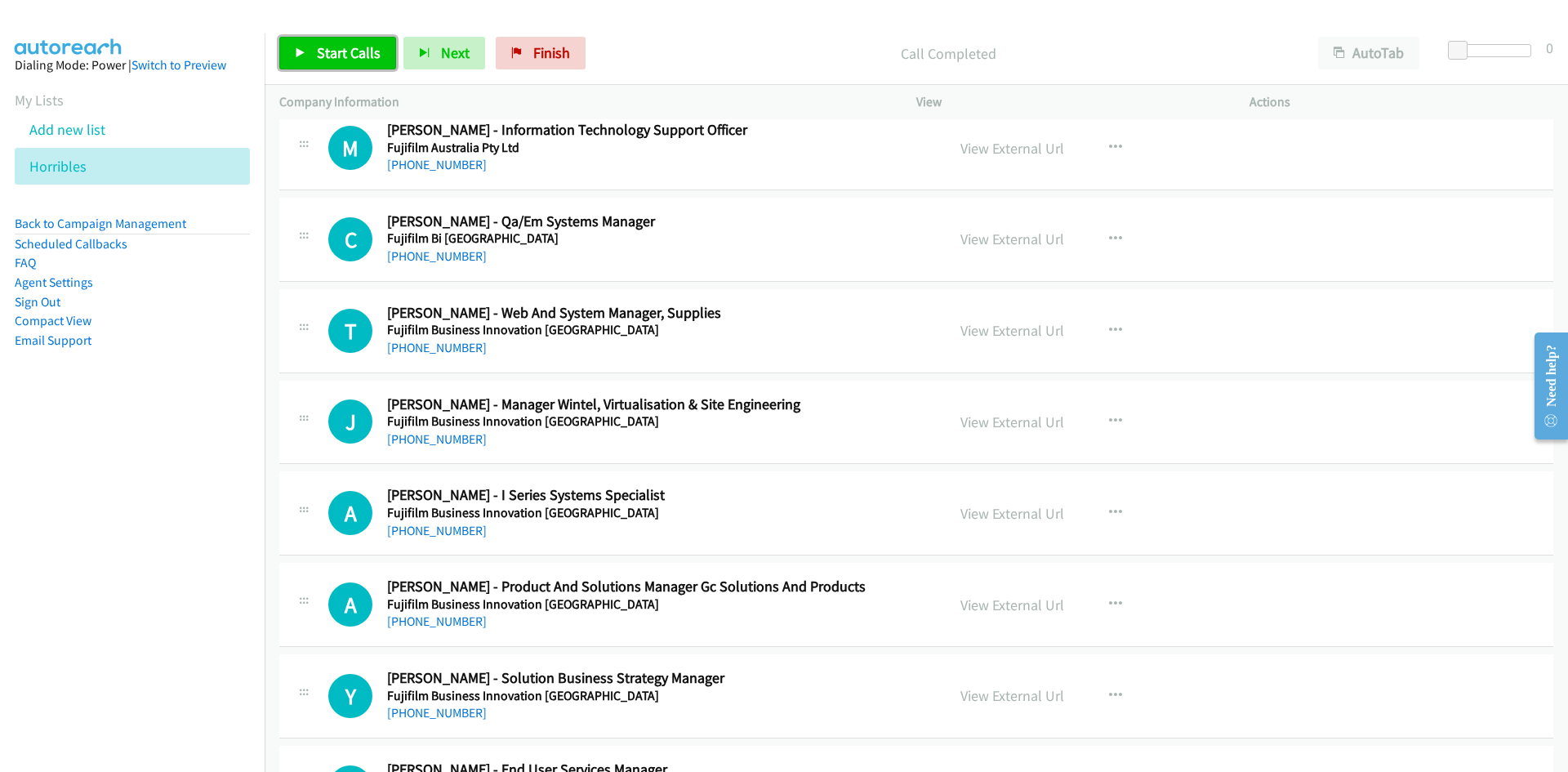
click at [355, 56] on span "Start Calls" at bounding box center [348, 52] width 63 height 19
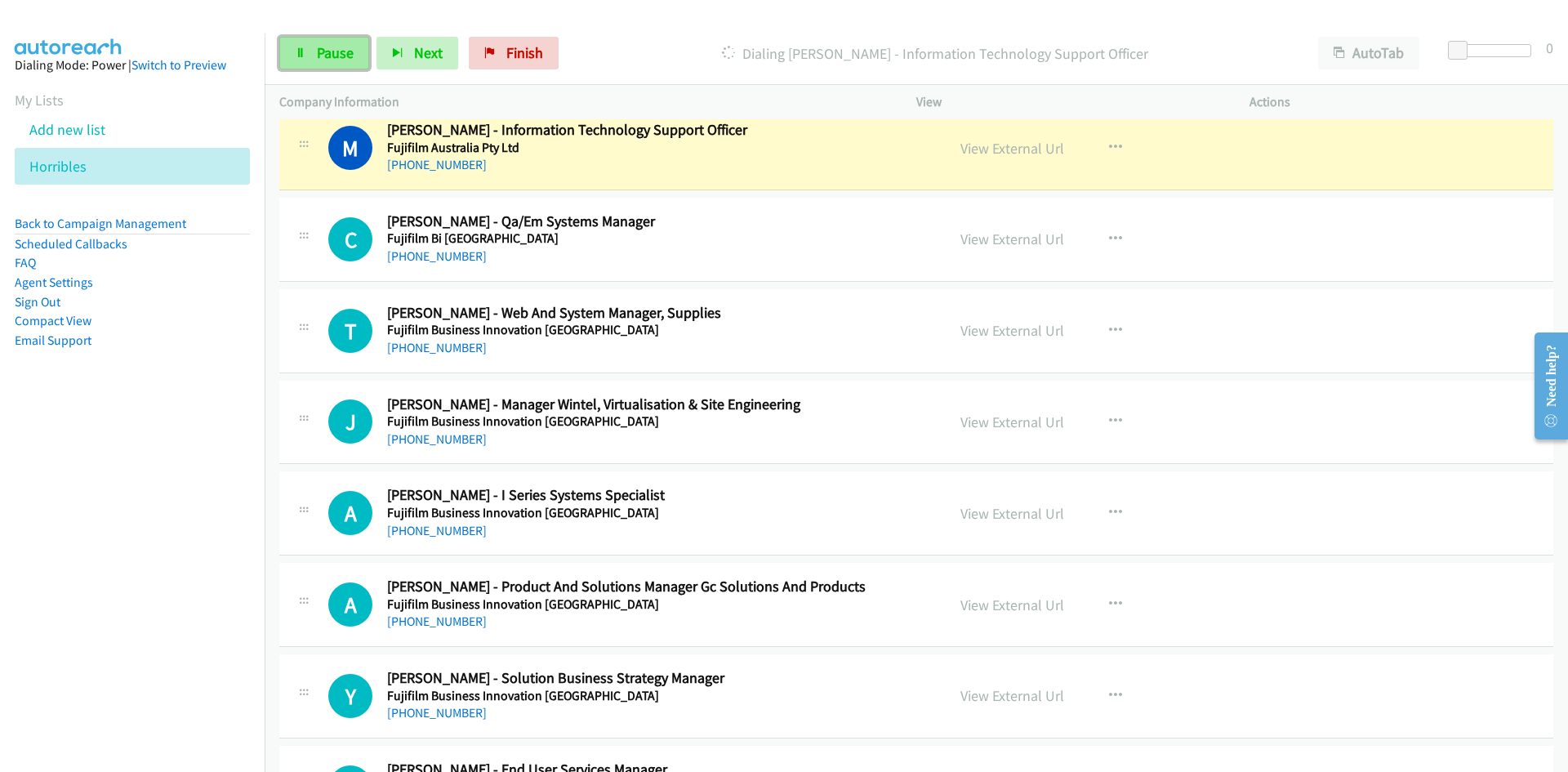
click at [355, 56] on link "Pause" at bounding box center [324, 53] width 90 height 33
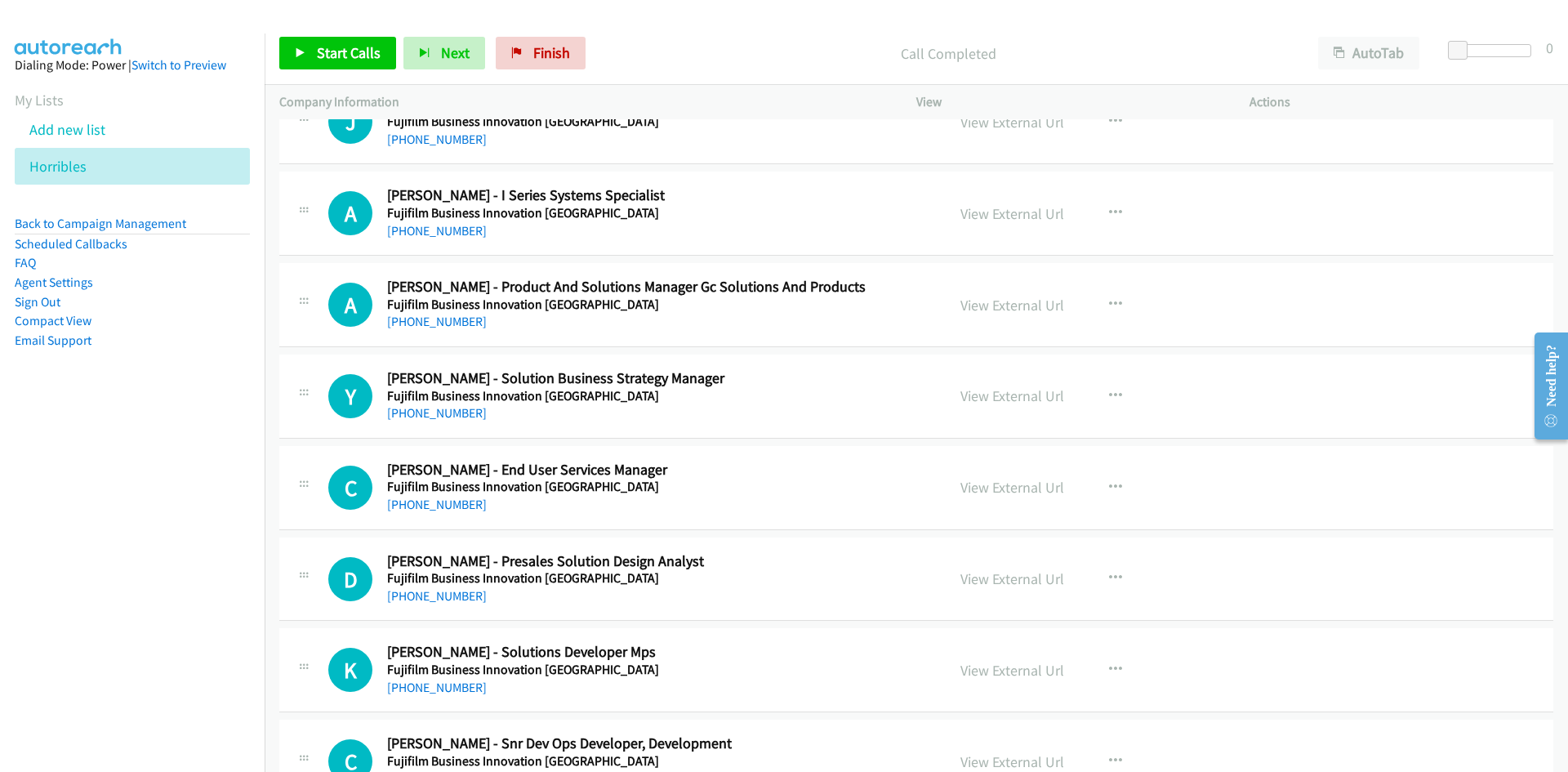
scroll to position [6373, 0]
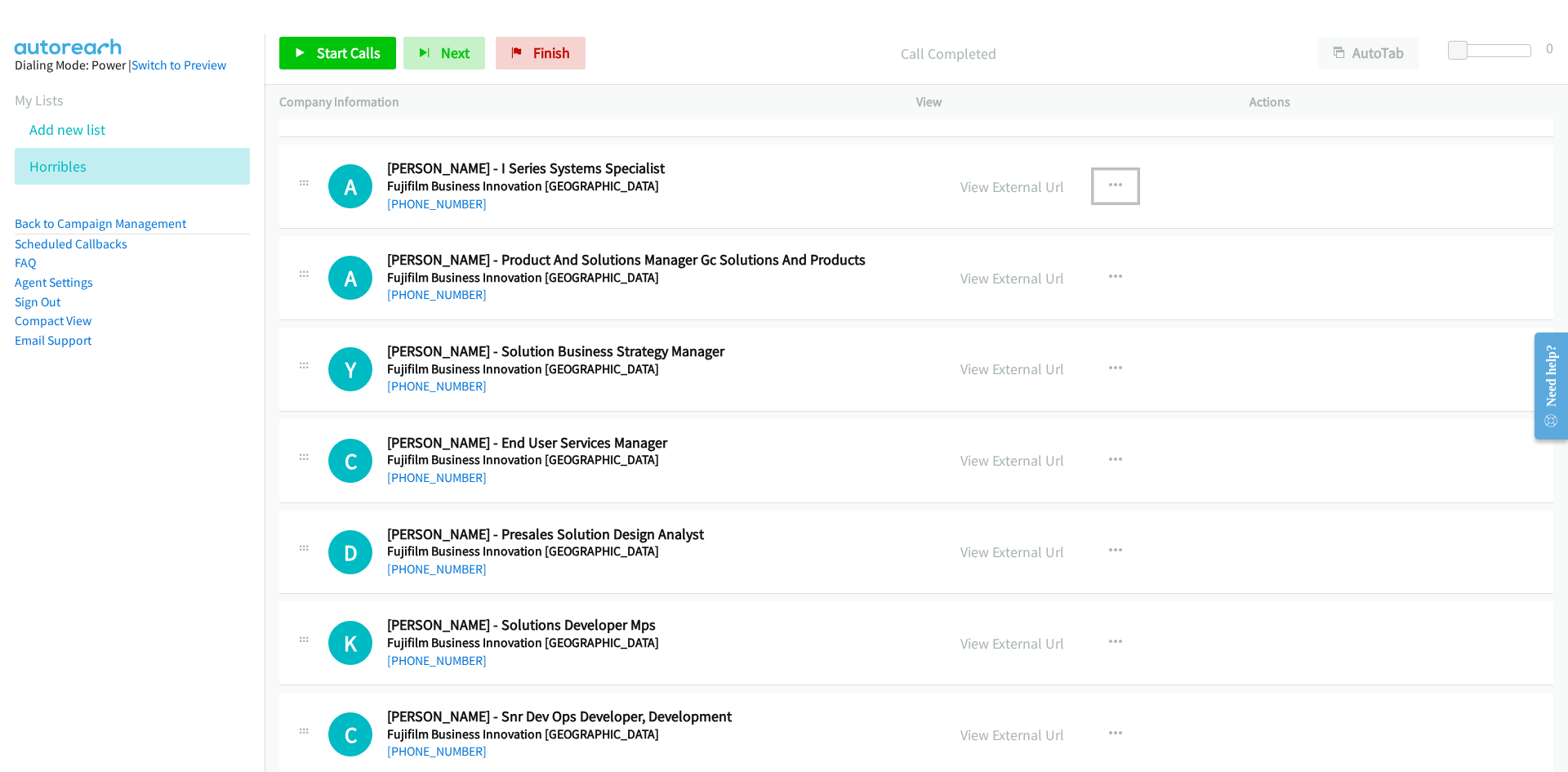
click at [1100, 193] on button "button" at bounding box center [1115, 186] width 44 height 33
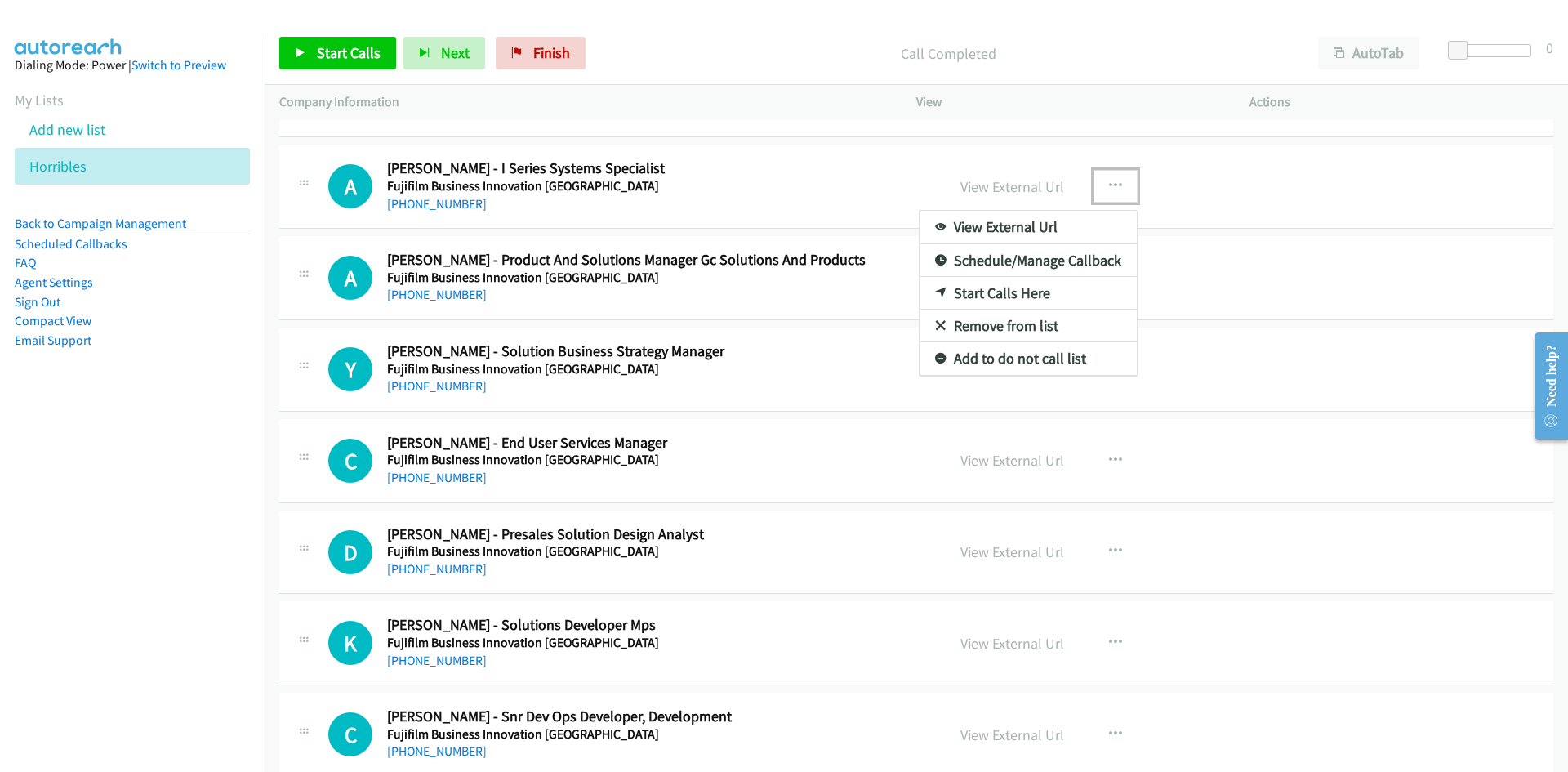
click at [924, 293] on link "Start Calls Here" at bounding box center [1028, 293] width 217 height 33
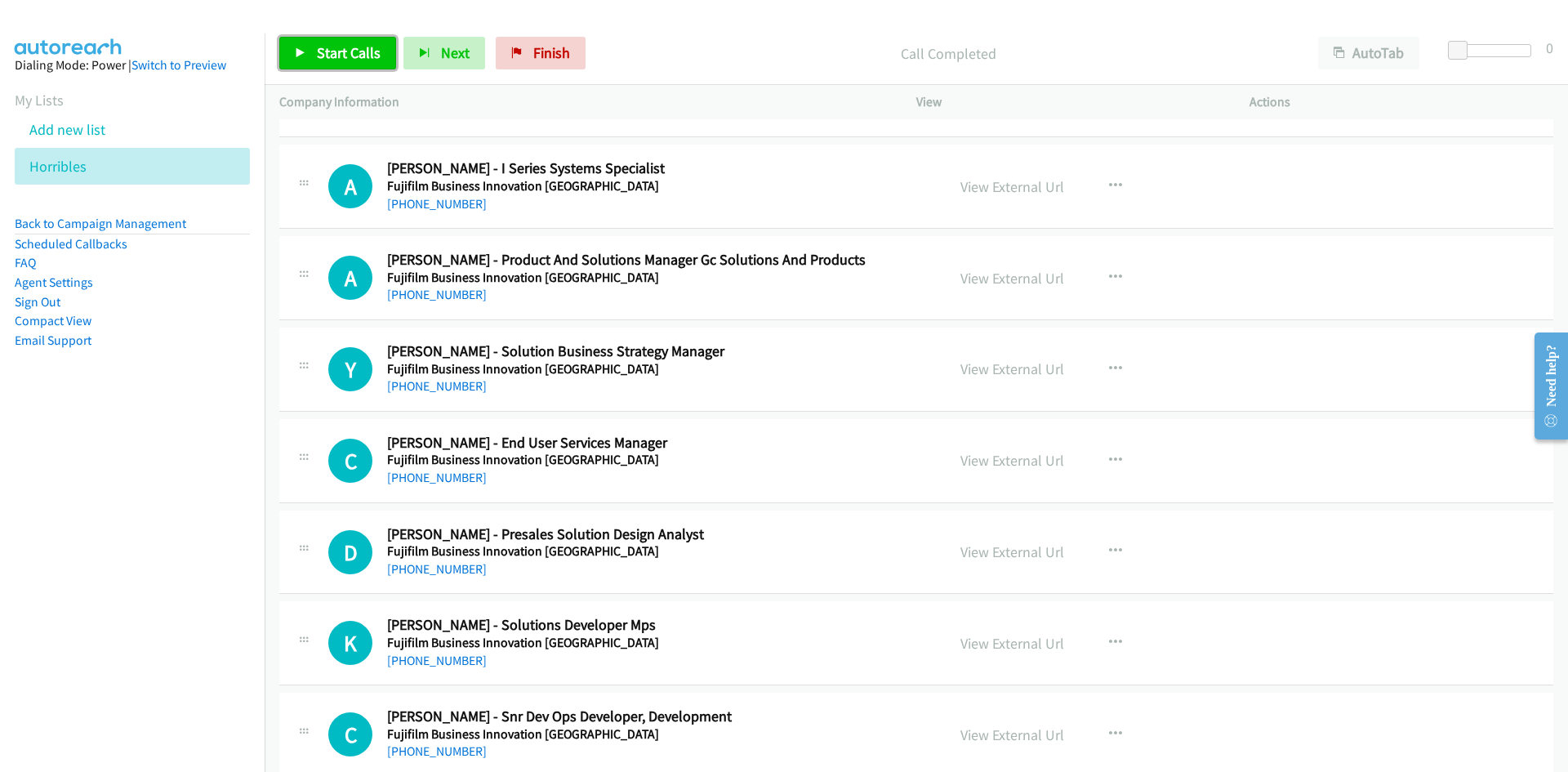
click at [343, 62] on span "Start Calls" at bounding box center [348, 52] width 63 height 19
click at [327, 52] on span "Pause" at bounding box center [335, 52] width 37 height 19
click at [1026, 182] on link "View External Url" at bounding box center [1012, 187] width 104 height 19
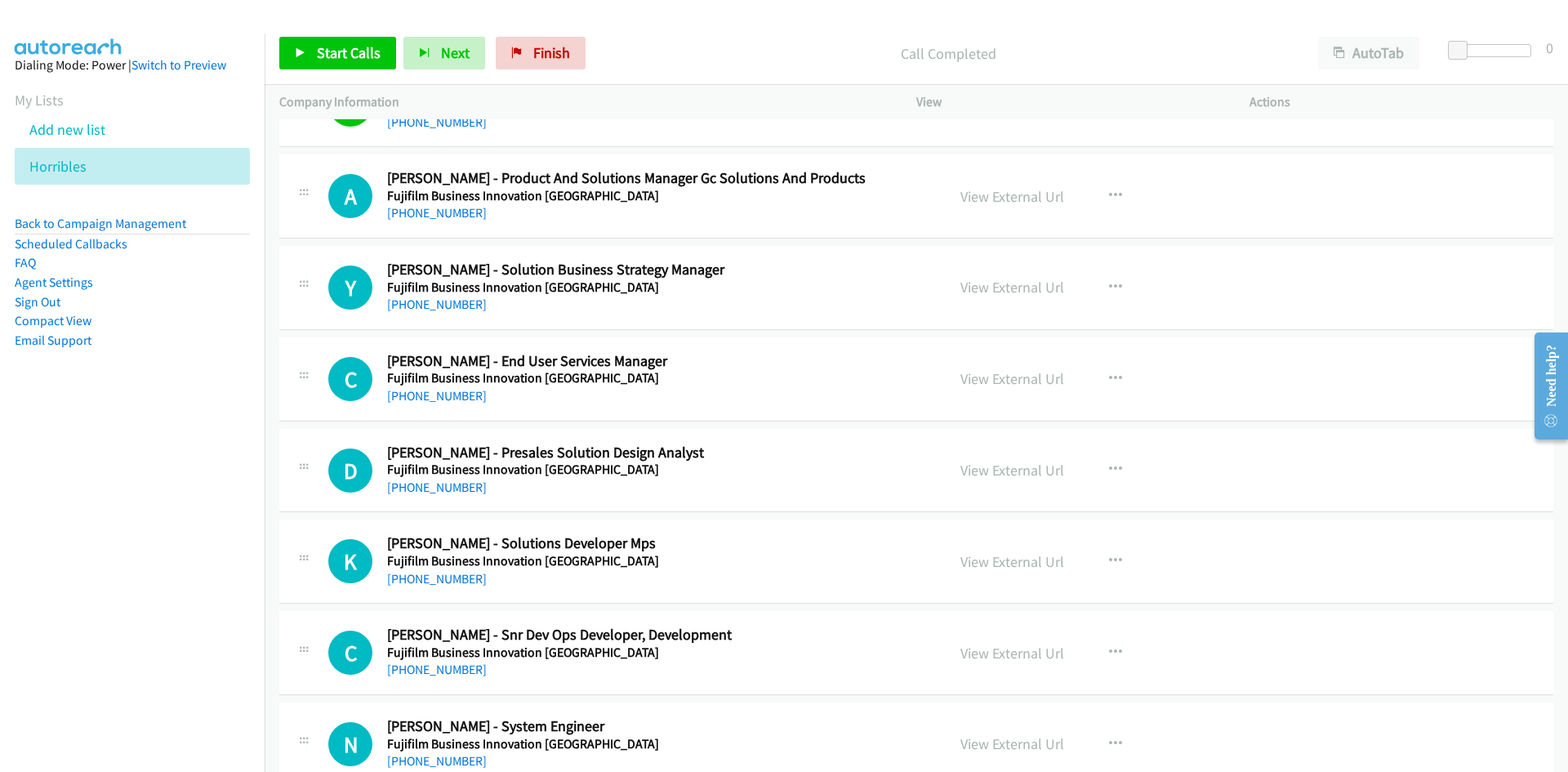
scroll to position [6537, 0]
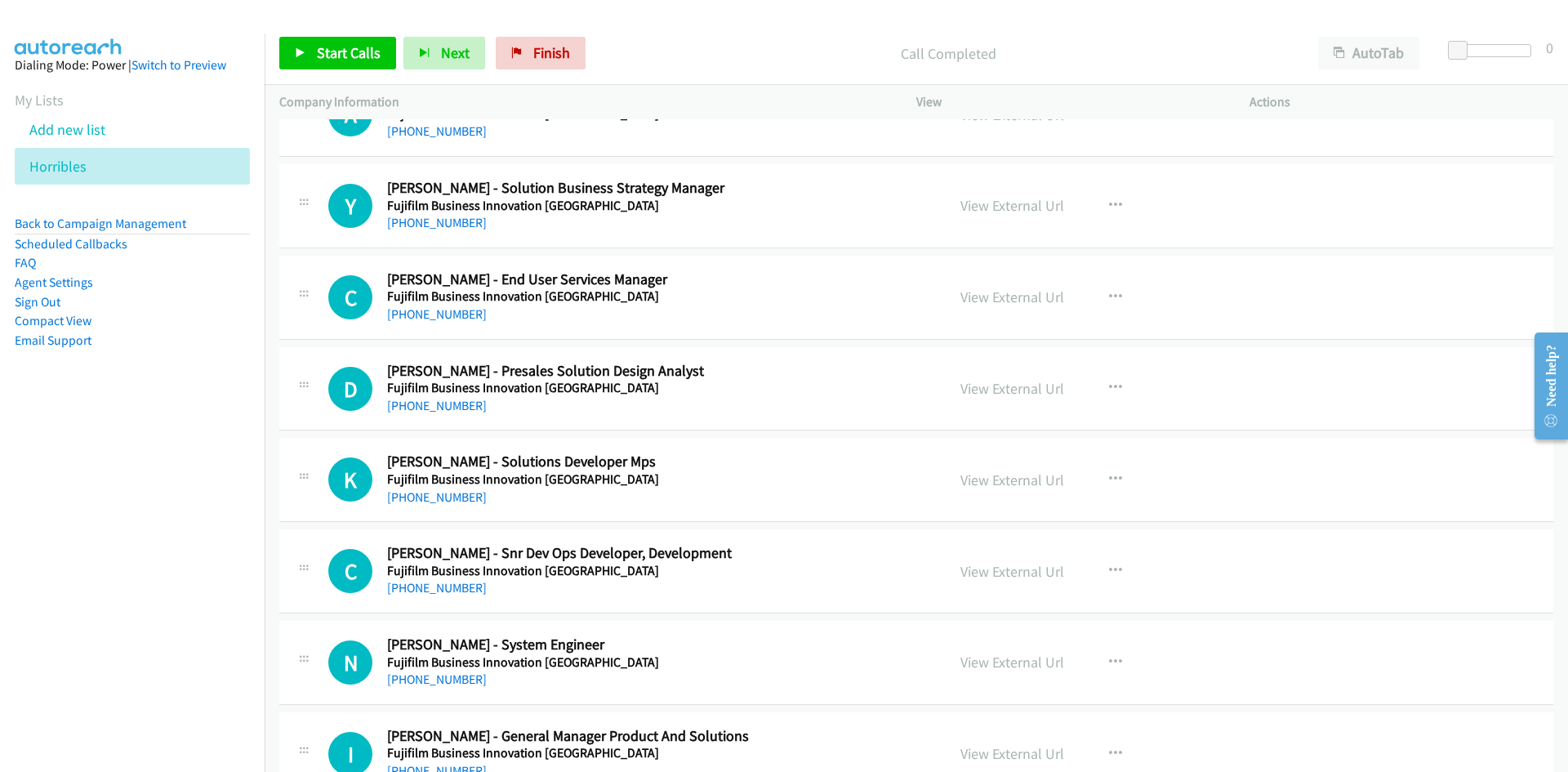
click at [1102, 188] on div "View External Url View External Url Schedule/Manage Callback Start Calls Here R…" at bounding box center [1120, 206] width 348 height 54
click at [1101, 199] on button "button" at bounding box center [1115, 205] width 44 height 33
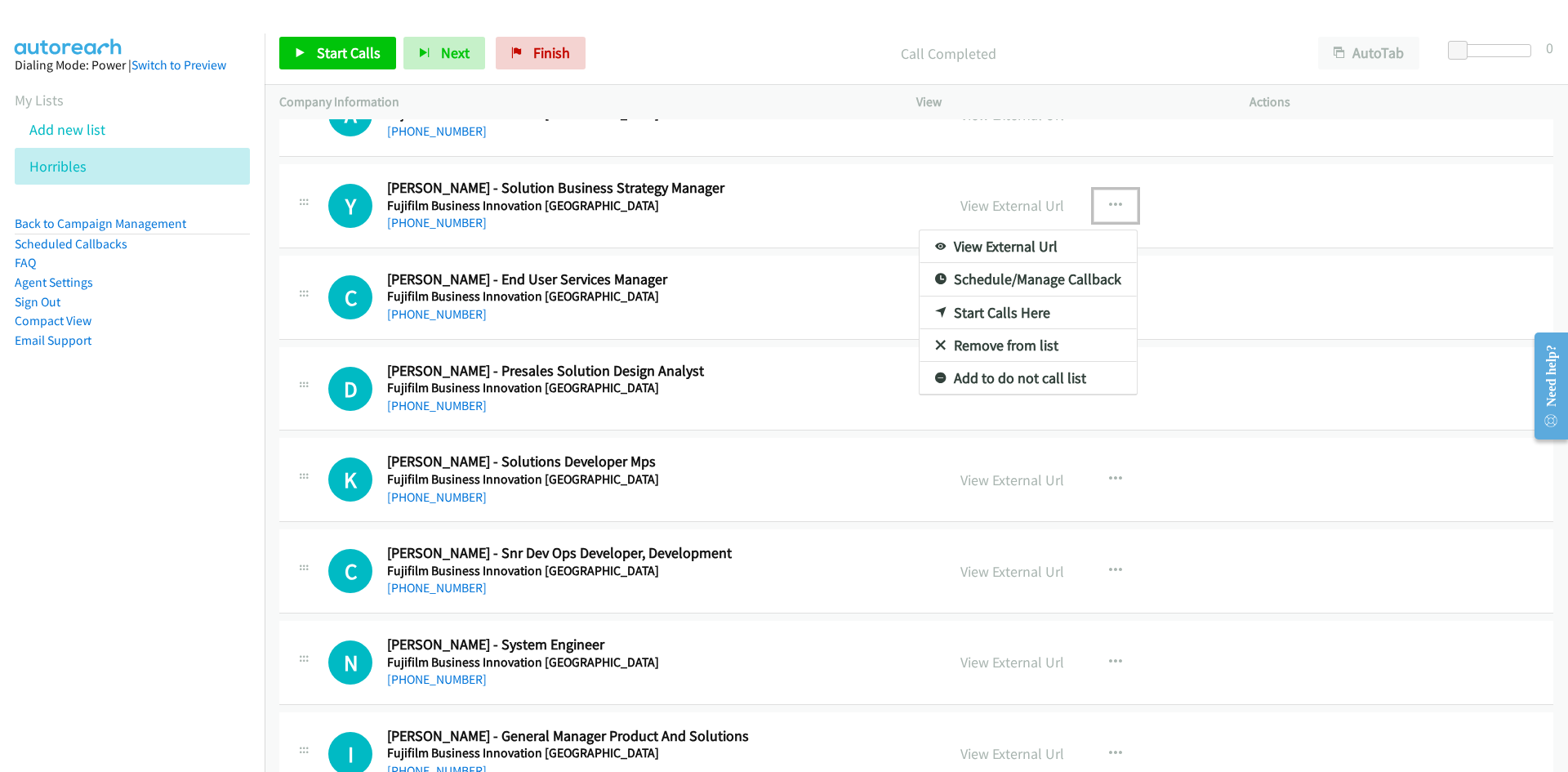
click at [936, 308] on icon at bounding box center [941, 314] width 12 height 12
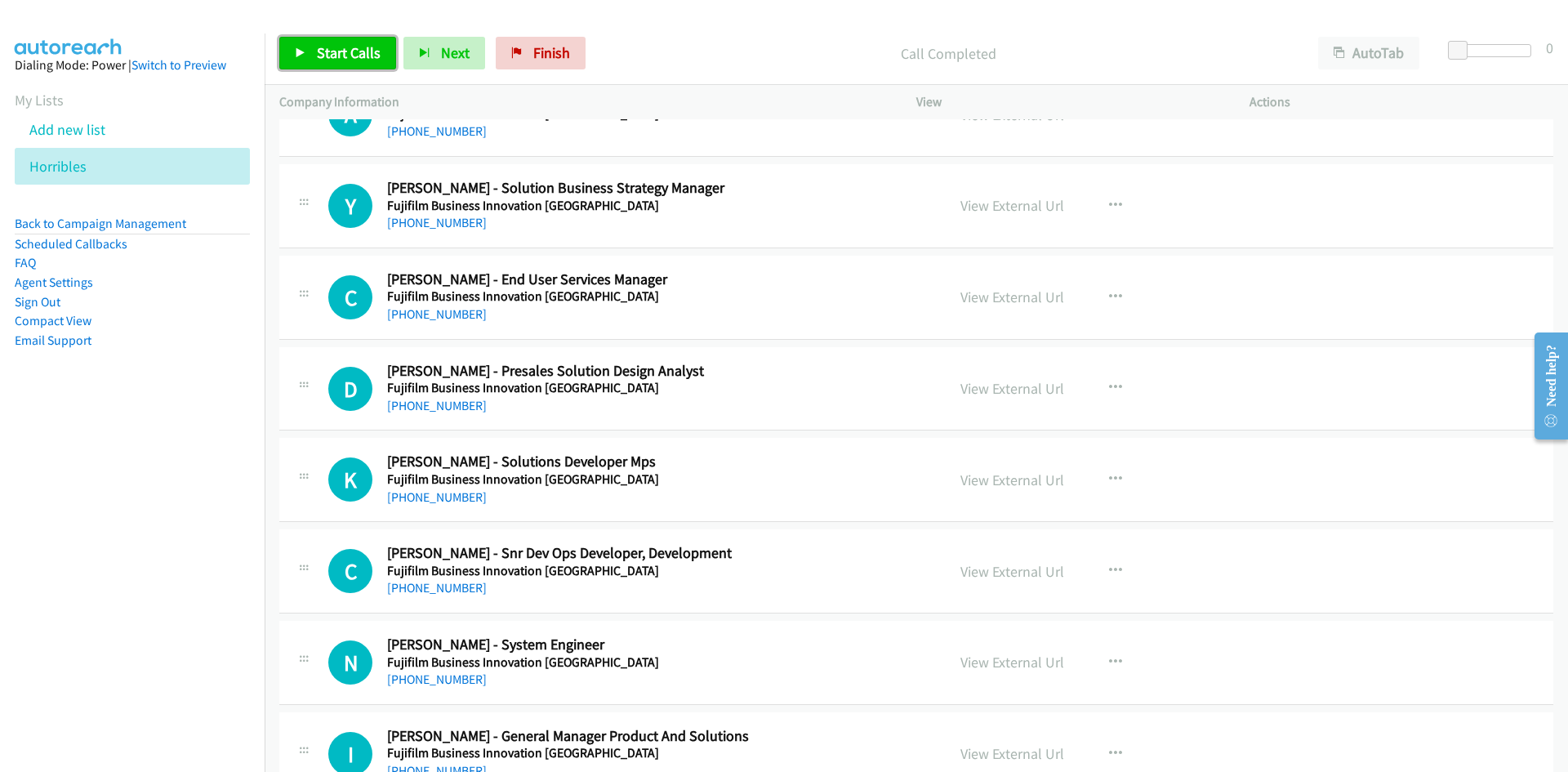
click at [347, 54] on span "Start Calls" at bounding box center [348, 52] width 63 height 19
click at [352, 50] on span "Pause" at bounding box center [335, 52] width 37 height 19
click at [362, 45] on span "Start Calls" at bounding box center [348, 52] width 63 height 19
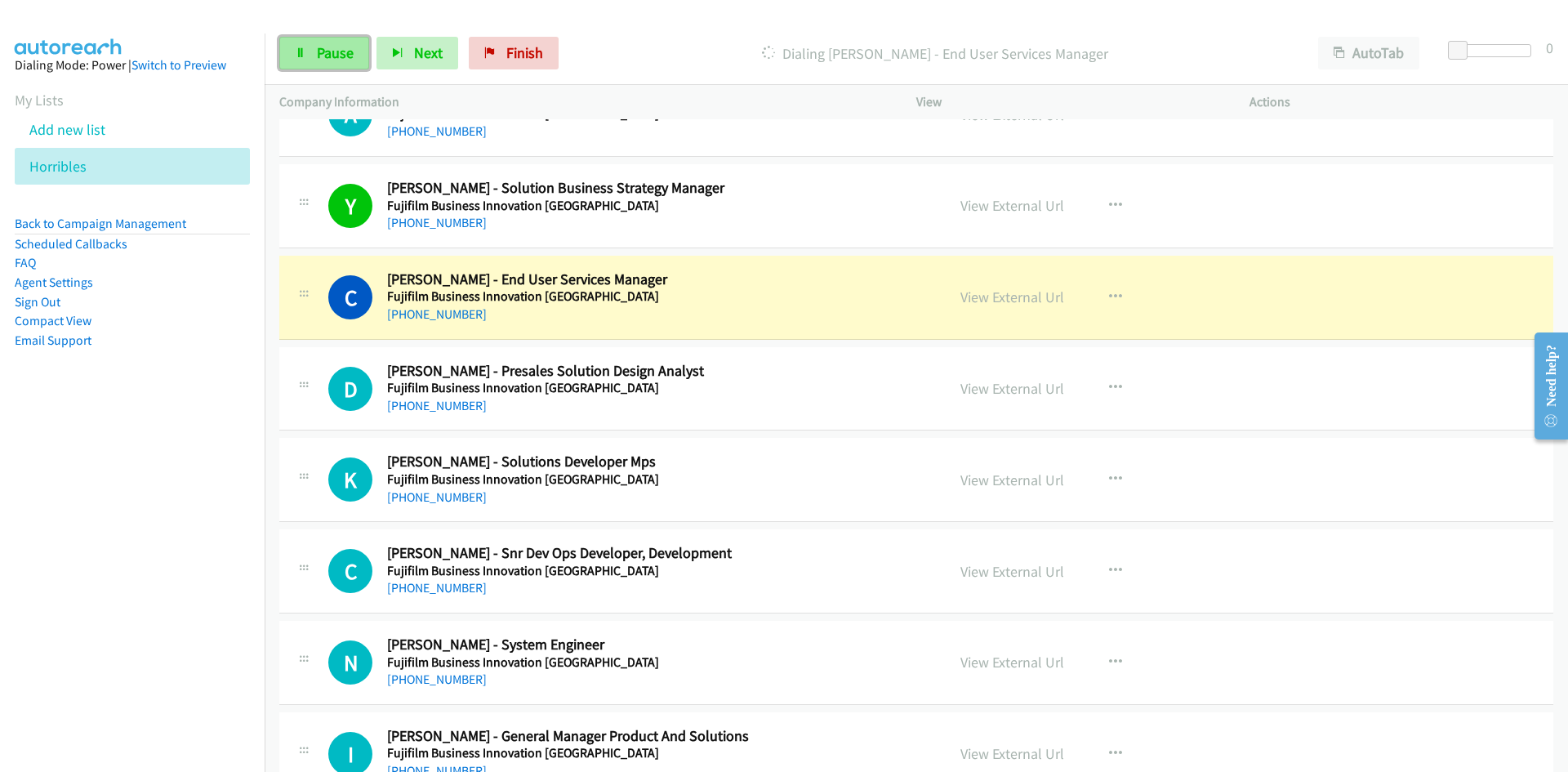
click at [348, 60] on span "Pause" at bounding box center [335, 52] width 37 height 19
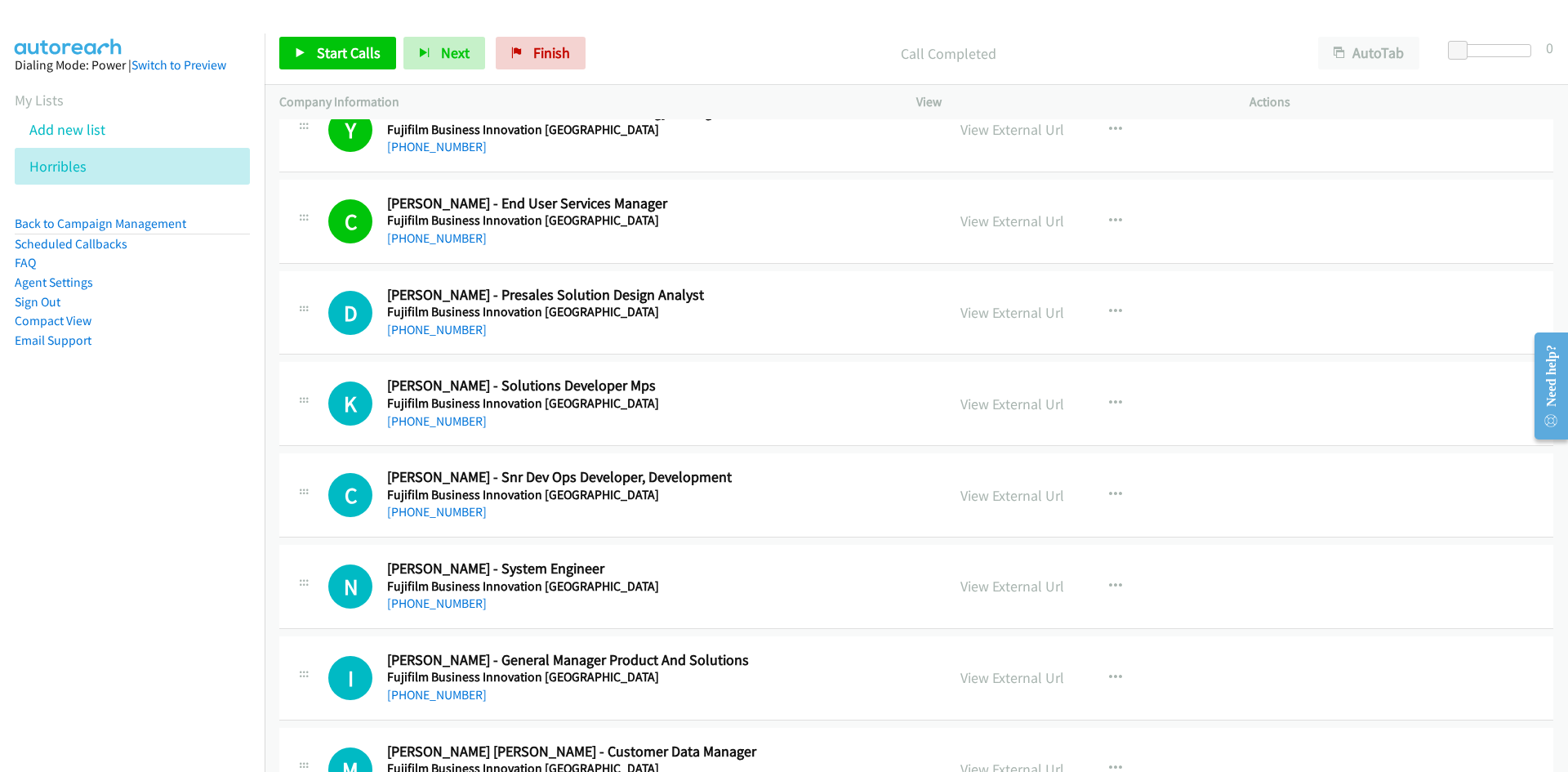
scroll to position [6700, 0]
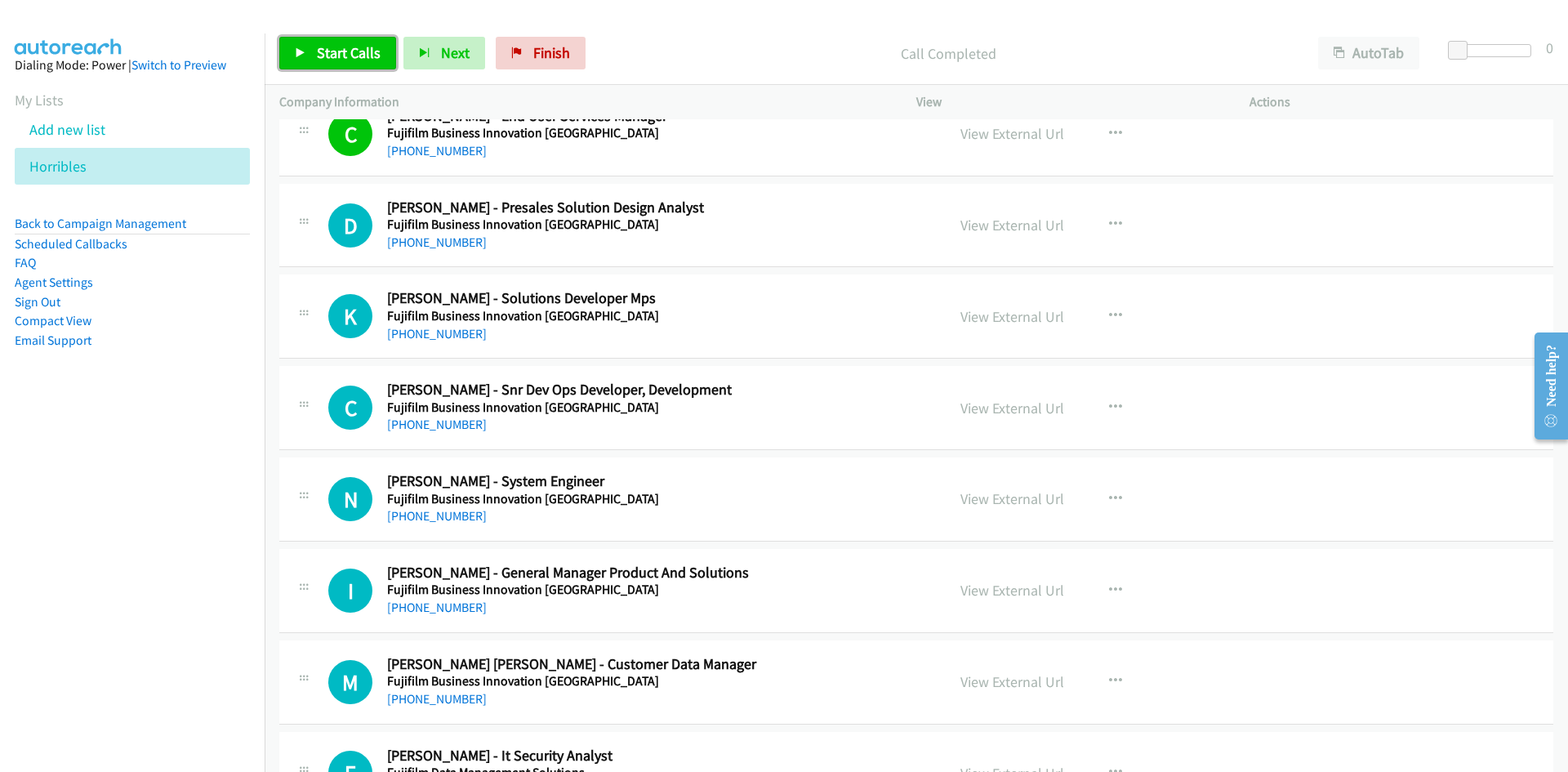
click at [347, 60] on span "Start Calls" at bounding box center [348, 52] width 63 height 19
click at [347, 60] on span "Pause" at bounding box center [335, 52] width 37 height 19
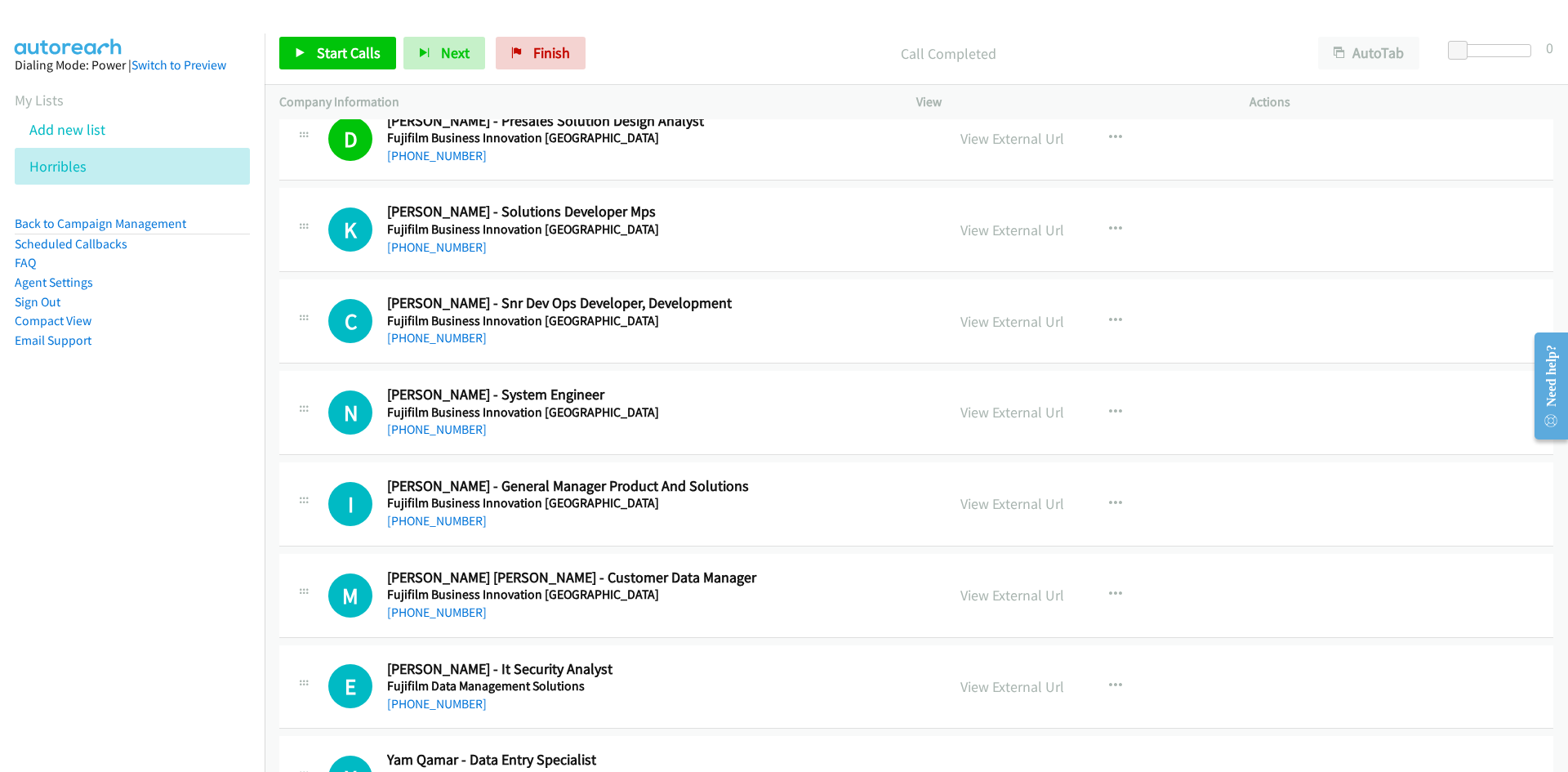
scroll to position [6864, 0]
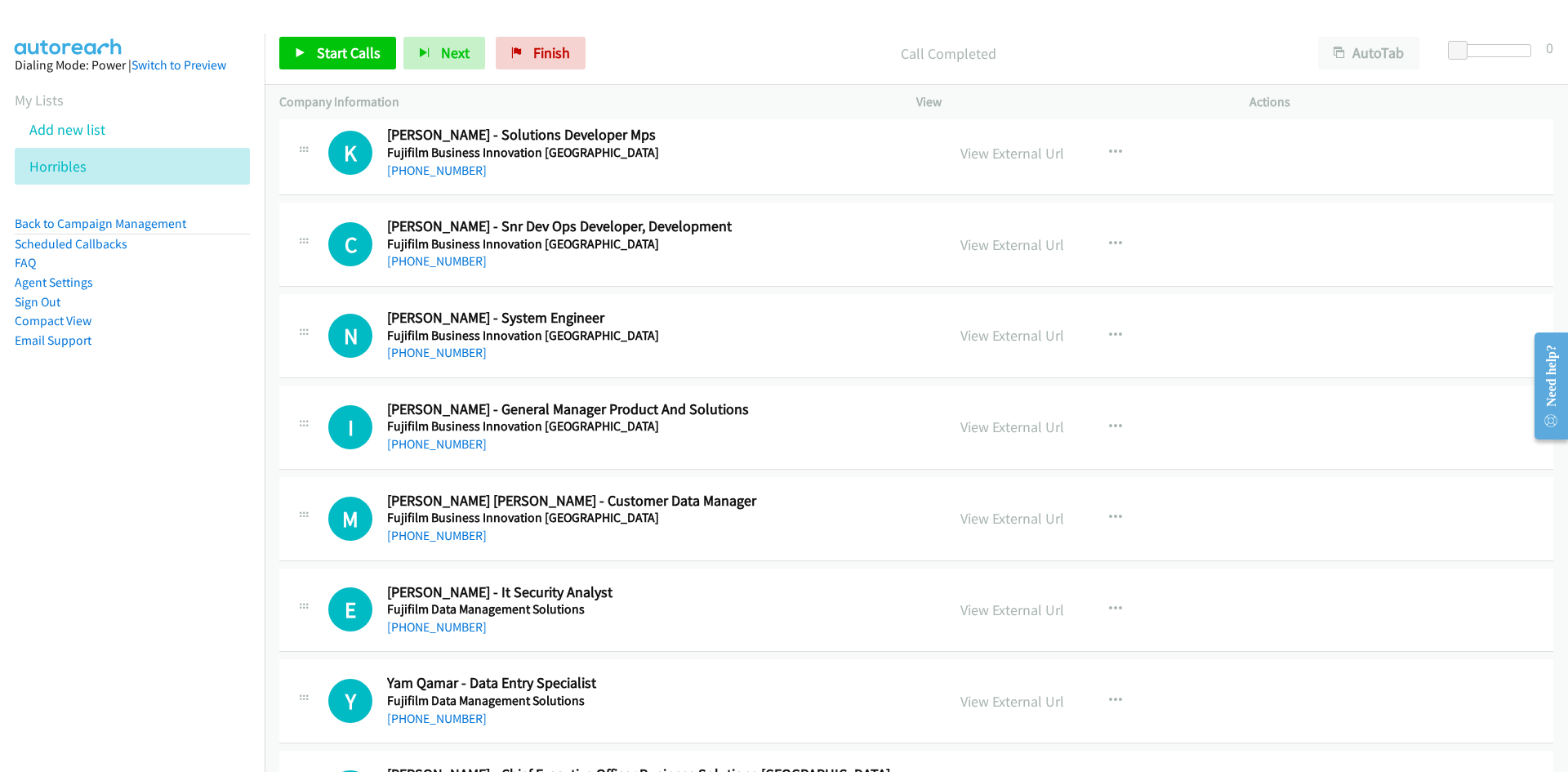
click at [357, 70] on div "Start Calls Pause Next Finish Call Completed AutoTab AutoTab 0" at bounding box center [916, 53] width 1304 height 63
click at [373, 65] on link "Start Calls" at bounding box center [338, 53] width 117 height 33
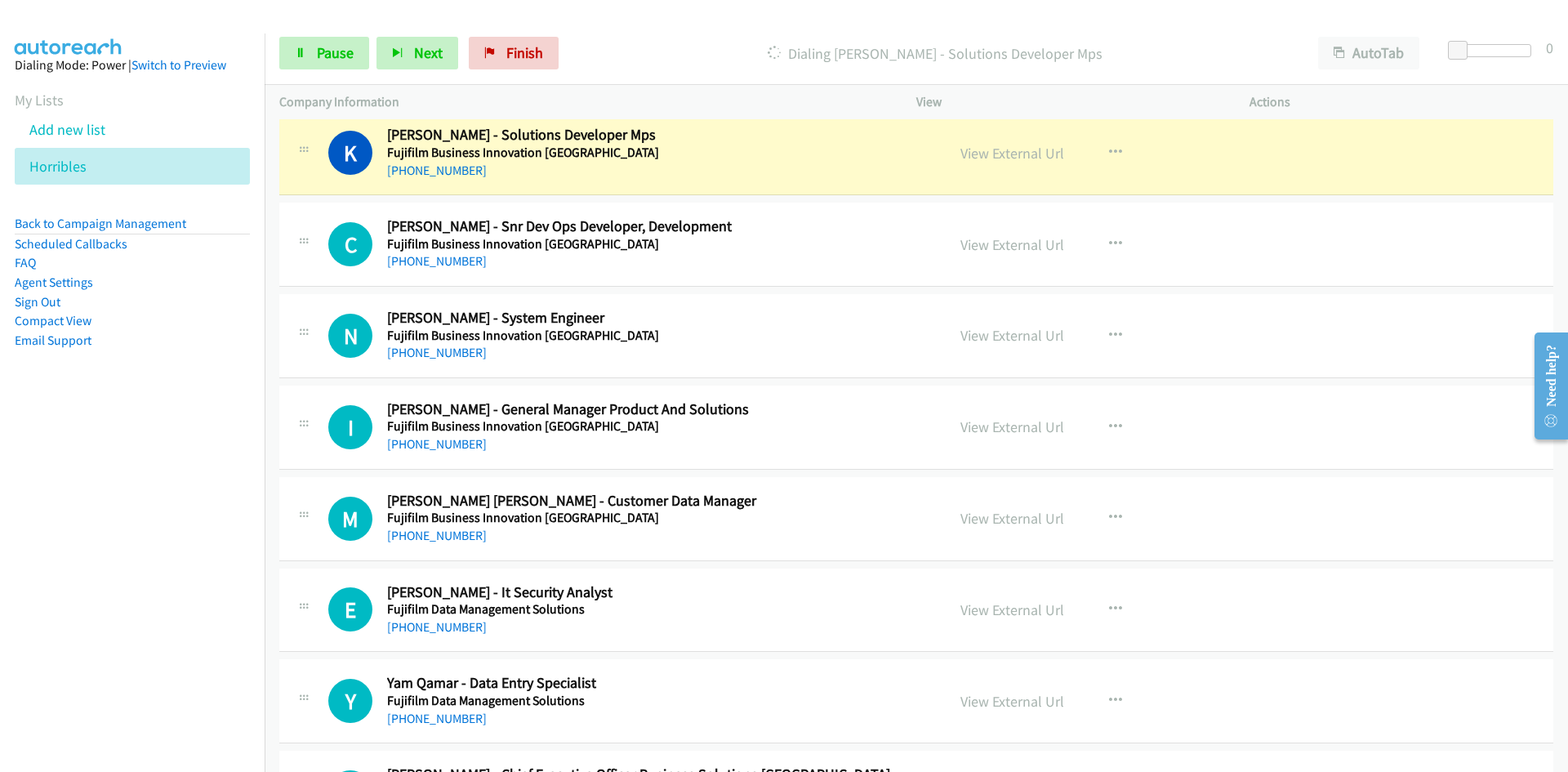
click at [298, 24] on div "Start Calls Pause Next Finish Dialing Kamran Mubarik - Solutions Developer Mps …" at bounding box center [916, 53] width 1304 height 63
click at [335, 63] on link "Pause" at bounding box center [324, 53] width 90 height 33
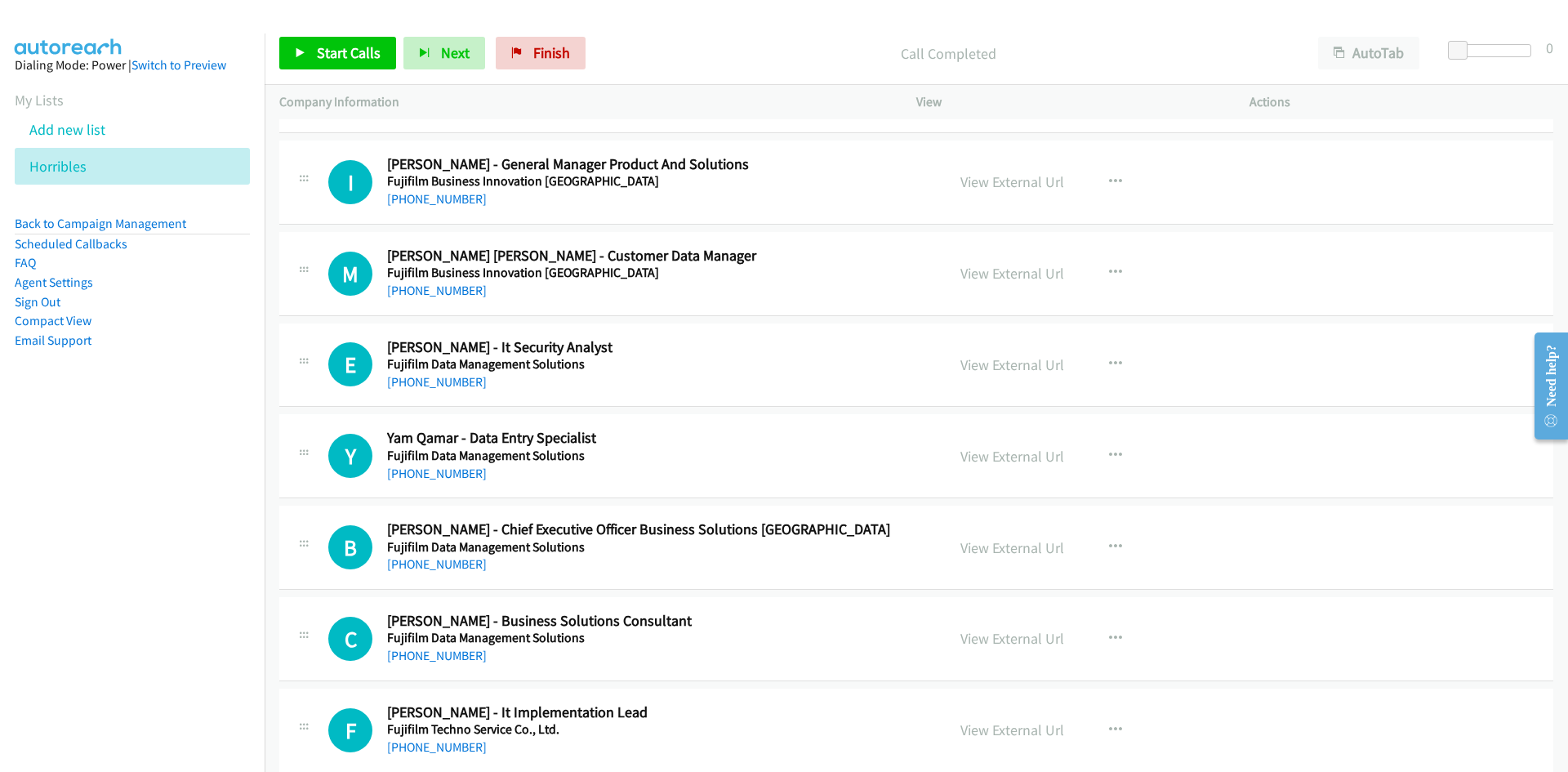
scroll to position [7027, 0]
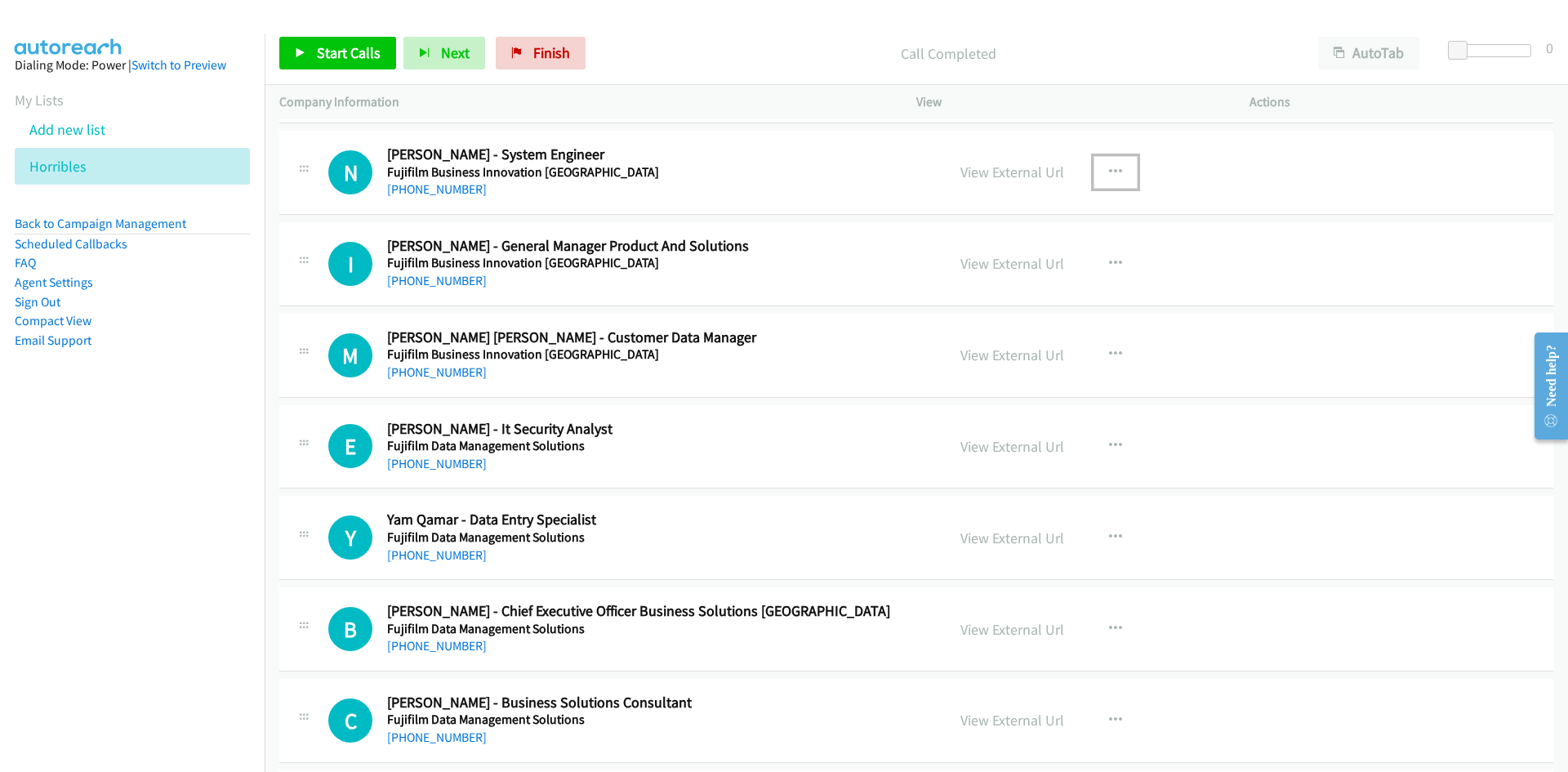
click at [1095, 166] on button "button" at bounding box center [1115, 172] width 44 height 33
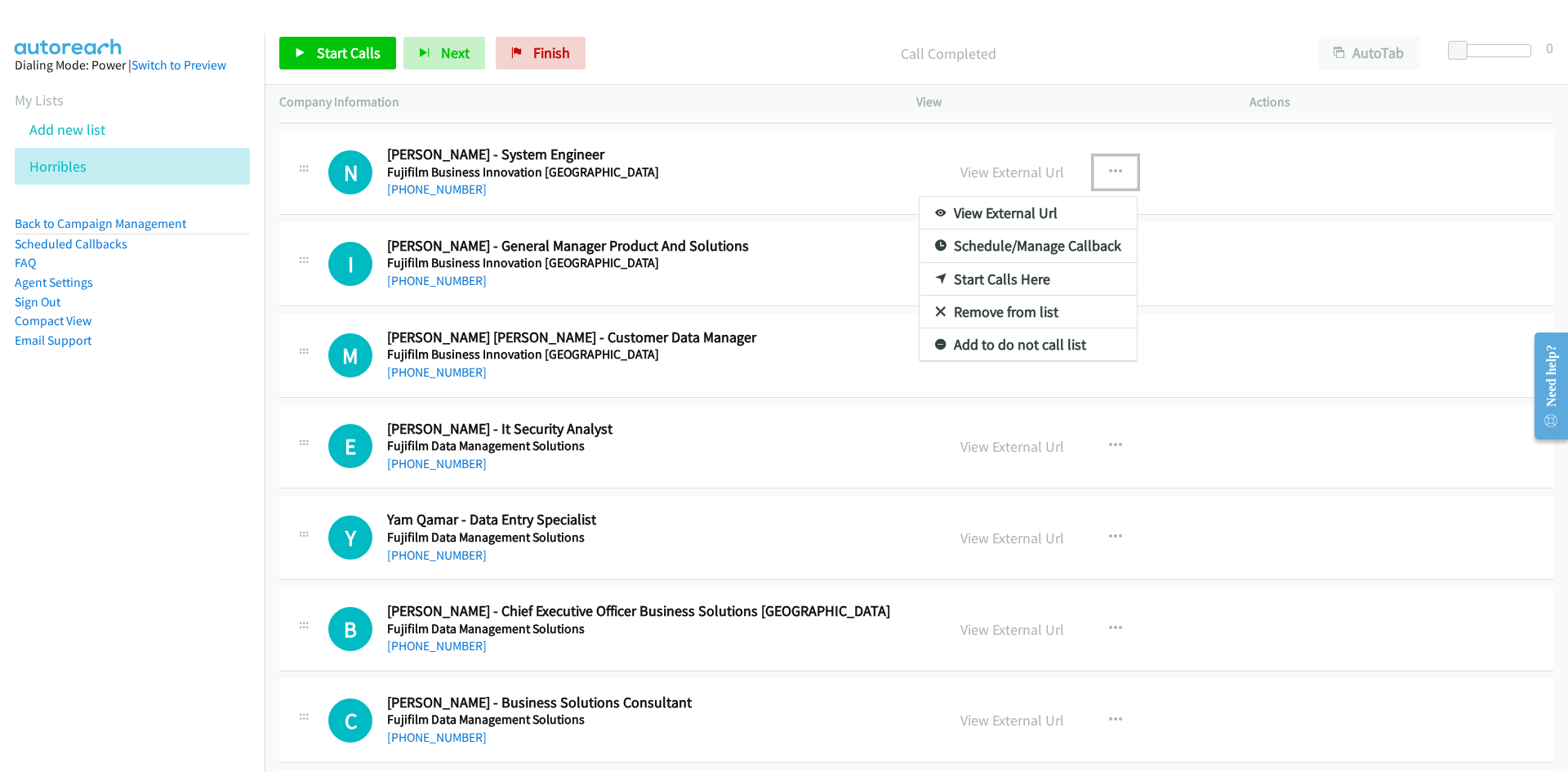
click at [945, 280] on link "Start Calls Here" at bounding box center [1028, 279] width 217 height 33
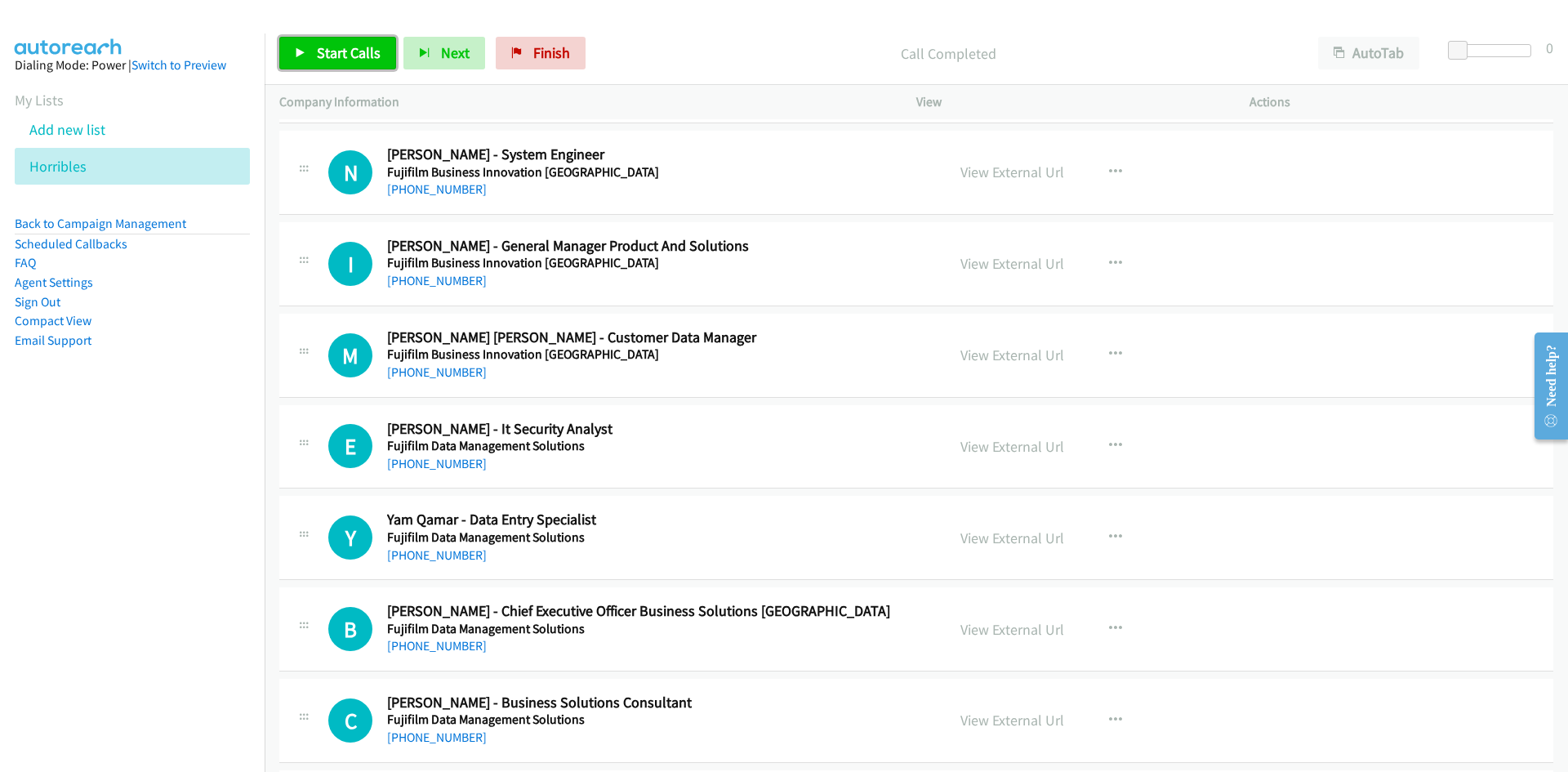
click at [378, 63] on link "Start Calls" at bounding box center [338, 53] width 117 height 33
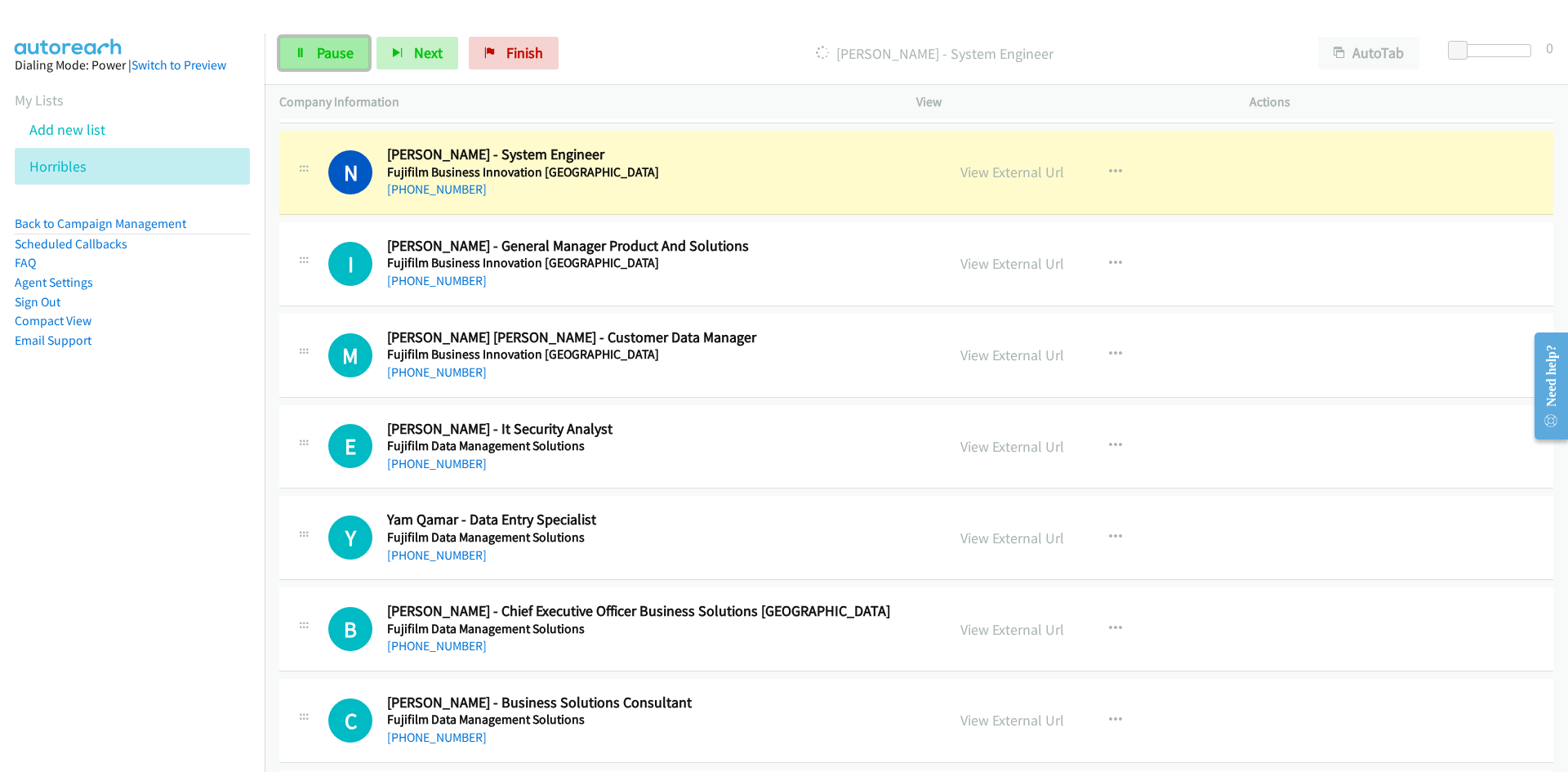
click at [349, 64] on link "Pause" at bounding box center [324, 53] width 90 height 33
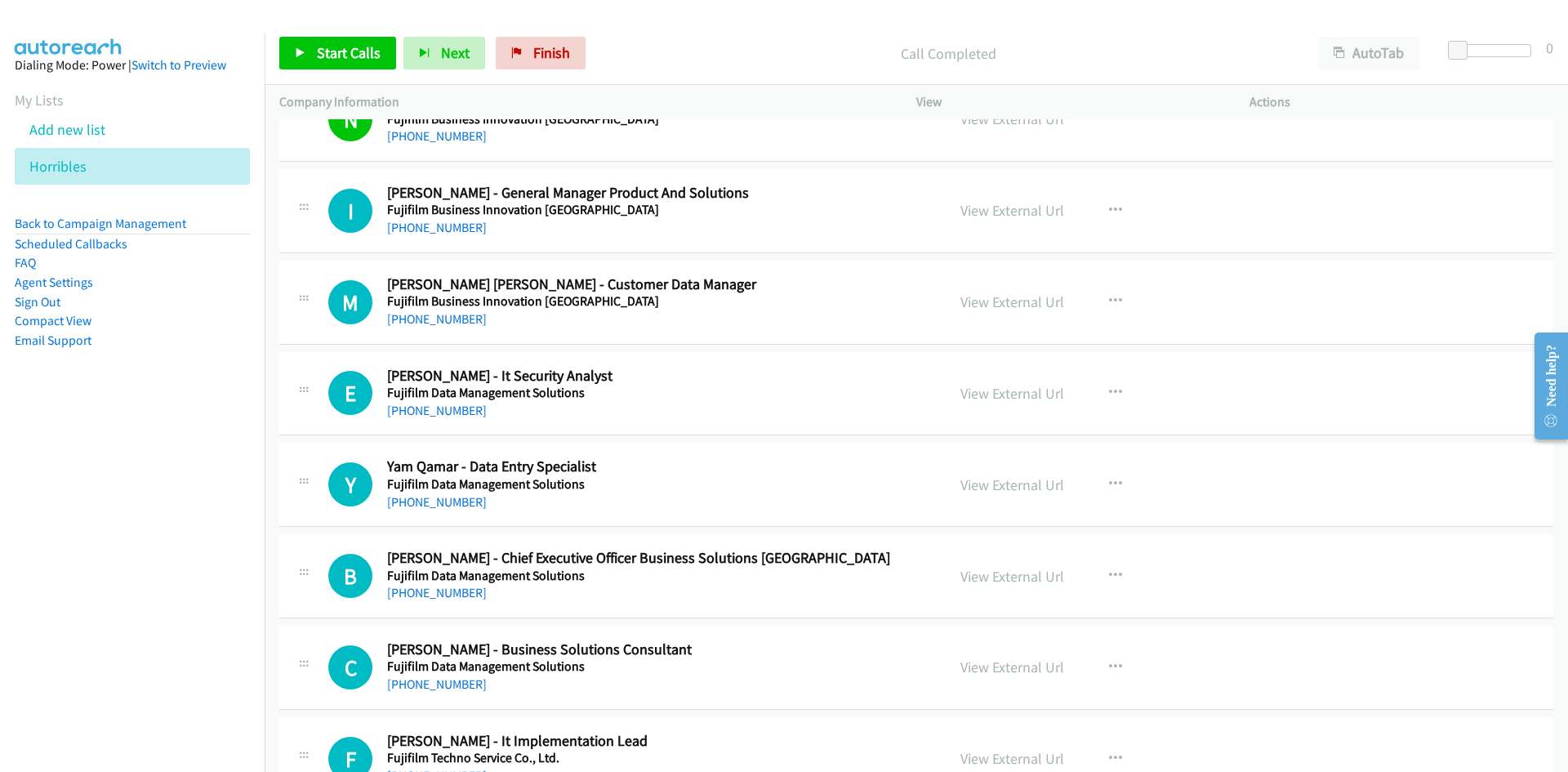
scroll to position [7108, 0]
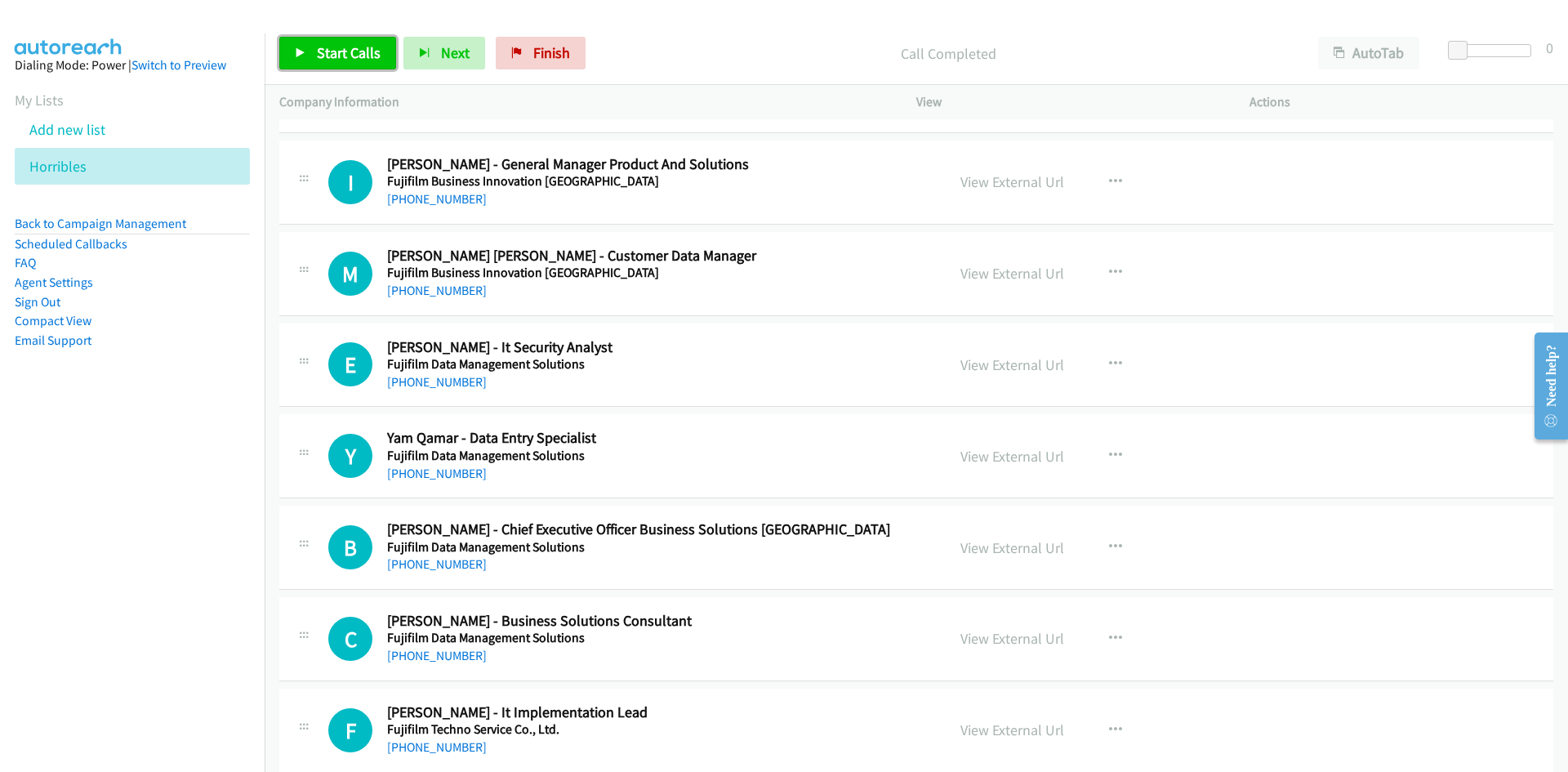
click at [391, 48] on link "Start Calls" at bounding box center [338, 53] width 117 height 33
click at [344, 61] on span "Pause" at bounding box center [335, 52] width 37 height 19
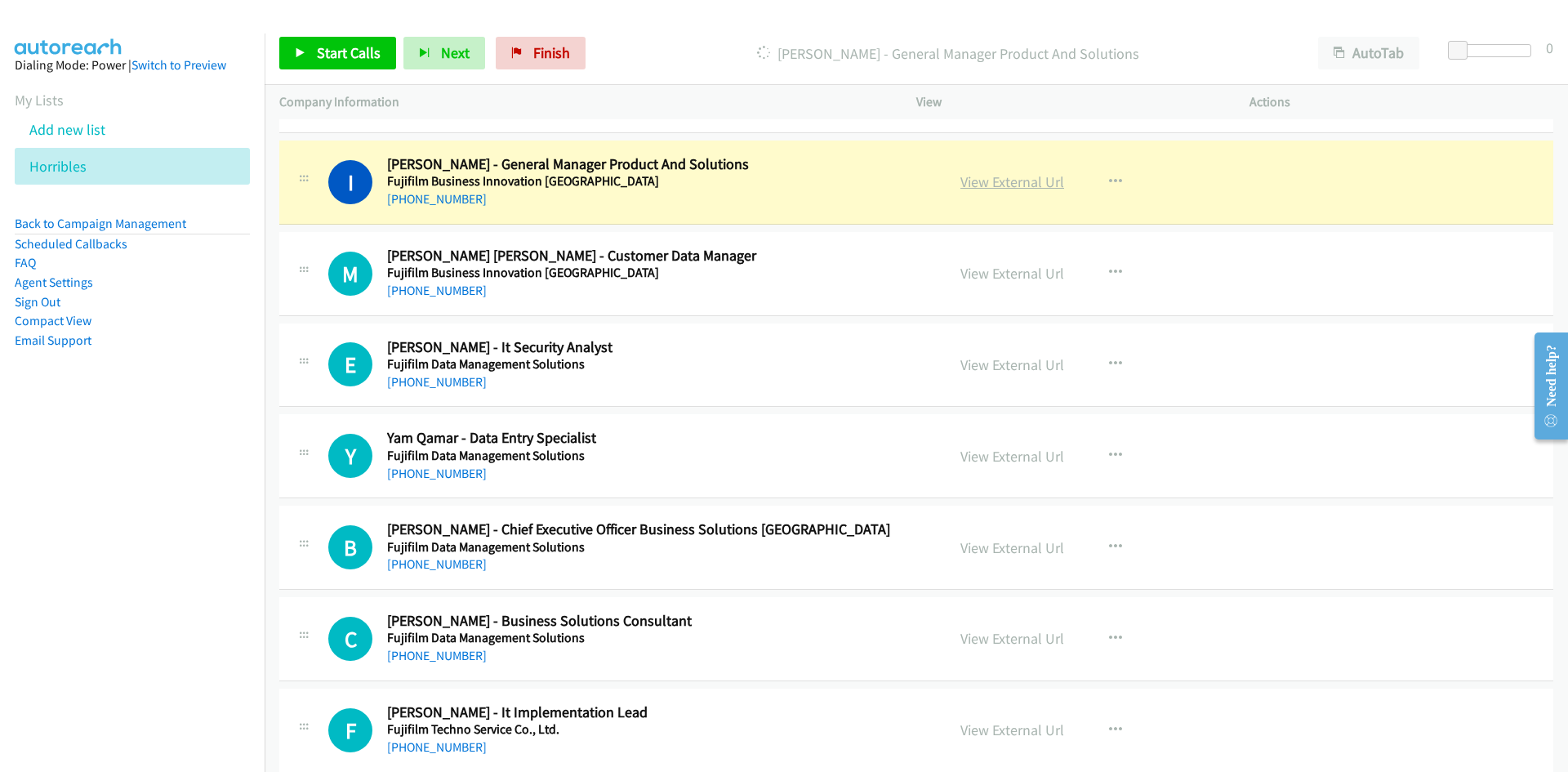
click at [1028, 183] on link "View External Url" at bounding box center [1012, 182] width 104 height 19
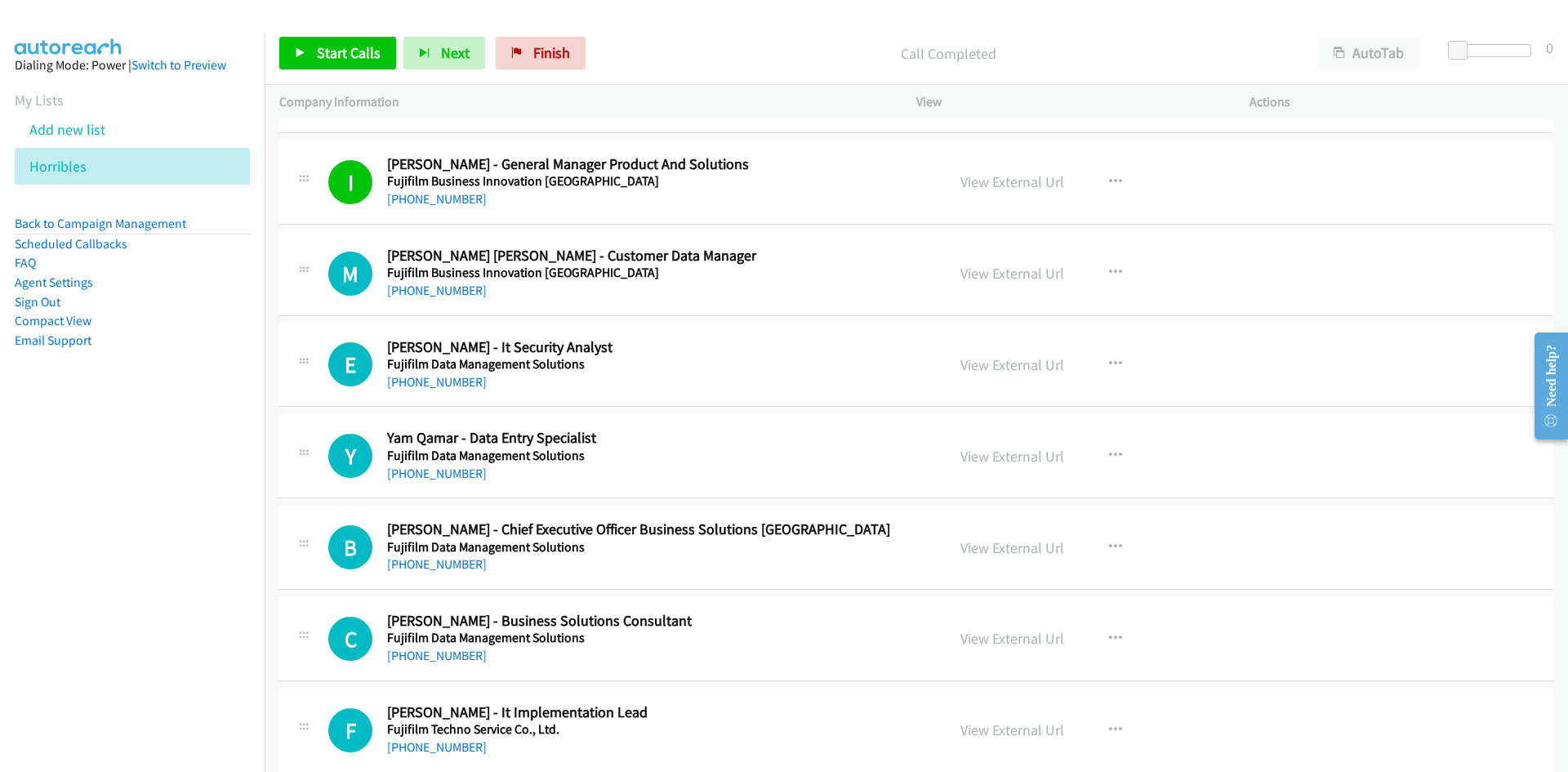
scroll to position [7190, 0]
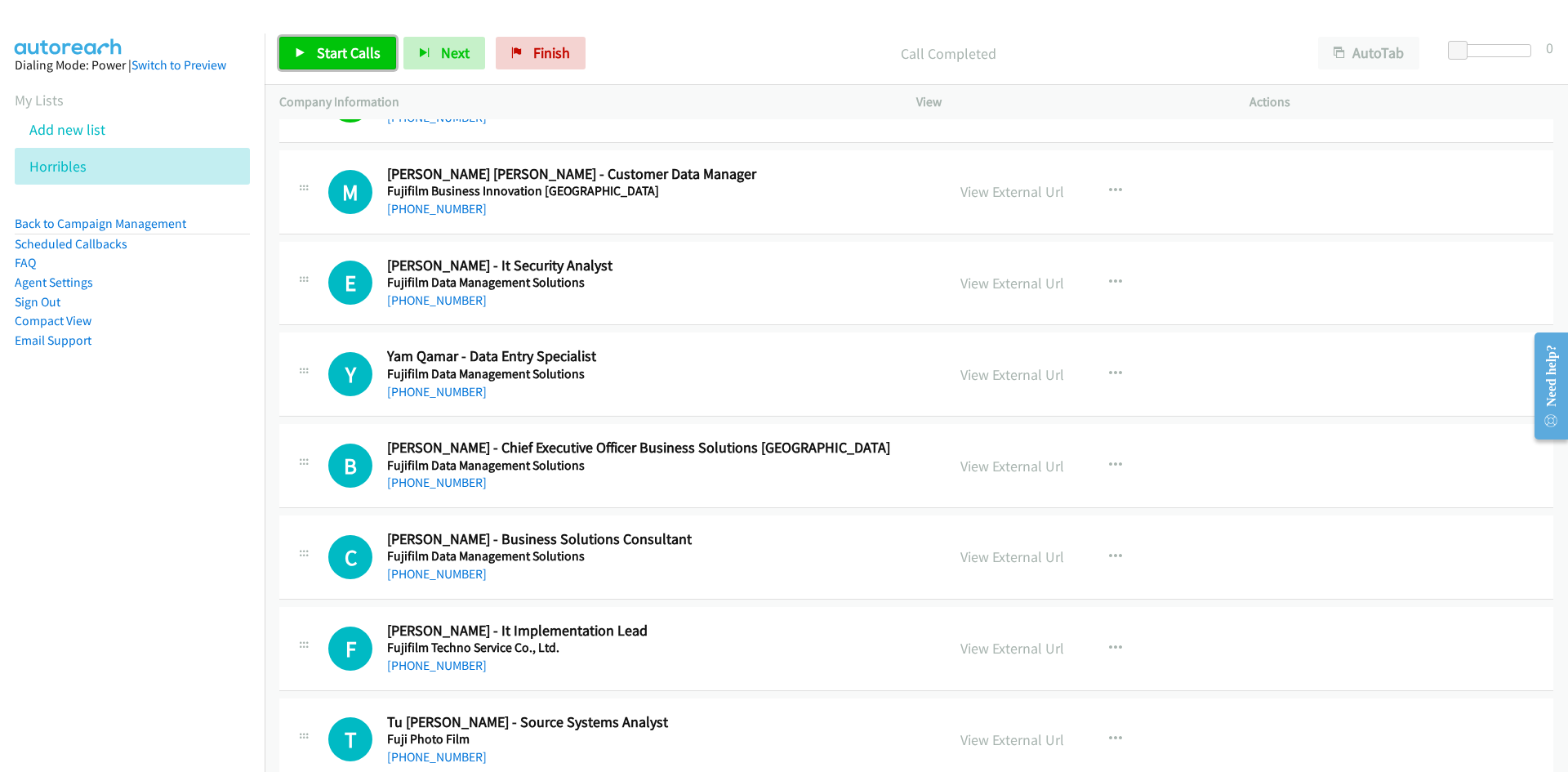
click at [350, 47] on span "Start Calls" at bounding box center [348, 52] width 63 height 19
click at [306, 60] on link "Pause" at bounding box center [324, 53] width 90 height 33
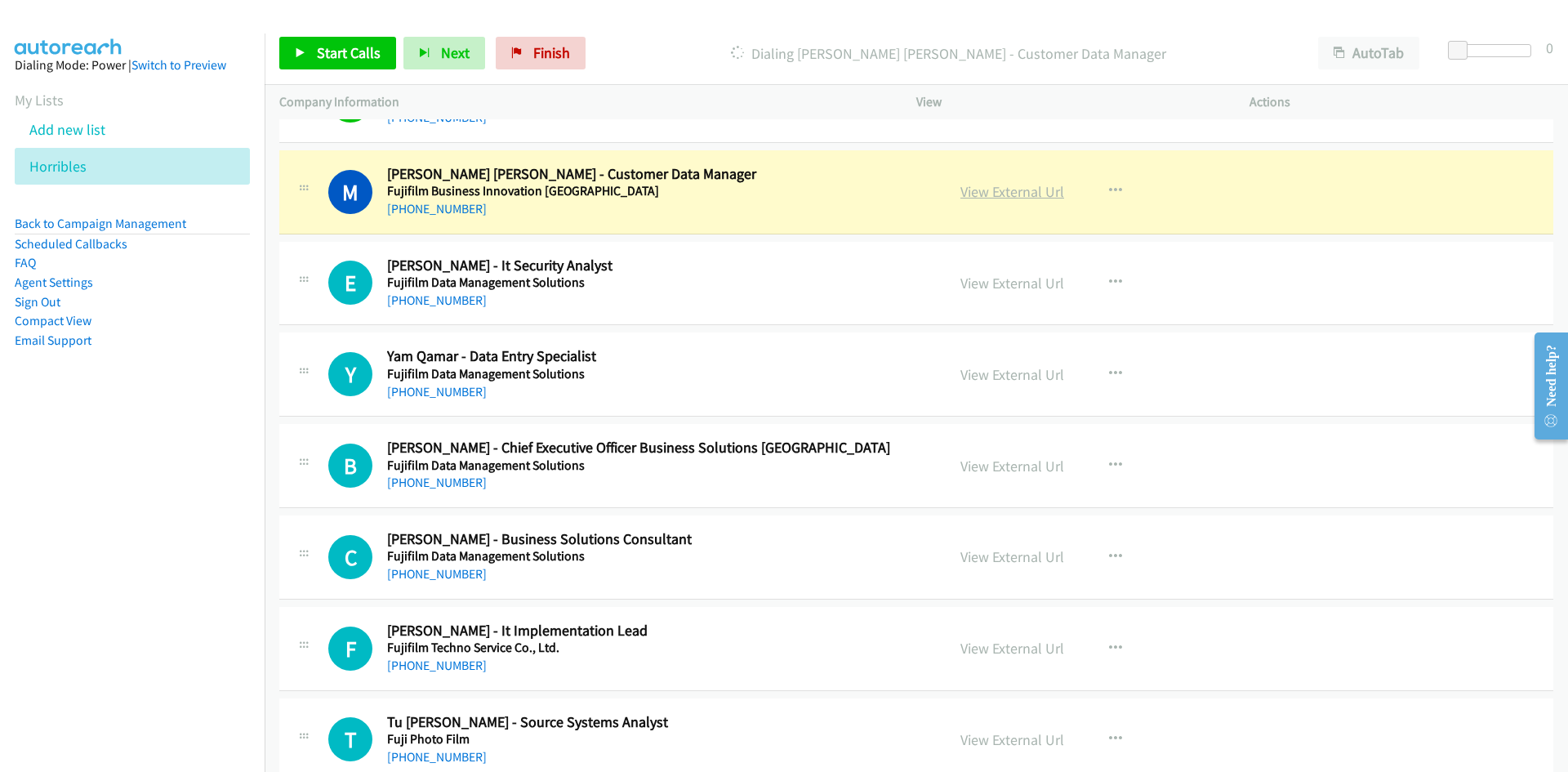
click at [985, 198] on link "View External Url" at bounding box center [1012, 192] width 104 height 19
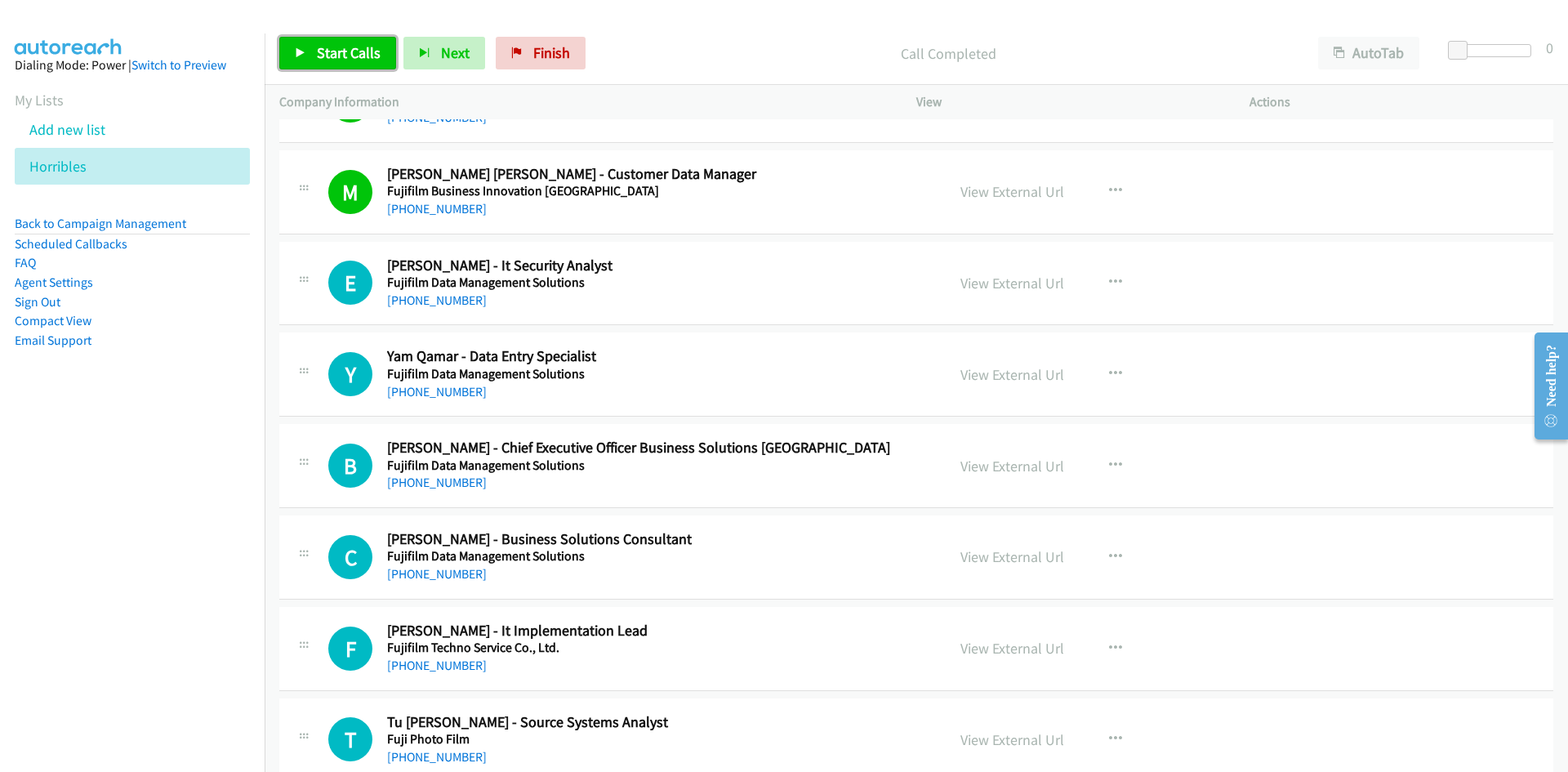
click at [310, 46] on link "Start Calls" at bounding box center [338, 53] width 117 height 33
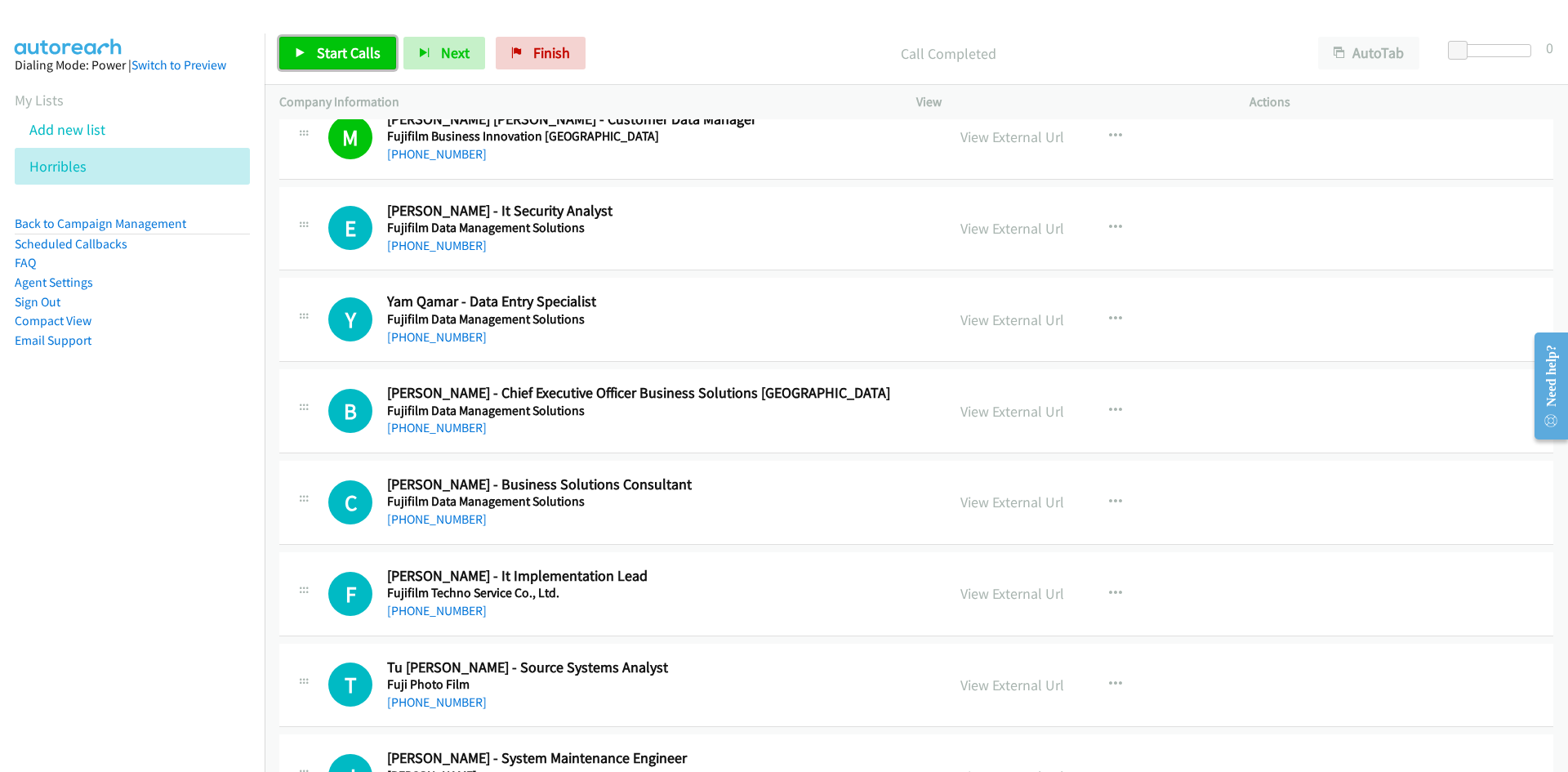
scroll to position [7271, 0]
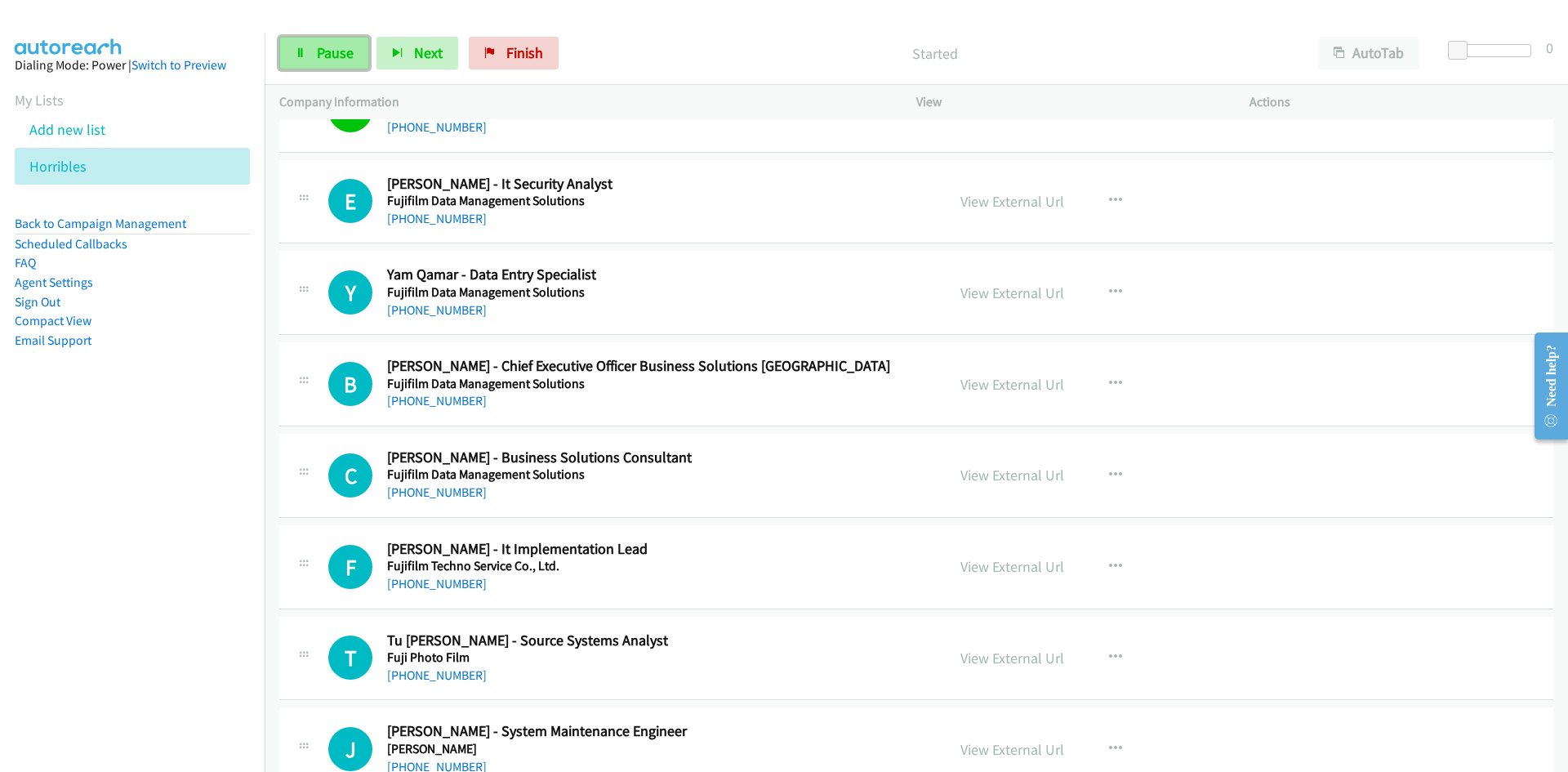
click at [358, 46] on link "Pause" at bounding box center [324, 53] width 90 height 33
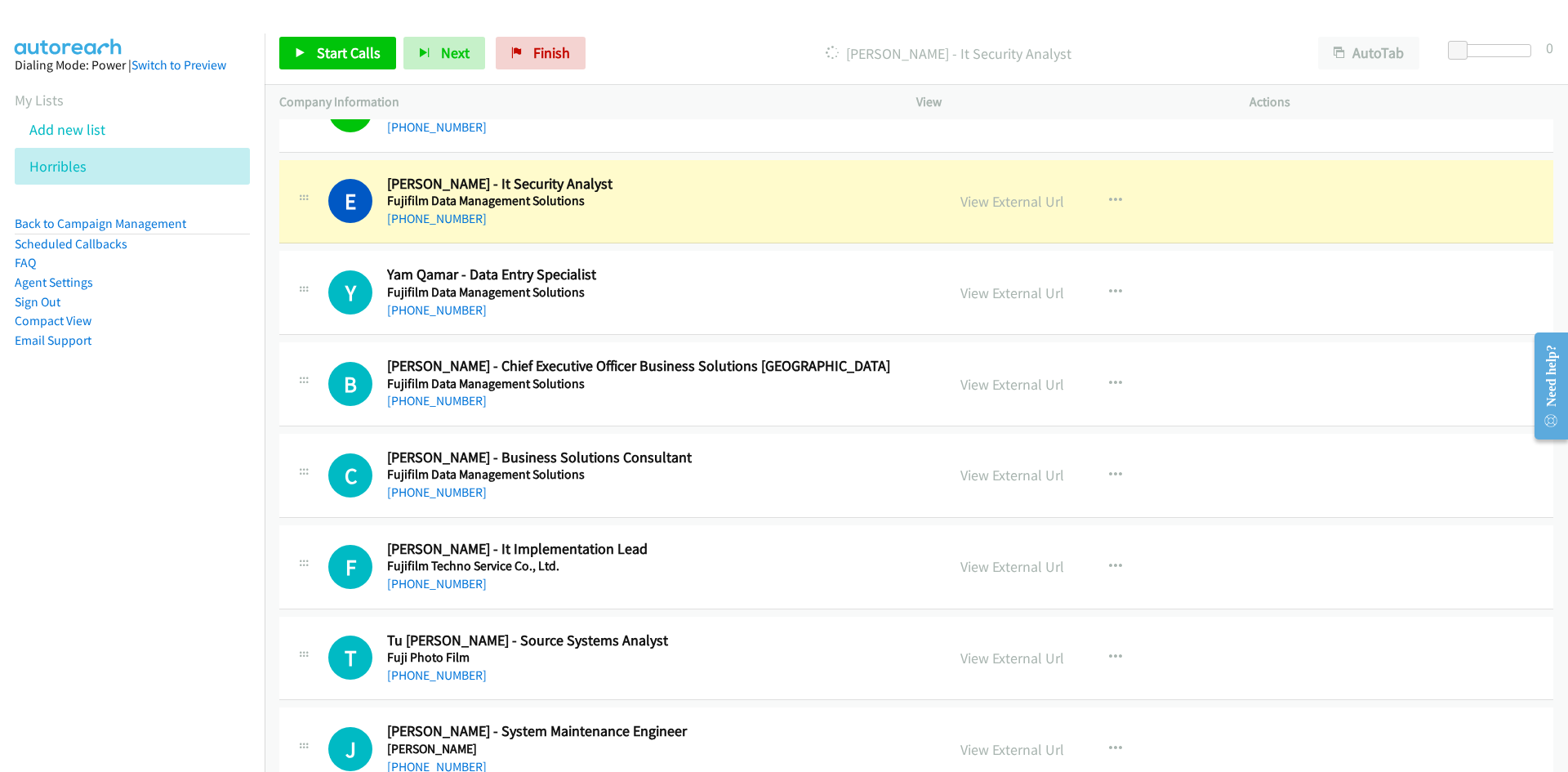
drag, startPoint x: 1039, startPoint y: 196, endPoint x: 1168, endPoint y: 188, distance: 129.2
click at [998, 208] on link "View External Url" at bounding box center [1012, 201] width 104 height 19
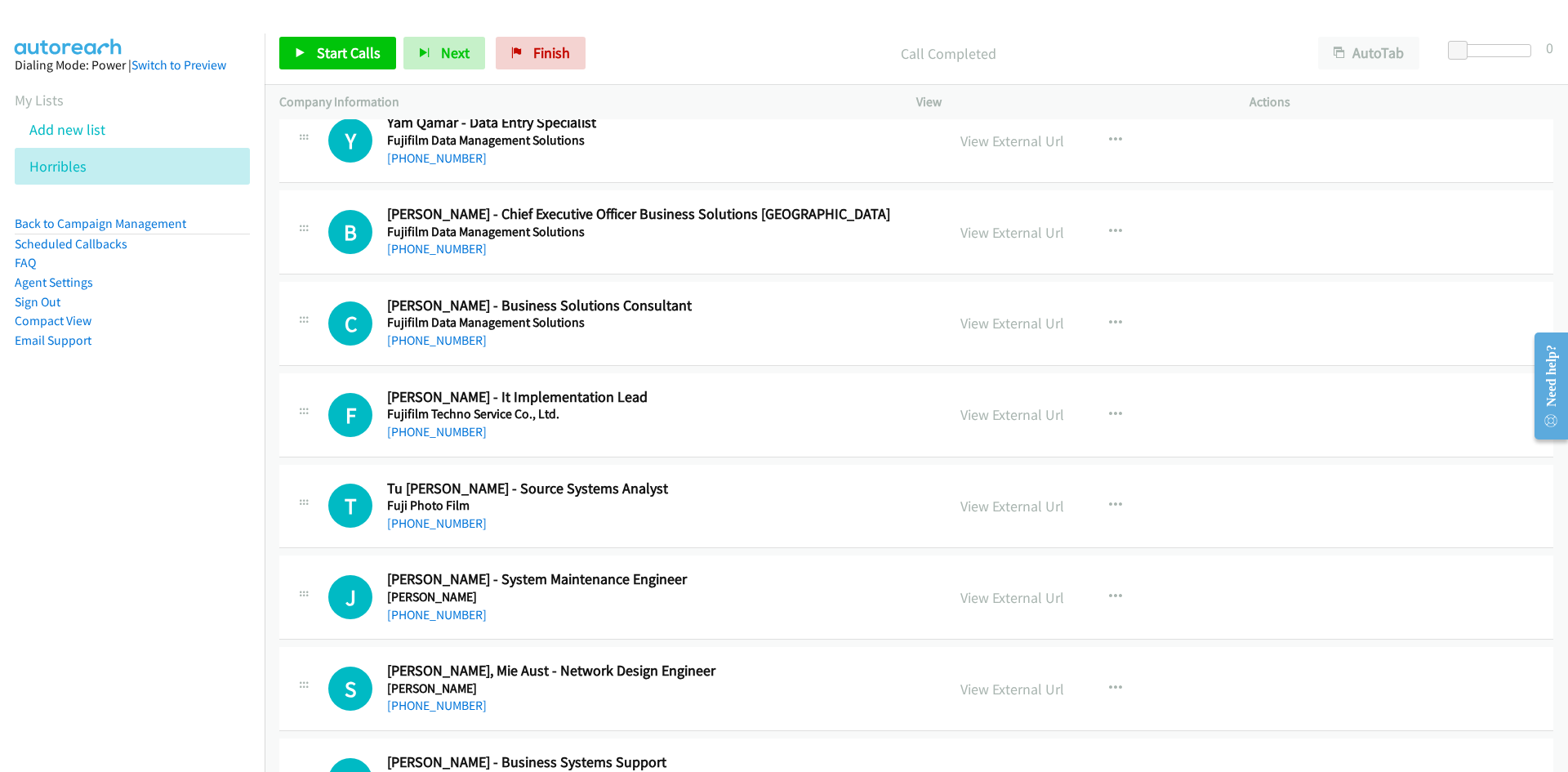
scroll to position [7435, 0]
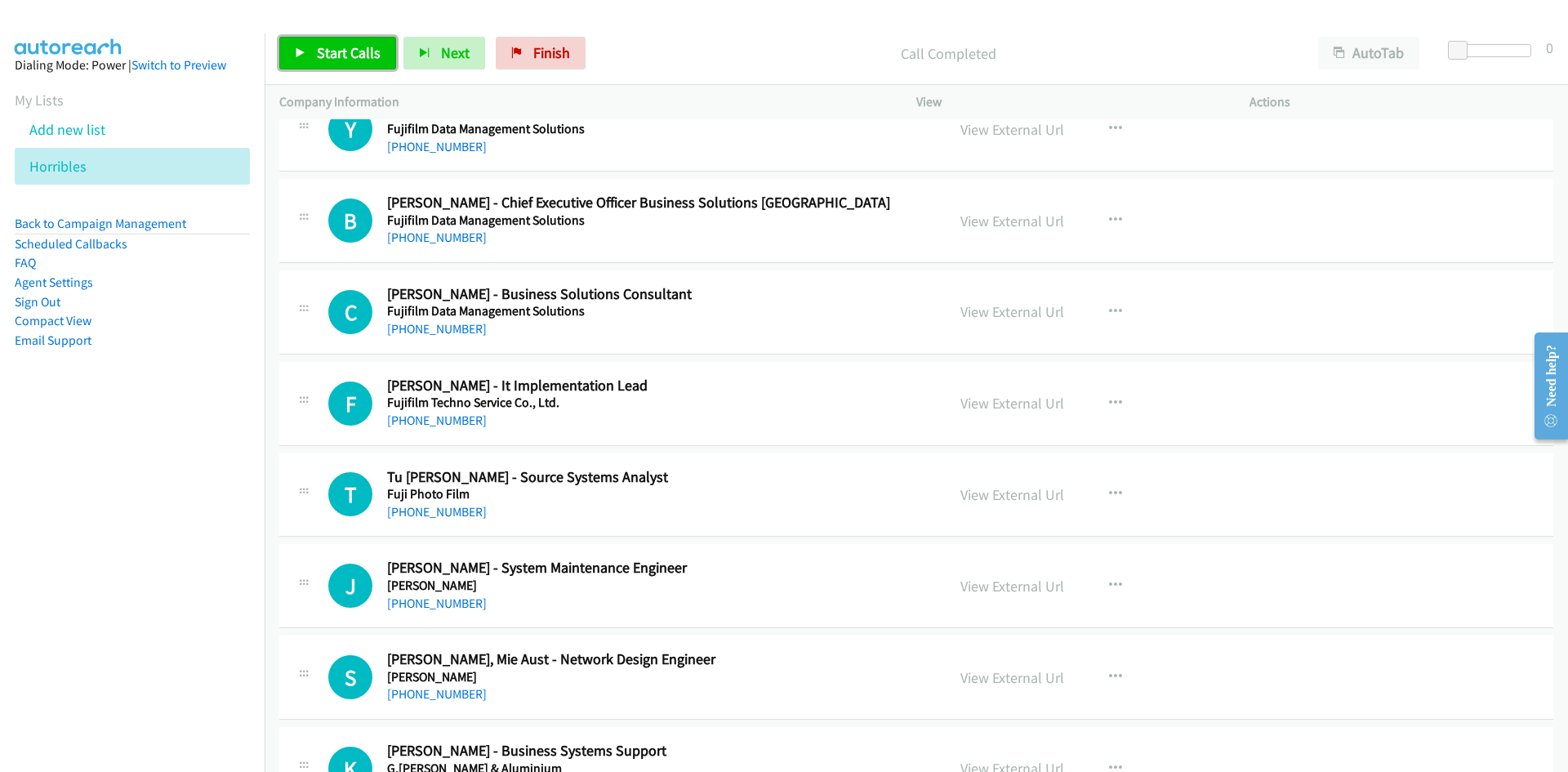
click at [370, 46] on span "Start Calls" at bounding box center [348, 52] width 63 height 19
click at [345, 61] on span "Pause" at bounding box center [335, 52] width 37 height 19
click at [570, 52] on link "Finish" at bounding box center [540, 53] width 90 height 33
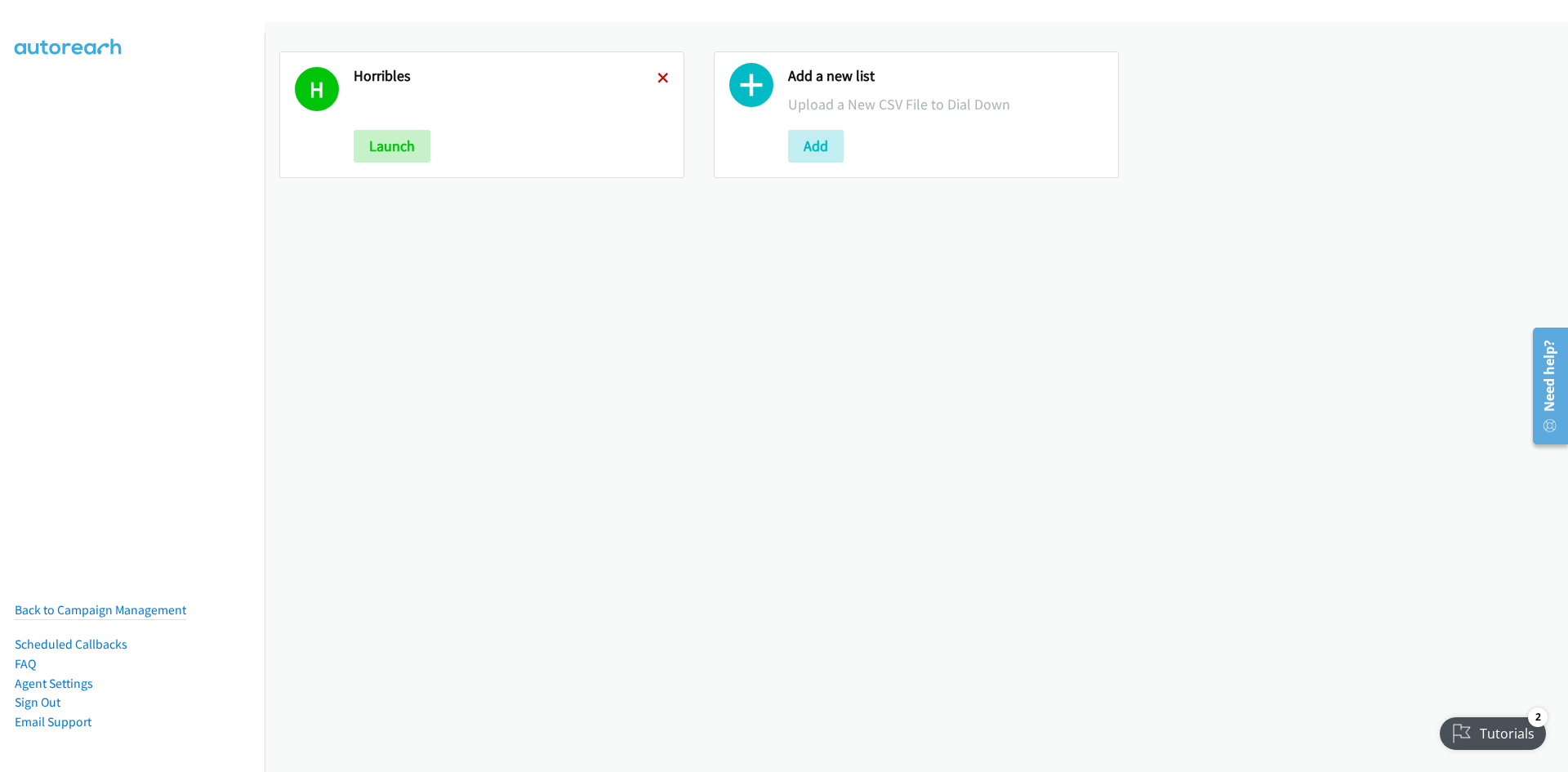
click at [661, 82] on icon at bounding box center [664, 79] width 12 height 12
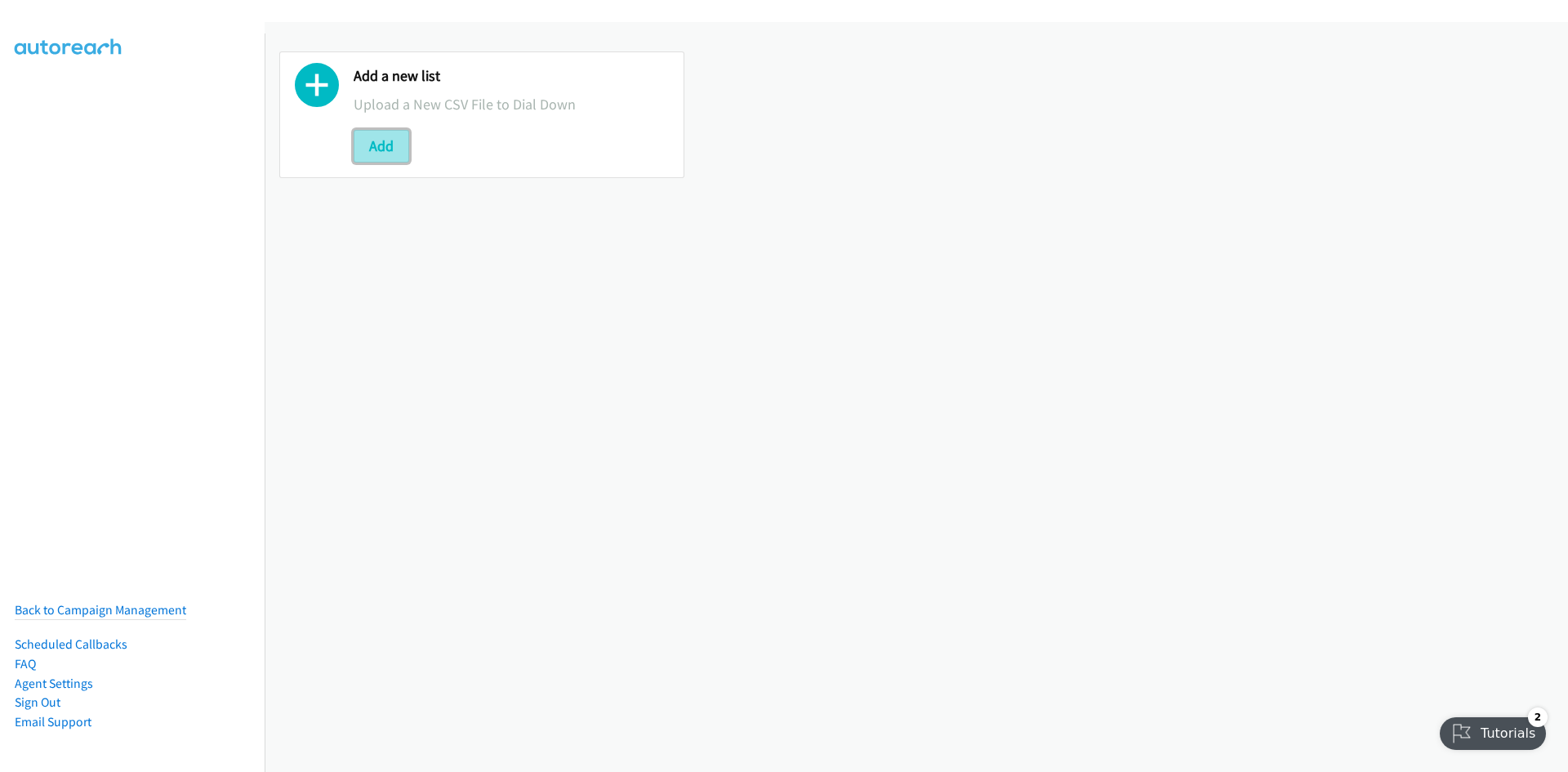
click at [388, 154] on button "Add" at bounding box center [382, 146] width 56 height 33
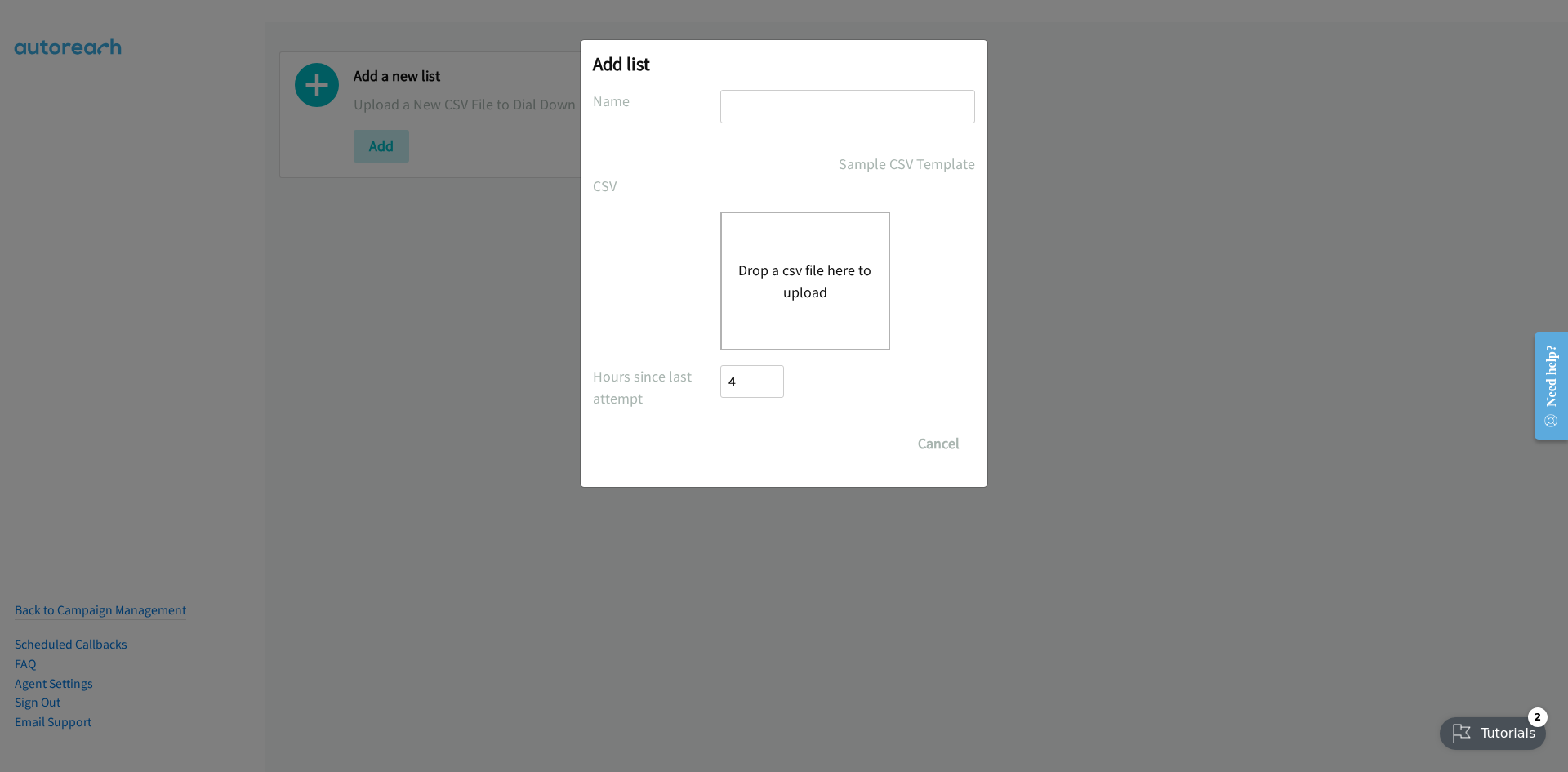
click at [832, 274] on button "Drop a csv file here to upload" at bounding box center [805, 281] width 134 height 44
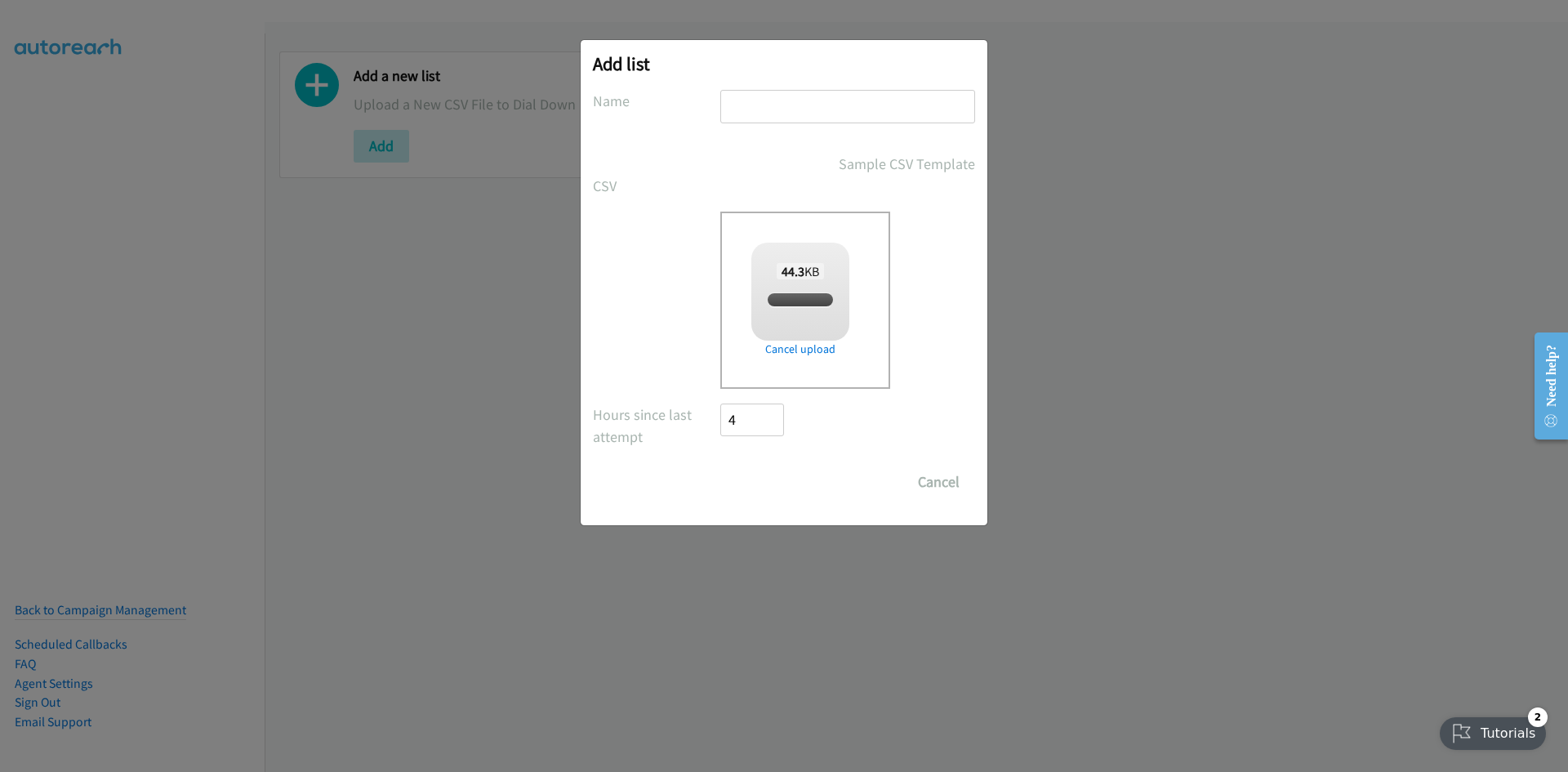
checkbox input "true"
click at [730, 111] on input "text" at bounding box center [848, 106] width 255 height 34
click at [761, 112] on input "text" at bounding box center [848, 106] width 255 height 34
type input "funkies"
click at [757, 474] on input "Save List" at bounding box center [763, 481] width 86 height 33
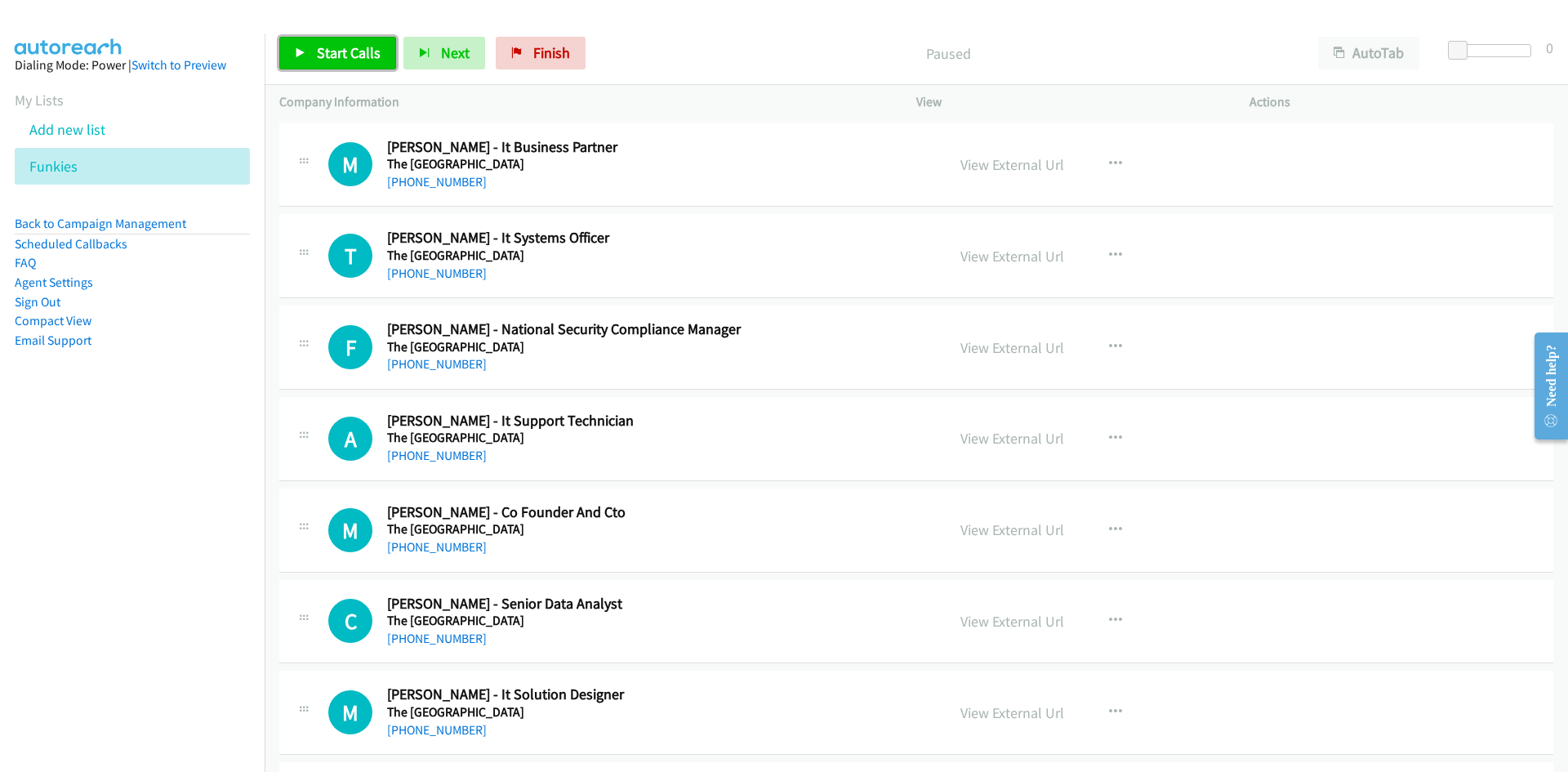
click at [354, 63] on link "Start Calls" at bounding box center [338, 53] width 117 height 33
click at [354, 63] on link "Pause" at bounding box center [324, 53] width 90 height 33
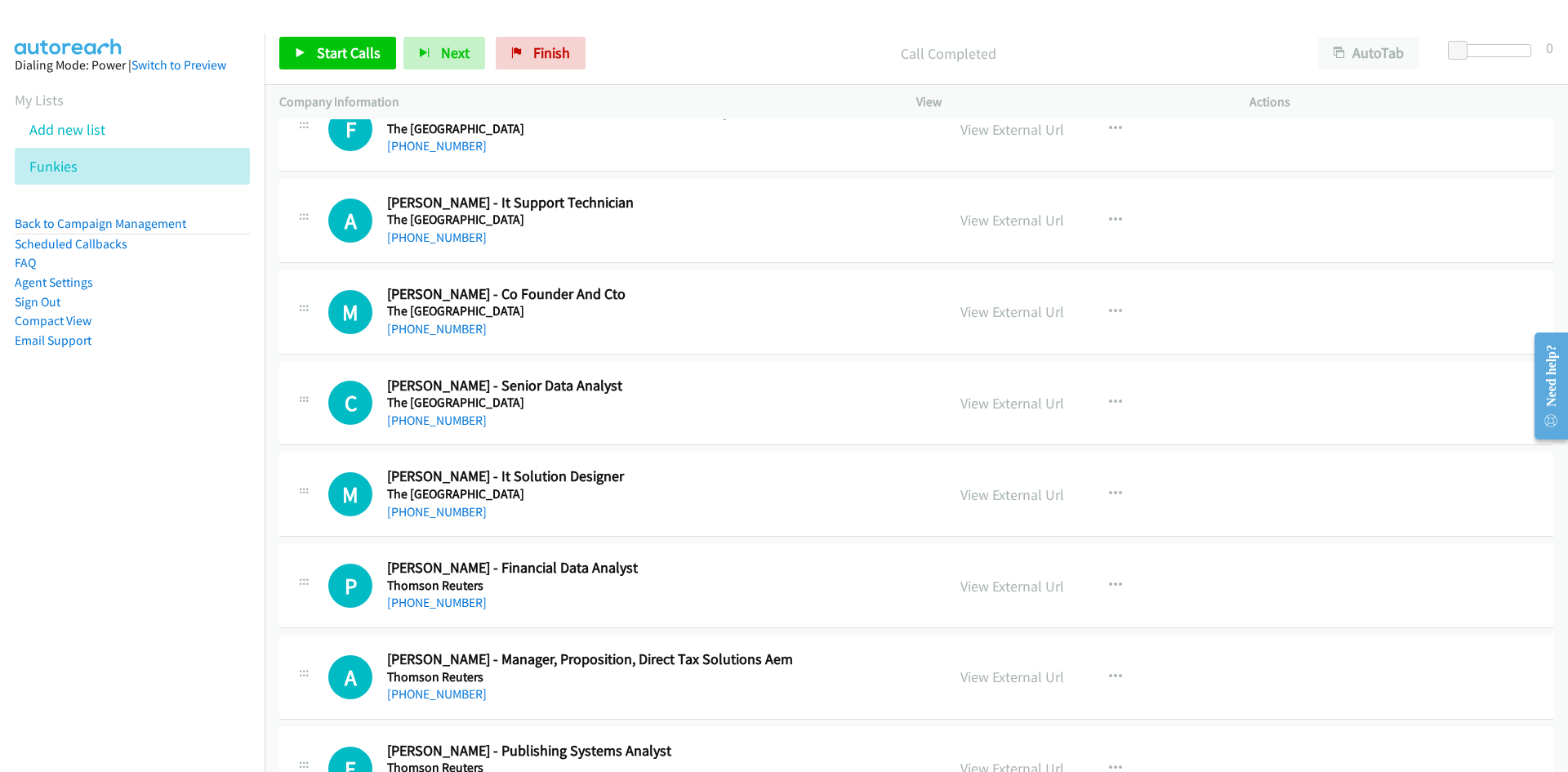
scroll to position [245, 0]
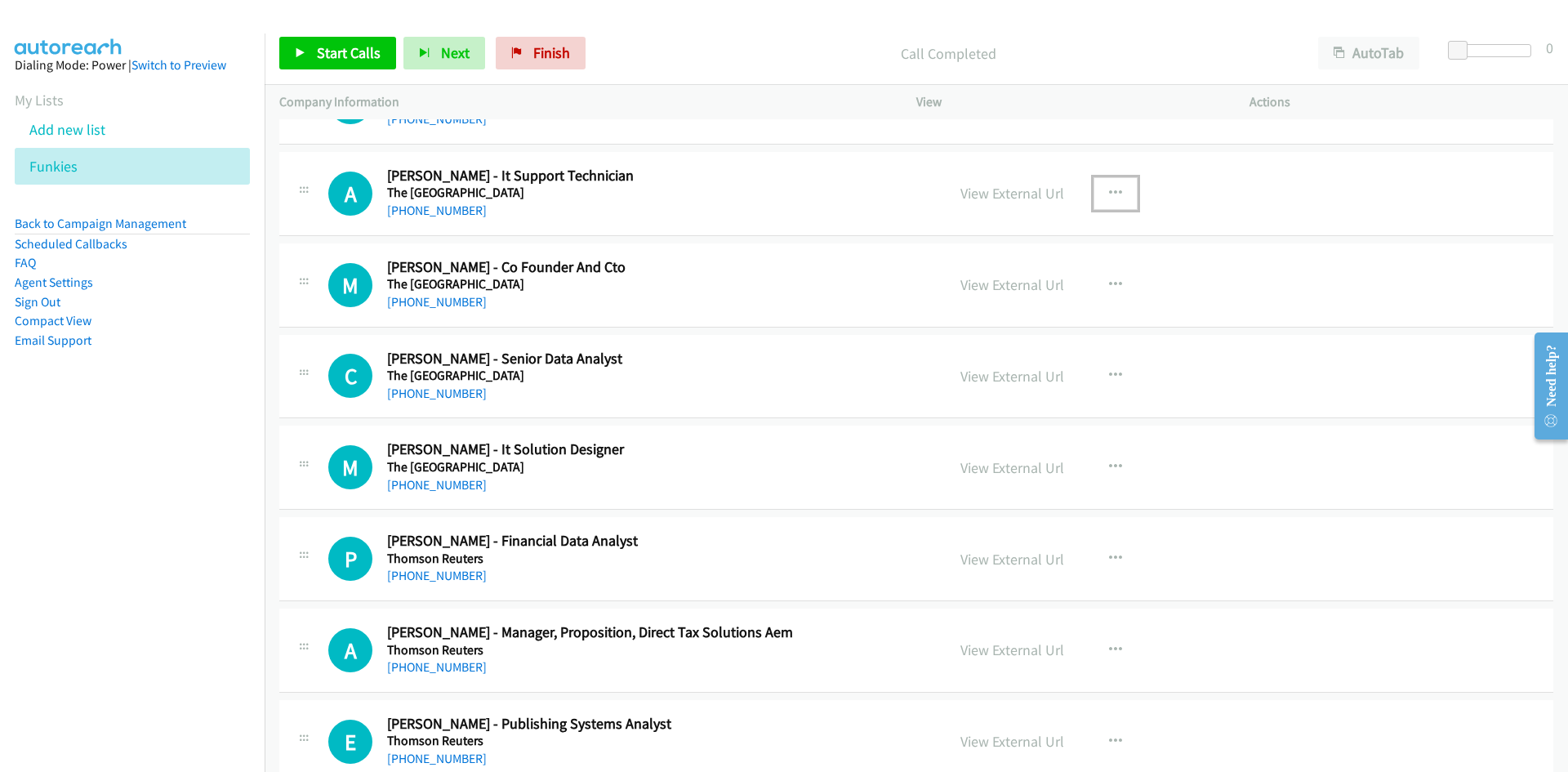
click at [1110, 193] on icon "button" at bounding box center [1115, 193] width 13 height 13
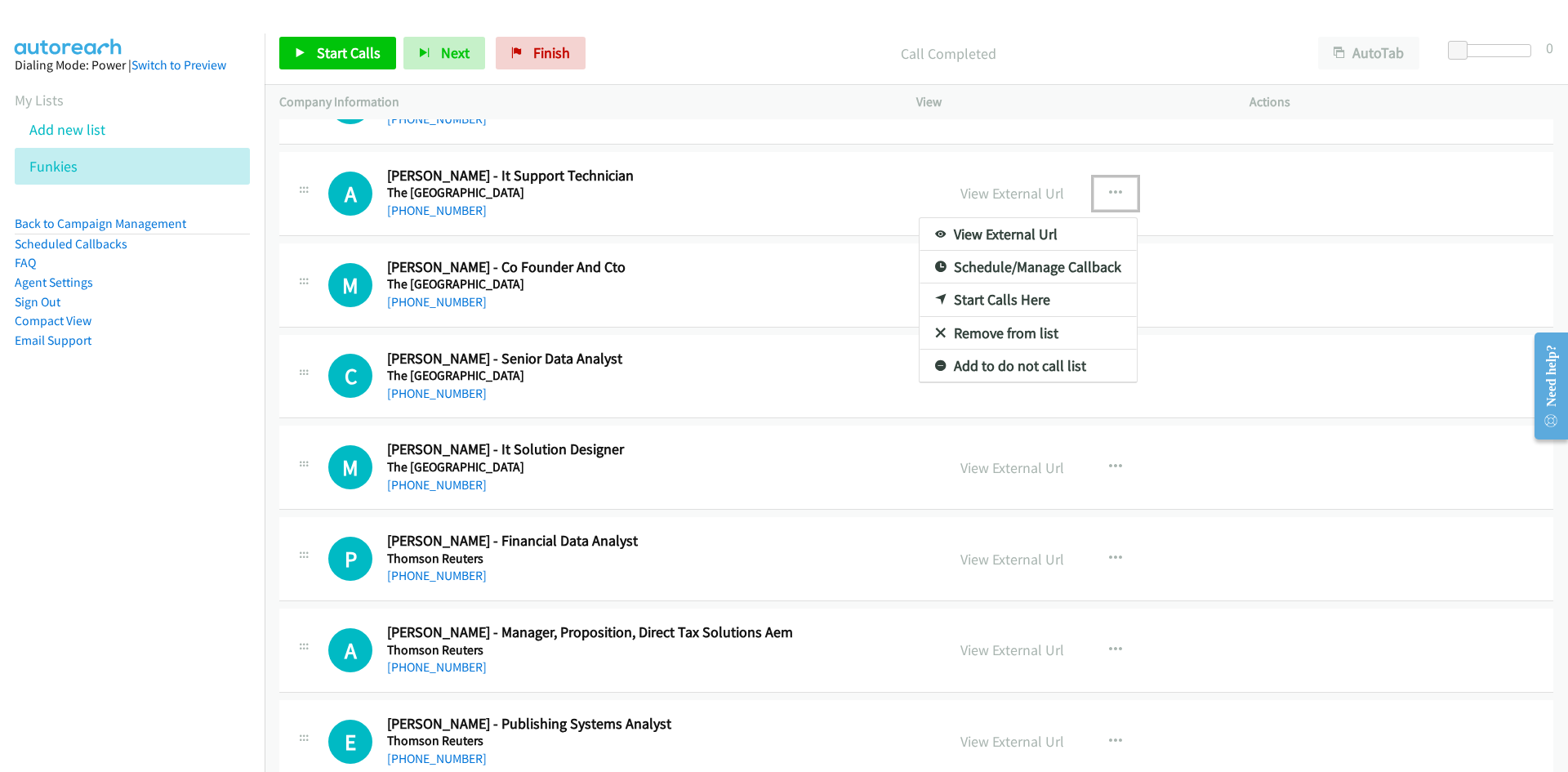
click at [925, 296] on link "Start Calls Here" at bounding box center [1028, 300] width 217 height 33
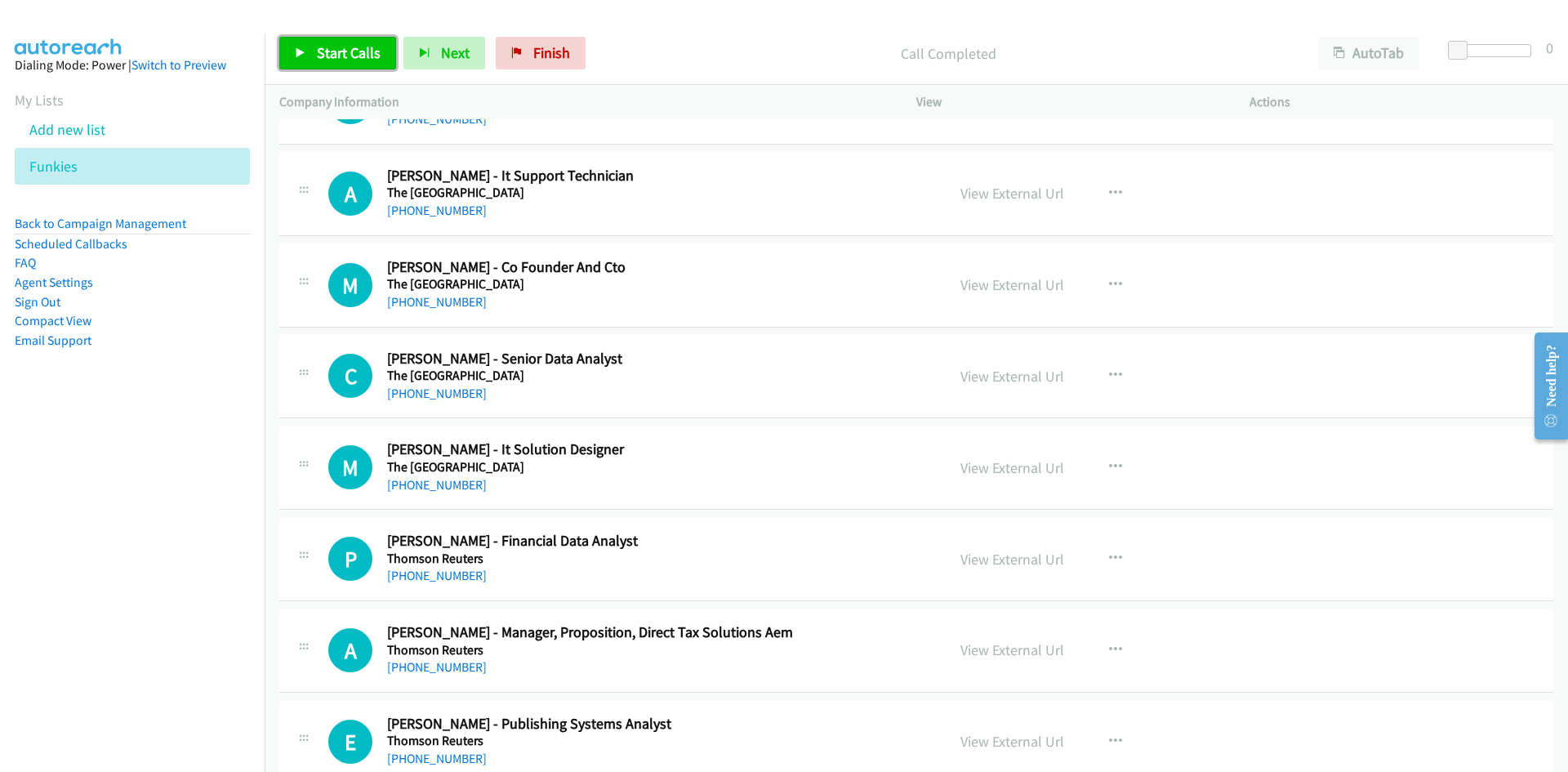
click at [310, 45] on link "Start Calls" at bounding box center [338, 53] width 117 height 33
click at [310, 45] on link "Pause" at bounding box center [324, 53] width 90 height 33
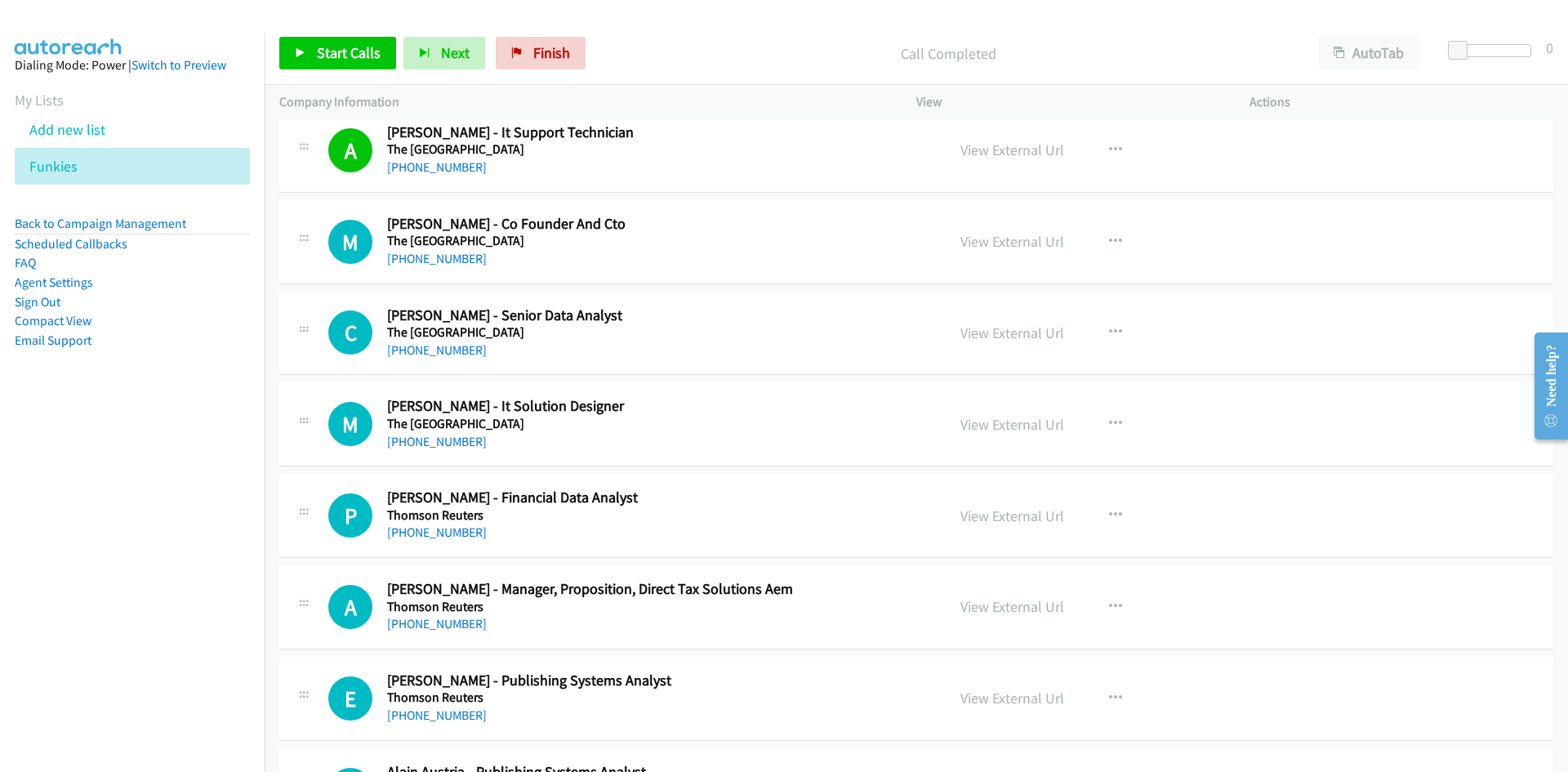
scroll to position [327, 0]
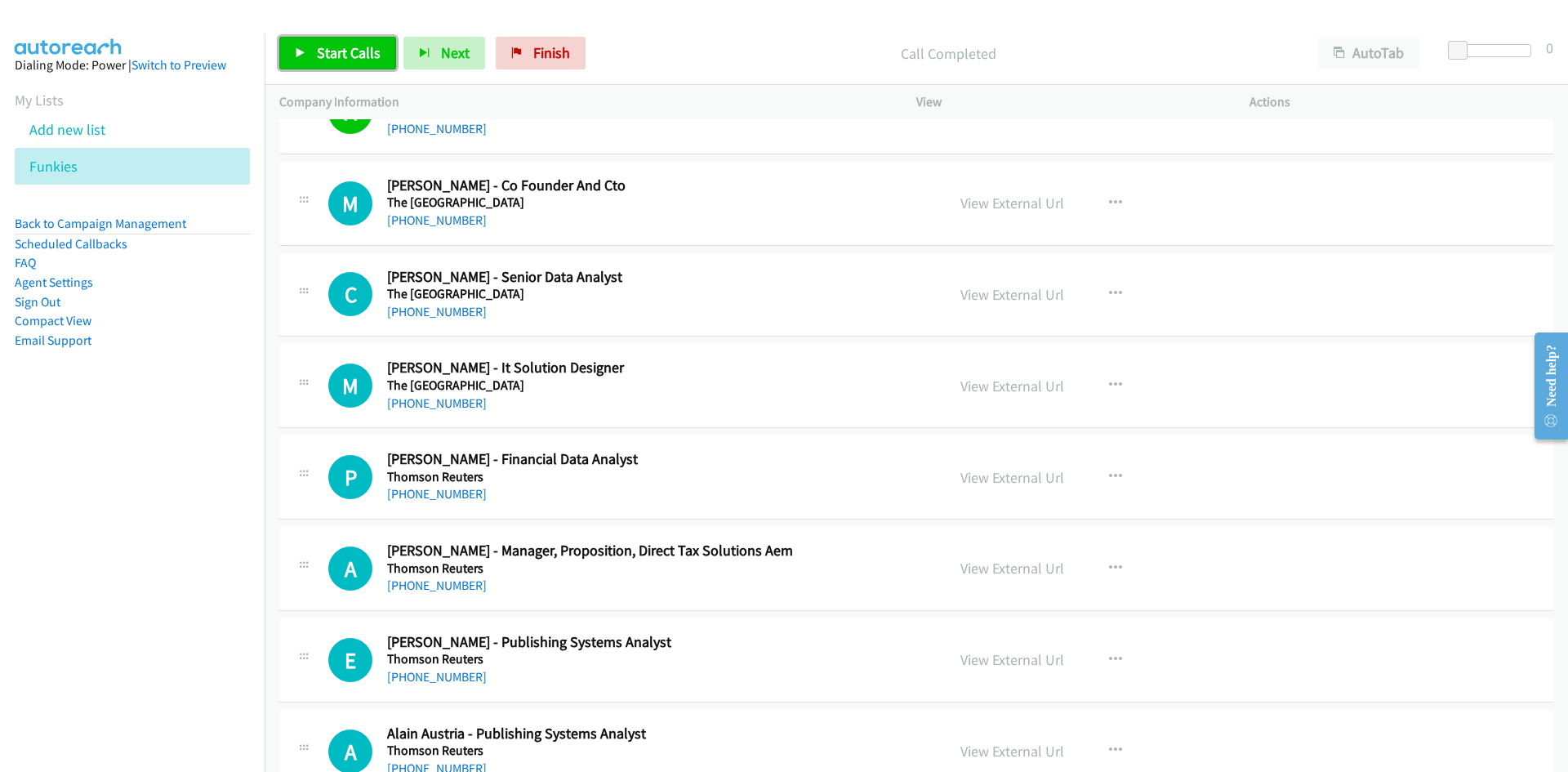
click at [350, 50] on span "Start Calls" at bounding box center [348, 52] width 63 height 19
click at [323, 45] on span "Pause" at bounding box center [335, 52] width 37 height 19
click at [1039, 205] on link "View External Url" at bounding box center [1012, 203] width 104 height 19
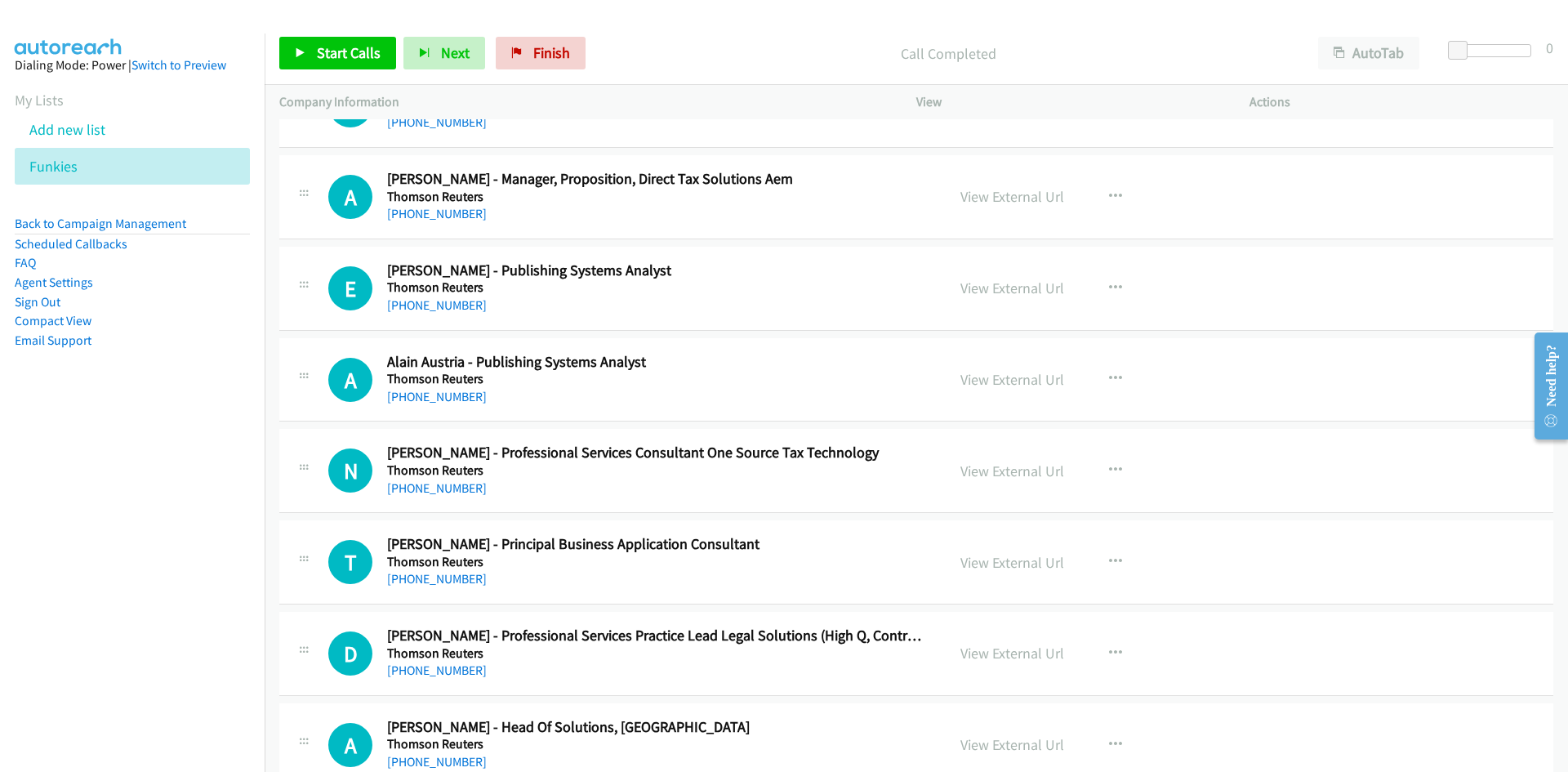
scroll to position [736, 0]
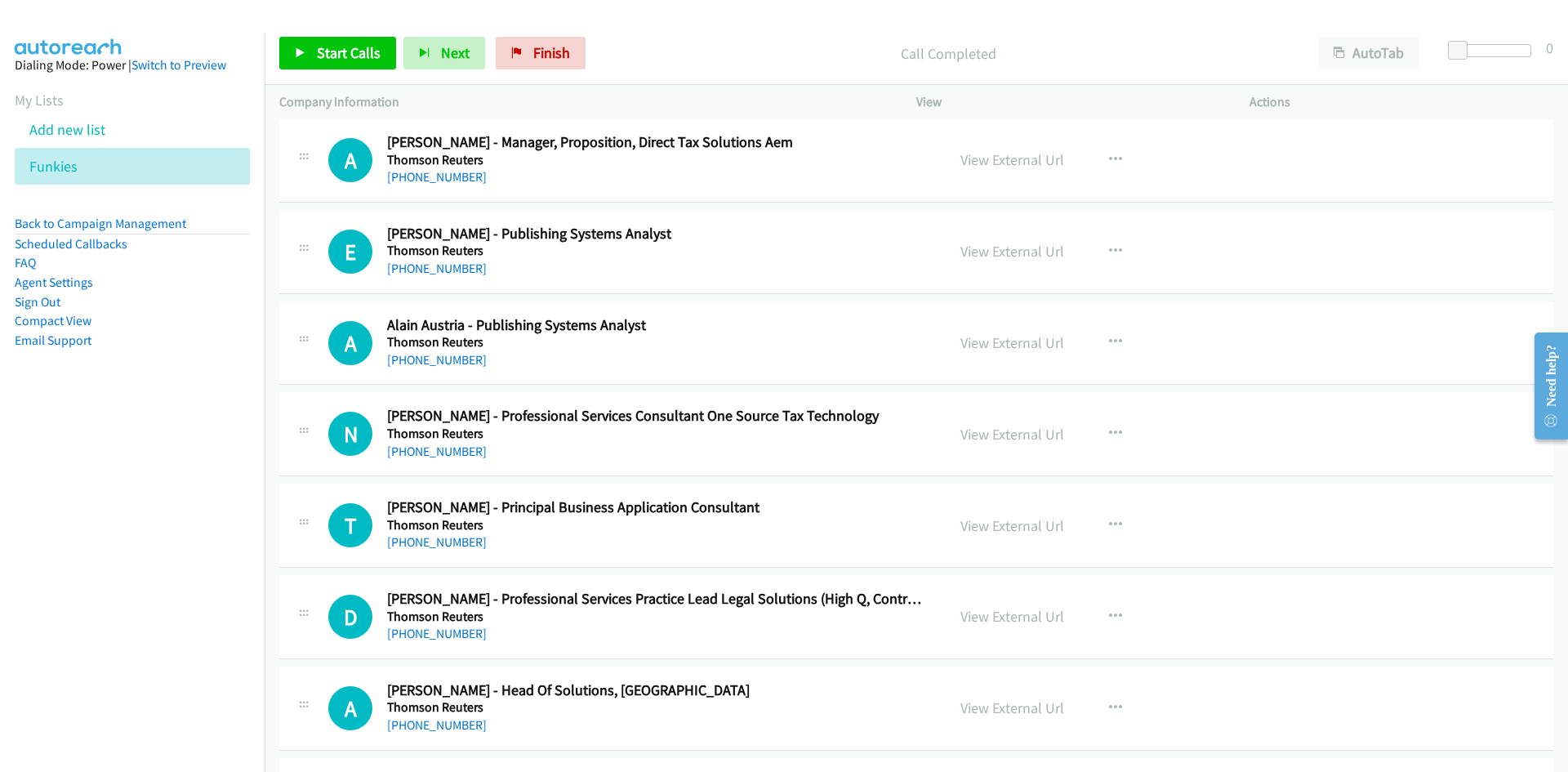
click at [1136, 140] on div "View External Url View External Url Schedule/Manage Callback Start Calls Here R…" at bounding box center [1120, 160] width 348 height 54
click at [1120, 151] on button "button" at bounding box center [1115, 160] width 44 height 33
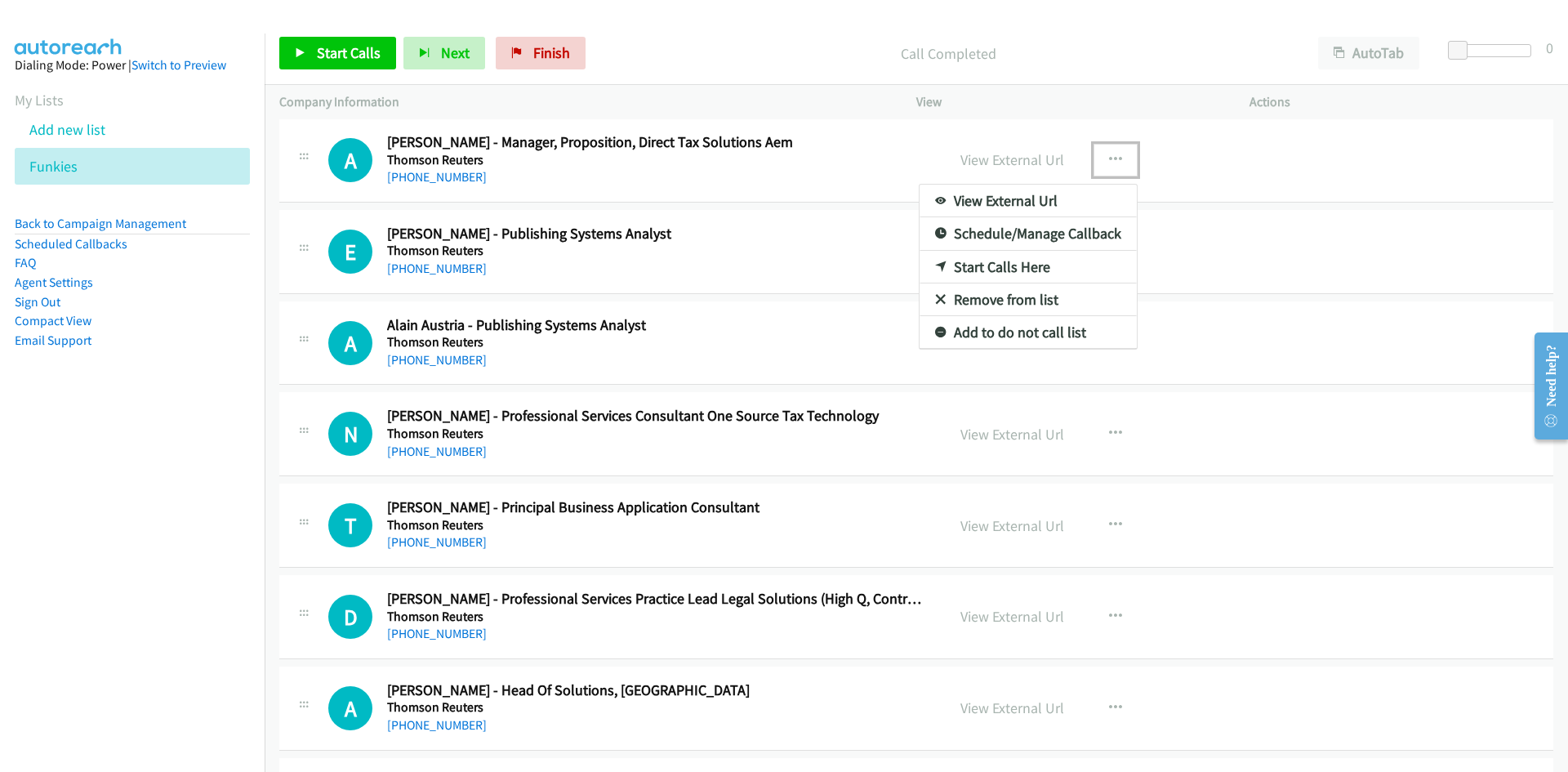
click at [925, 270] on link "Start Calls Here" at bounding box center [1028, 267] width 217 height 33
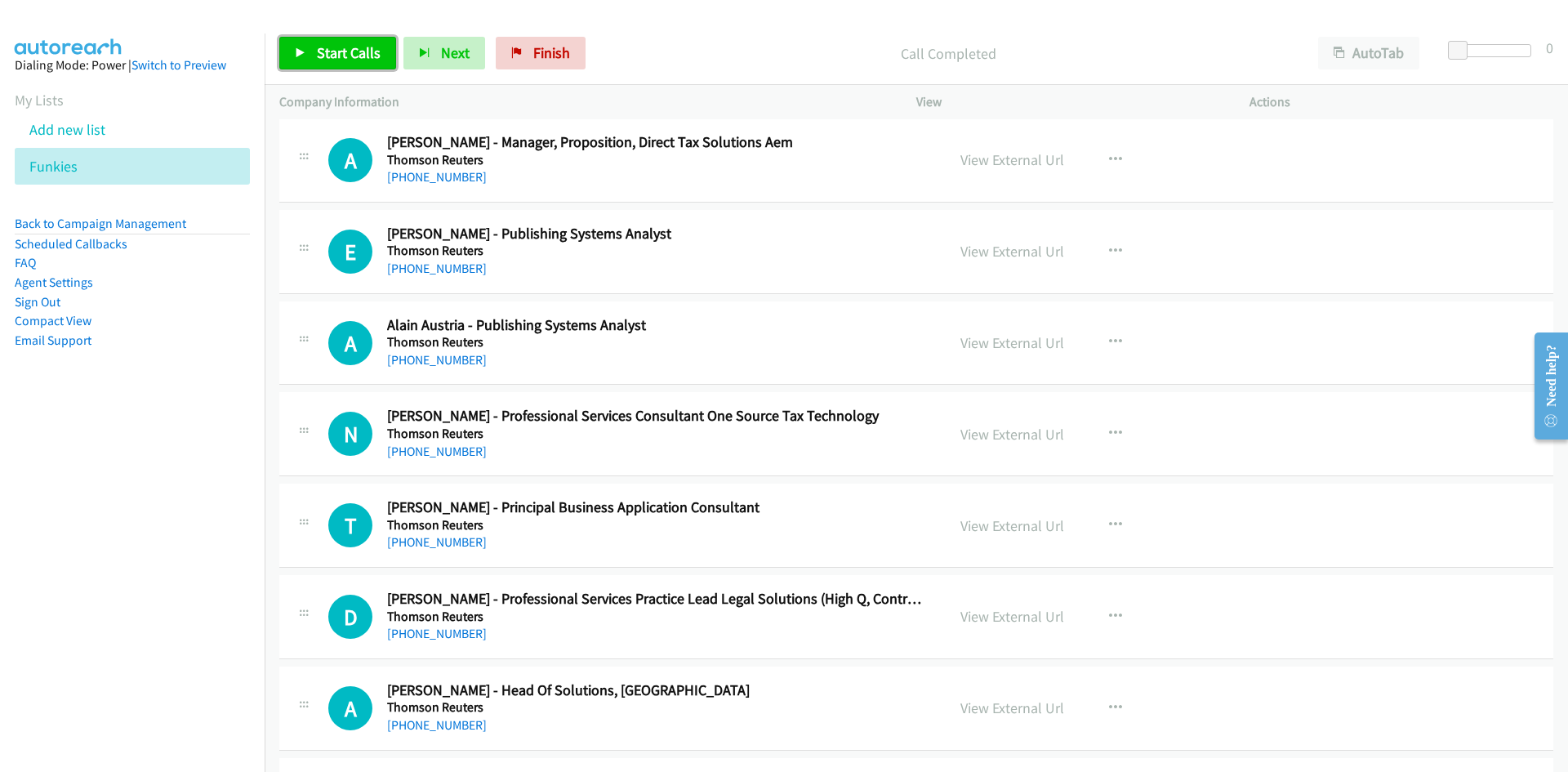
click at [328, 52] on span "Start Calls" at bounding box center [348, 52] width 63 height 19
click at [328, 52] on span "Pause" at bounding box center [335, 52] width 37 height 19
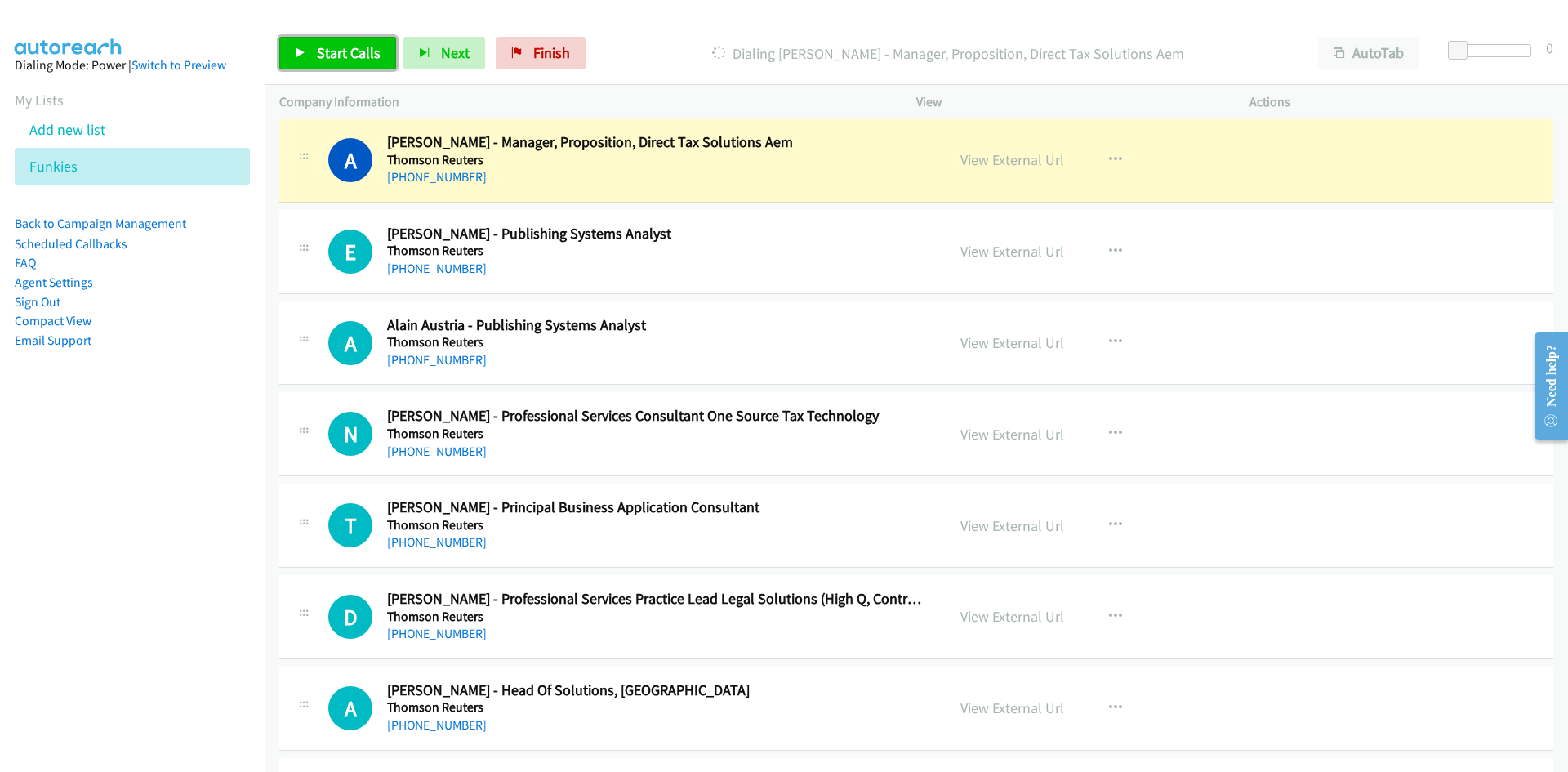
click at [392, 68] on link "Start Calls" at bounding box center [338, 53] width 117 height 33
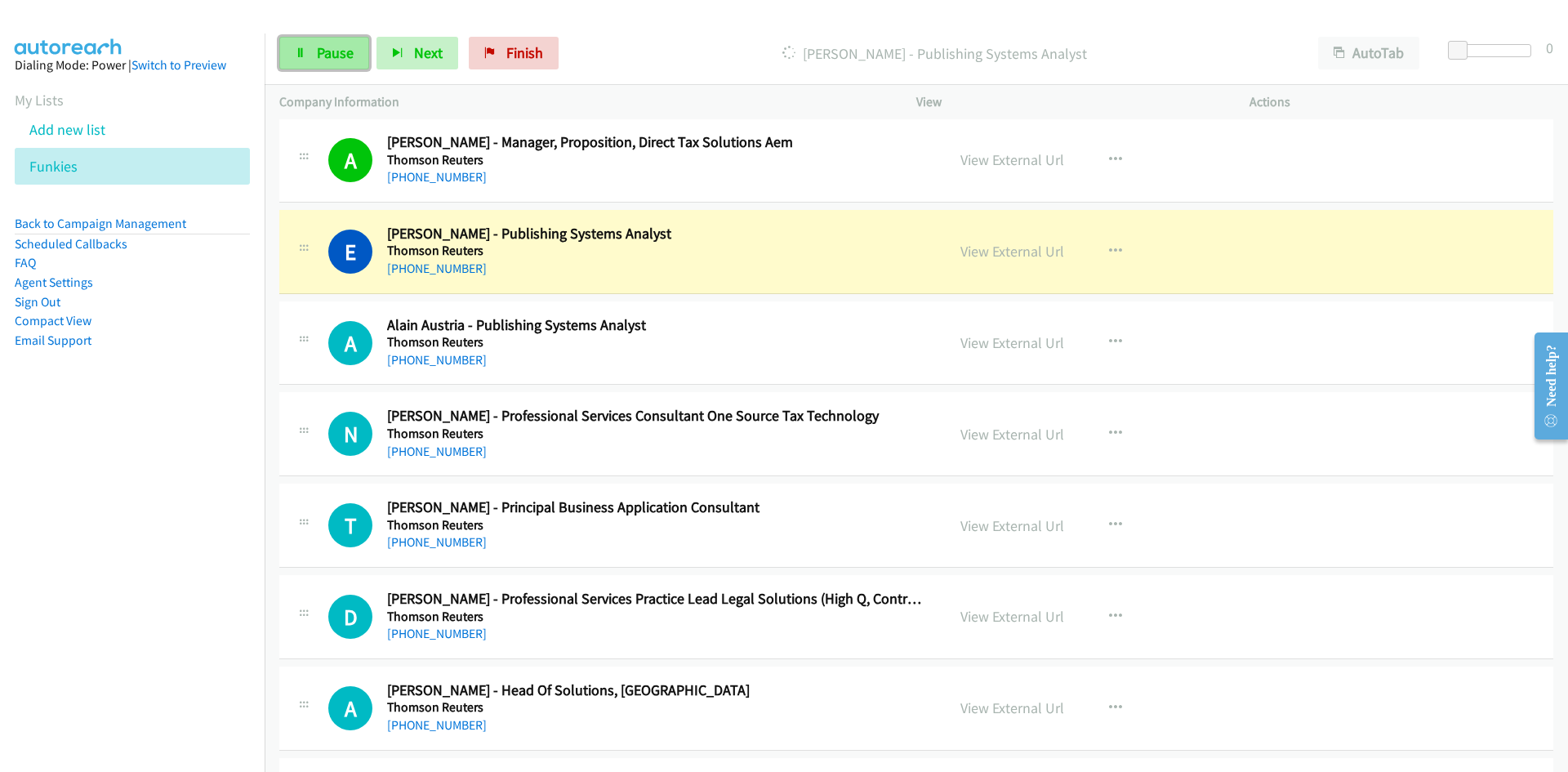
click at [356, 60] on link "Pause" at bounding box center [324, 53] width 90 height 33
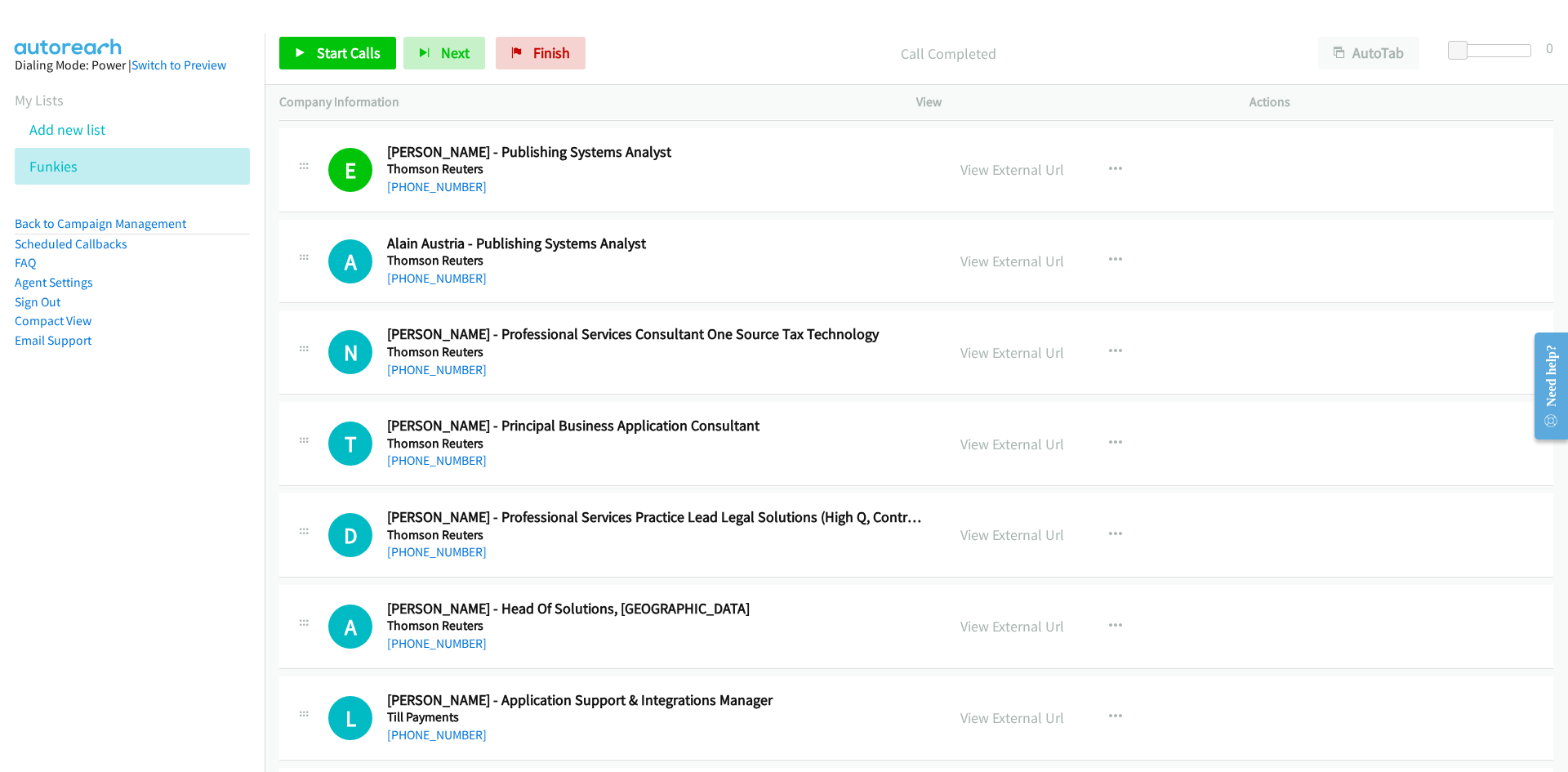
scroll to position [899, 0]
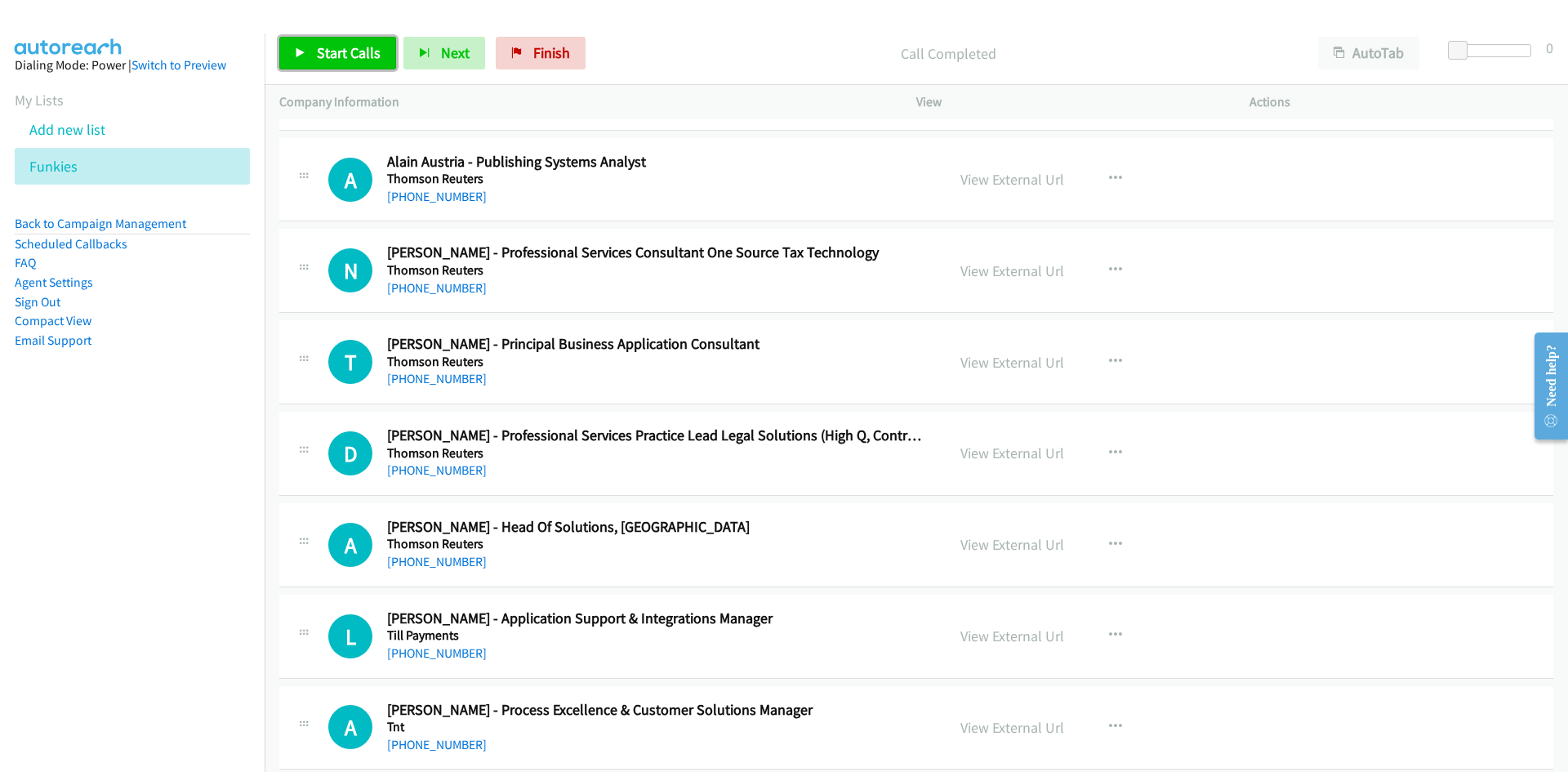
click at [299, 48] on icon at bounding box center [301, 54] width 12 height 12
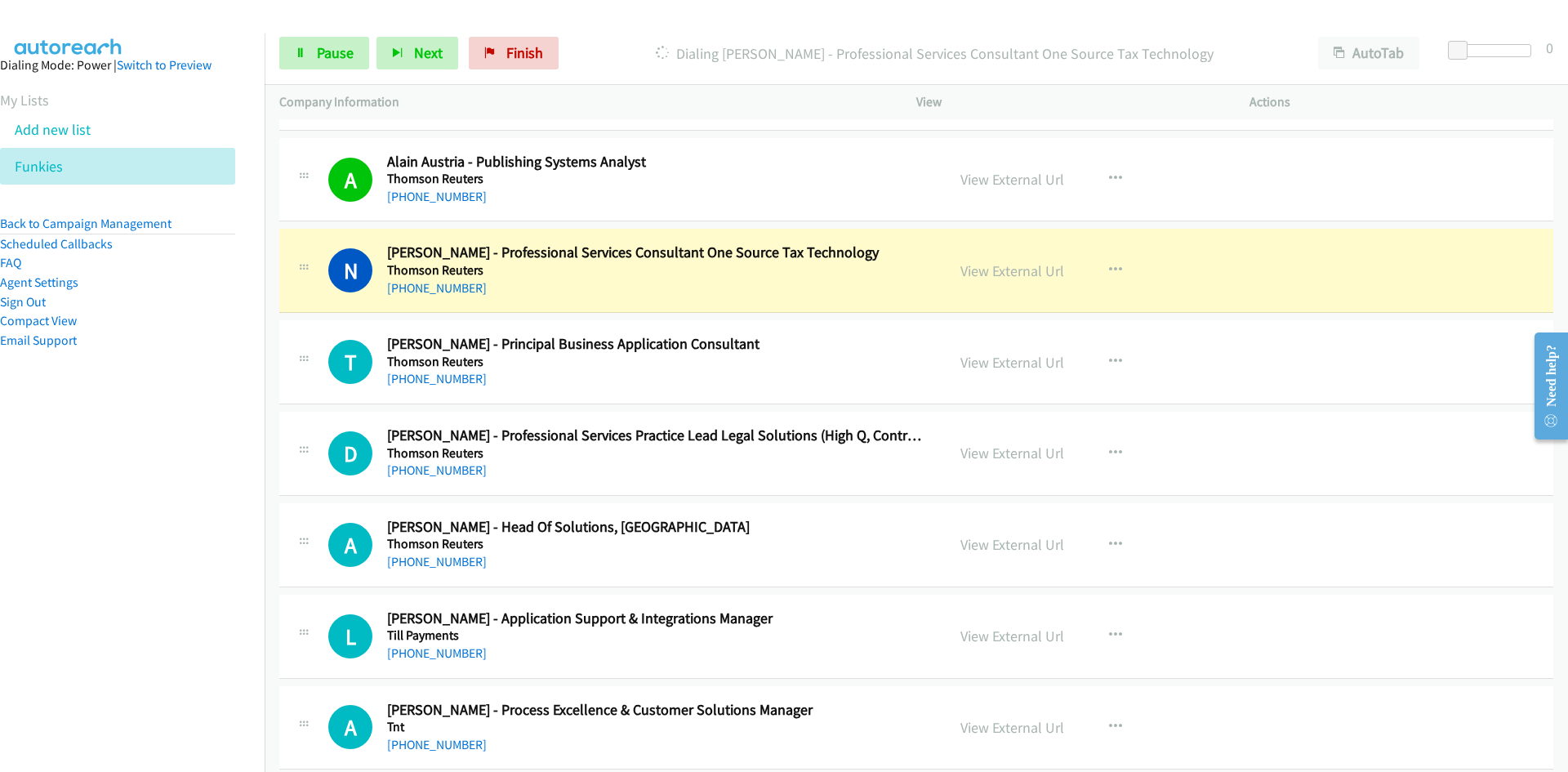
click at [312, 76] on div "Start Calls Pause Next Finish Dialing [PERSON_NAME] - Professional Services Con…" at bounding box center [916, 53] width 1304 height 63
click at [312, 59] on link "Pause" at bounding box center [324, 53] width 90 height 33
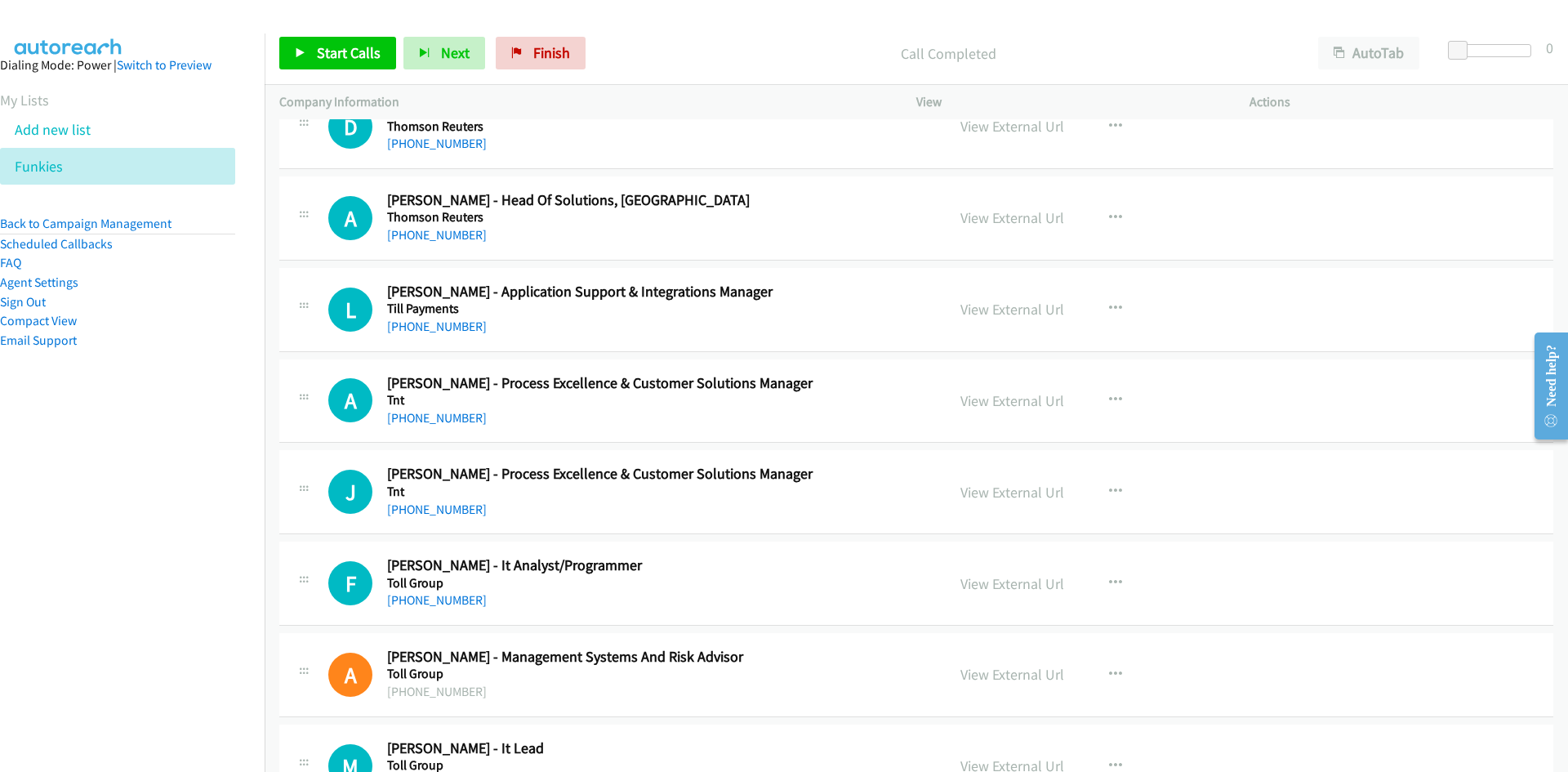
scroll to position [1308, 0]
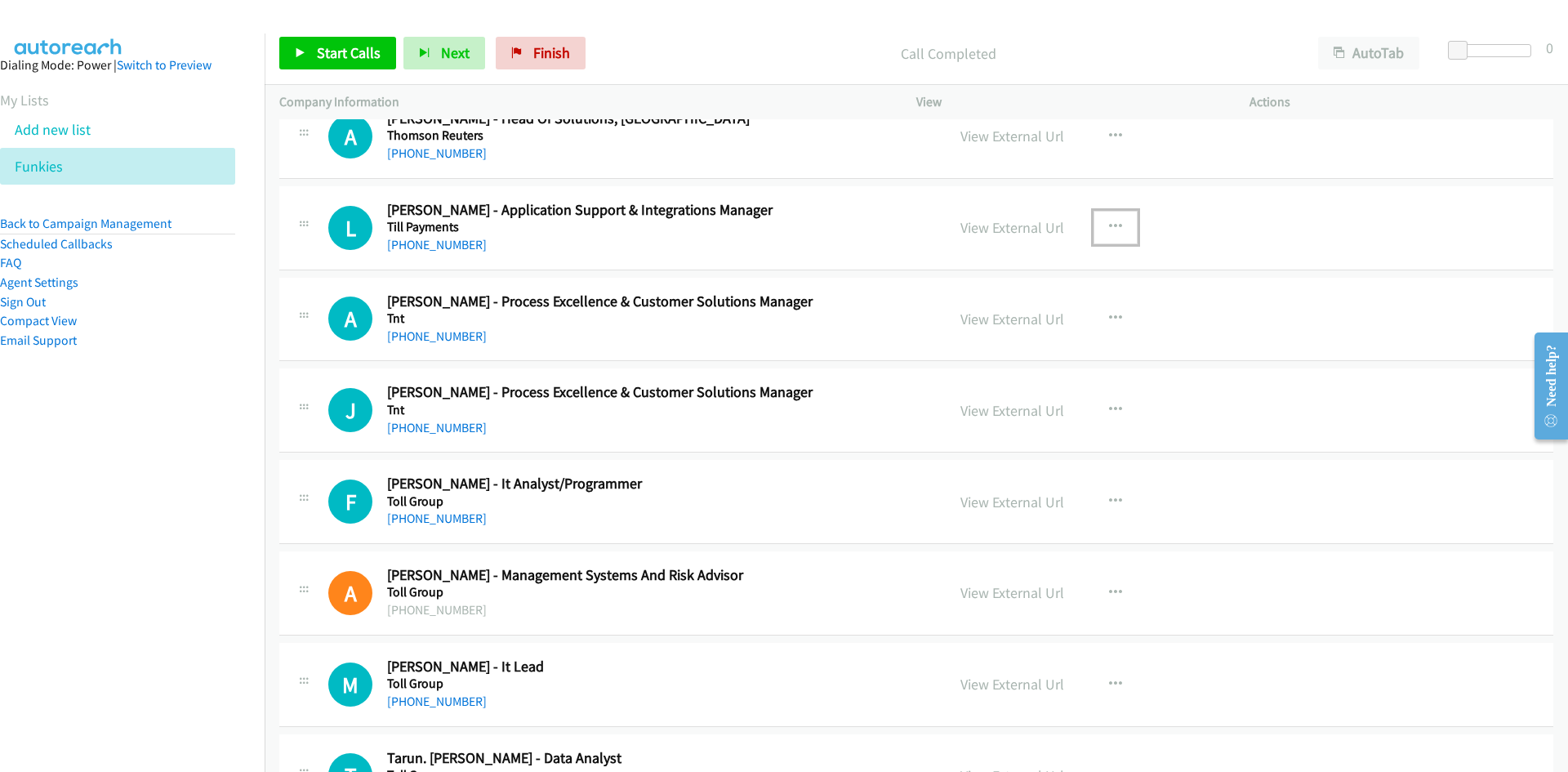
click at [1120, 218] on button "button" at bounding box center [1115, 227] width 44 height 33
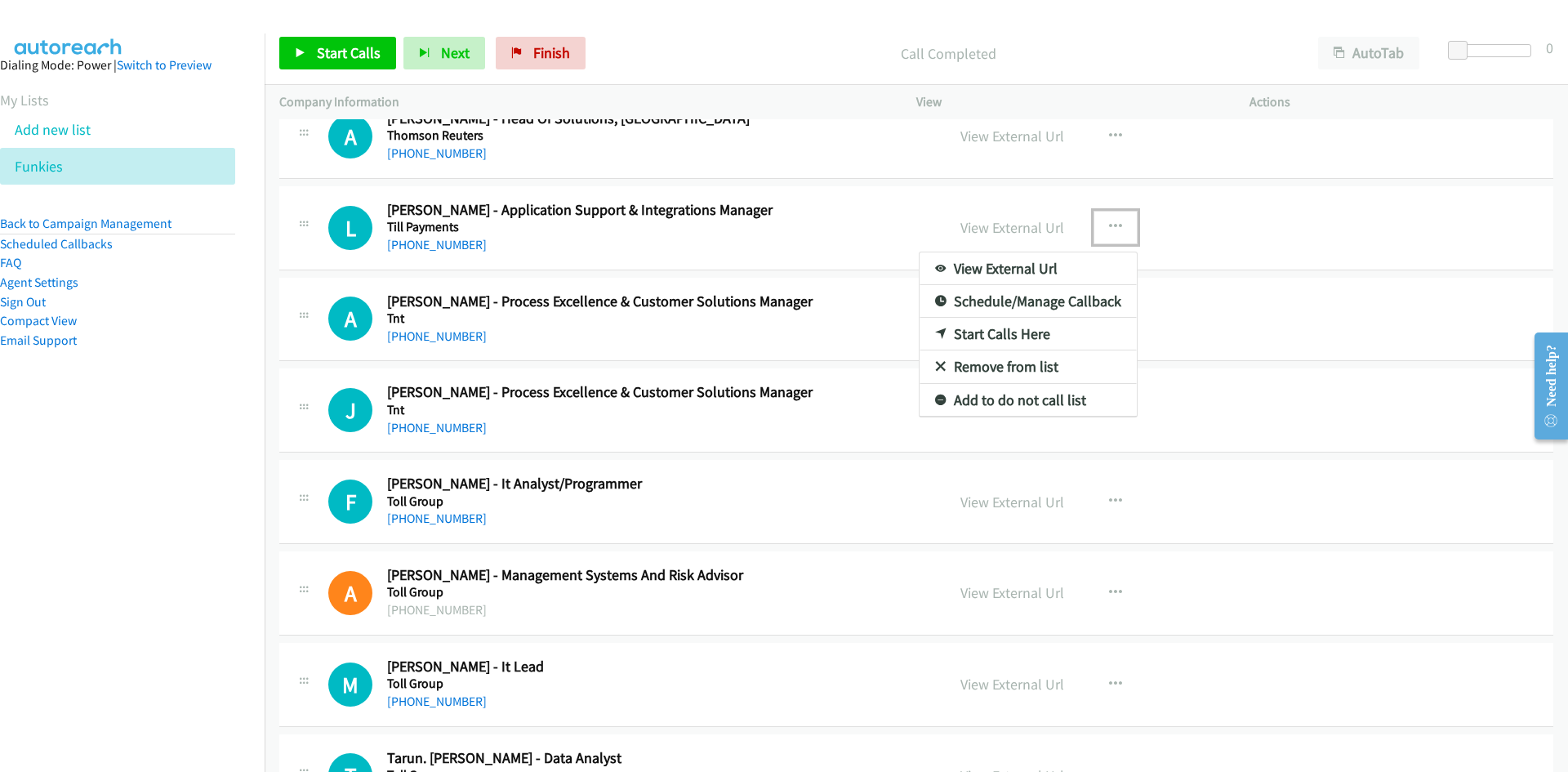
click at [933, 325] on link "Start Calls Here" at bounding box center [1028, 334] width 217 height 33
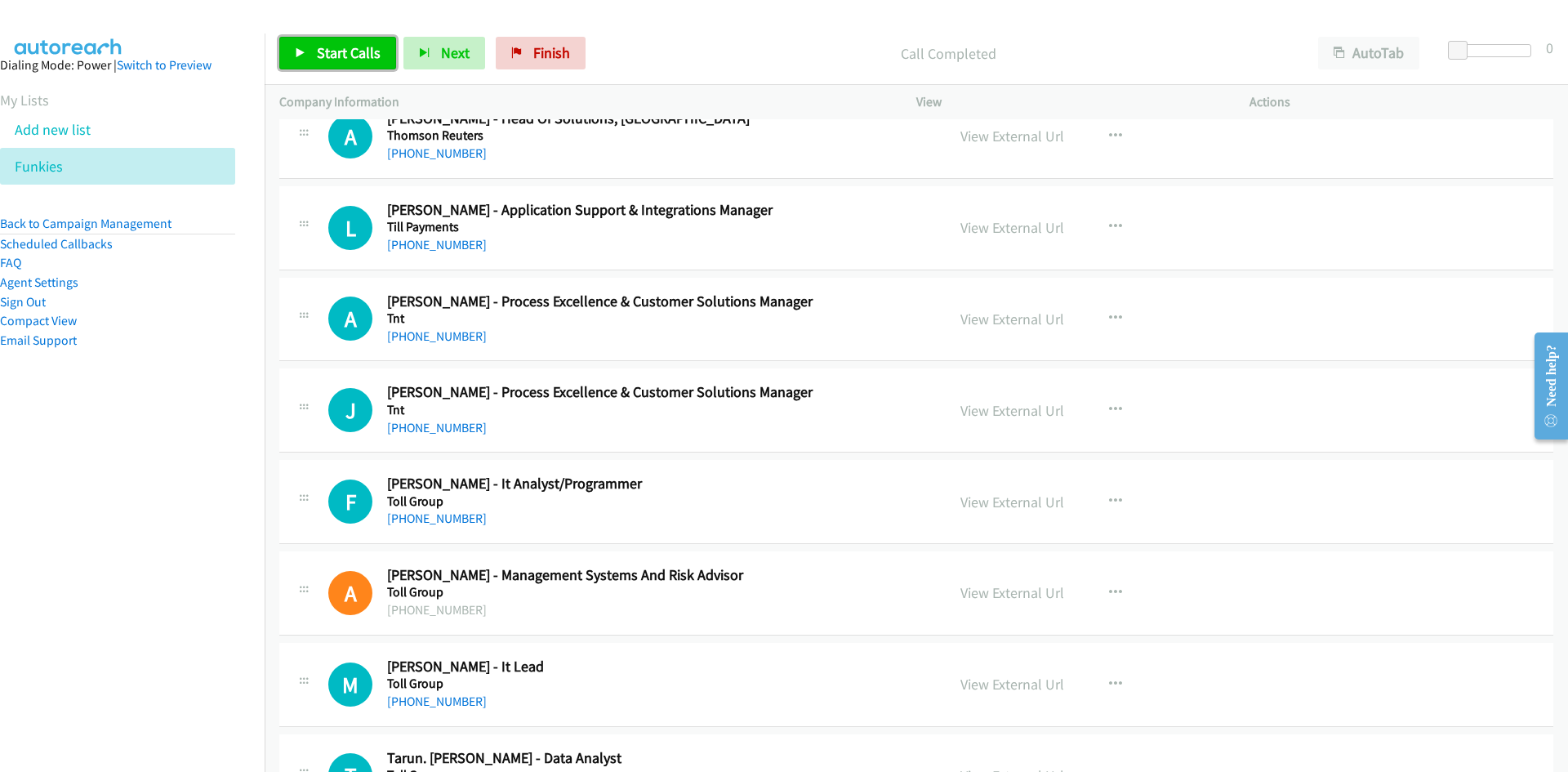
click at [333, 62] on span "Start Calls" at bounding box center [348, 52] width 63 height 19
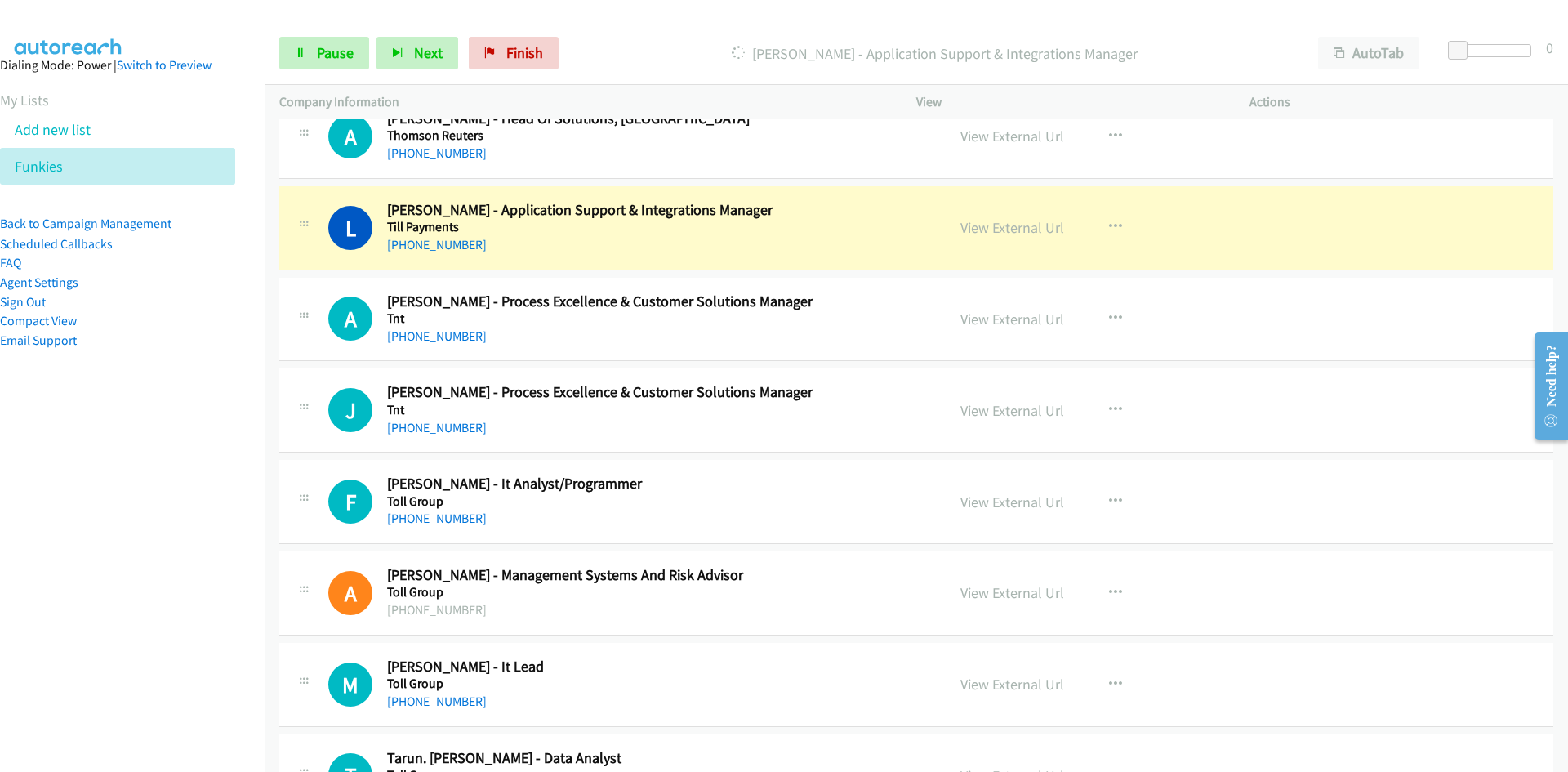
click at [1143, 180] on td "A Callback Scheduled [PERSON_NAME] - Head Of Solutions, Pacific Thomson Reuters…" at bounding box center [916, 136] width 1304 height 91
click at [321, 41] on link "Pause" at bounding box center [324, 53] width 90 height 33
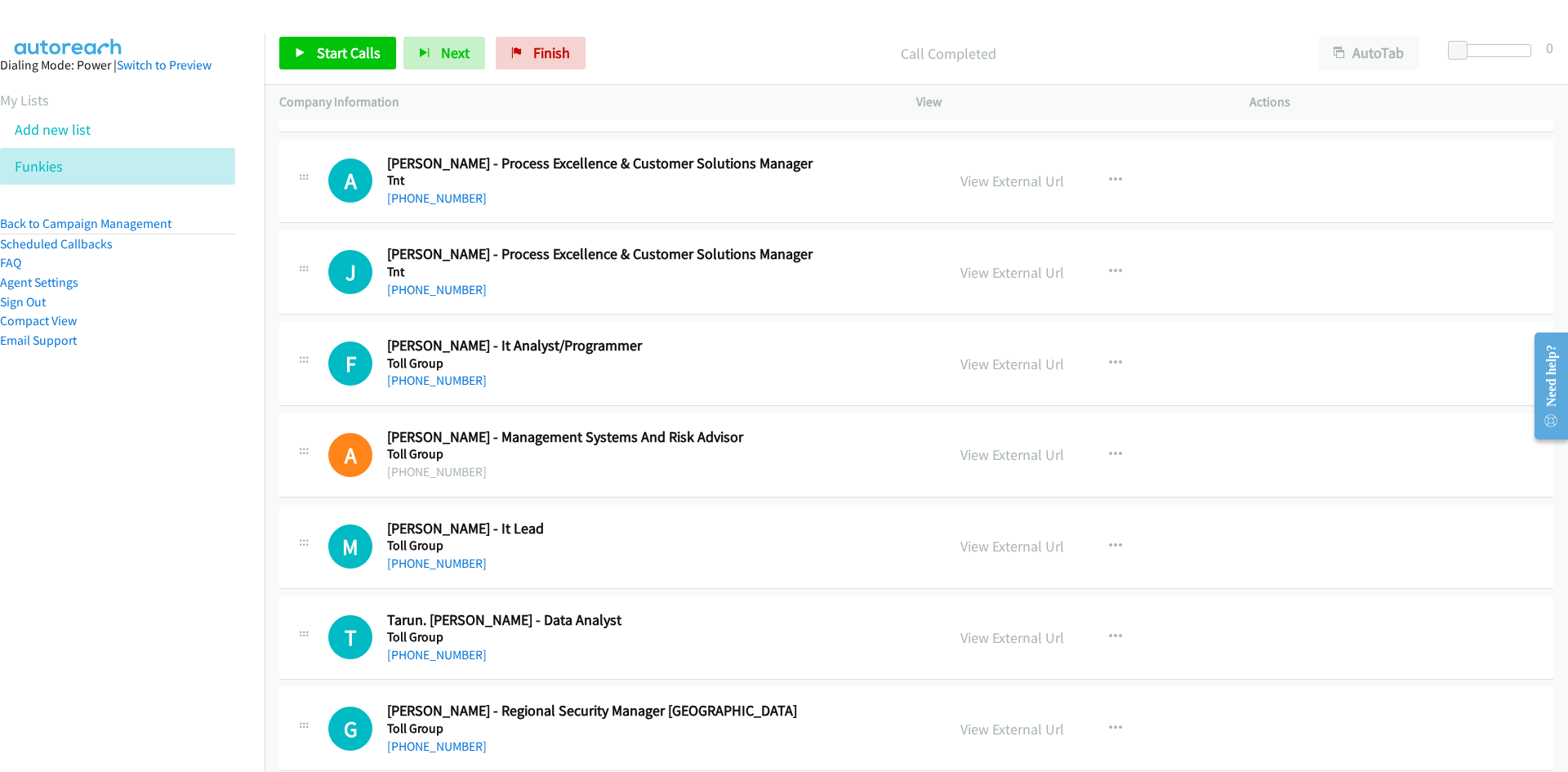
scroll to position [1471, 0]
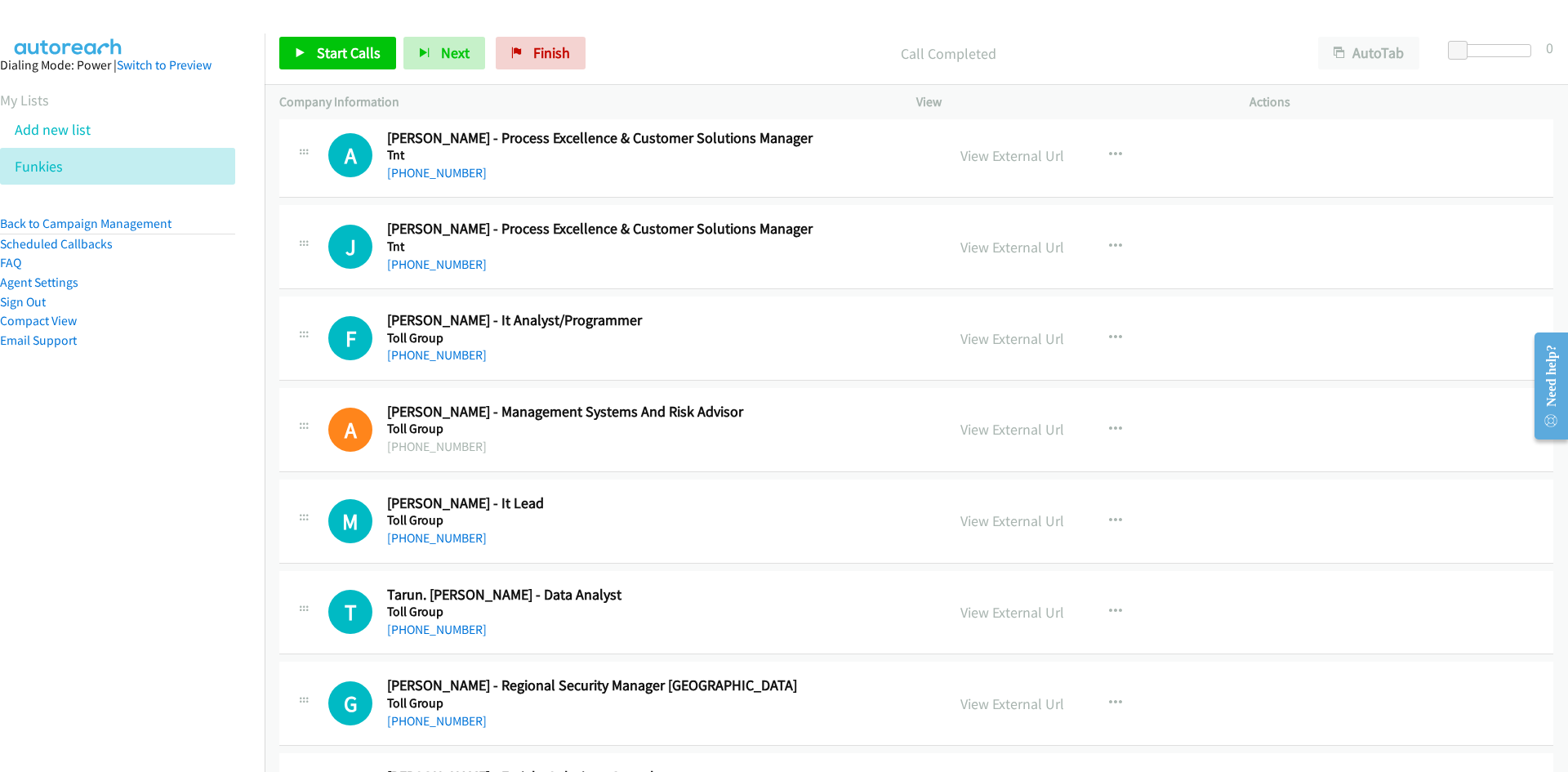
click at [309, 70] on div "Start Calls Pause Next Finish Call Completed AutoTab AutoTab 0" at bounding box center [916, 53] width 1304 height 63
click at [304, 48] on icon at bounding box center [301, 54] width 12 height 12
click at [302, 54] on icon at bounding box center [301, 54] width 12 height 12
click at [361, 63] on link "Start Calls" at bounding box center [338, 53] width 117 height 33
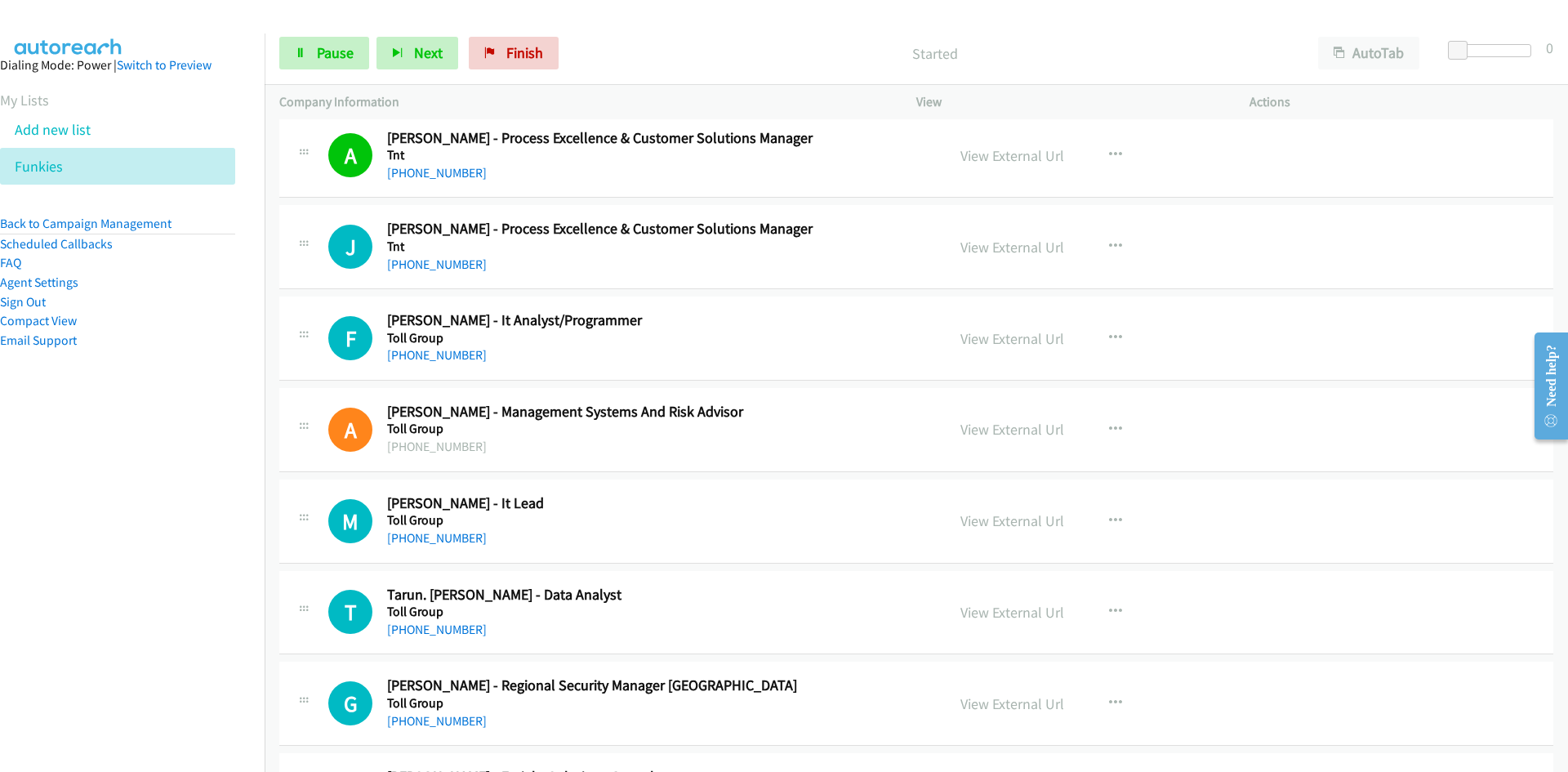
scroll to position [1552, 0]
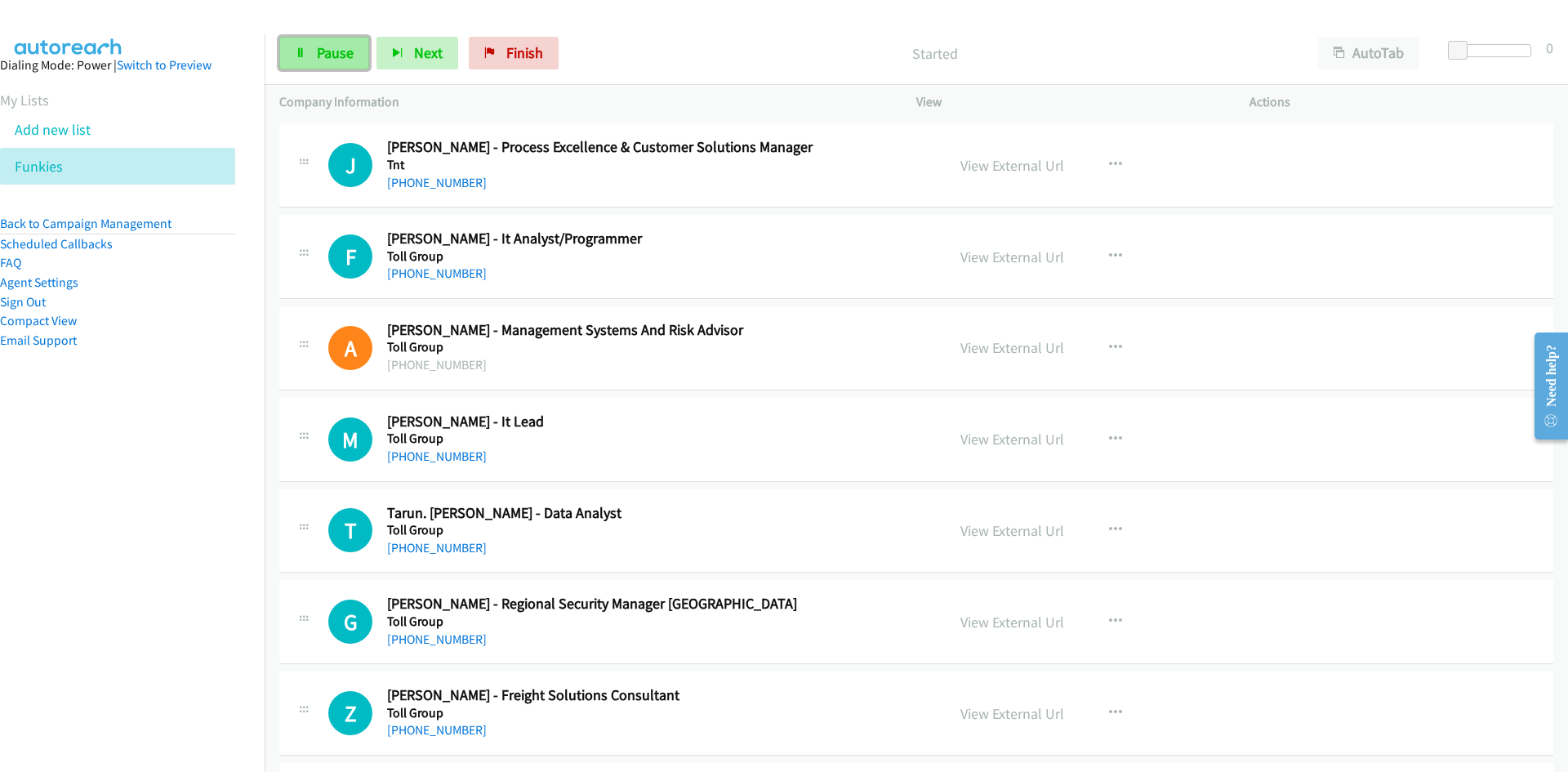
click at [319, 63] on link "Pause" at bounding box center [324, 53] width 90 height 33
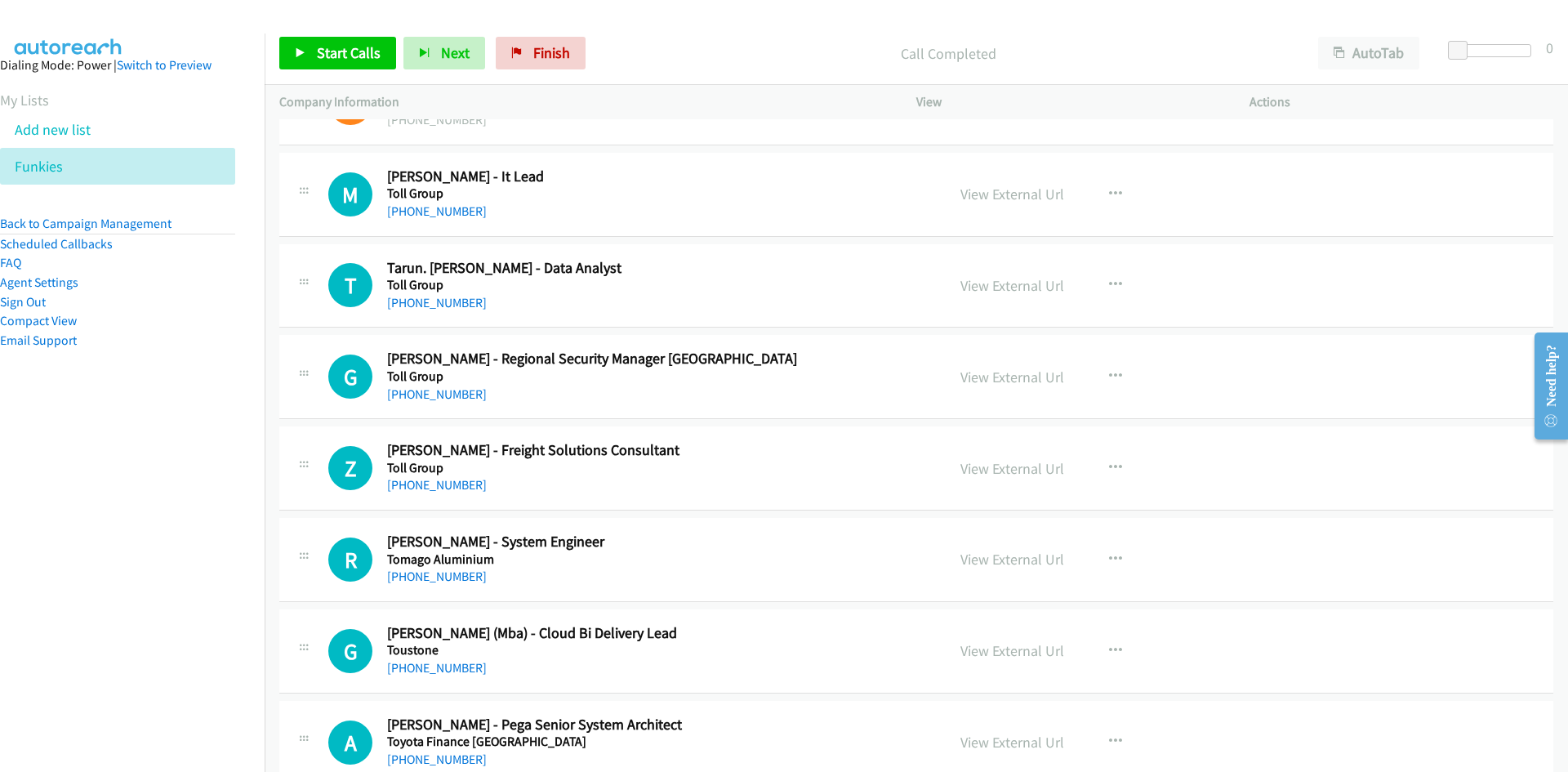
scroll to position [1879, 0]
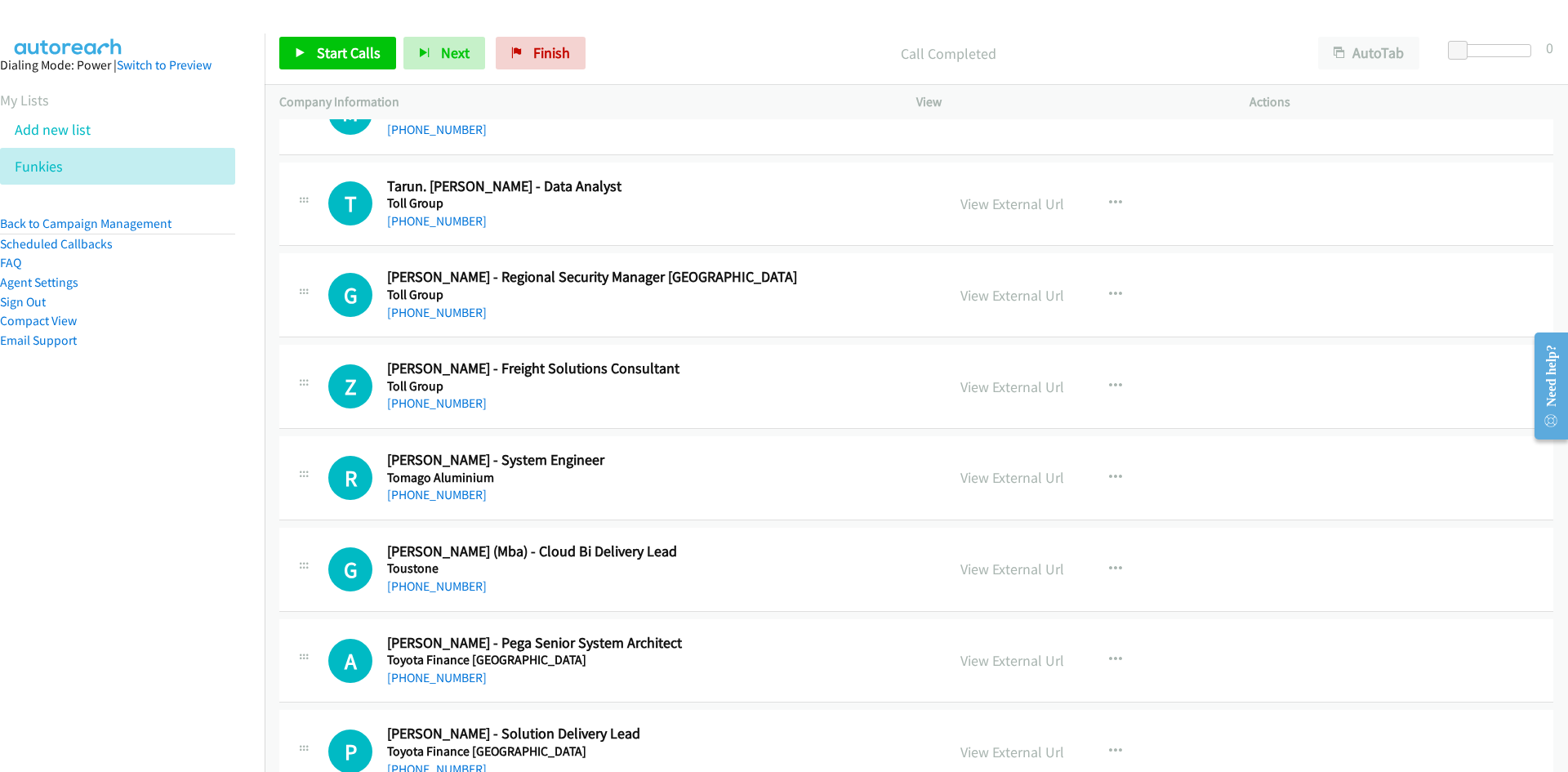
click at [1089, 118] on div "View" at bounding box center [1068, 102] width 334 height 35
click at [1093, 127] on button "button" at bounding box center [1115, 112] width 44 height 33
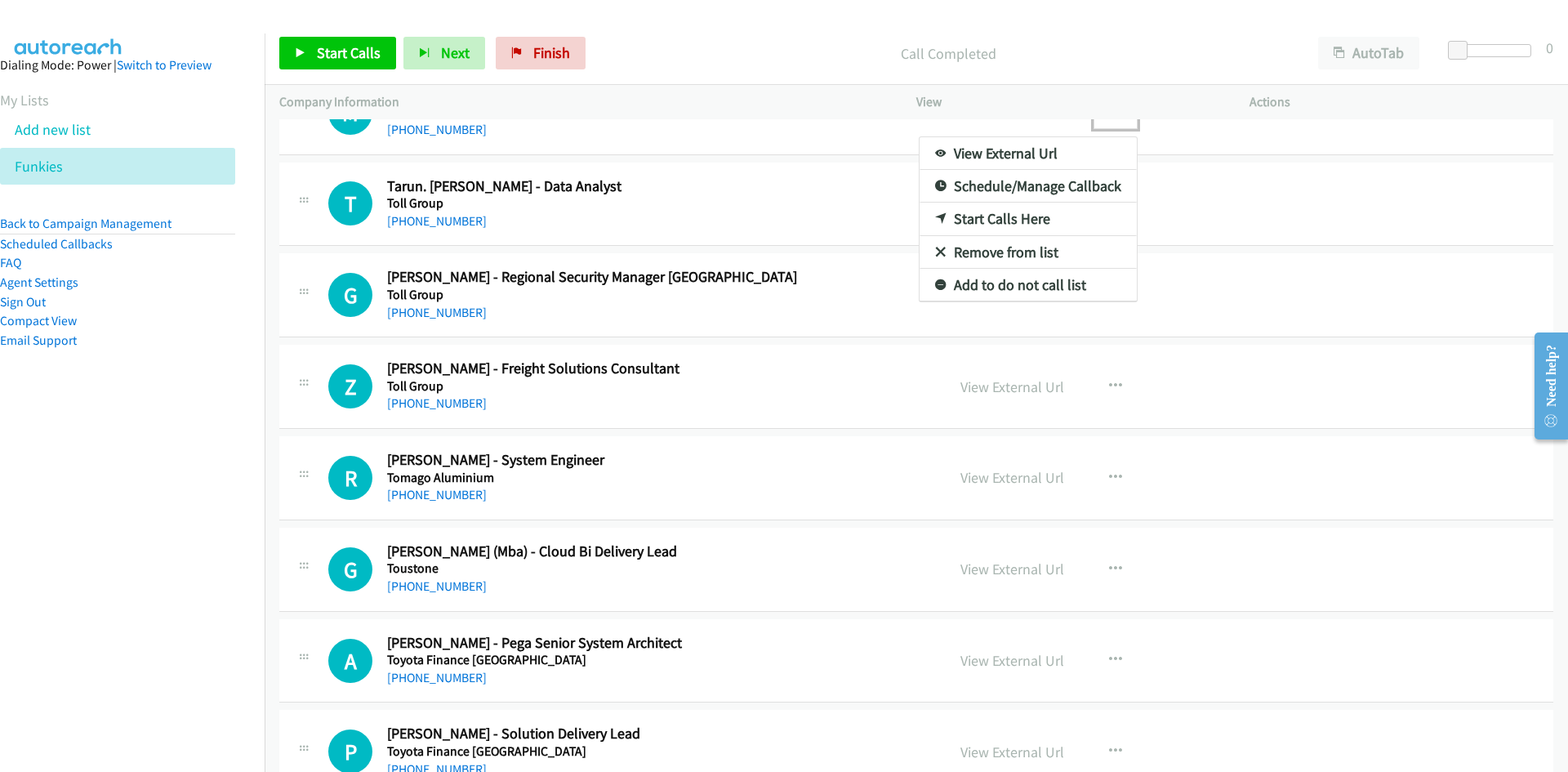
click at [936, 214] on icon at bounding box center [941, 220] width 12 height 12
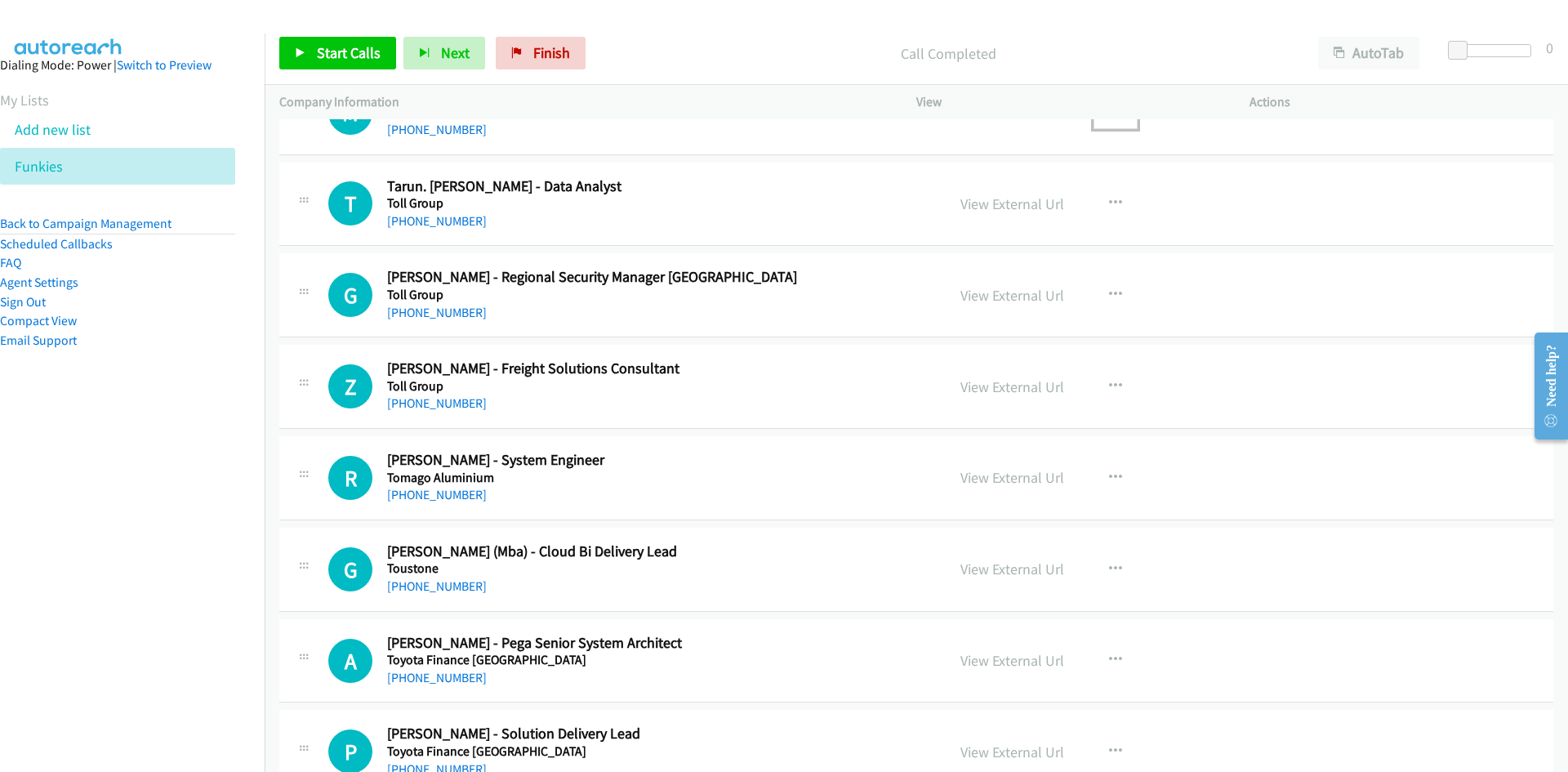
scroll to position [1797, 0]
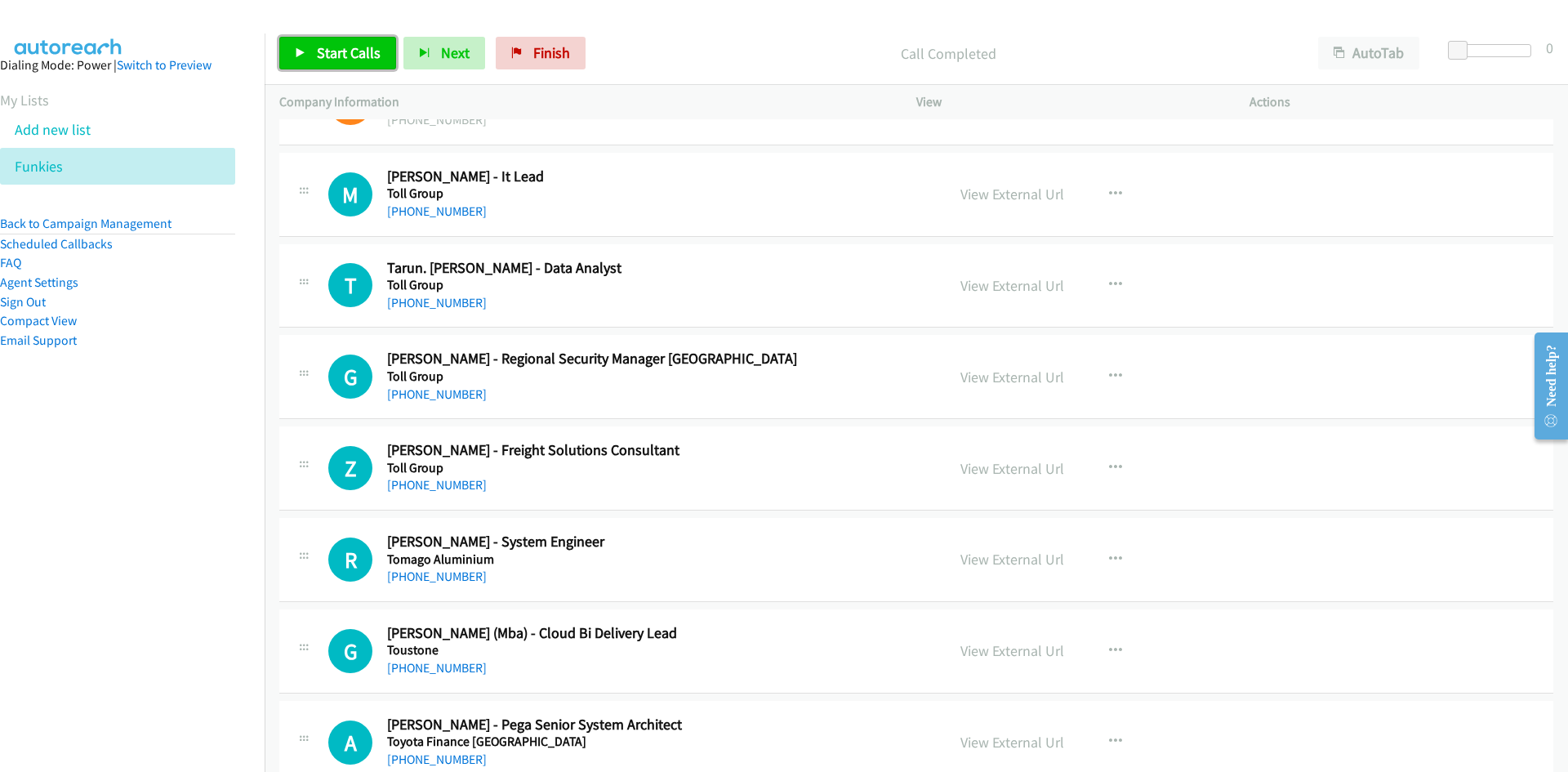
click at [353, 65] on link "Start Calls" at bounding box center [338, 53] width 117 height 33
click at [298, 48] on icon at bounding box center [301, 54] width 12 height 12
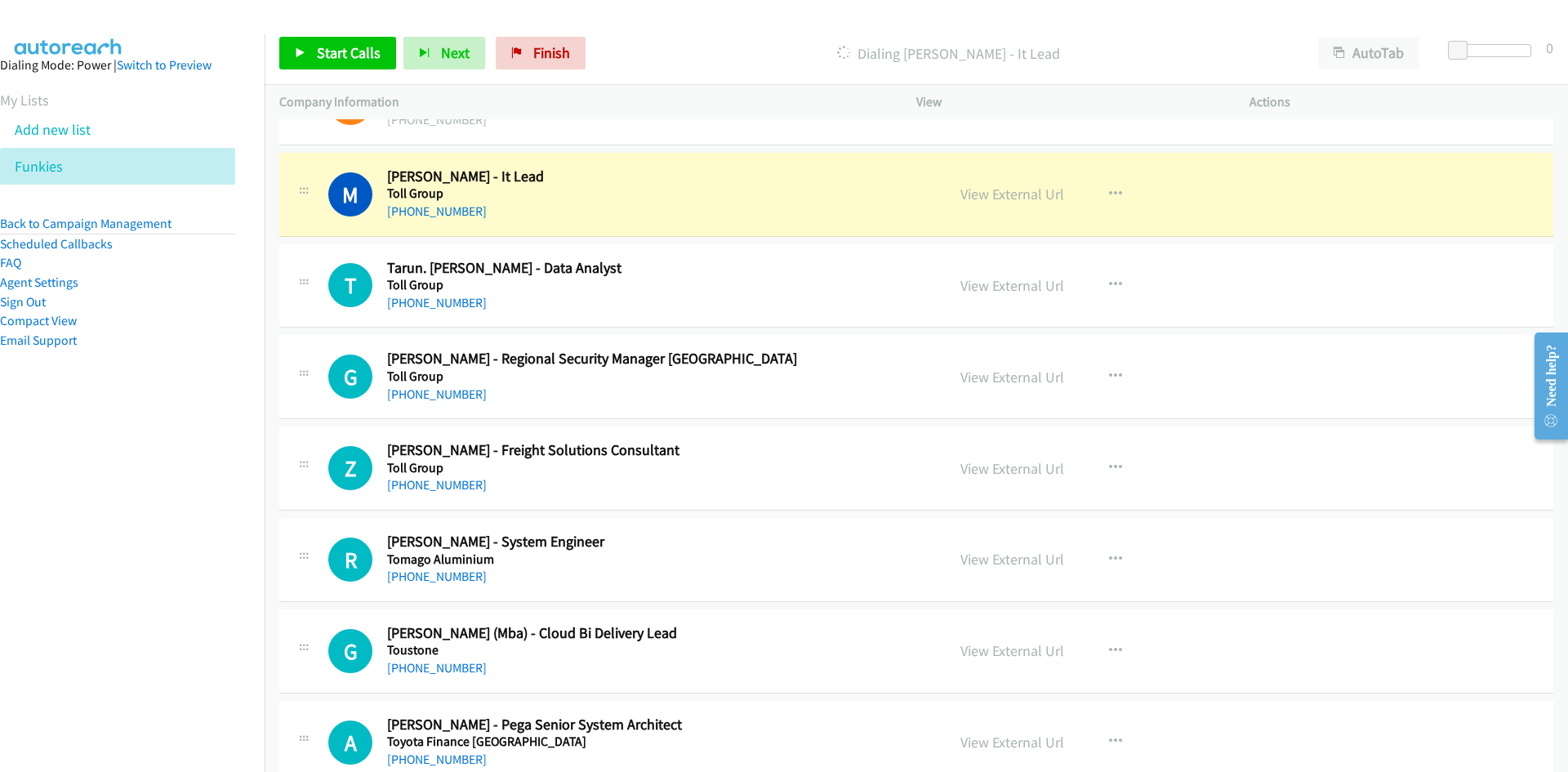
scroll to position [1879, 0]
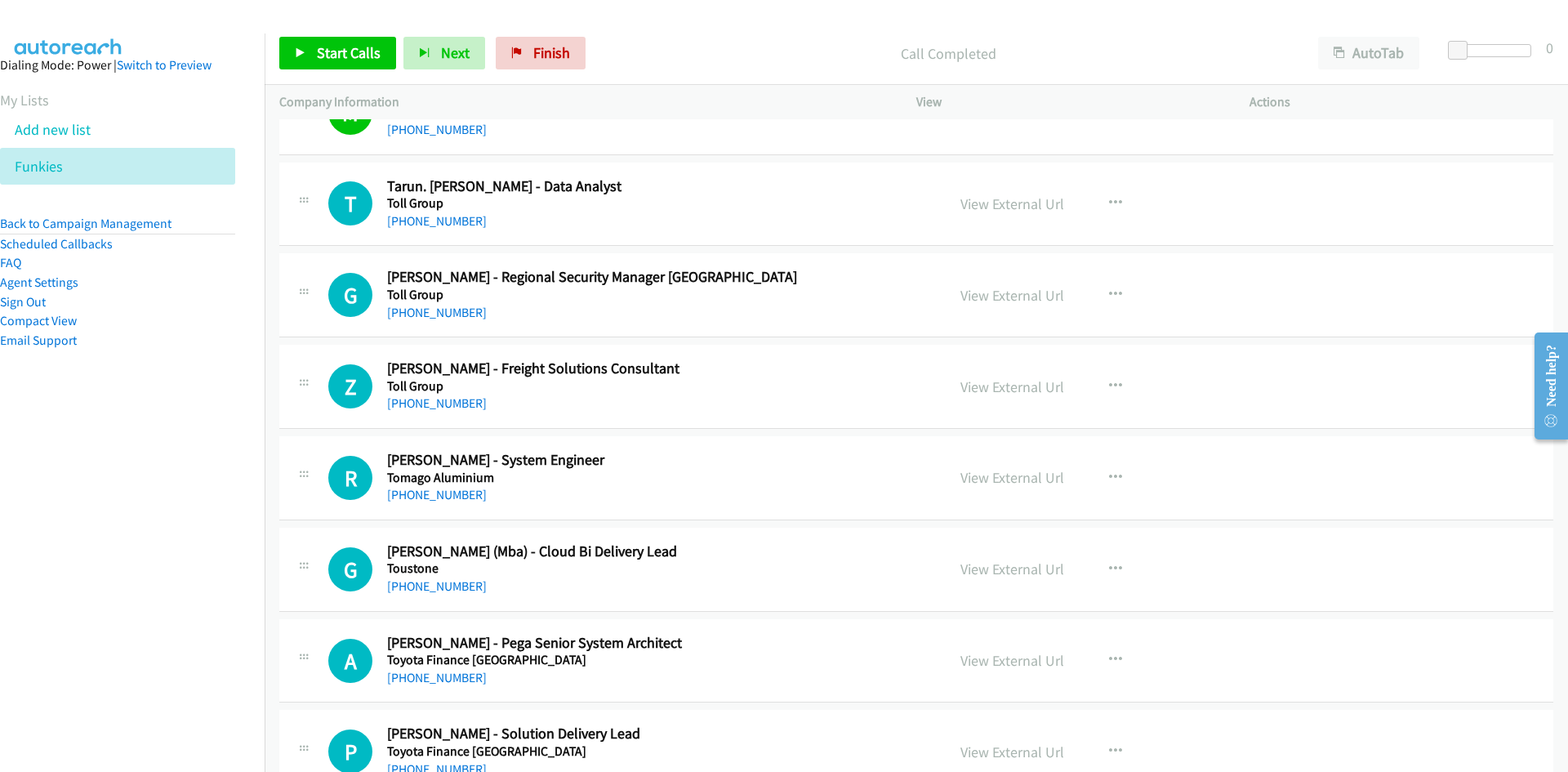
click at [351, 71] on div "Start Calls Pause Next Finish Call Completed AutoTab AutoTab 0" at bounding box center [916, 53] width 1304 height 63
click at [350, 68] on link "Start Calls" at bounding box center [338, 53] width 117 height 33
click at [301, 48] on icon at bounding box center [301, 54] width 12 height 12
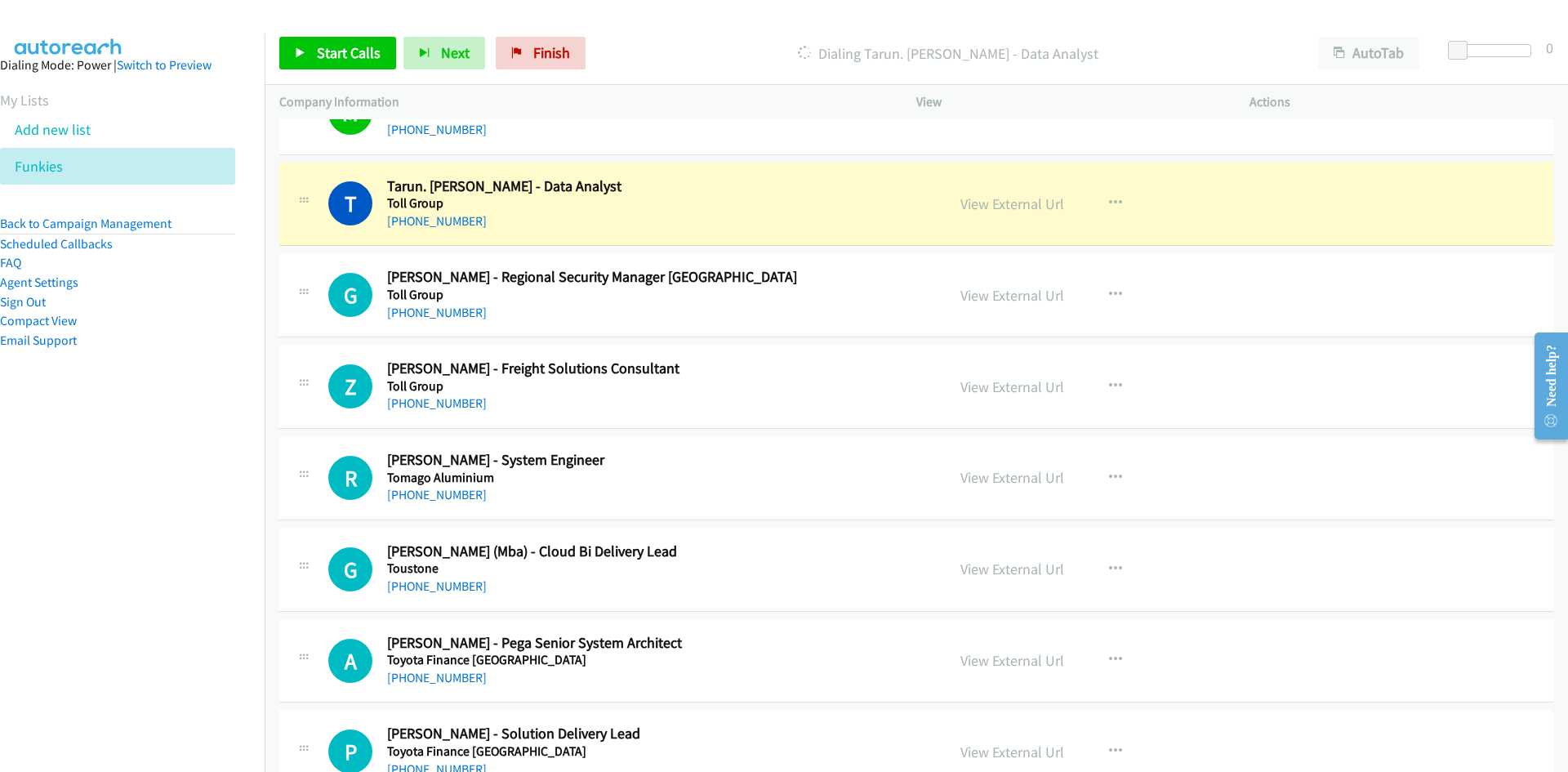
scroll to position [1961, 0]
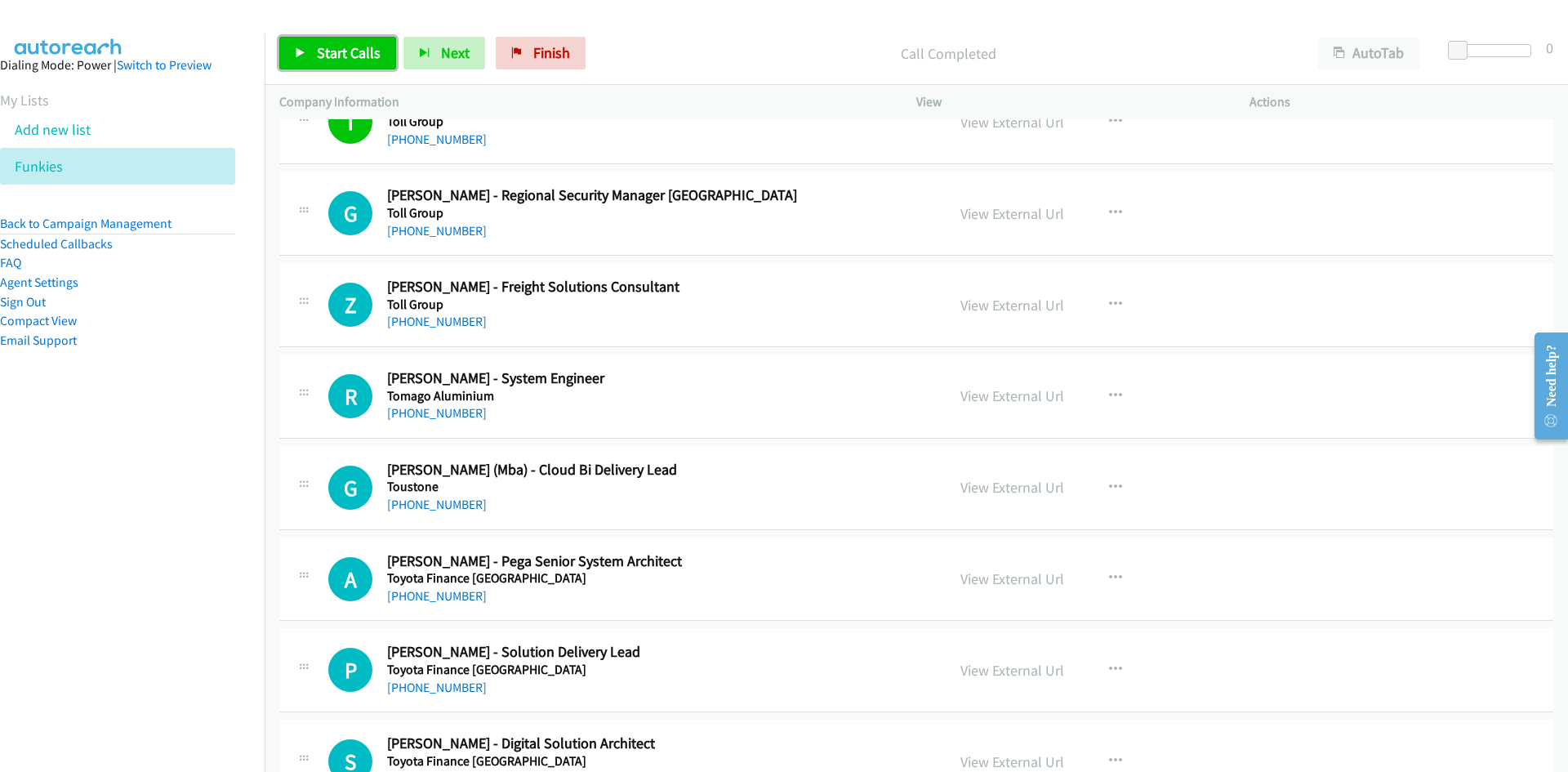
click at [377, 68] on link "Start Calls" at bounding box center [338, 53] width 117 height 33
click at [377, 68] on button "Next" at bounding box center [417, 53] width 82 height 33
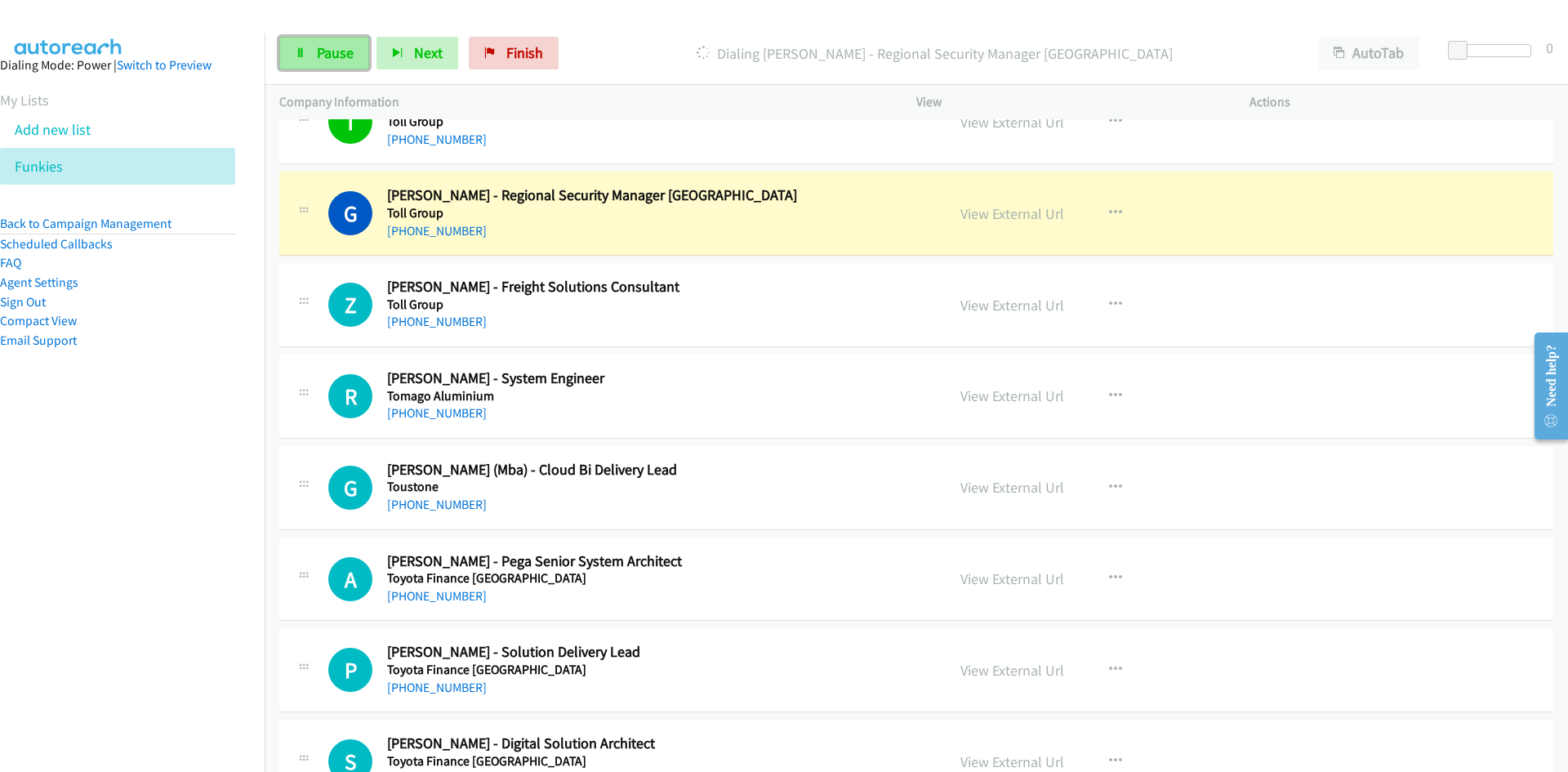
click at [327, 59] on span "Pause" at bounding box center [335, 52] width 37 height 19
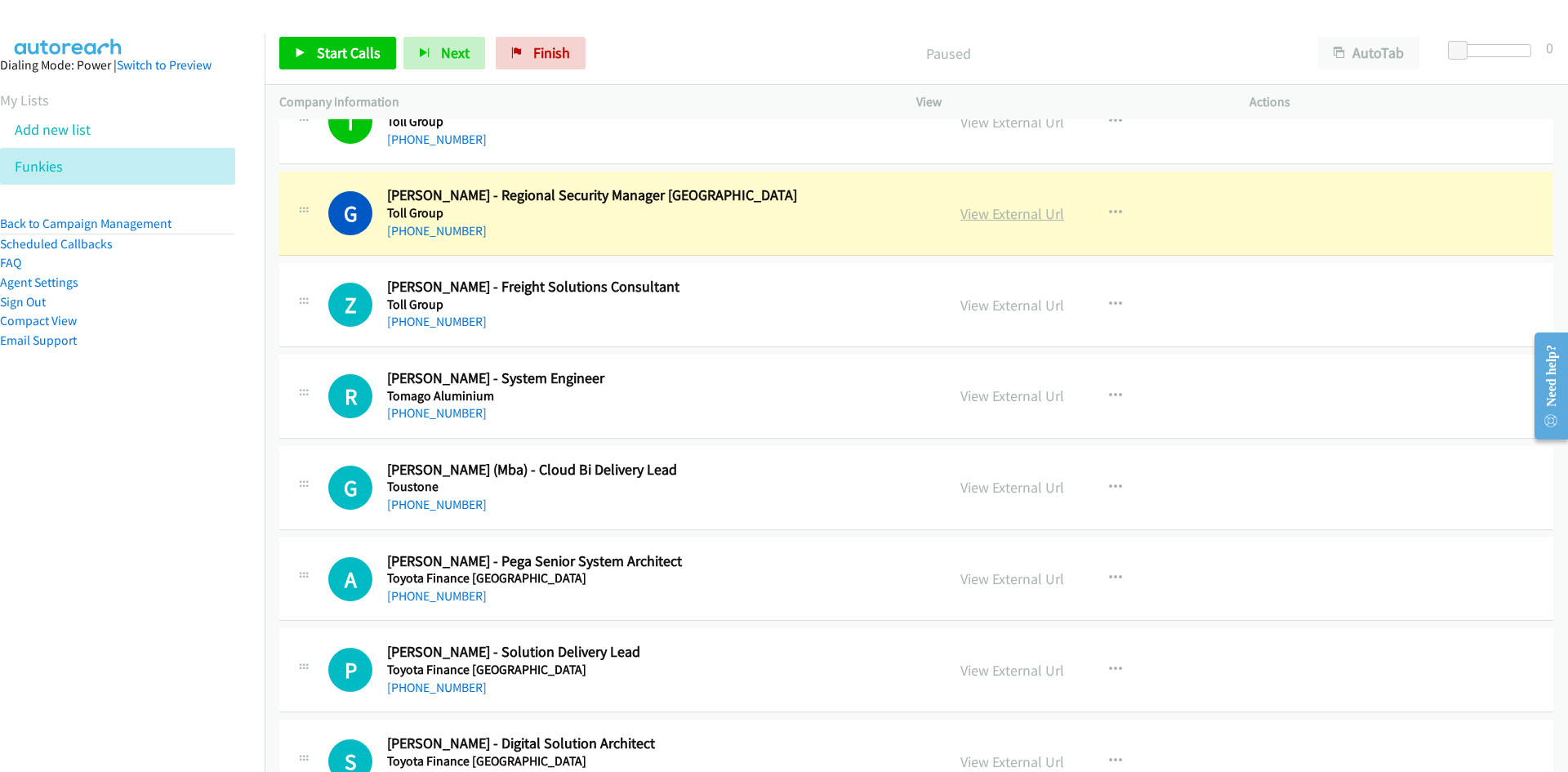
click at [1020, 219] on link "View External Url" at bounding box center [1012, 214] width 104 height 19
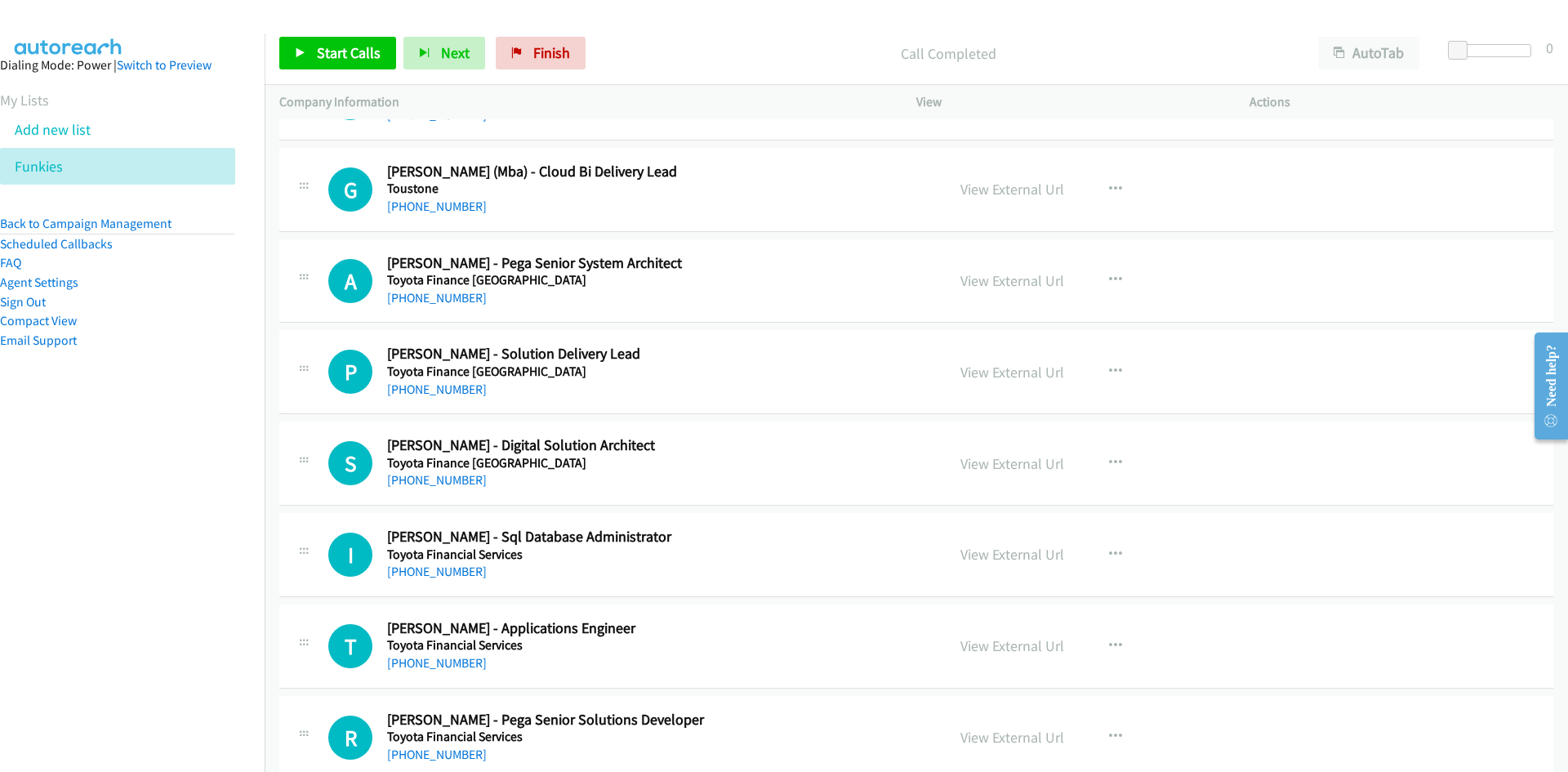
scroll to position [2288, 0]
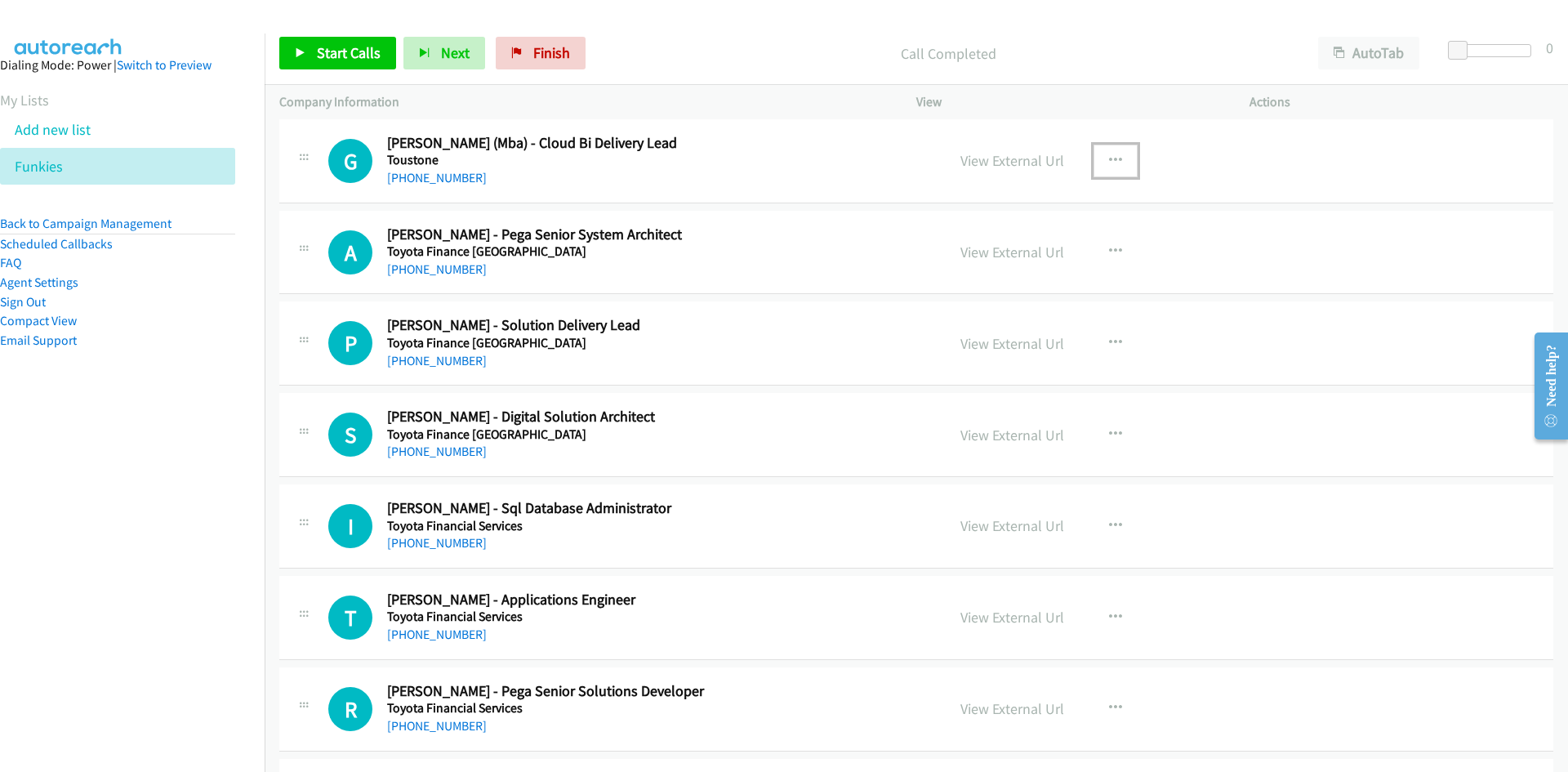
click at [1120, 163] on button "button" at bounding box center [1115, 160] width 44 height 33
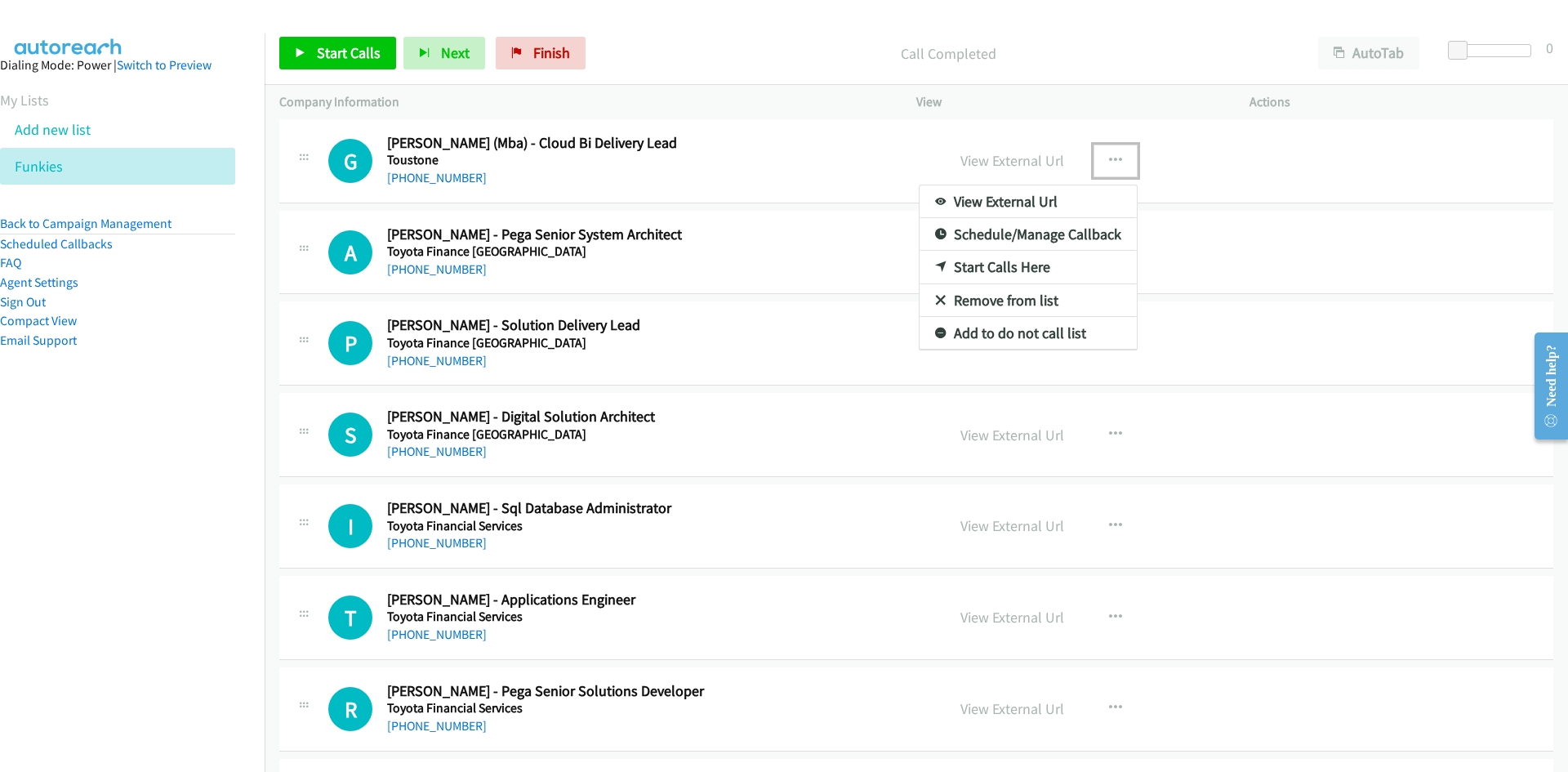
click at [944, 258] on link "Start Calls Here" at bounding box center [1028, 267] width 217 height 33
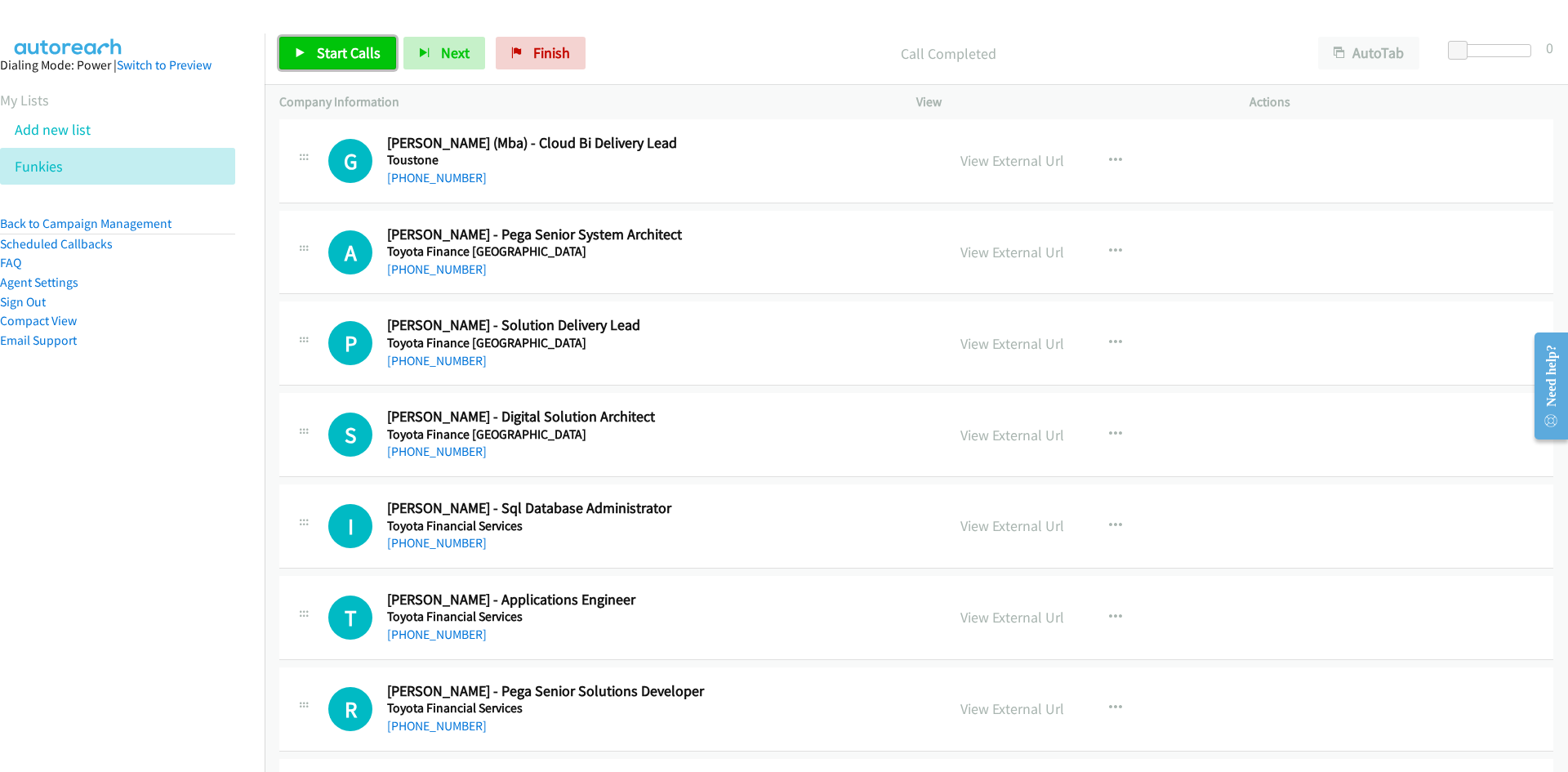
click at [356, 66] on link "Start Calls" at bounding box center [338, 53] width 117 height 33
click at [356, 66] on link "Pause" at bounding box center [324, 53] width 90 height 33
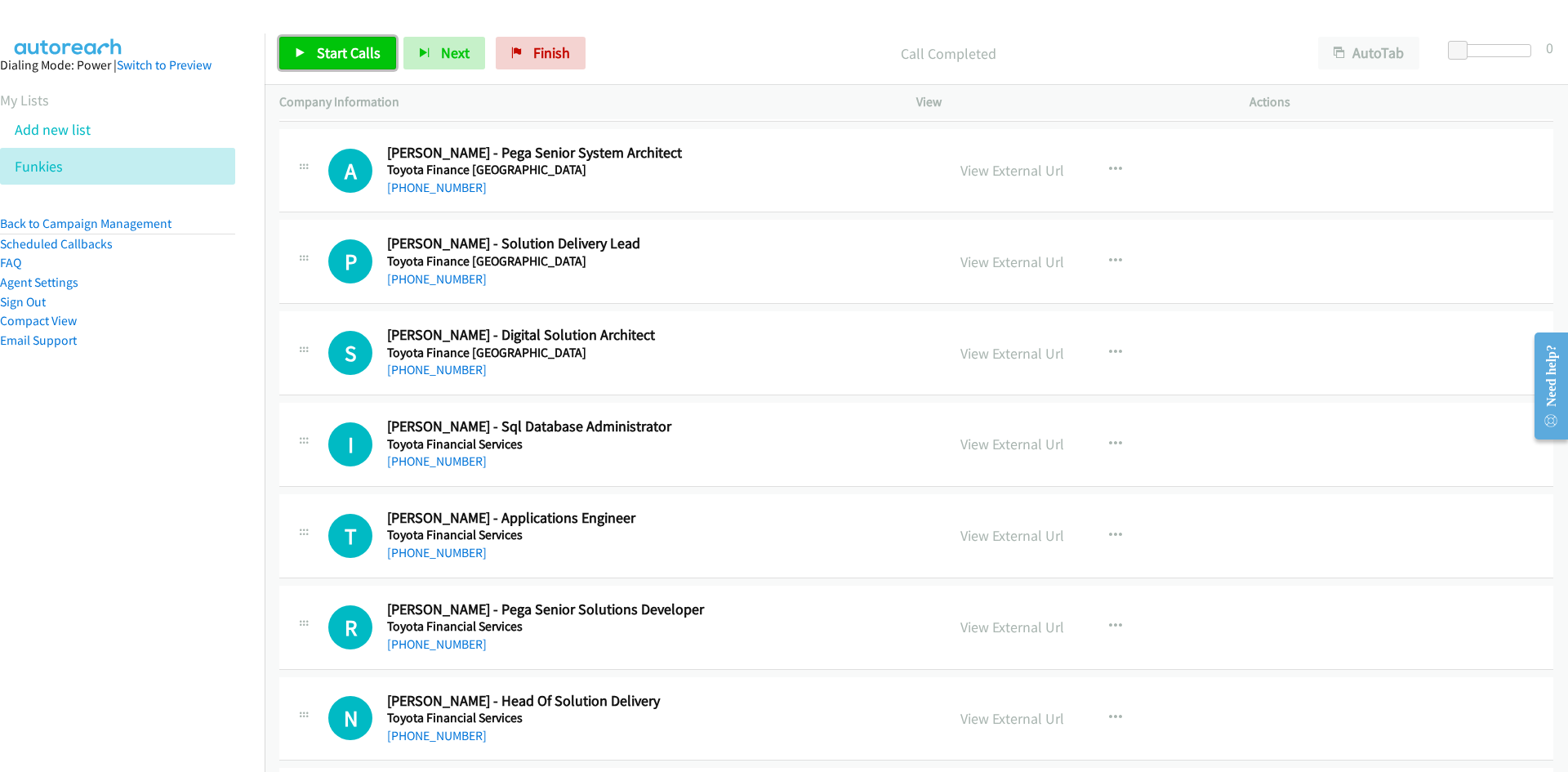
click at [293, 66] on link "Start Calls" at bounding box center [338, 53] width 117 height 33
click at [293, 66] on link "Pause" at bounding box center [324, 53] width 90 height 33
click at [366, 57] on span "Start Calls" at bounding box center [348, 52] width 63 height 19
click at [301, 46] on link "Pause" at bounding box center [324, 53] width 90 height 33
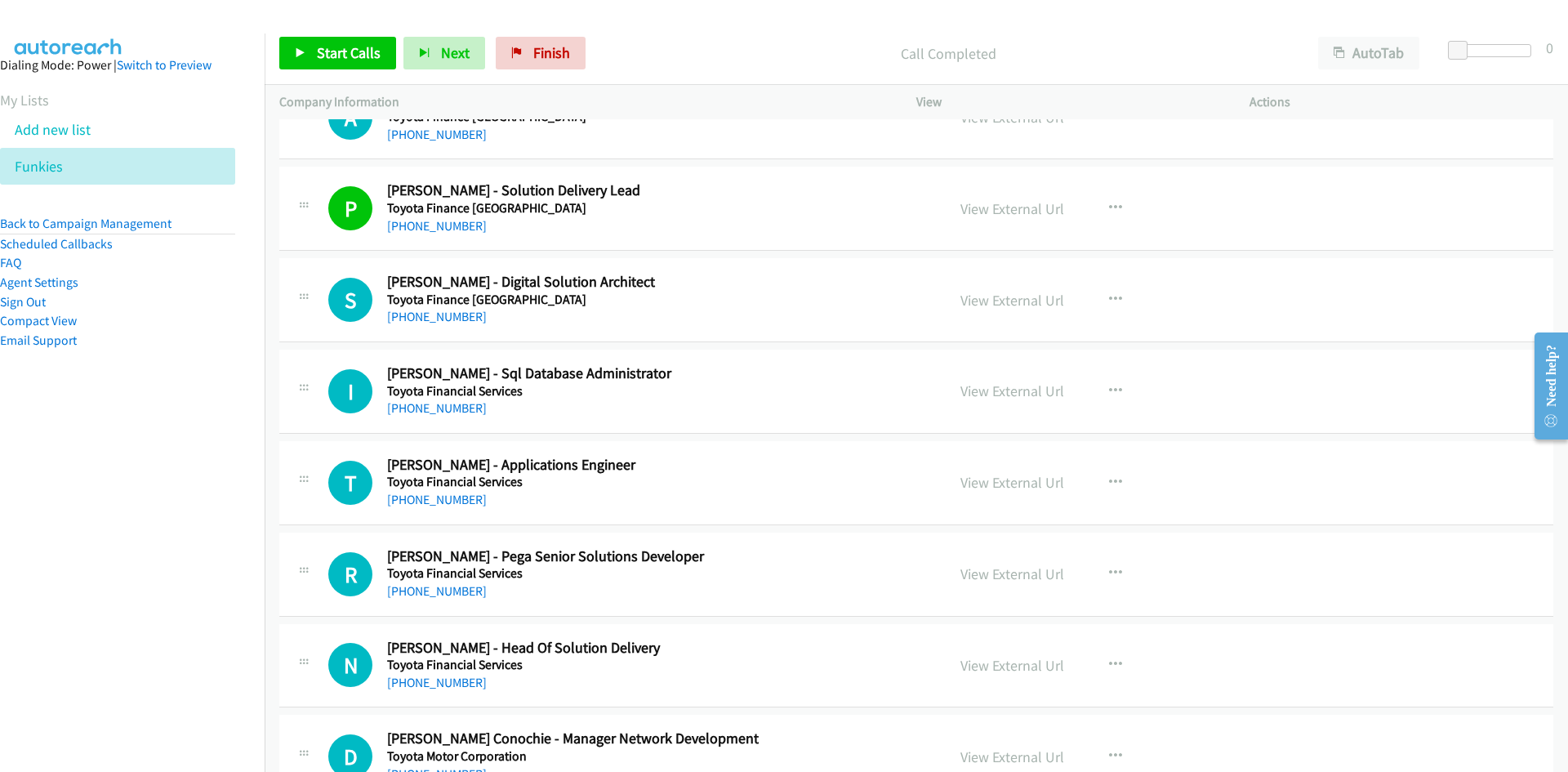
scroll to position [2451, 0]
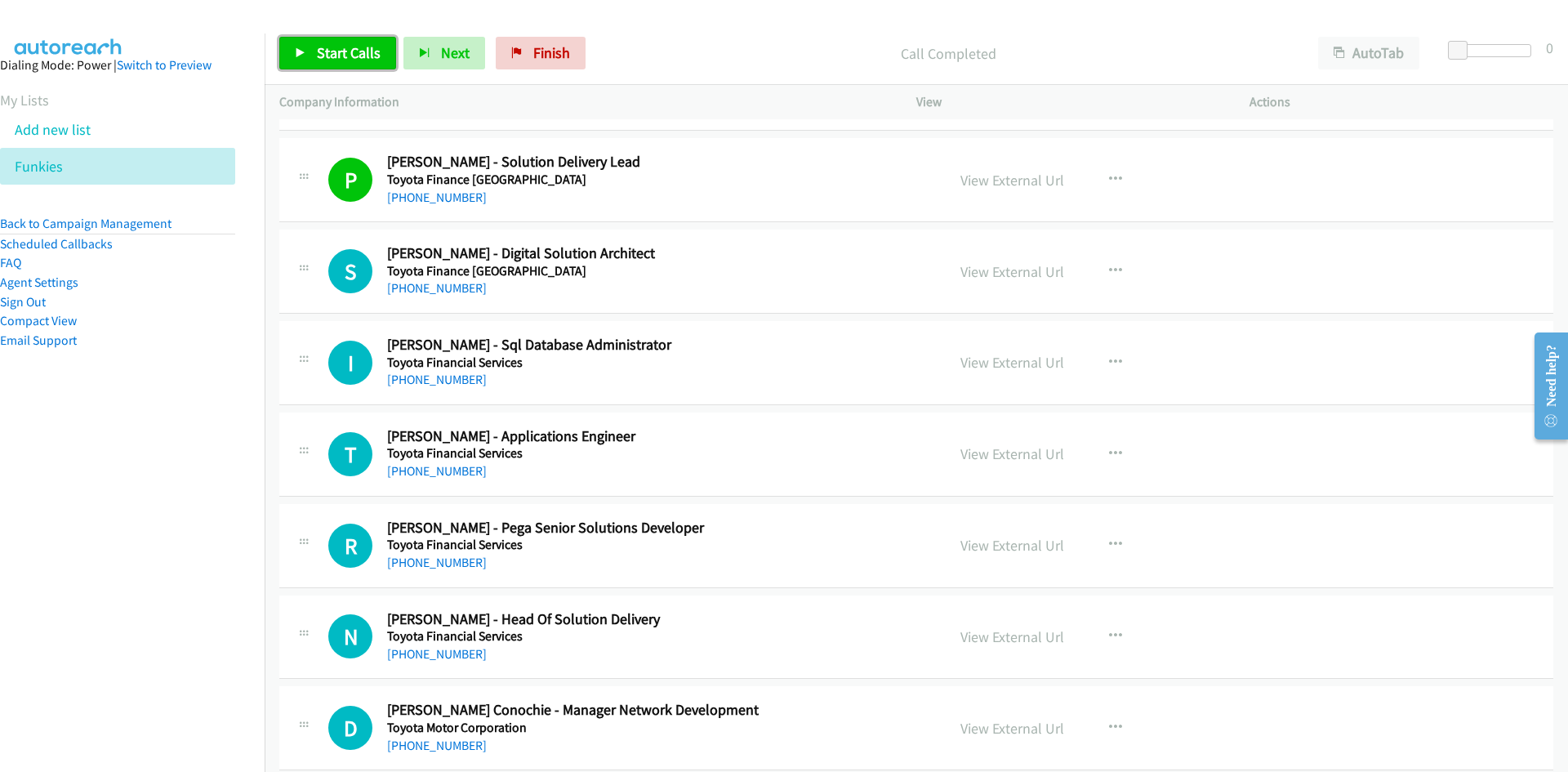
click at [348, 44] on span "Start Calls" at bounding box center [348, 52] width 63 height 19
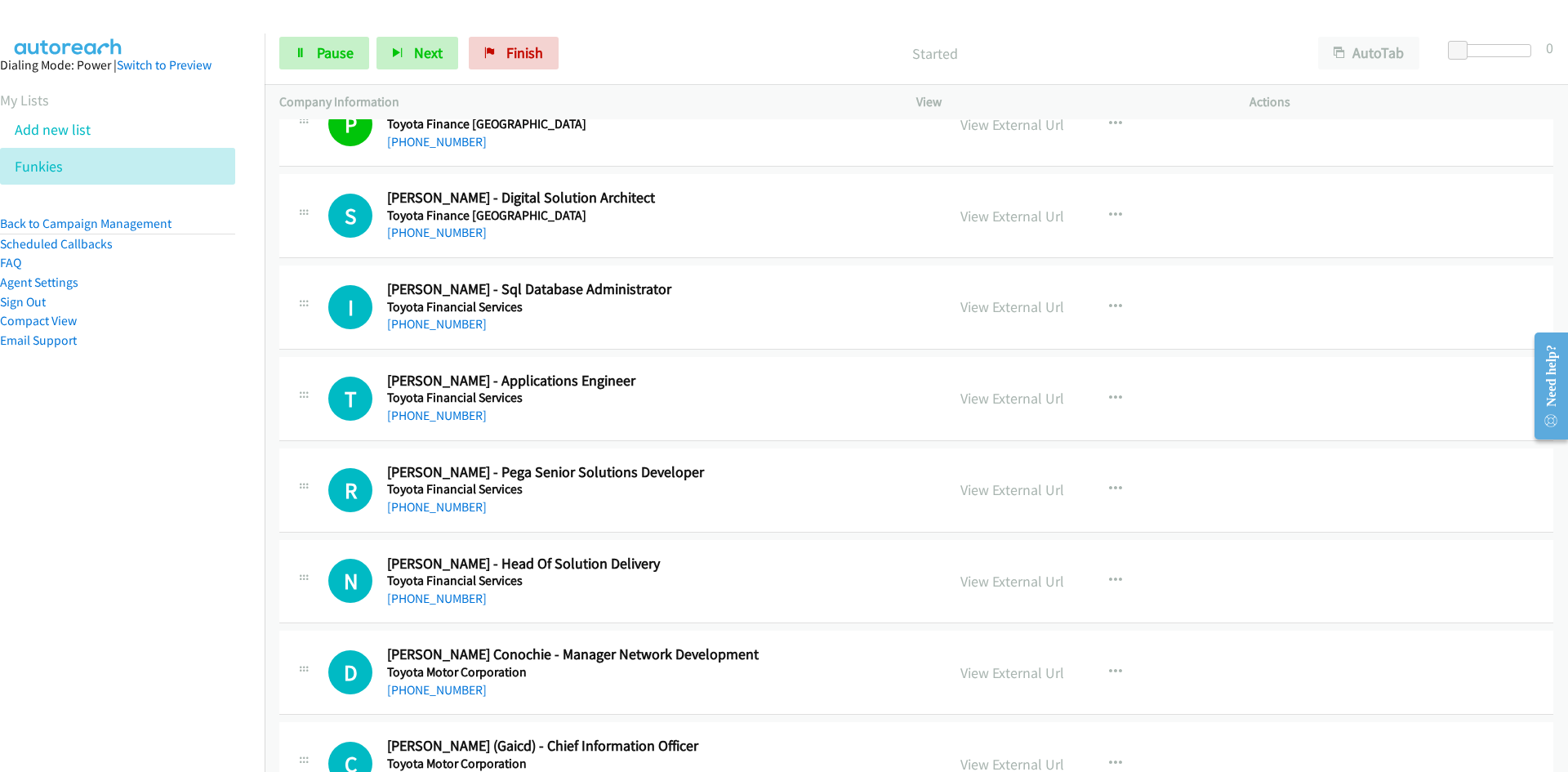
scroll to position [2533, 0]
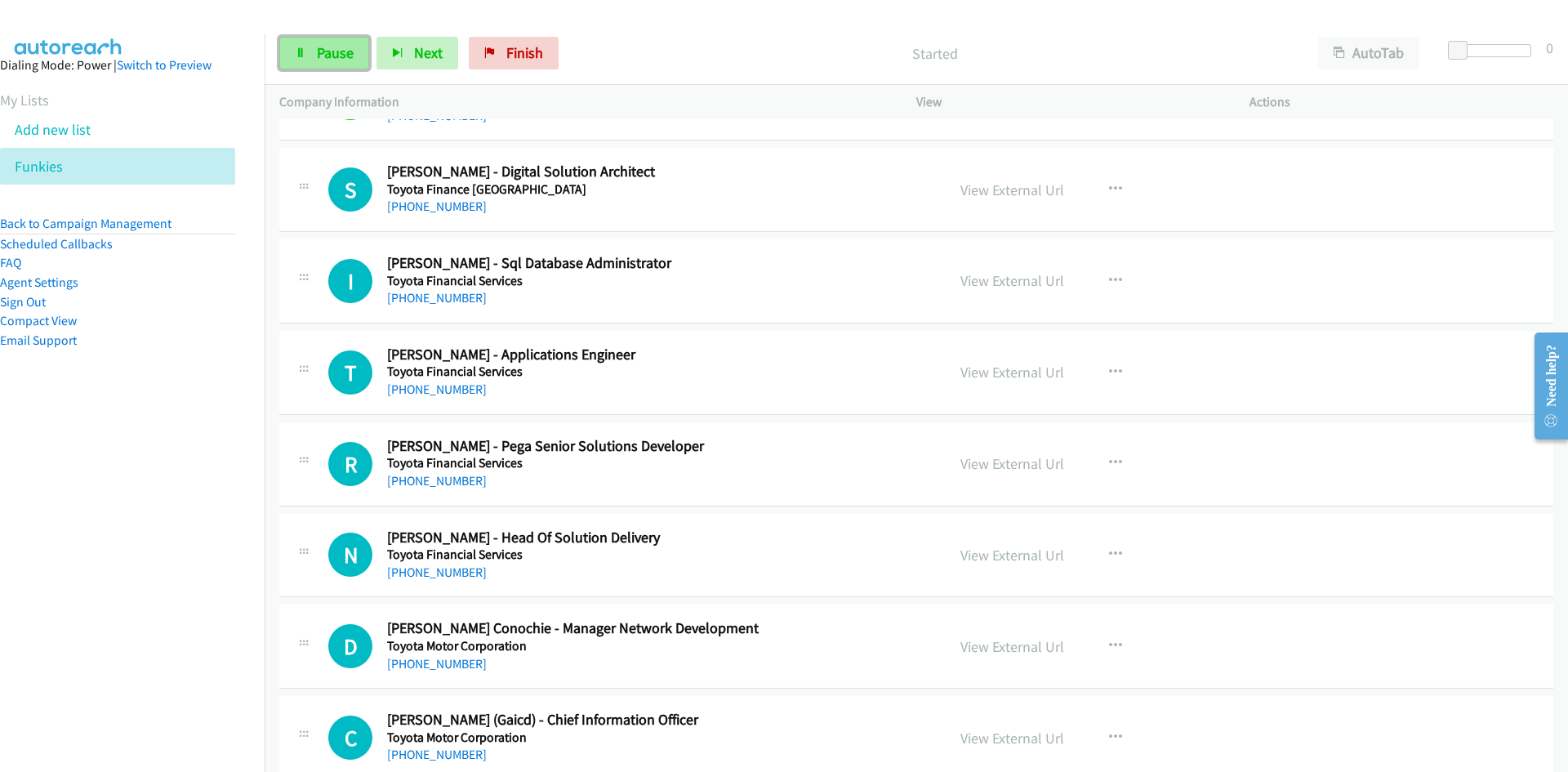
click at [297, 48] on icon at bounding box center [301, 54] width 12 height 12
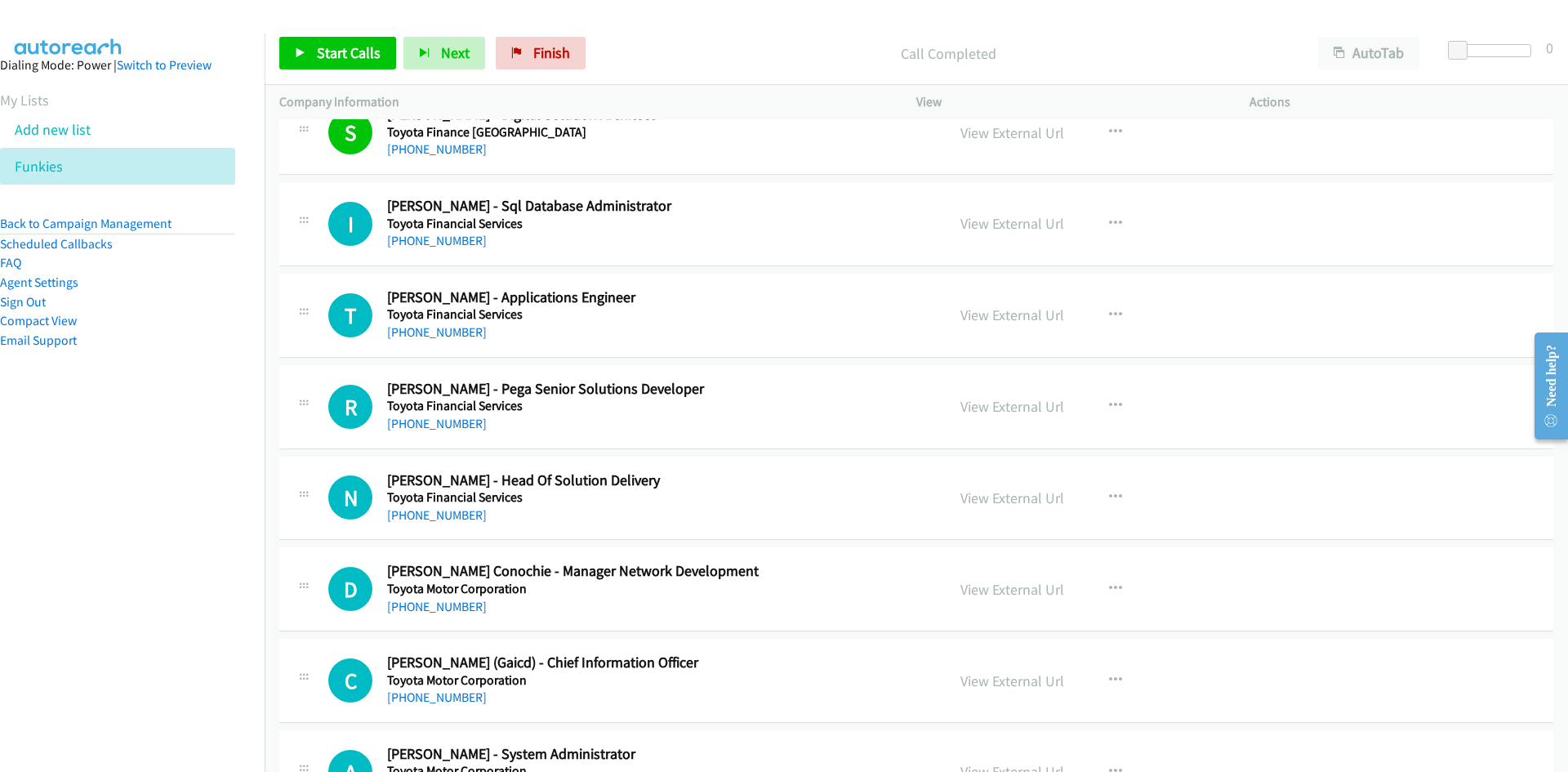
scroll to position [2614, 0]
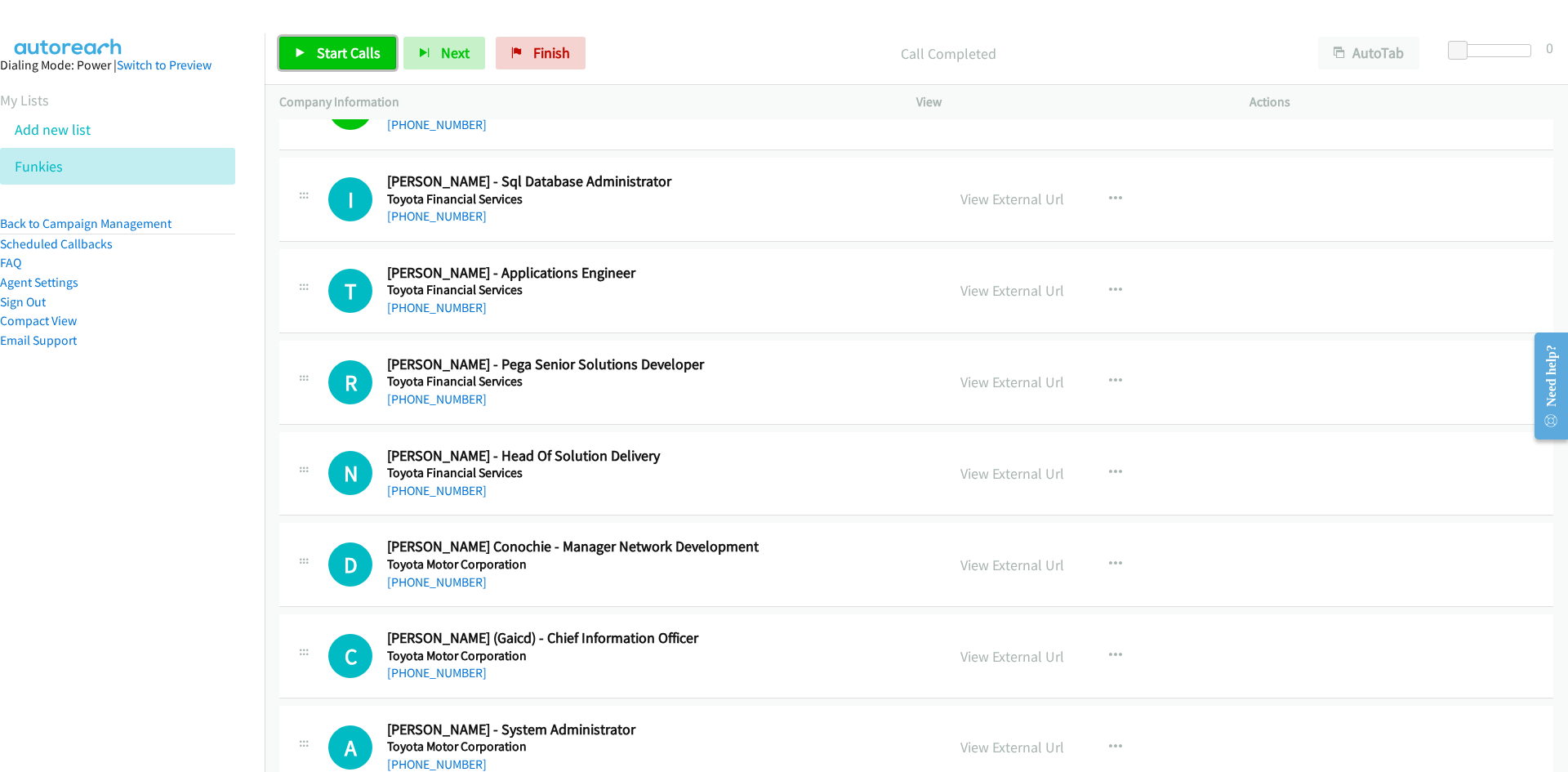
click at [323, 42] on link "Start Calls" at bounding box center [338, 53] width 117 height 33
click at [307, 48] on link "Pause" at bounding box center [324, 53] width 90 height 33
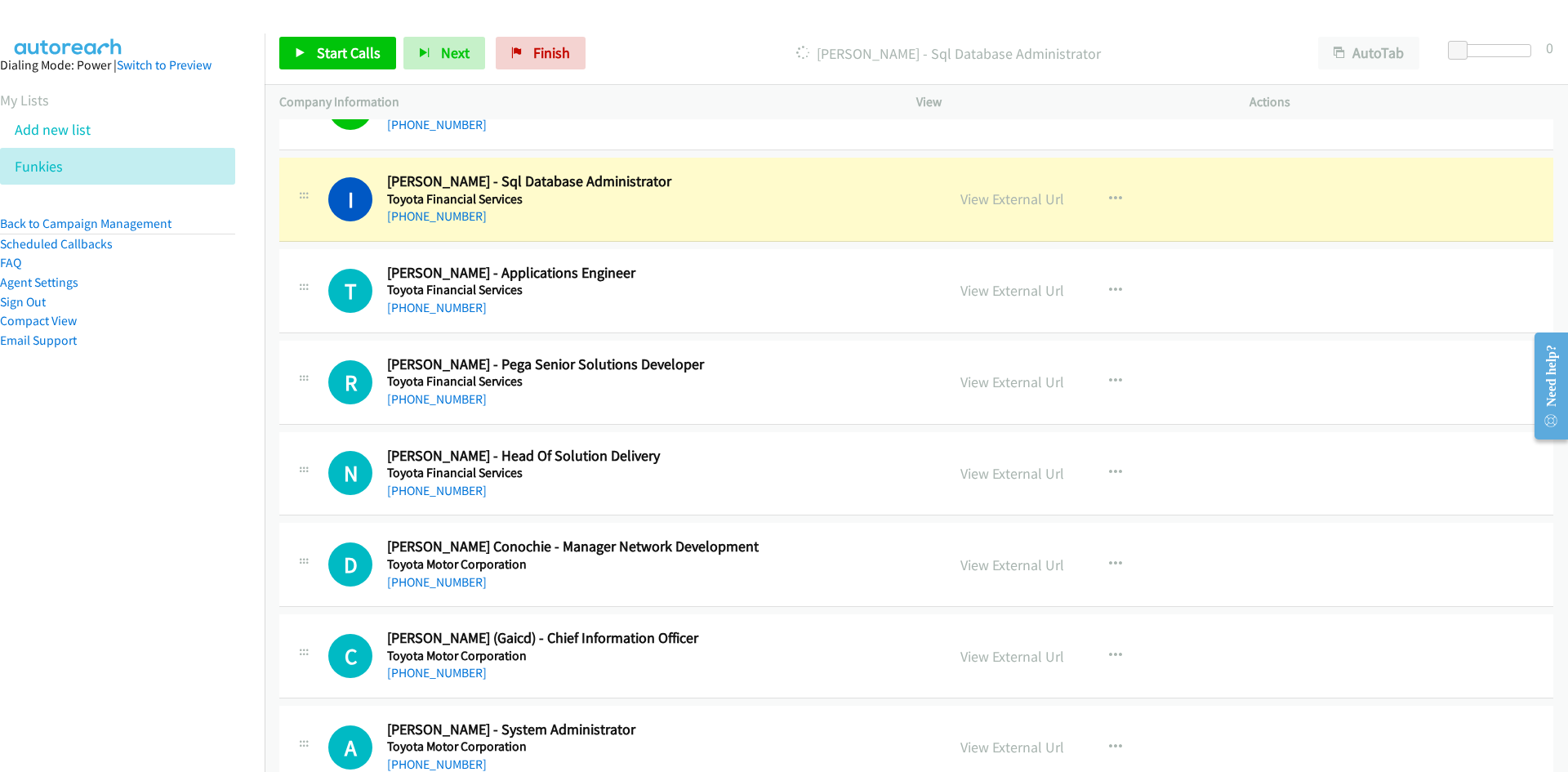
click at [964, 177] on div "View External Url View External Url Schedule/Manage Callback Start Calls Here R…" at bounding box center [1120, 199] width 348 height 54
click at [981, 199] on link "View External Url" at bounding box center [1012, 198] width 104 height 19
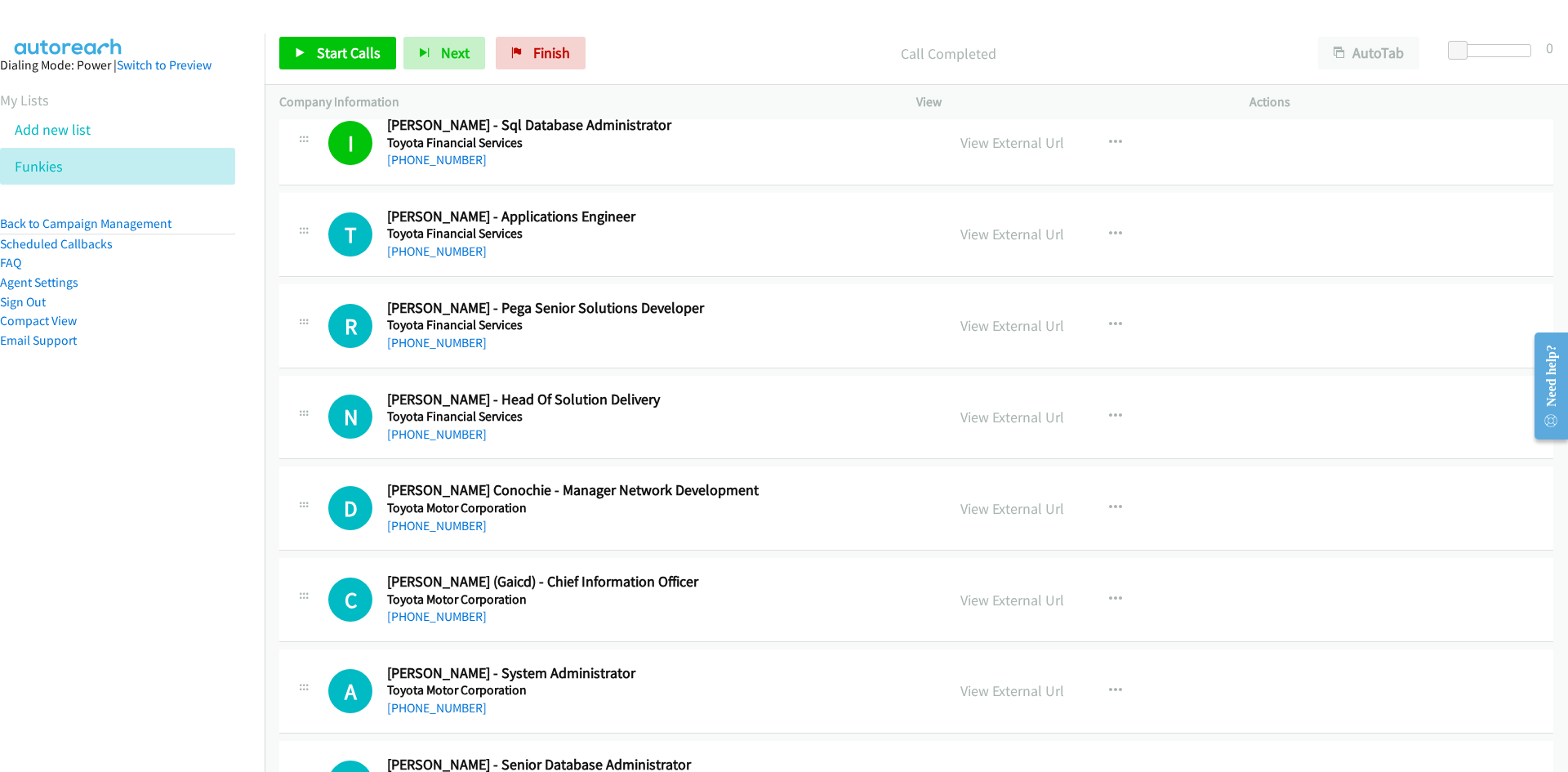
scroll to position [2696, 0]
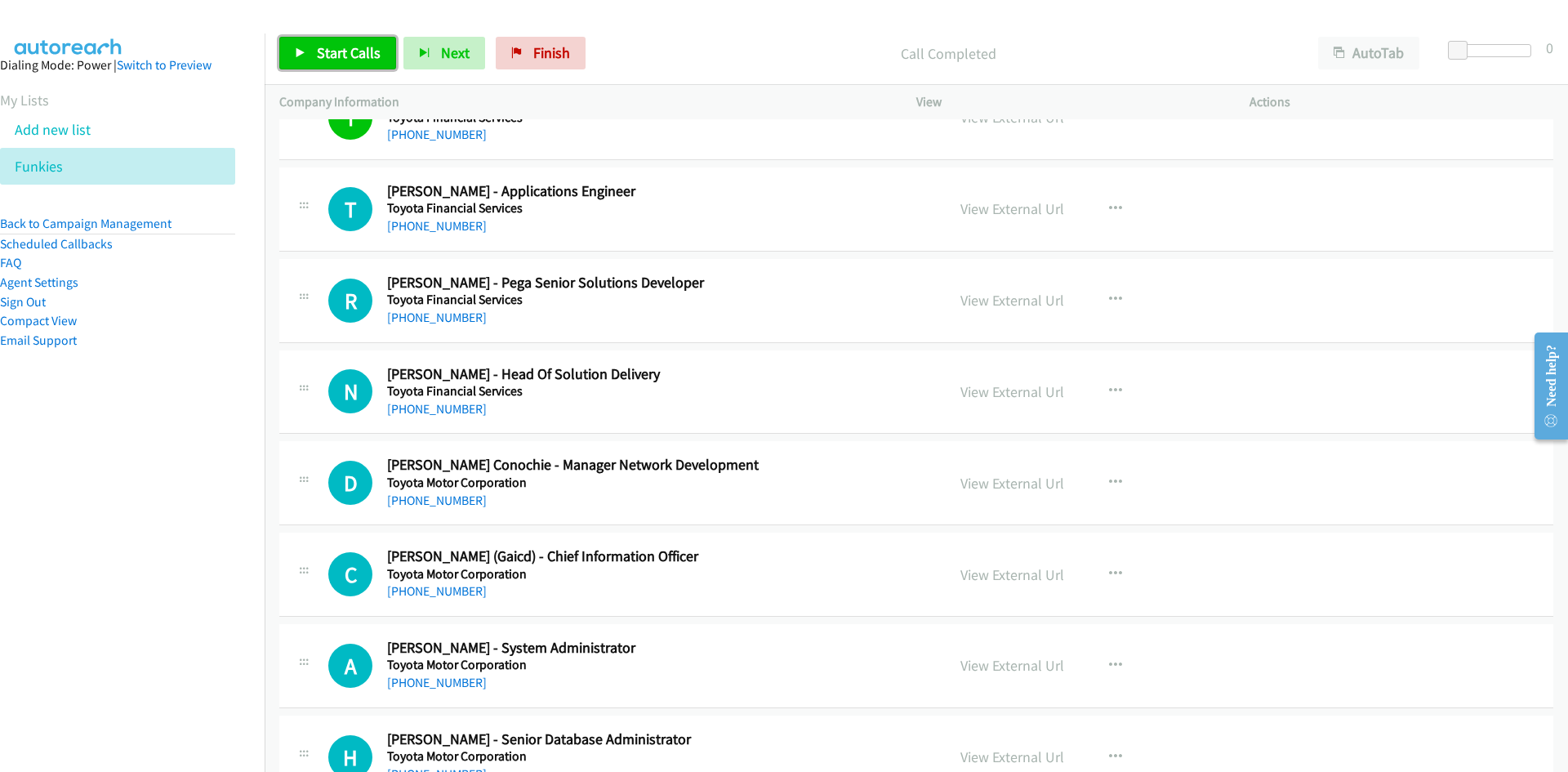
click at [375, 67] on link "Start Calls" at bounding box center [338, 53] width 117 height 33
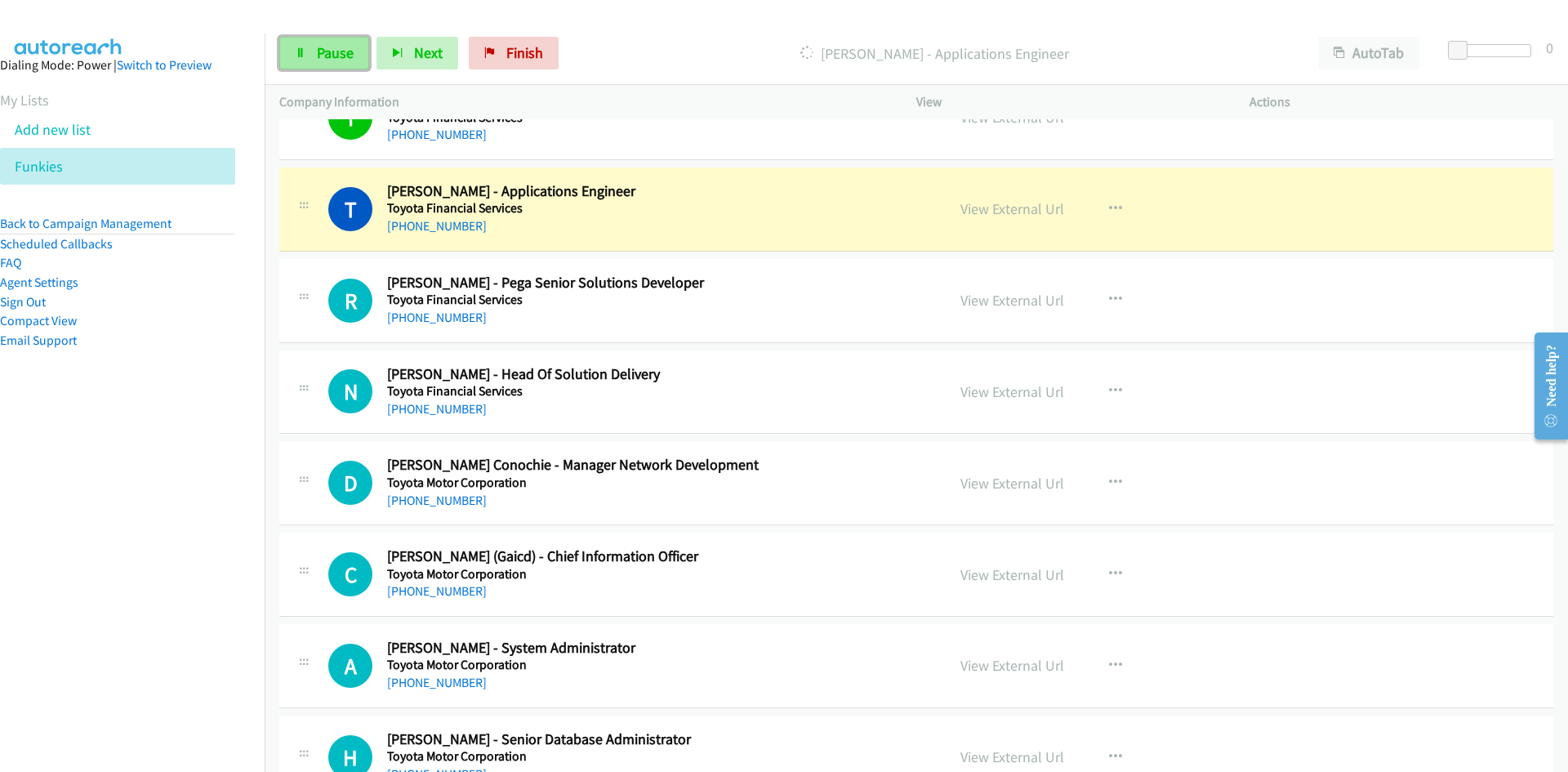
click at [287, 66] on link "Pause" at bounding box center [324, 53] width 90 height 33
click at [974, 202] on link "View External Url" at bounding box center [1012, 209] width 104 height 19
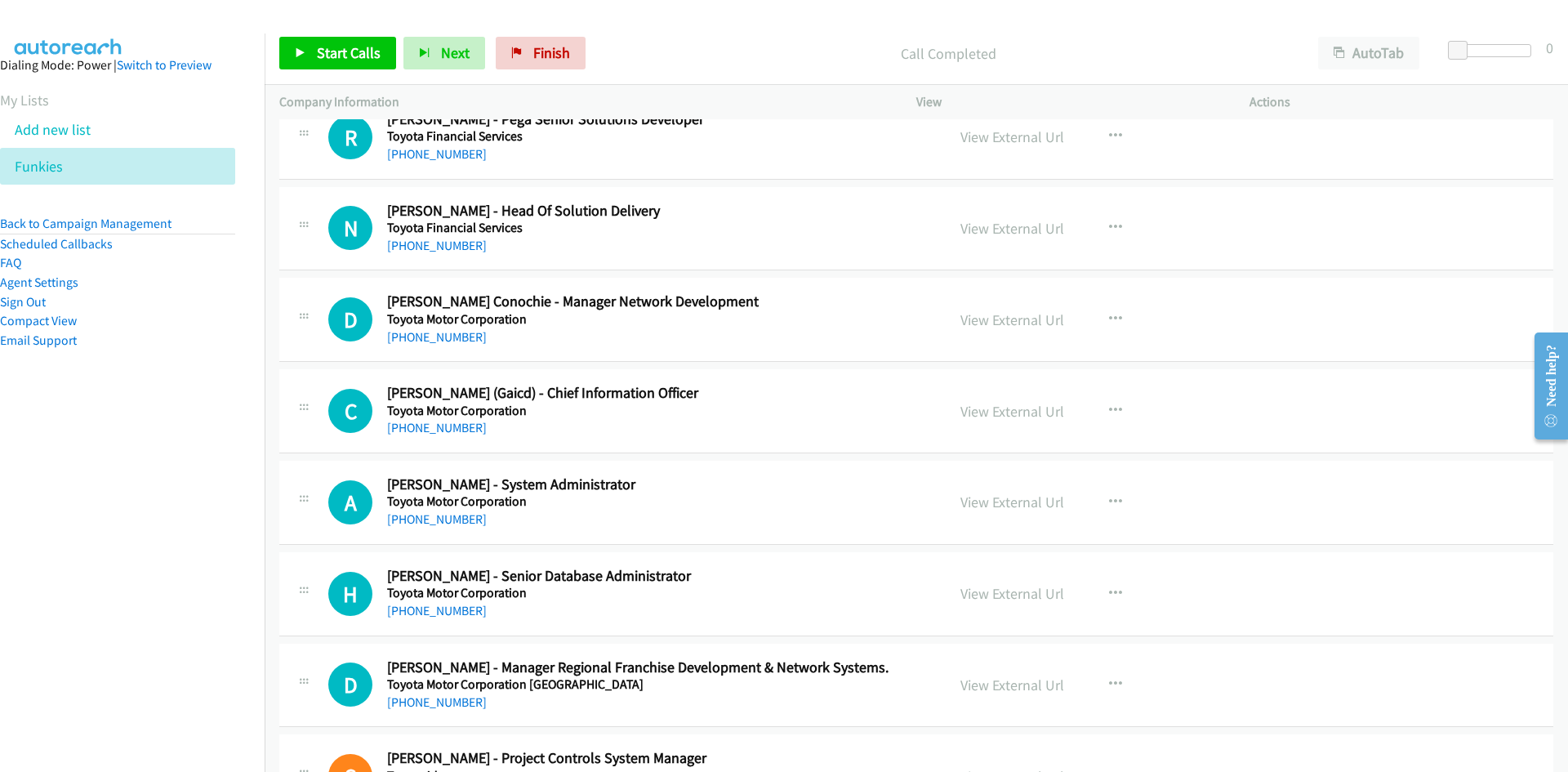
scroll to position [2778, 0]
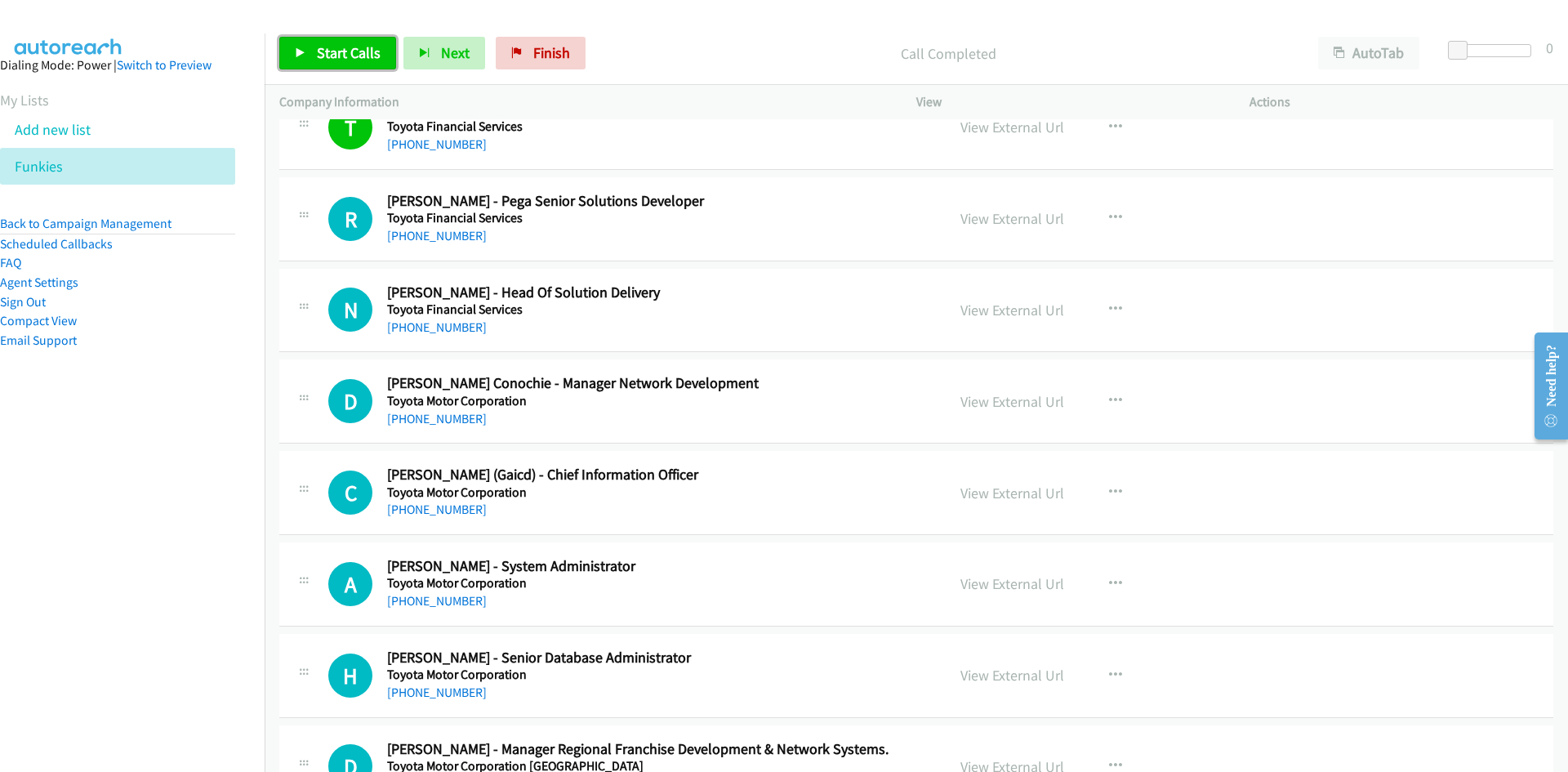
click at [342, 60] on span "Start Calls" at bounding box center [348, 52] width 63 height 19
click at [342, 60] on span "Pause" at bounding box center [335, 52] width 37 height 19
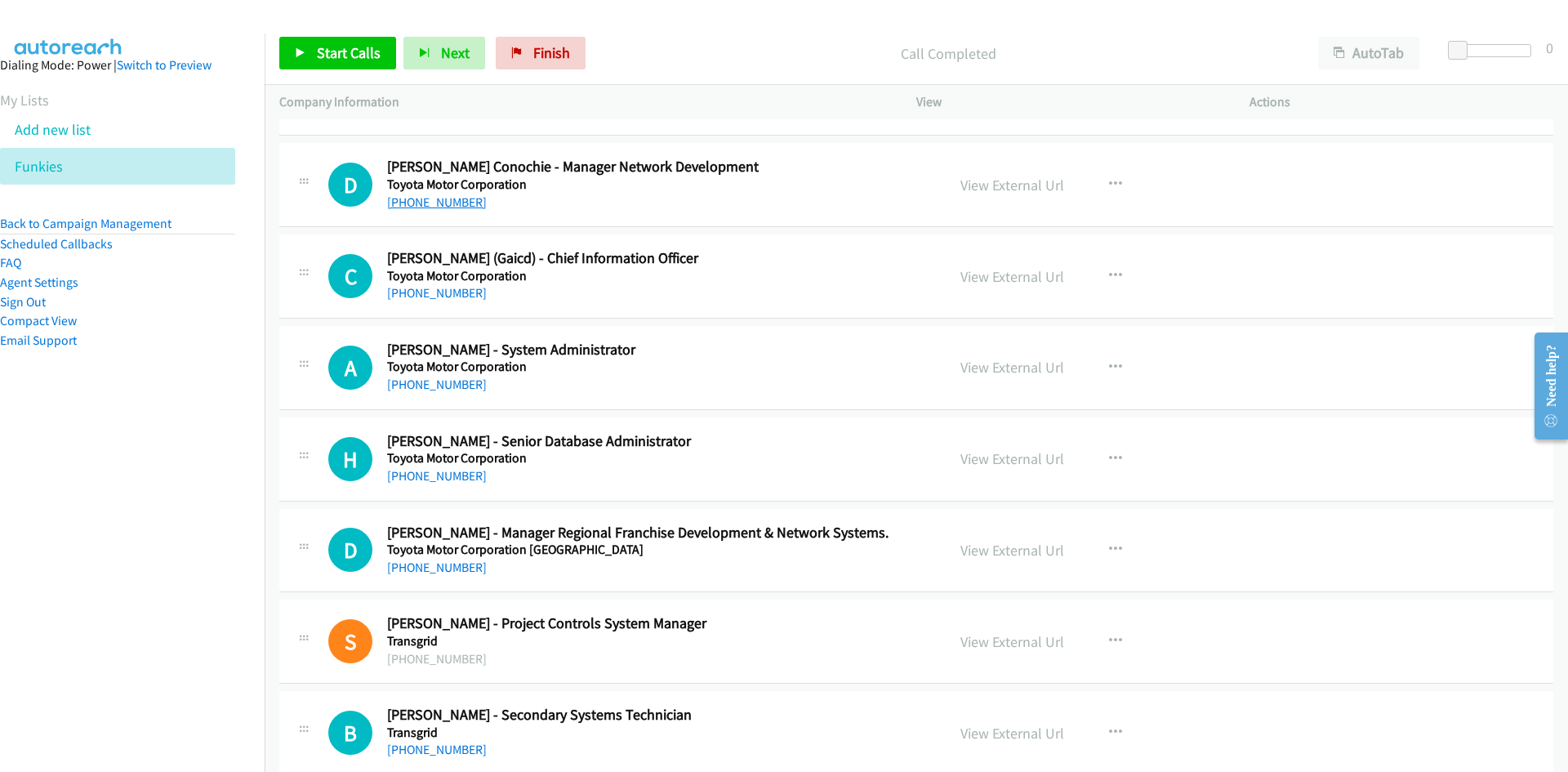
scroll to position [3023, 0]
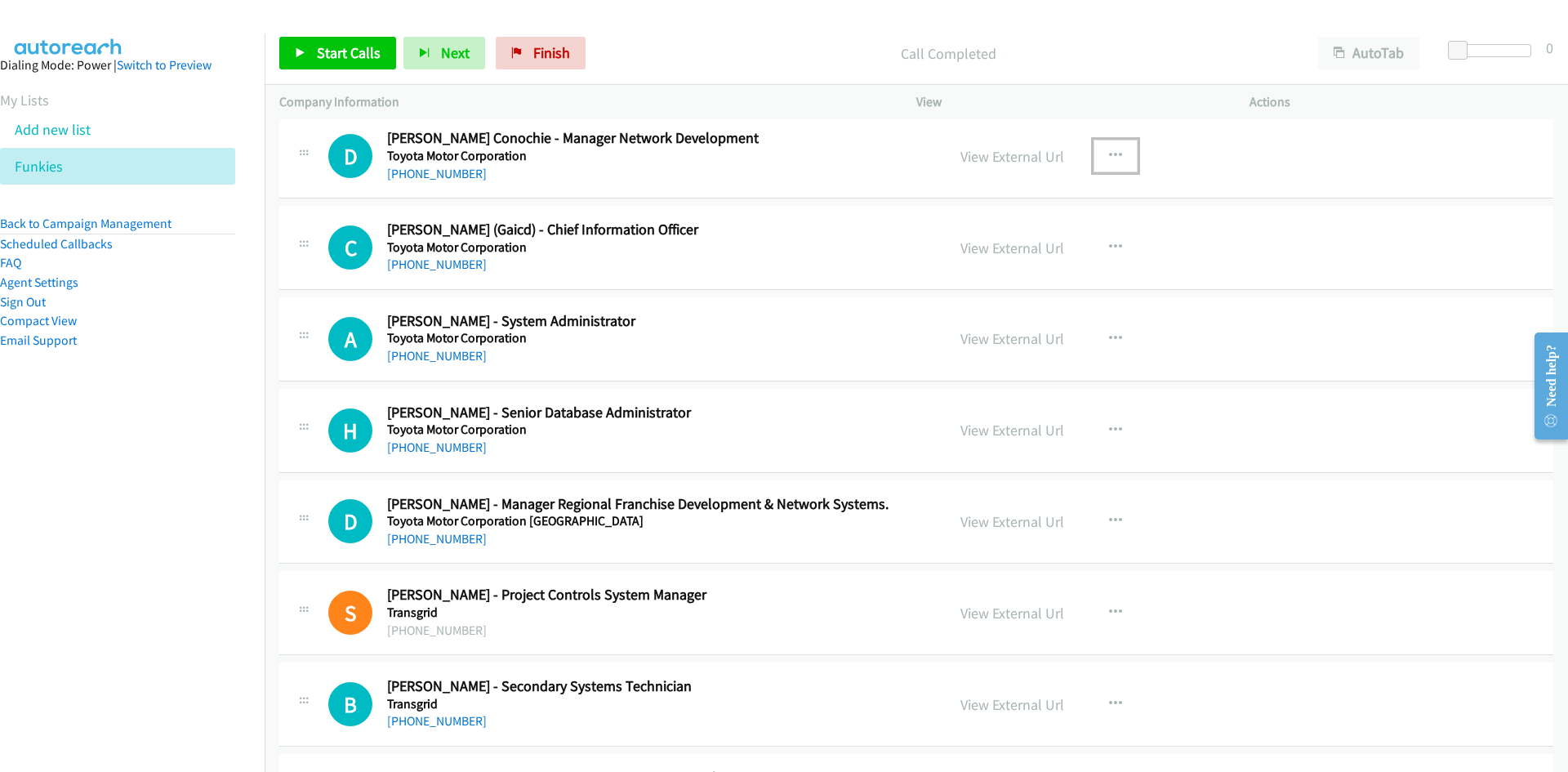
click at [1093, 169] on button "button" at bounding box center [1115, 155] width 44 height 33
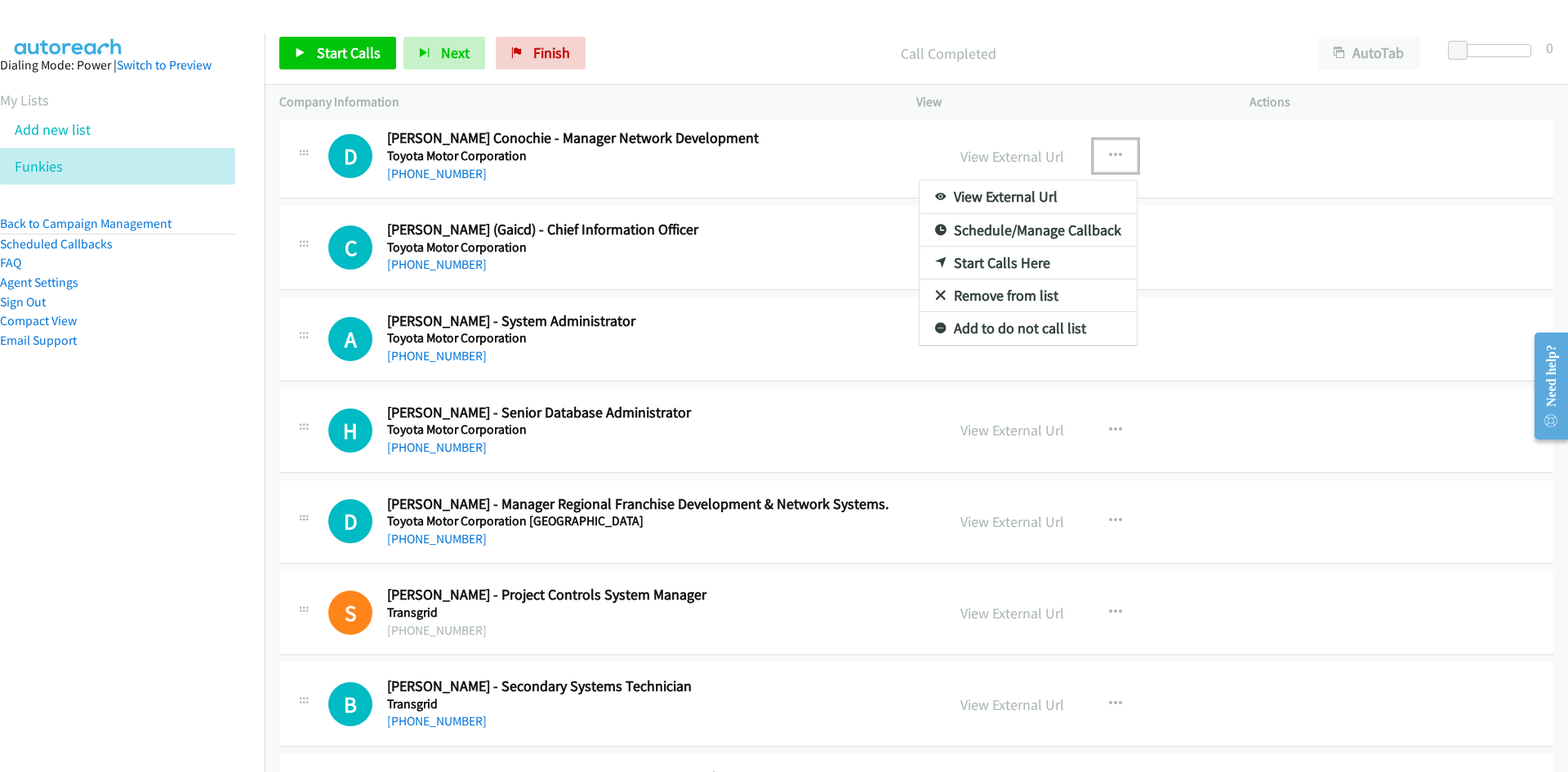
click at [936, 262] on icon at bounding box center [941, 264] width 12 height 12
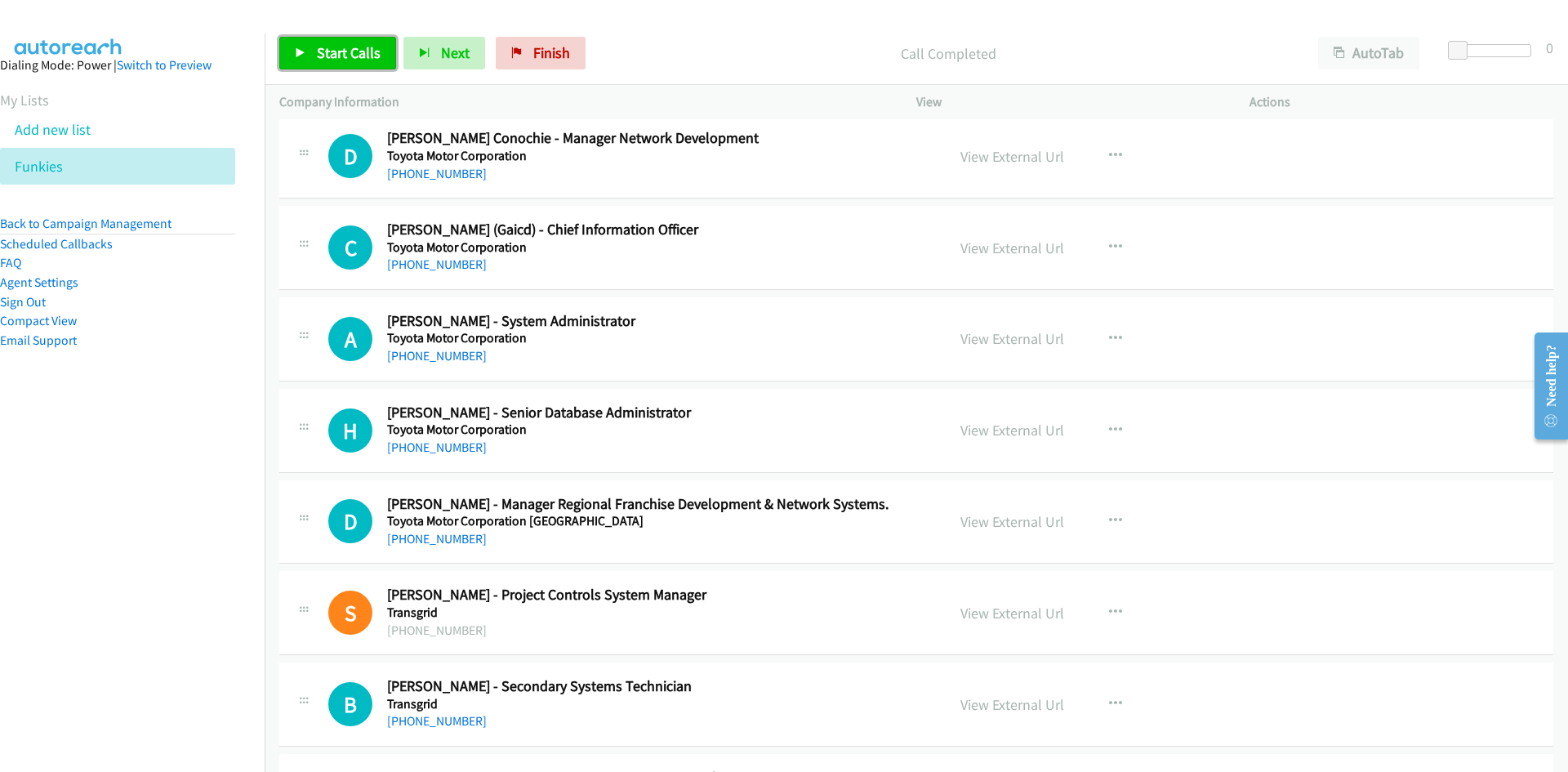
click at [311, 53] on link "Start Calls" at bounding box center [338, 53] width 117 height 33
click at [311, 53] on link "Pause" at bounding box center [324, 53] width 90 height 33
click at [1414, 174] on div "D Callback Scheduled [PERSON_NAME] Conochie - Manager Network Development Toyot…" at bounding box center [916, 156] width 1274 height 84
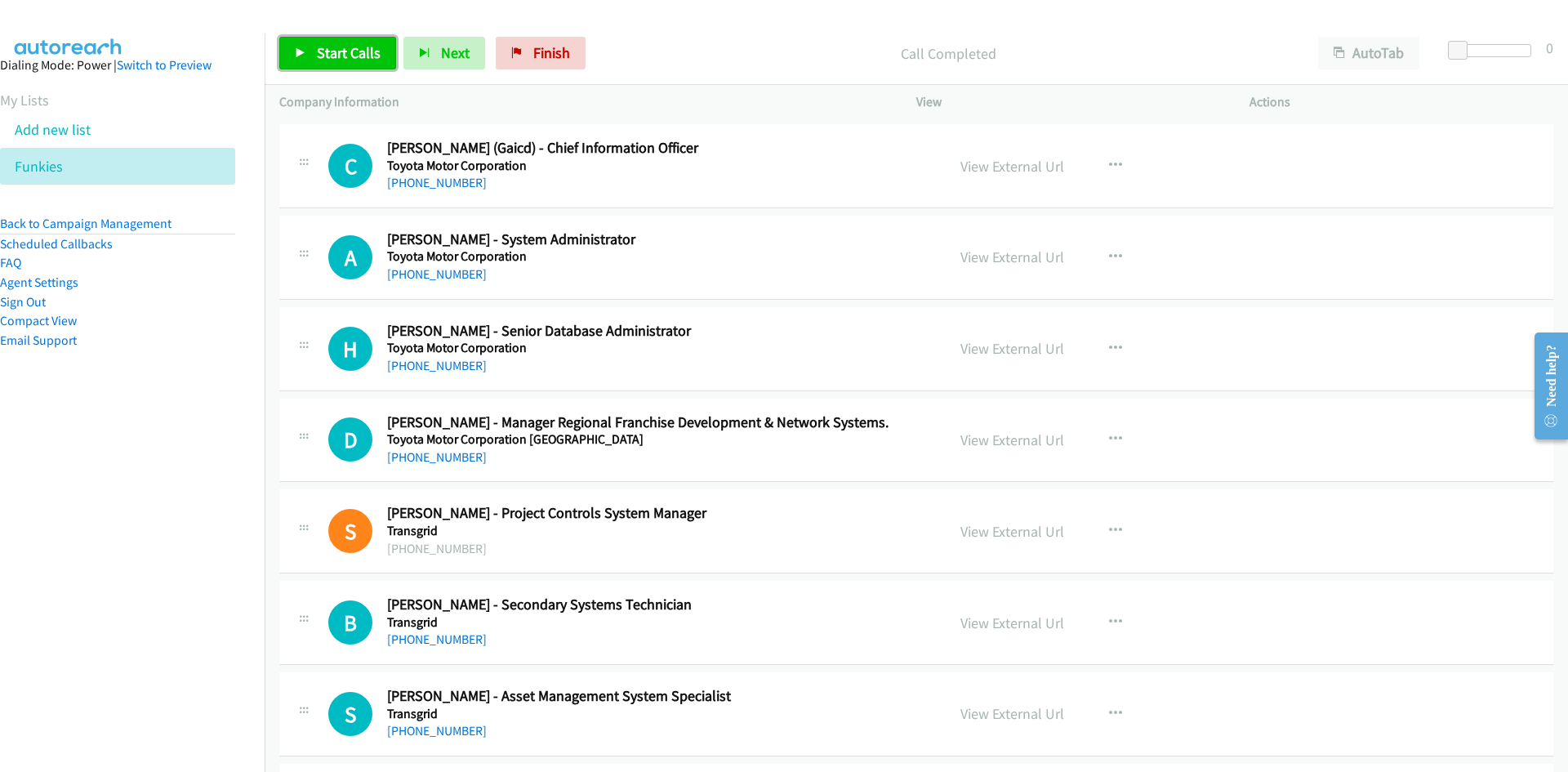
click at [377, 67] on link "Start Calls" at bounding box center [338, 53] width 117 height 33
click at [296, 50] on icon at bounding box center [301, 54] width 12 height 12
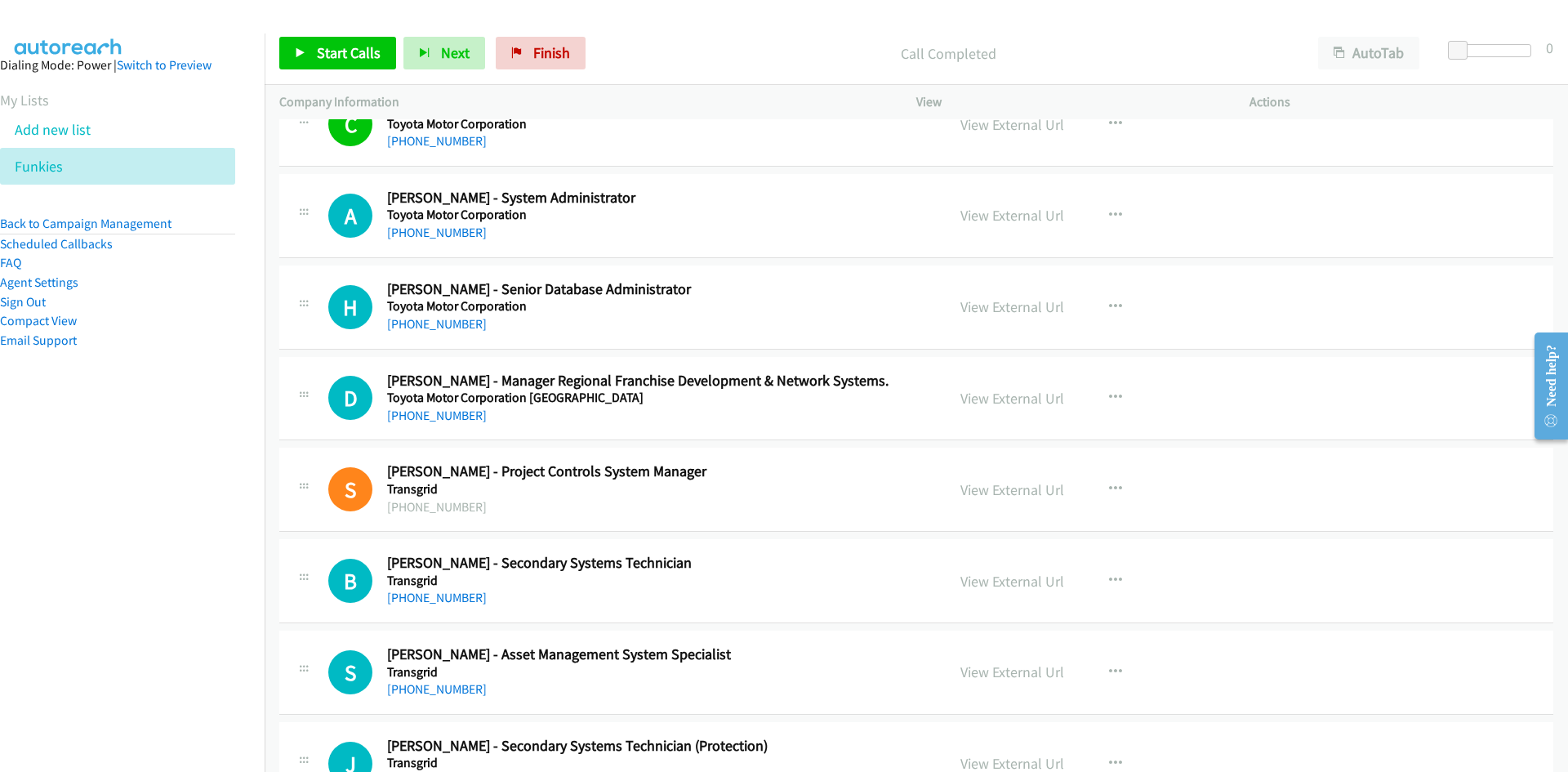
scroll to position [3187, 0]
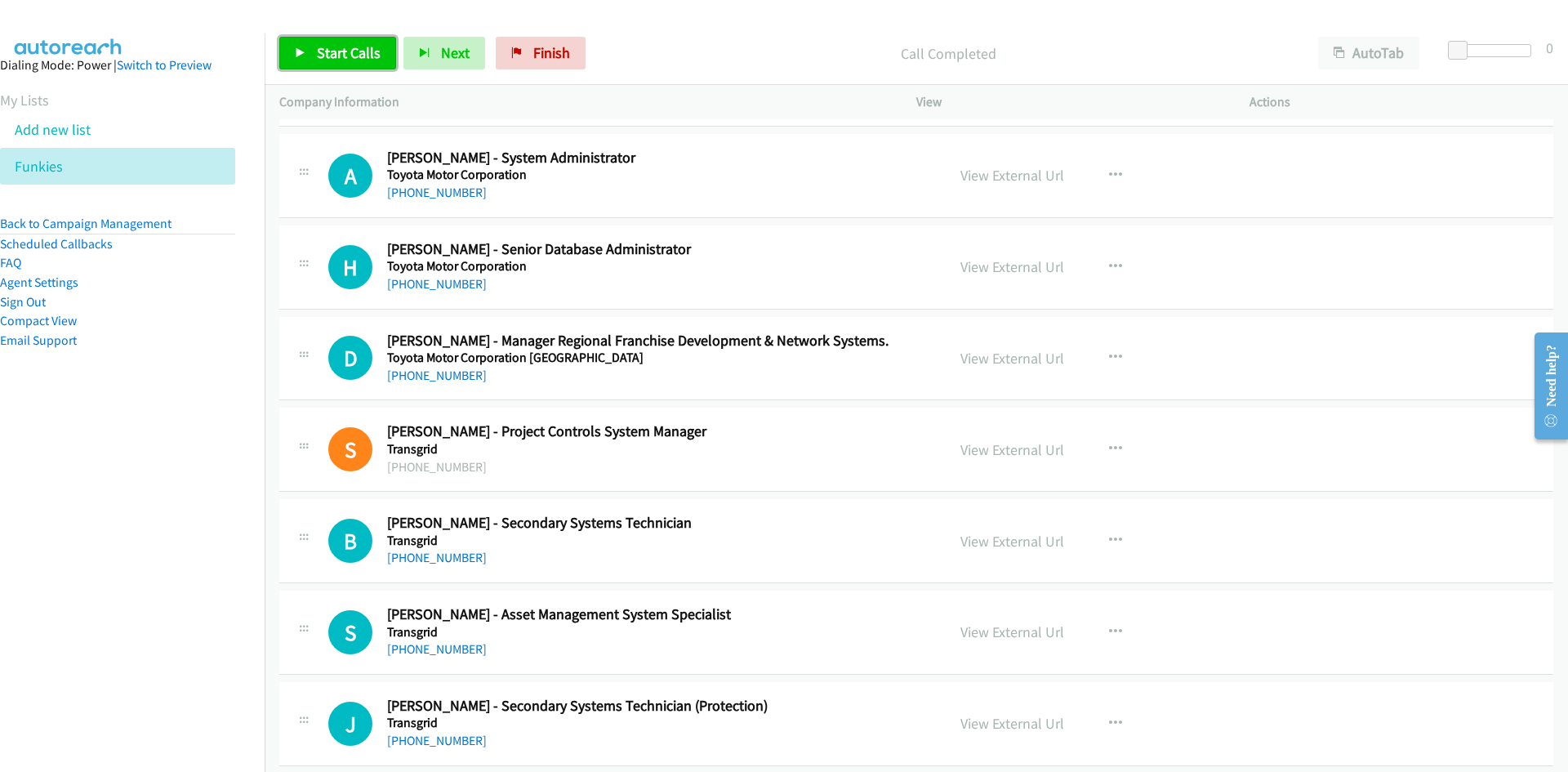
click at [309, 41] on link "Start Calls" at bounding box center [338, 53] width 117 height 33
click at [309, 41] on link "Pause" at bounding box center [324, 53] width 90 height 33
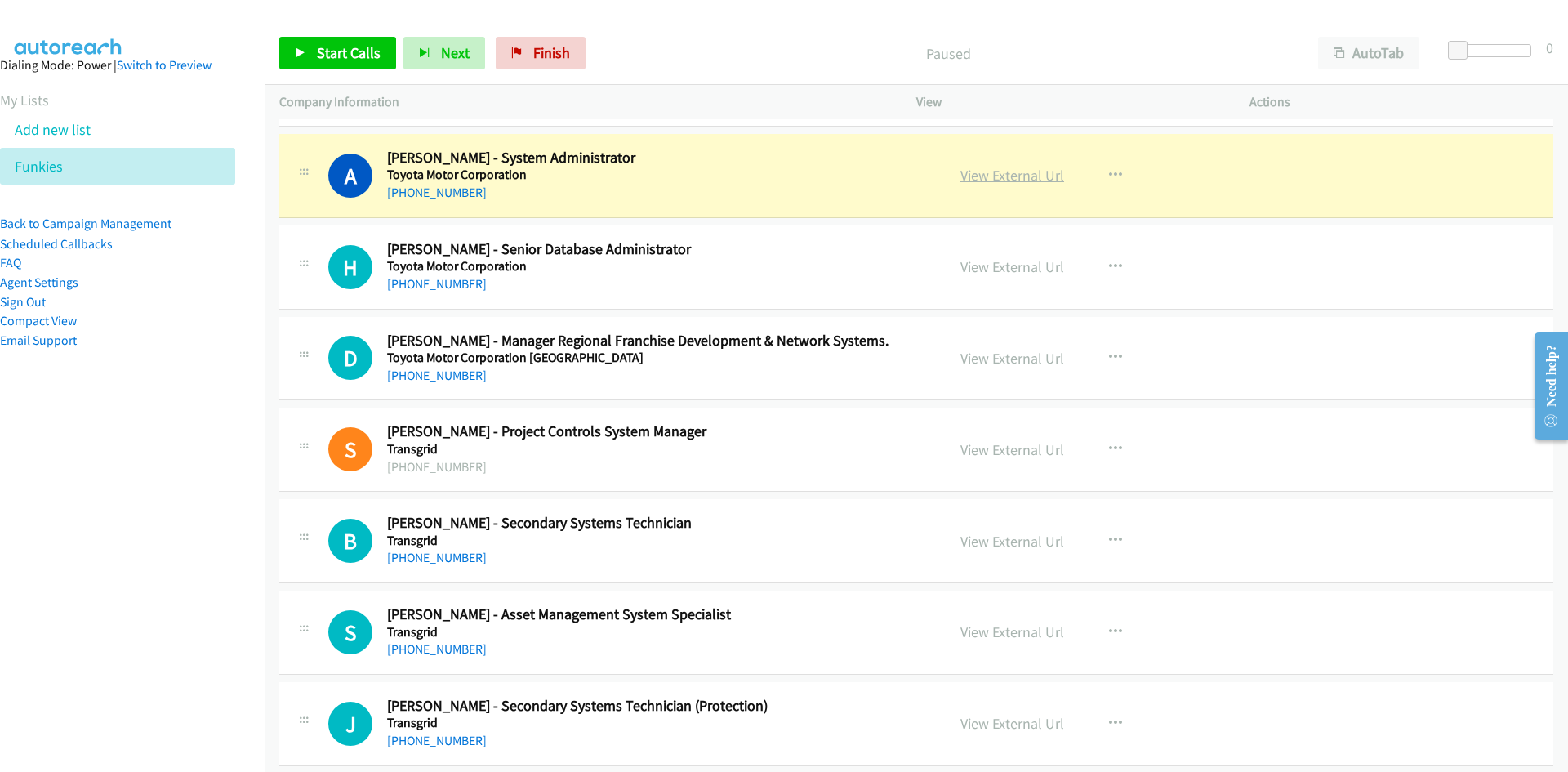
click at [1049, 166] on link "View External Url" at bounding box center [1012, 175] width 104 height 19
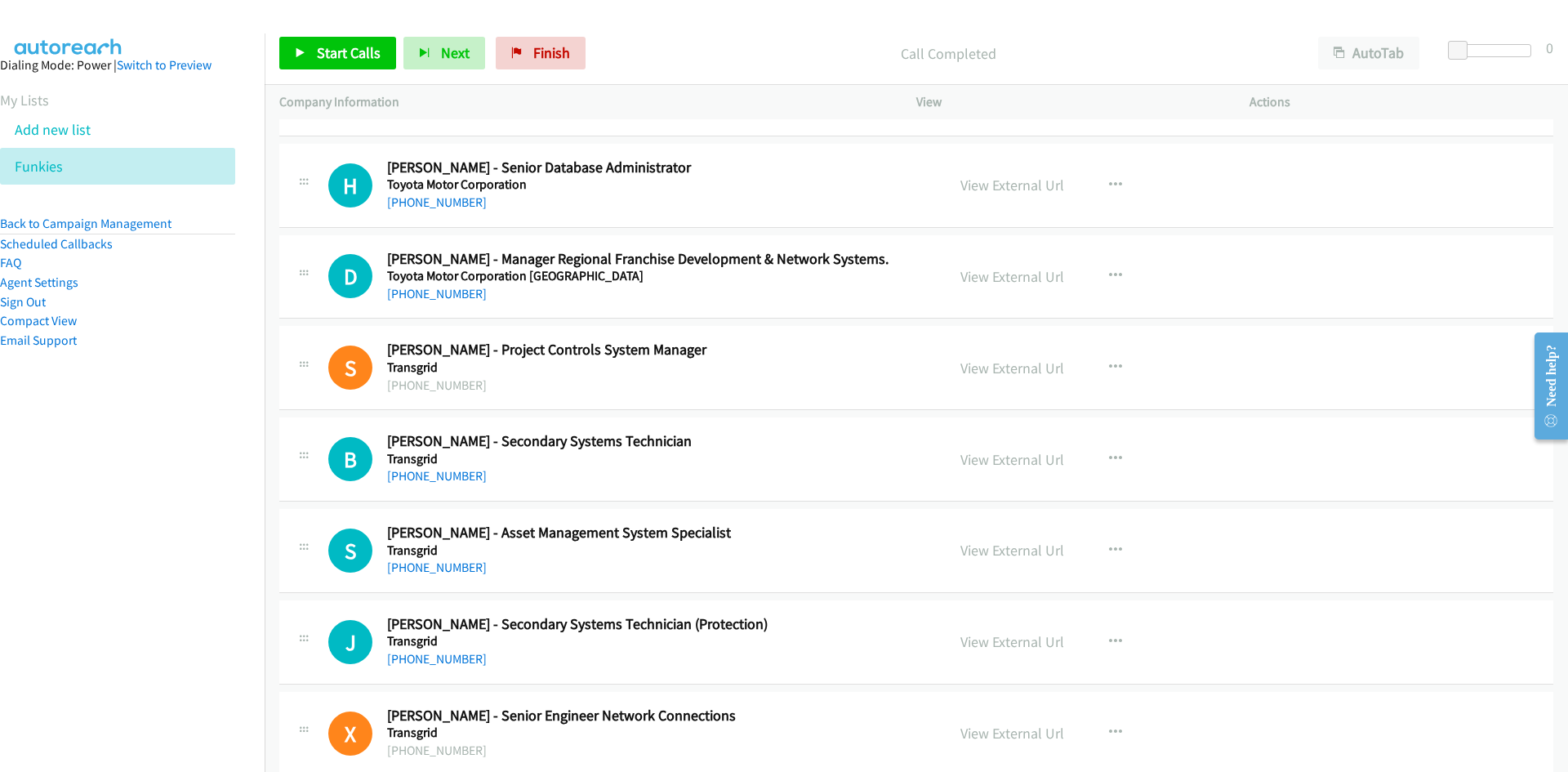
scroll to position [3350, 0]
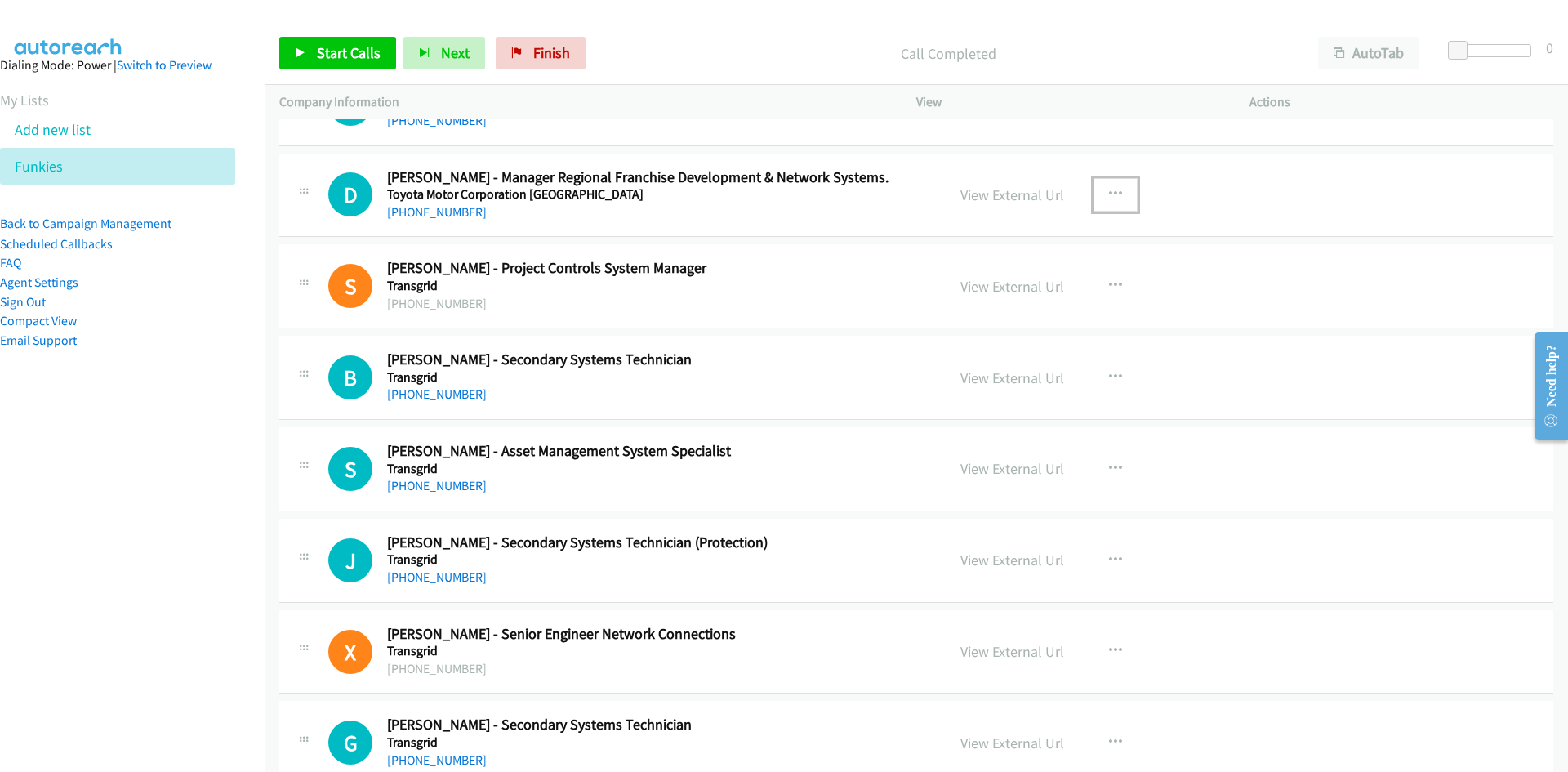
click at [1093, 182] on button "button" at bounding box center [1115, 194] width 44 height 33
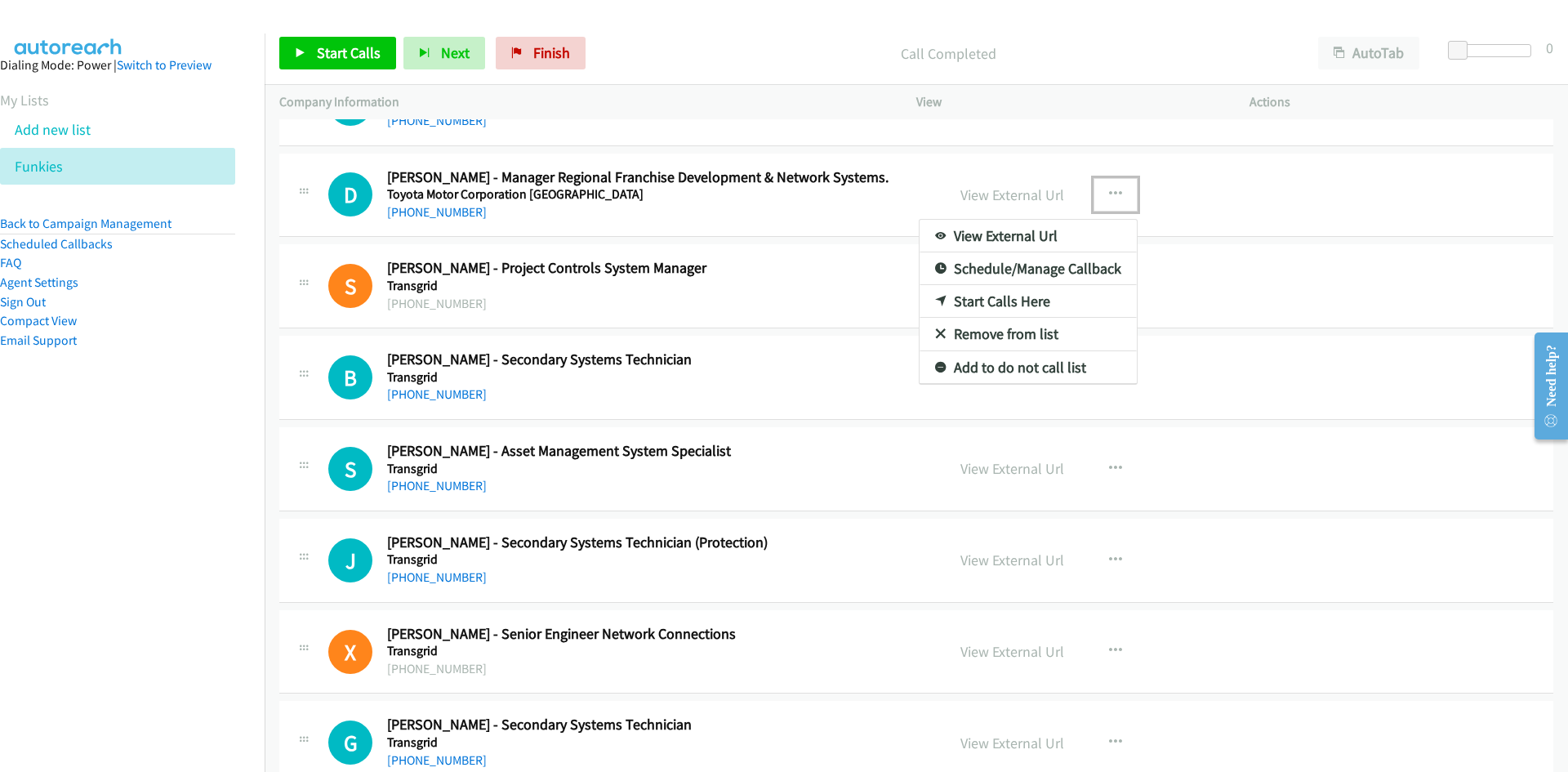
click at [938, 296] on link "Start Calls Here" at bounding box center [1028, 302] width 217 height 33
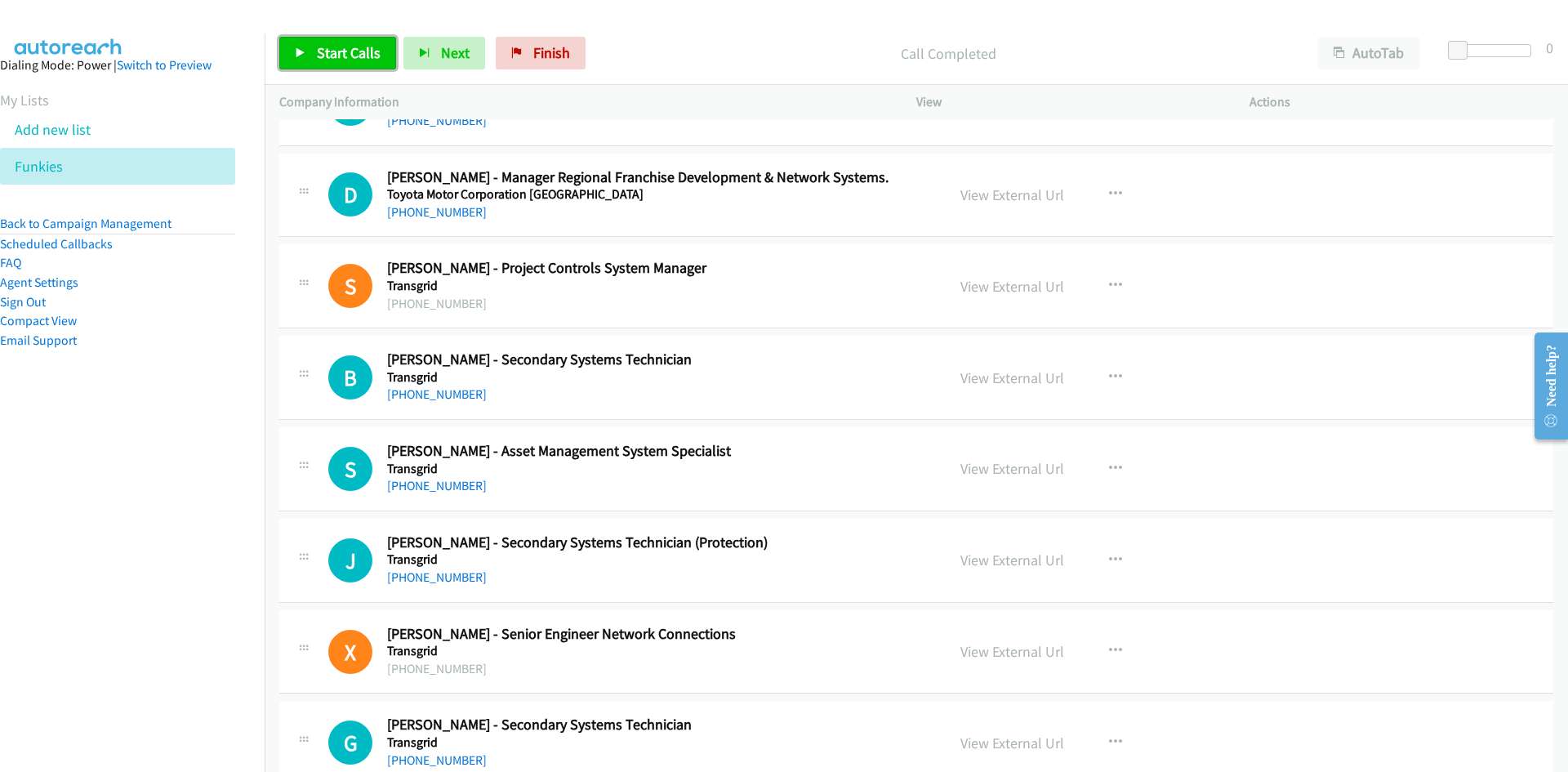
click at [367, 54] on span "Start Calls" at bounding box center [348, 52] width 63 height 19
click at [334, 57] on span "Pause" at bounding box center [335, 52] width 37 height 19
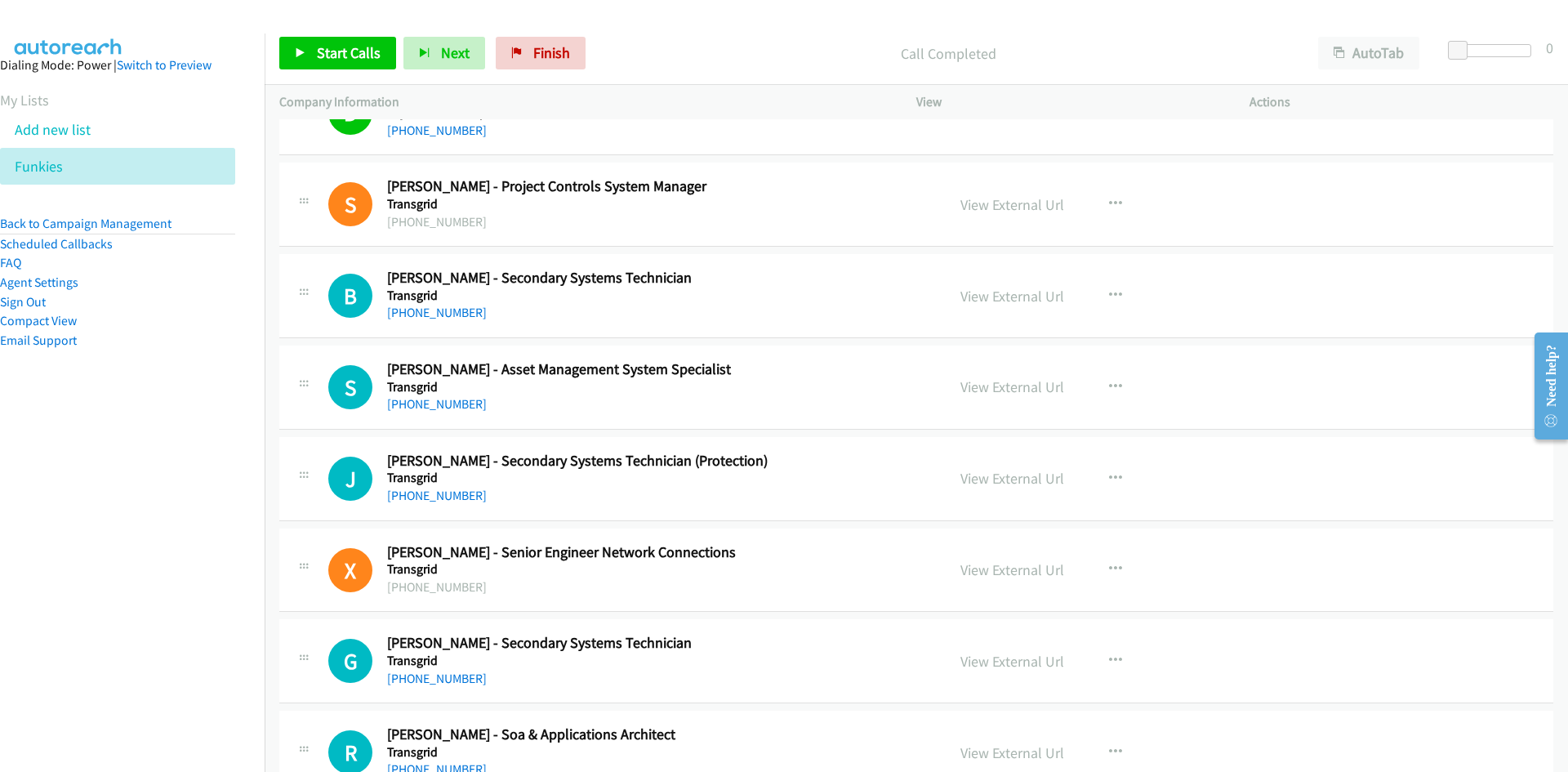
scroll to position [3514, 0]
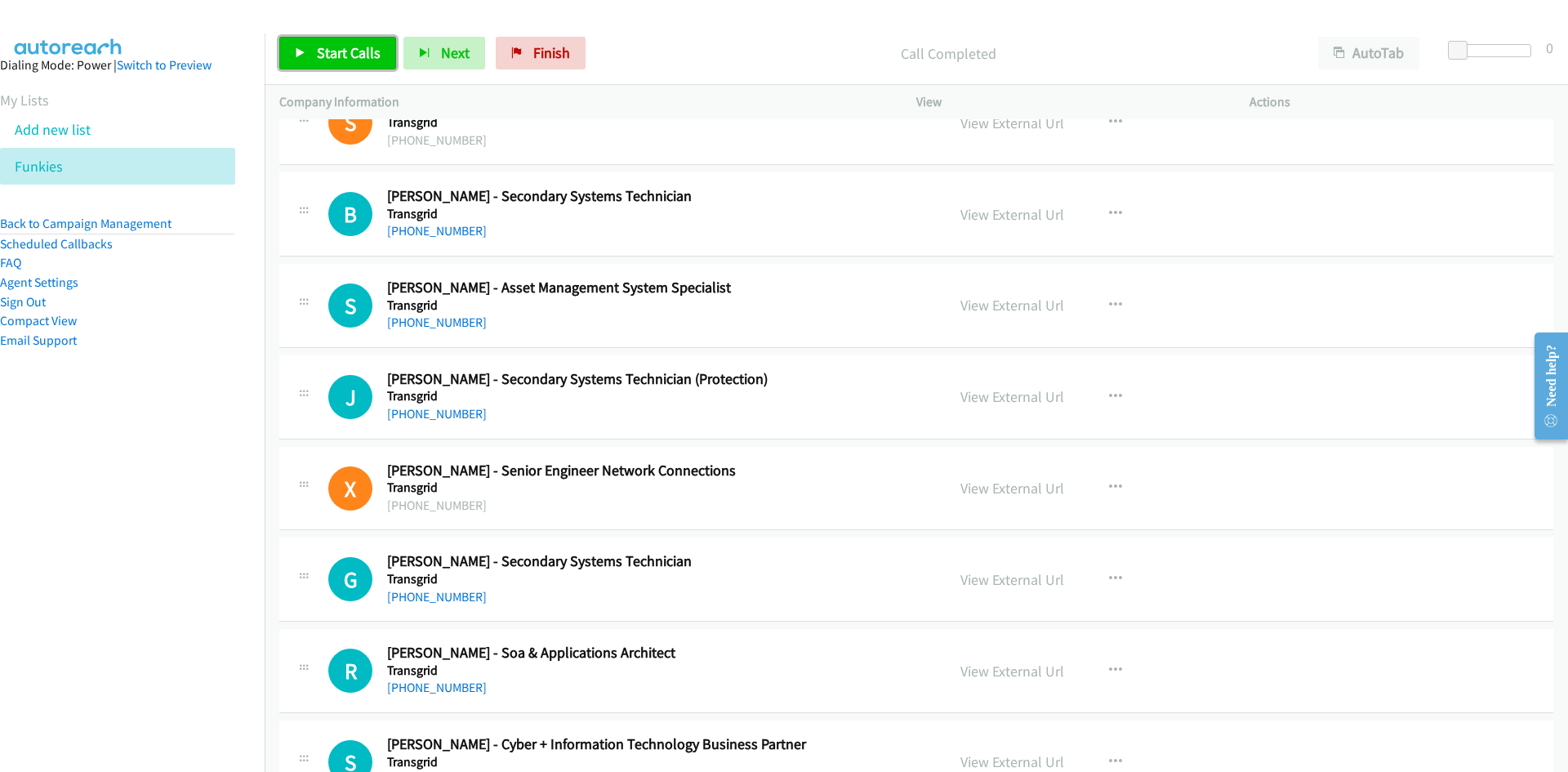
click at [345, 60] on span "Start Calls" at bounding box center [348, 52] width 63 height 19
click at [285, 47] on link "Pause" at bounding box center [324, 53] width 90 height 33
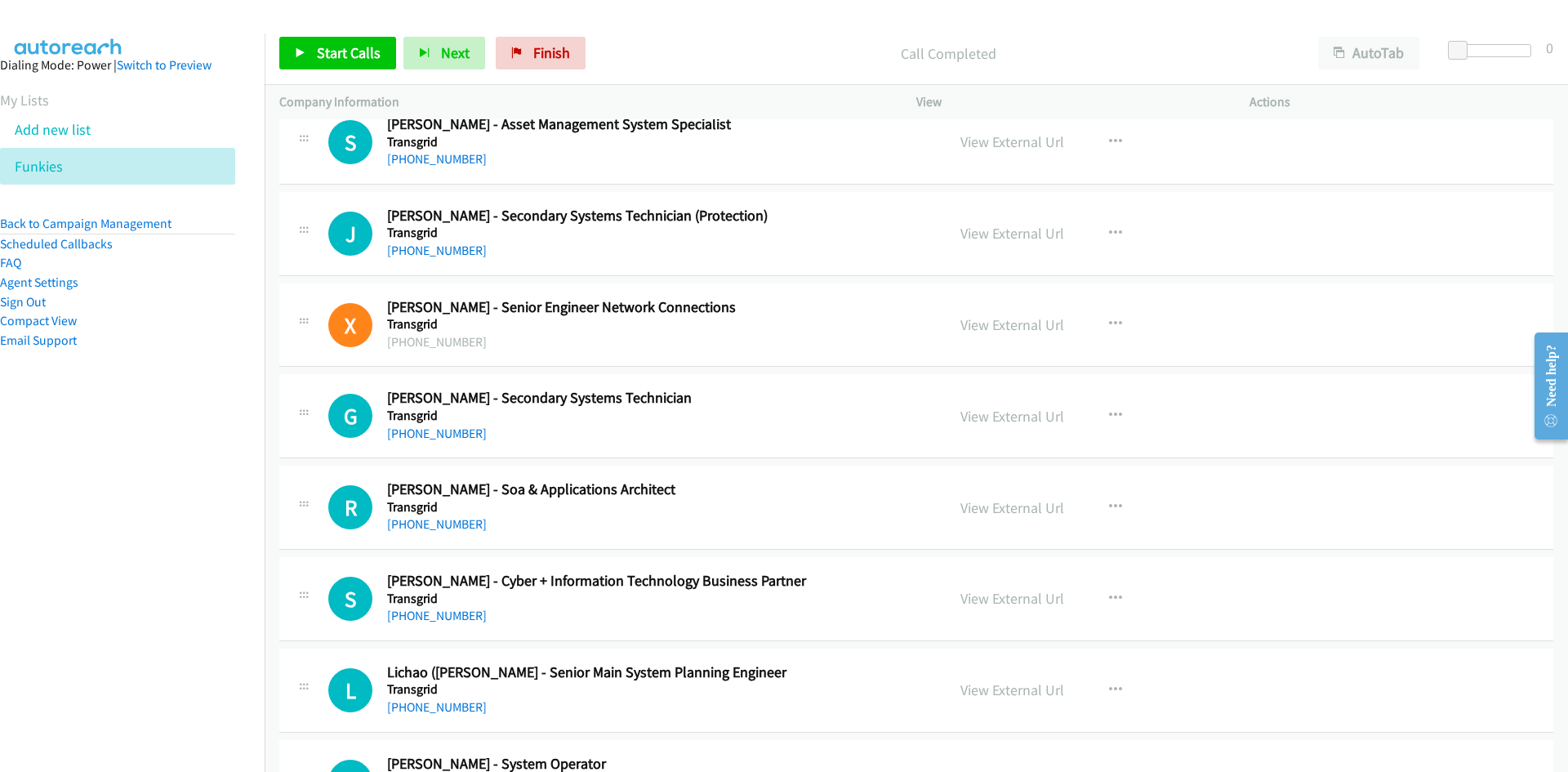
scroll to position [3759, 0]
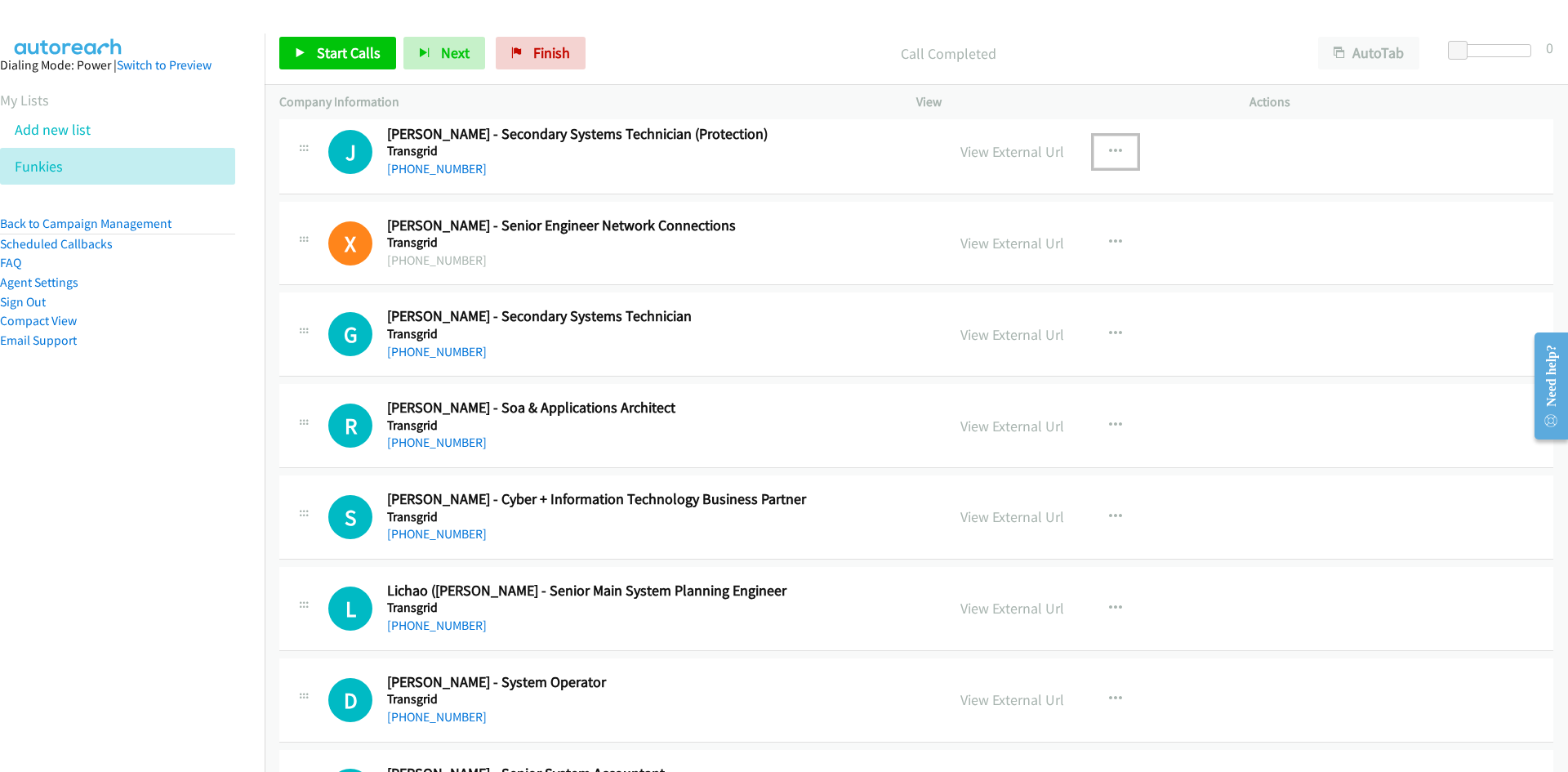
click at [1101, 165] on button "button" at bounding box center [1115, 152] width 44 height 33
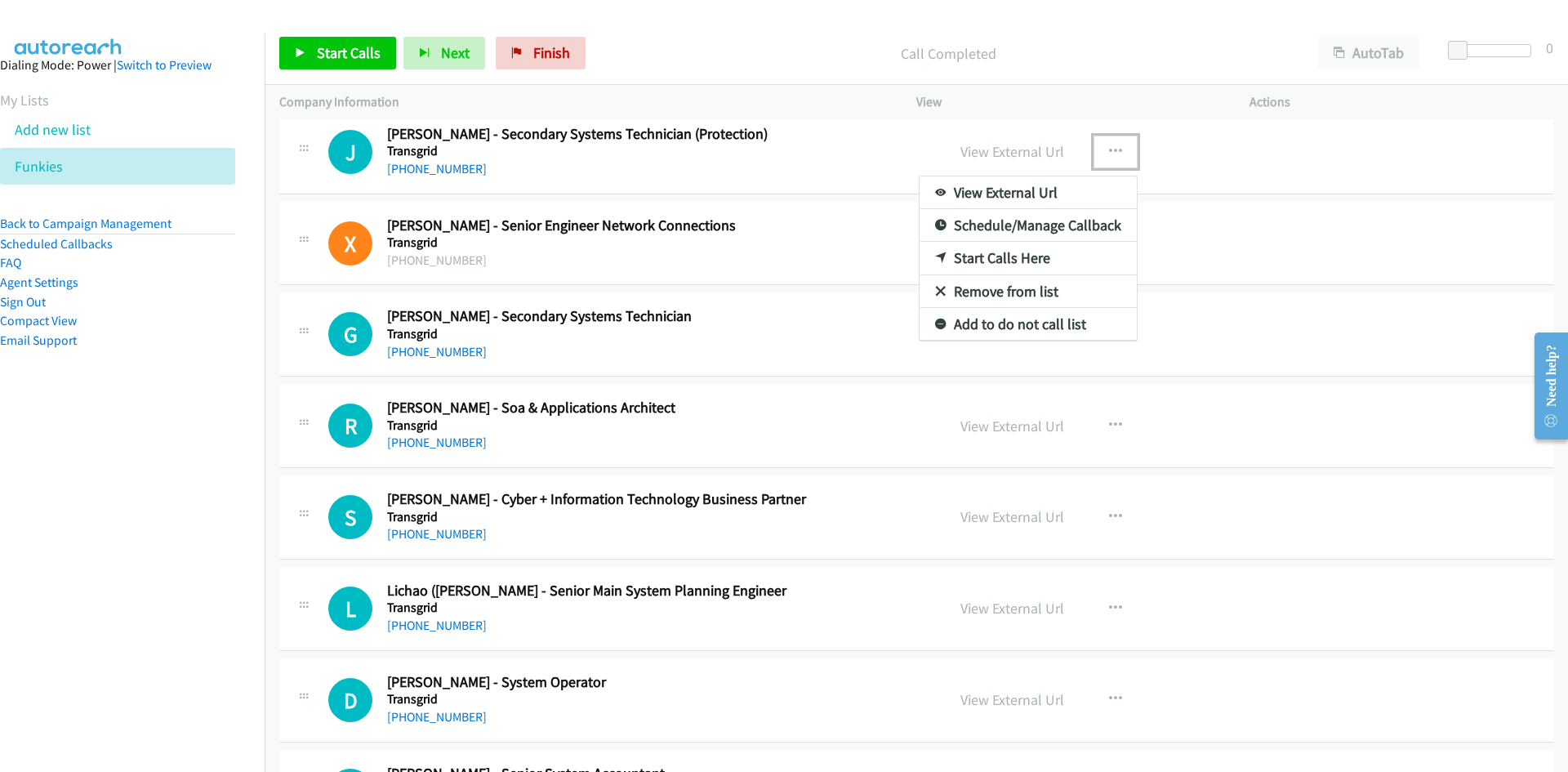
click at [927, 266] on link "Start Calls Here" at bounding box center [1028, 258] width 217 height 33
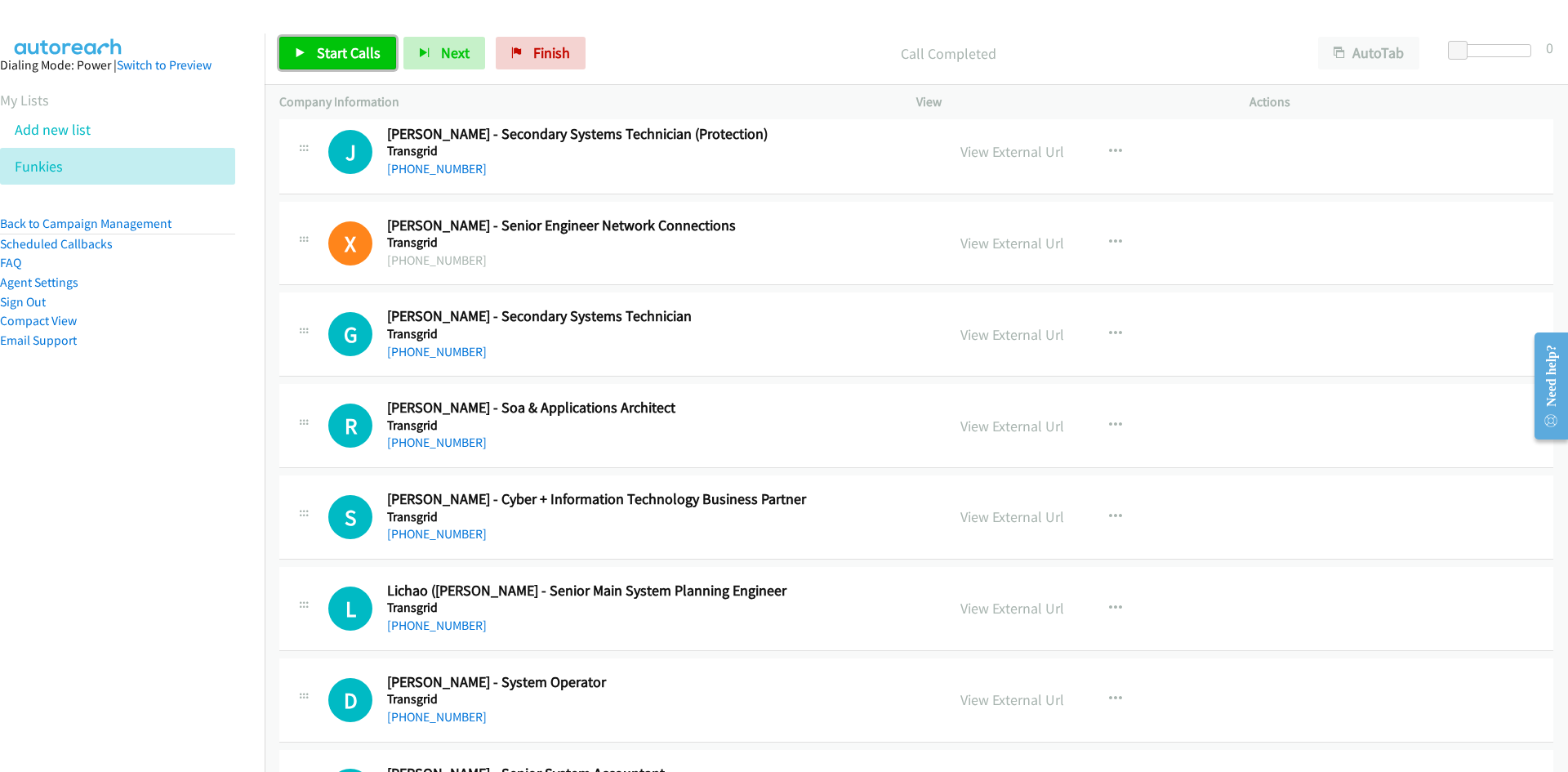
click at [334, 43] on span "Start Calls" at bounding box center [348, 52] width 63 height 19
click at [317, 43] on span "Pause" at bounding box center [335, 52] width 37 height 19
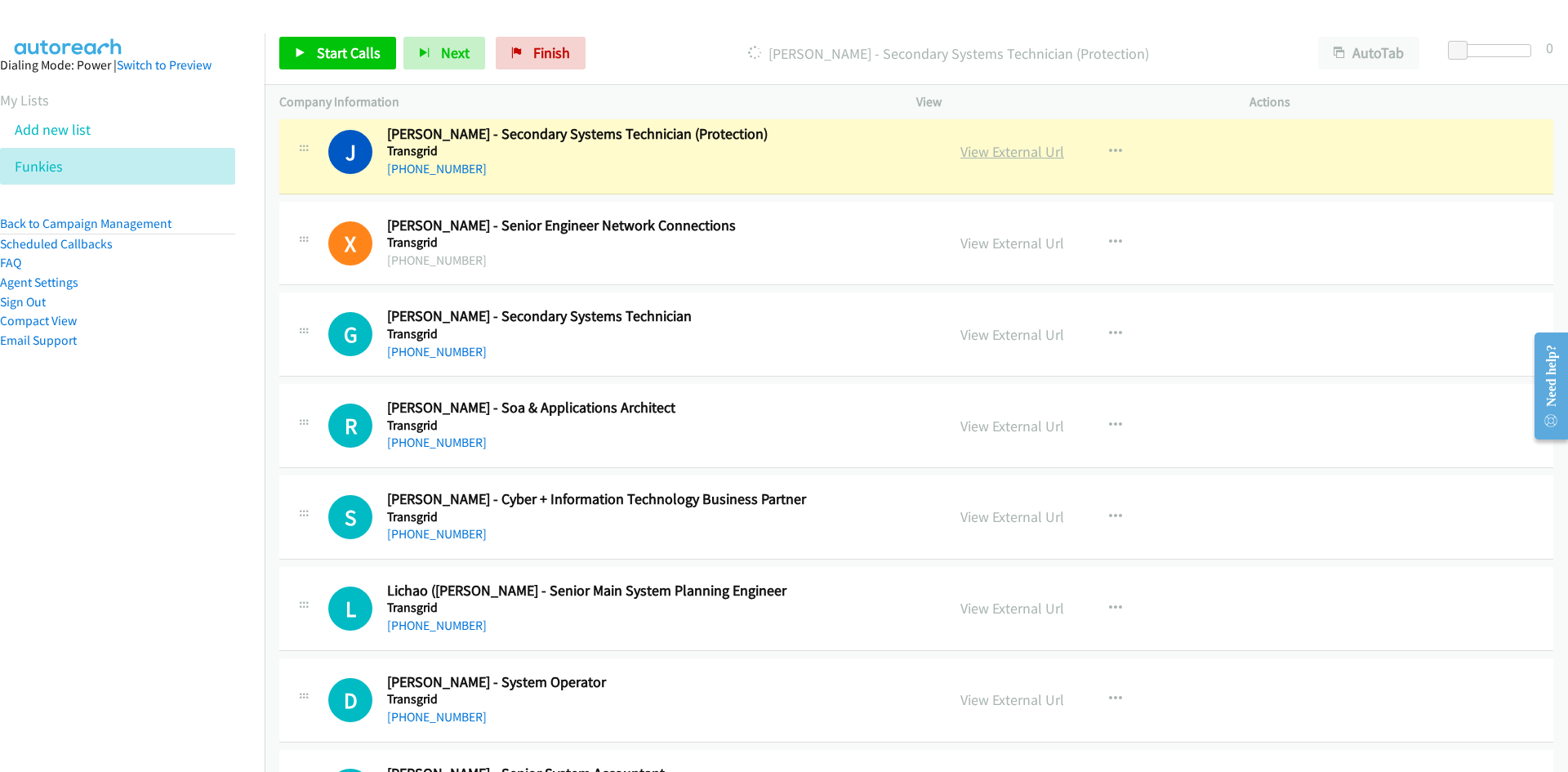
click at [1045, 150] on link "View External Url" at bounding box center [1012, 151] width 104 height 19
